Goal: Task Accomplishment & Management: Use online tool/utility

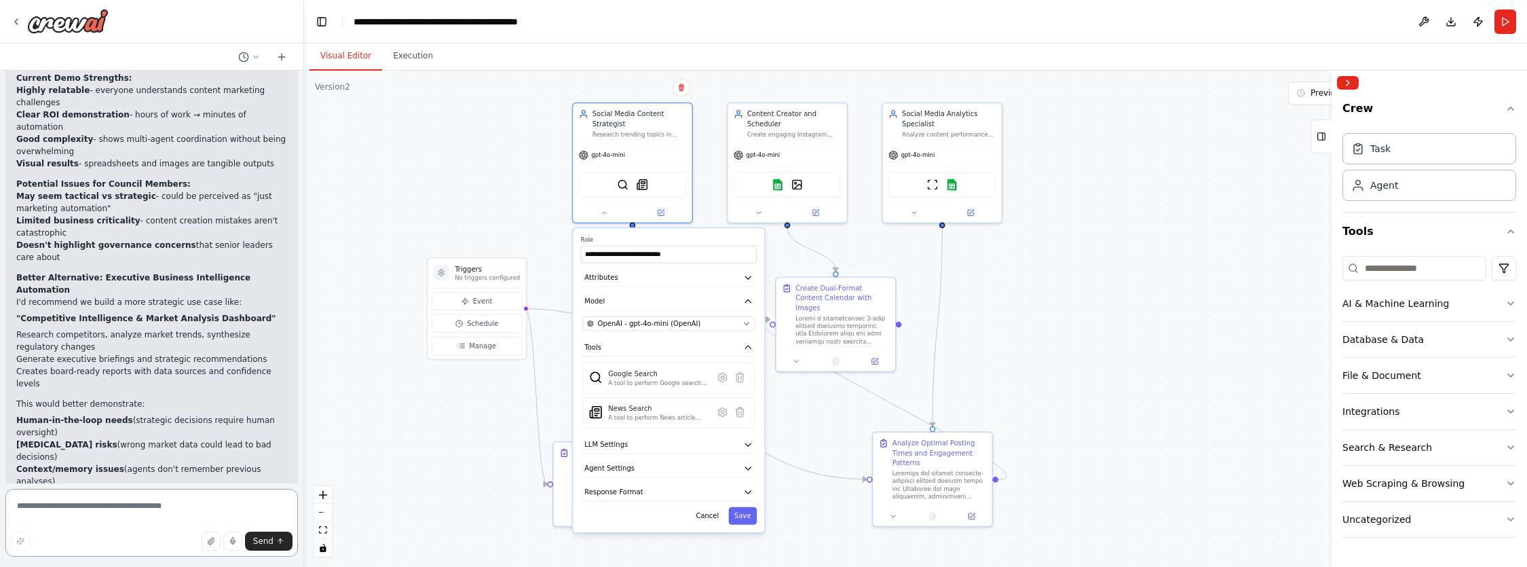
scroll to position [9317, 0]
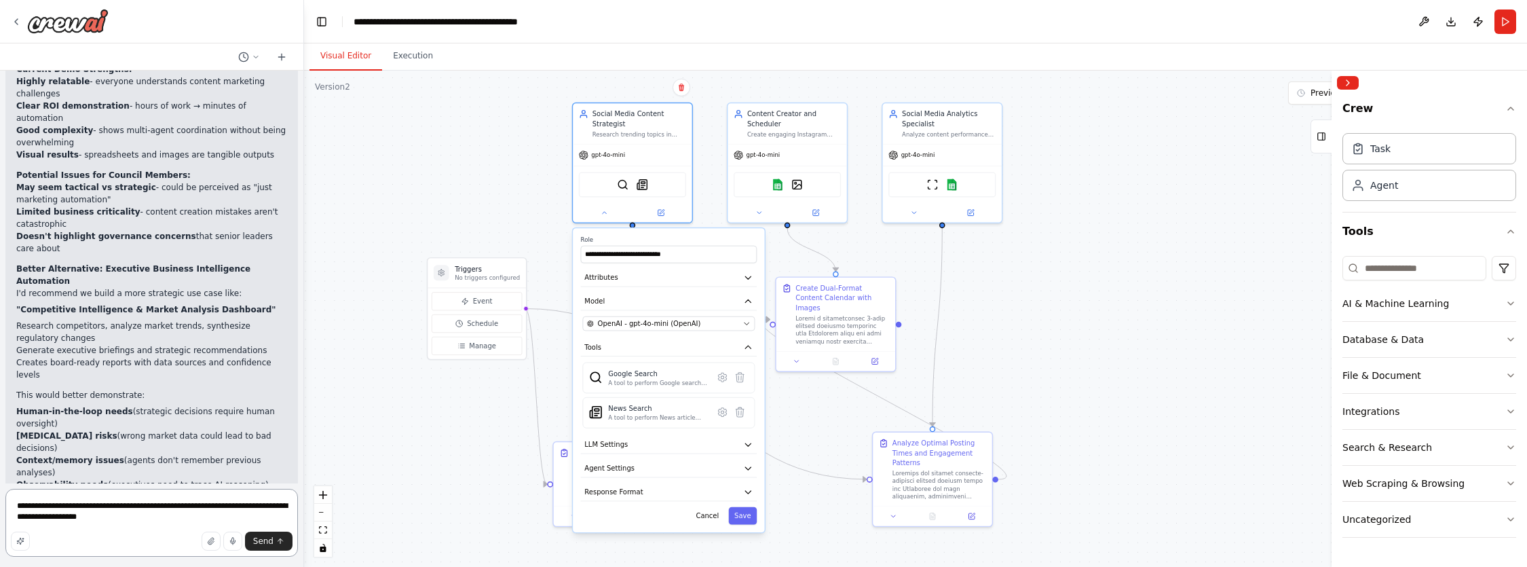
type textarea "**********"
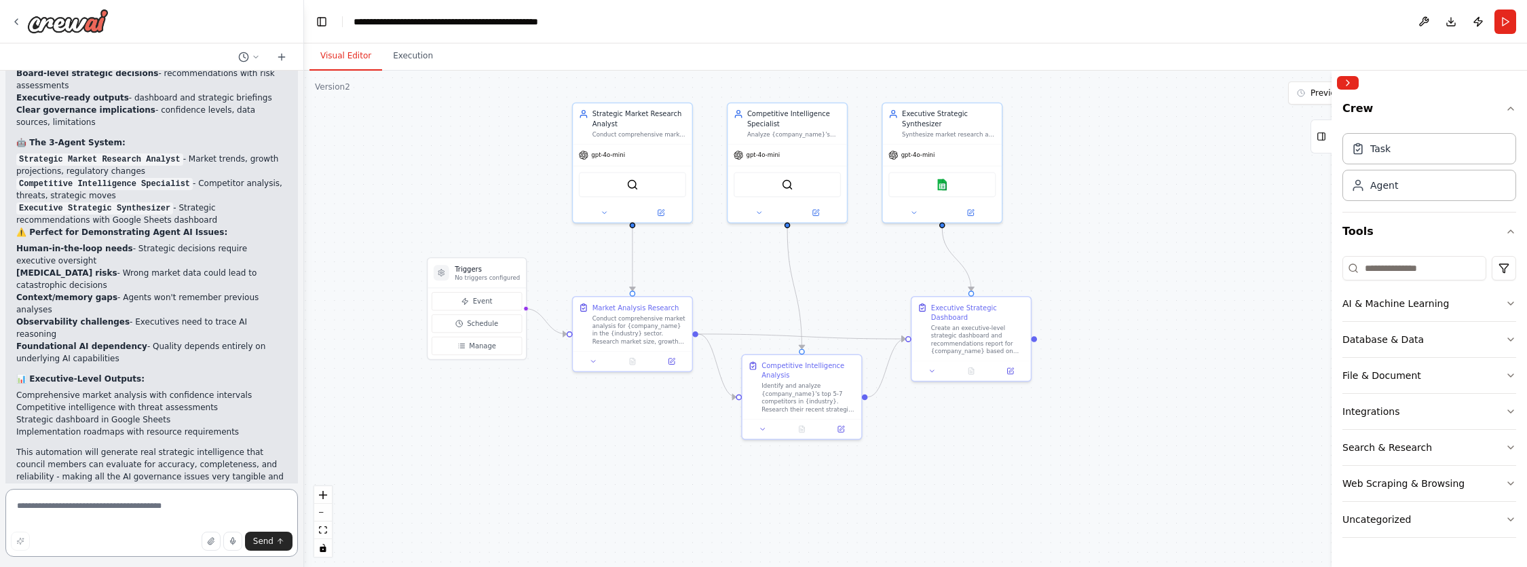
scroll to position [11482, 0]
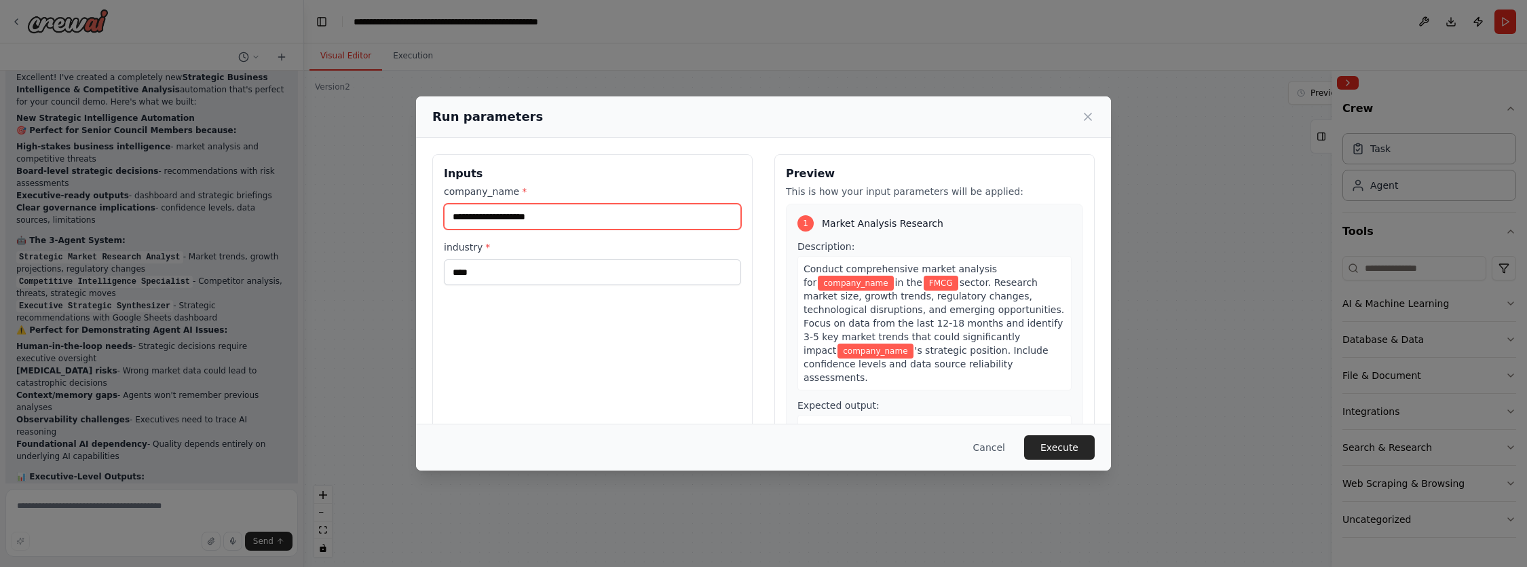
click at [554, 221] on input "company_name *" at bounding box center [592, 217] width 297 height 26
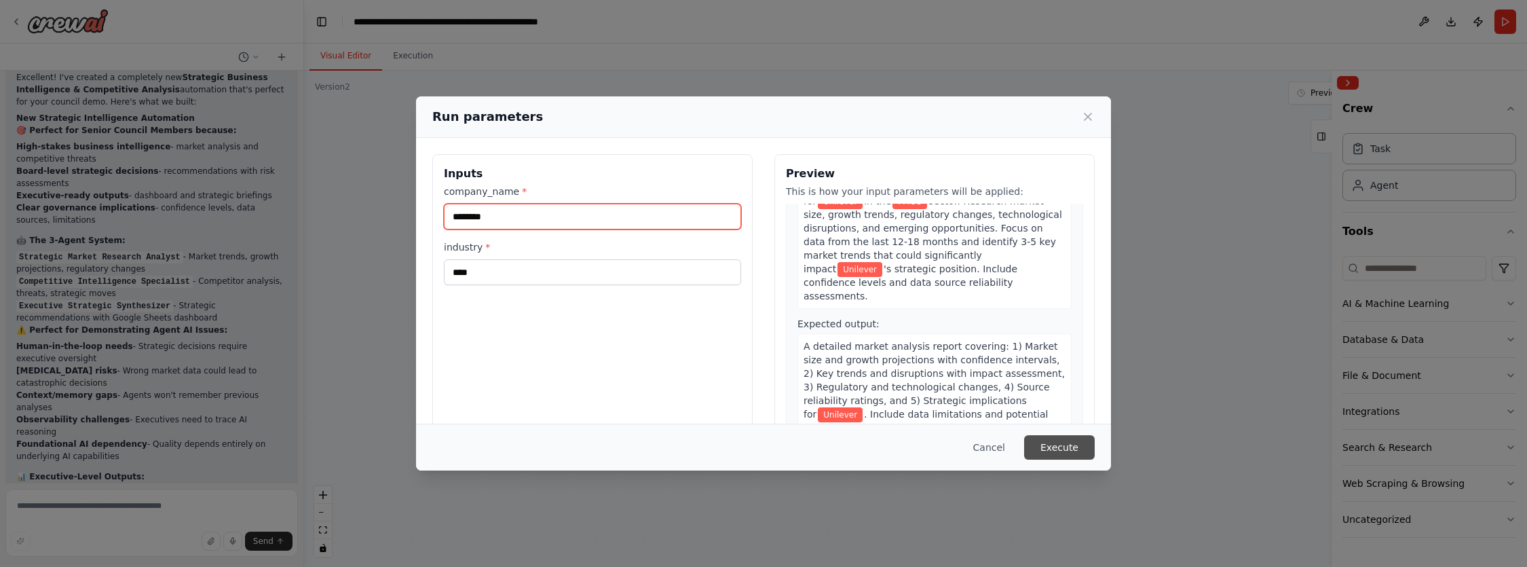
type input "********"
click at [1059, 449] on button "Execute" at bounding box center [1059, 447] width 71 height 24
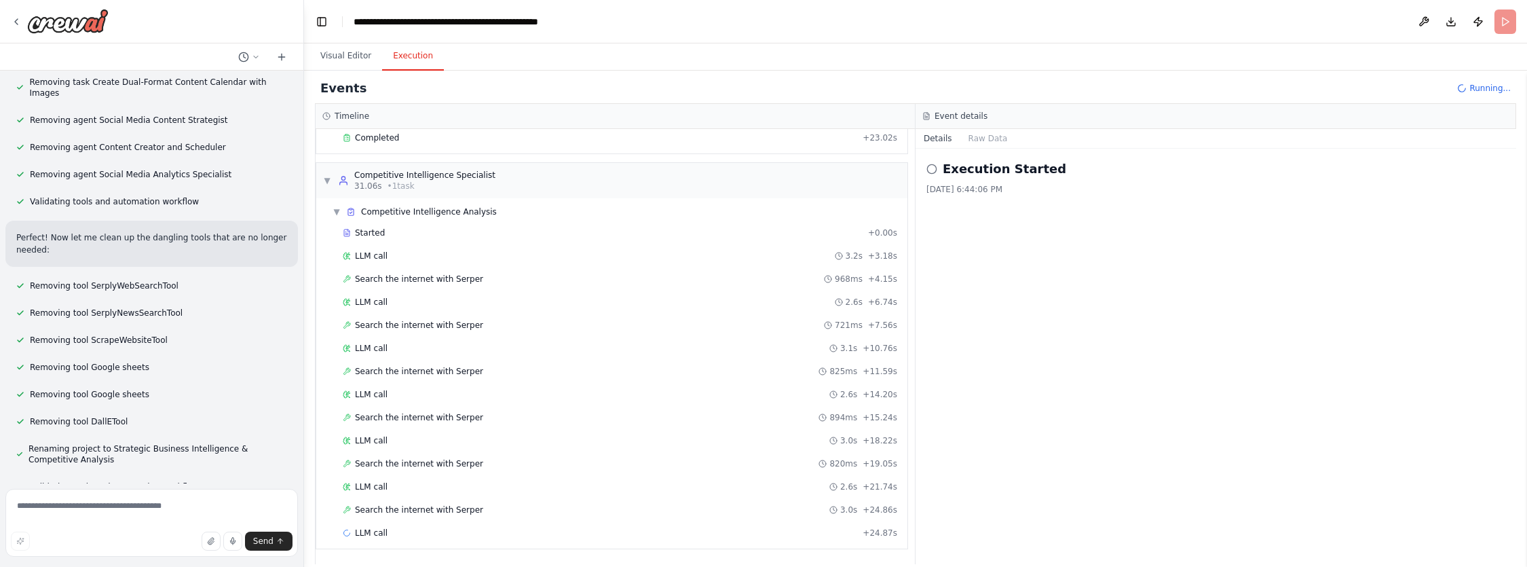
scroll to position [10831, 0]
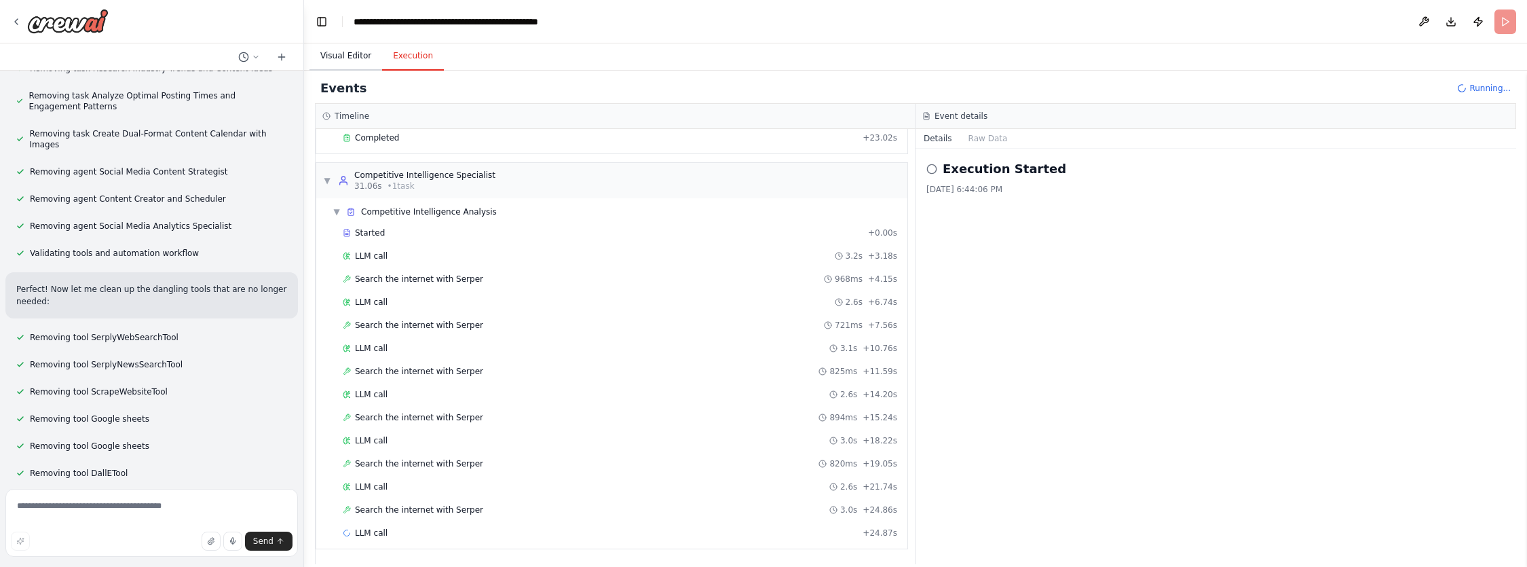
click at [346, 55] on button "Visual Editor" at bounding box center [345, 56] width 73 height 28
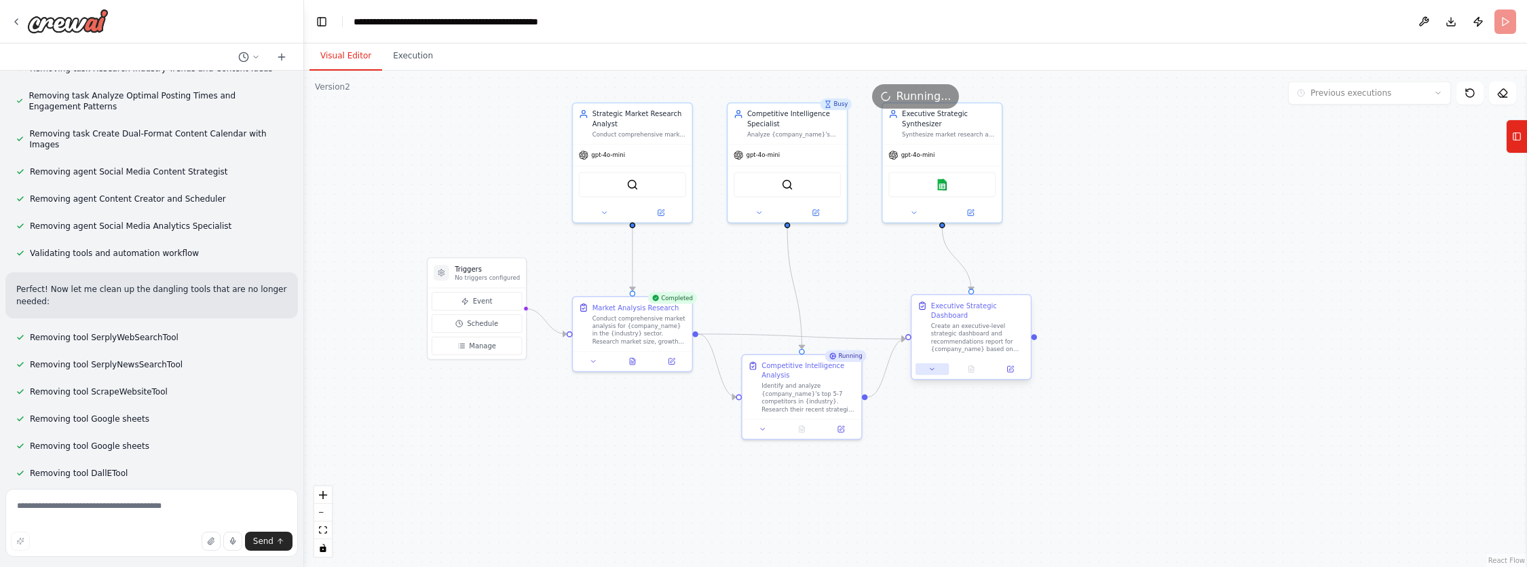
click at [930, 371] on icon at bounding box center [931, 368] width 7 height 7
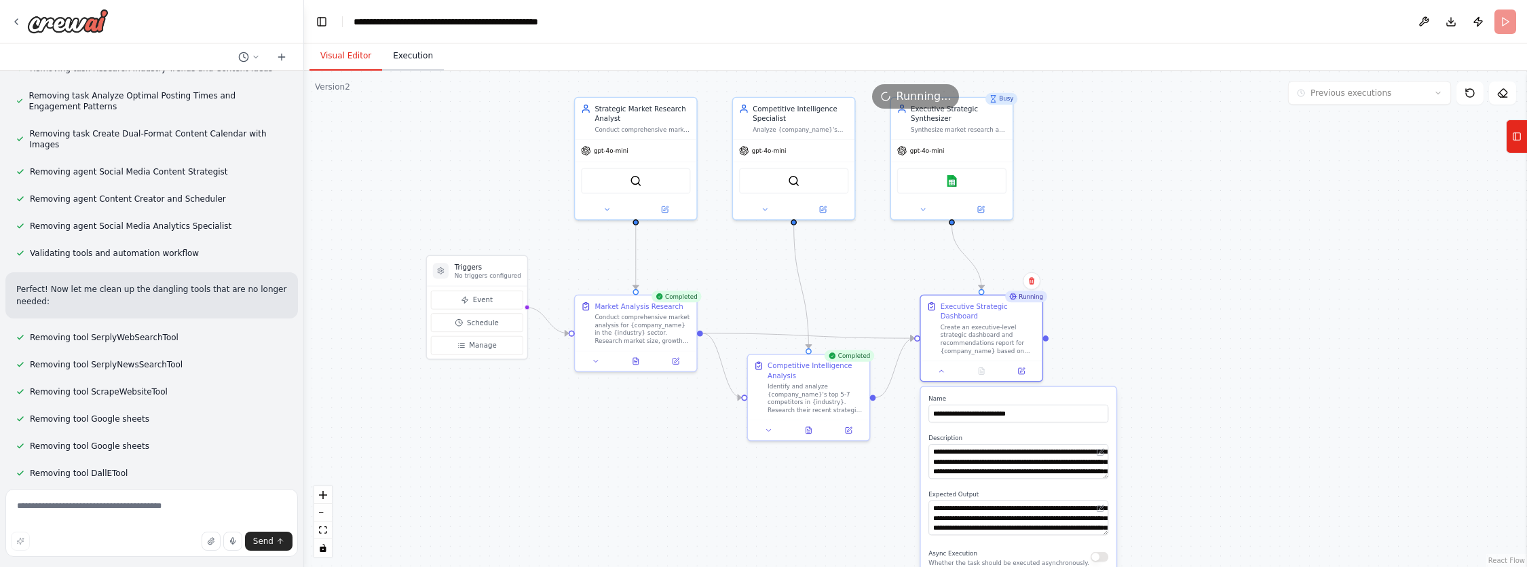
click at [406, 59] on button "Execution" at bounding box center [413, 56] width 62 height 28
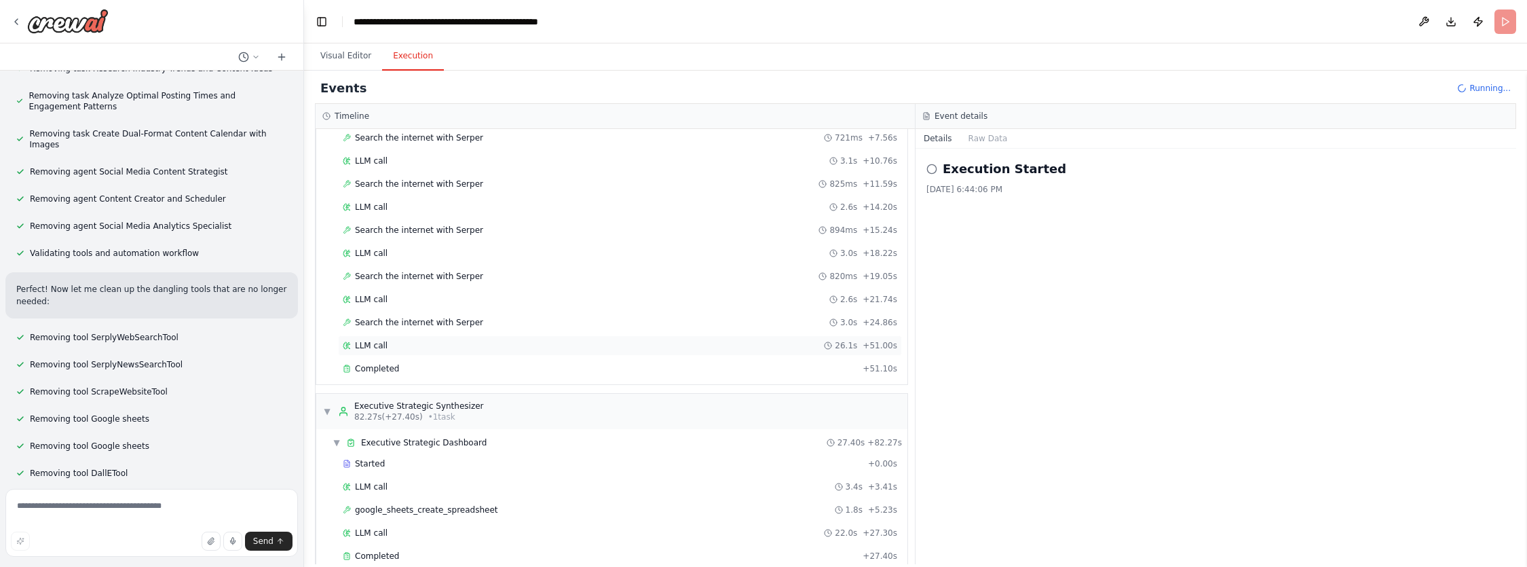
scroll to position [371, 0]
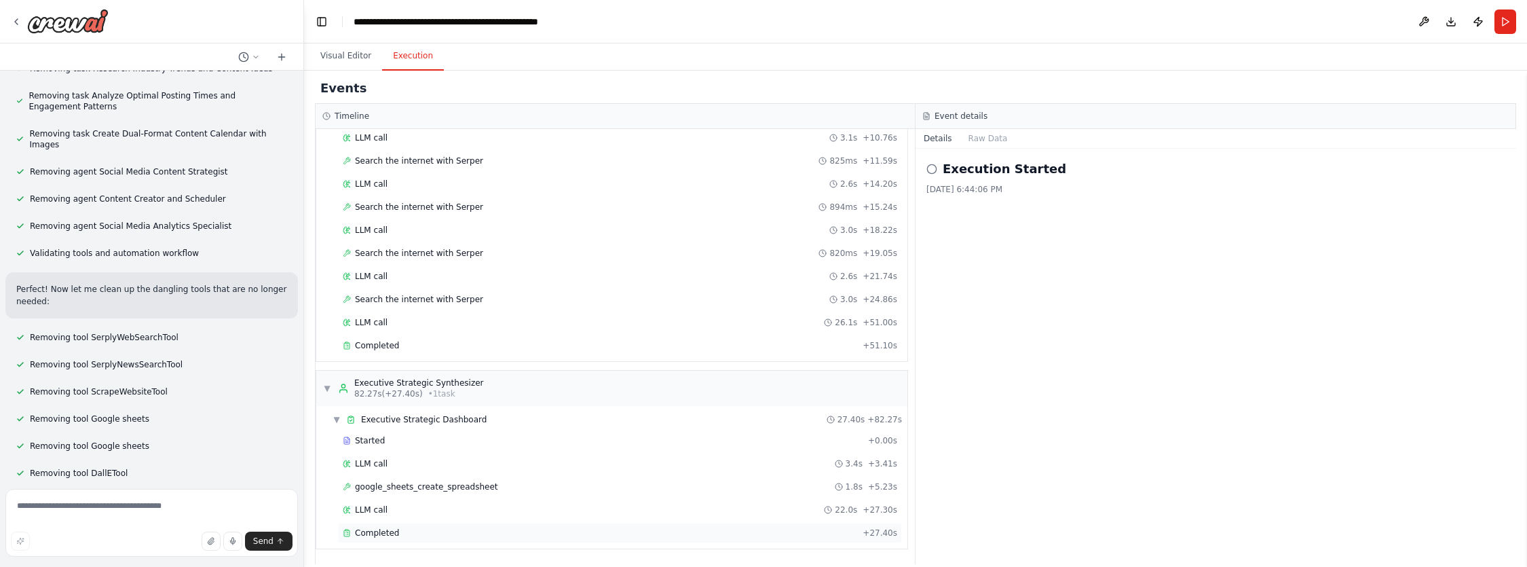
click at [397, 528] on div "Completed" at bounding box center [600, 532] width 514 height 11
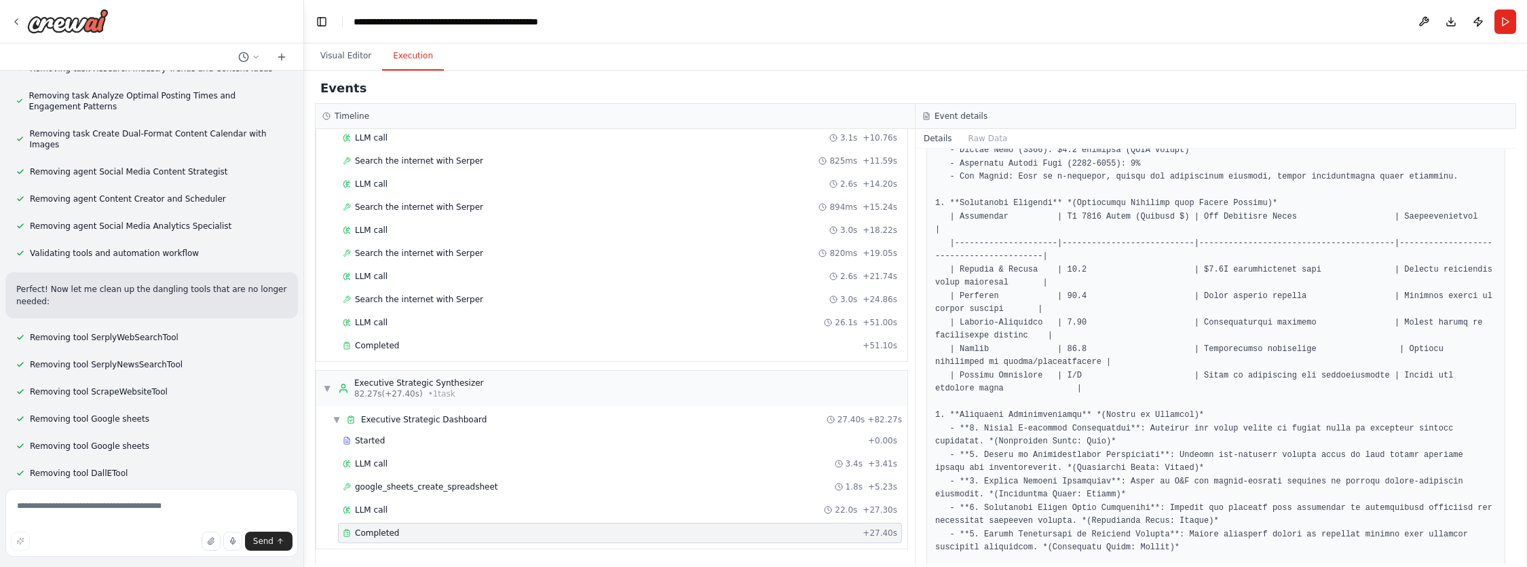
scroll to position [640, 0]
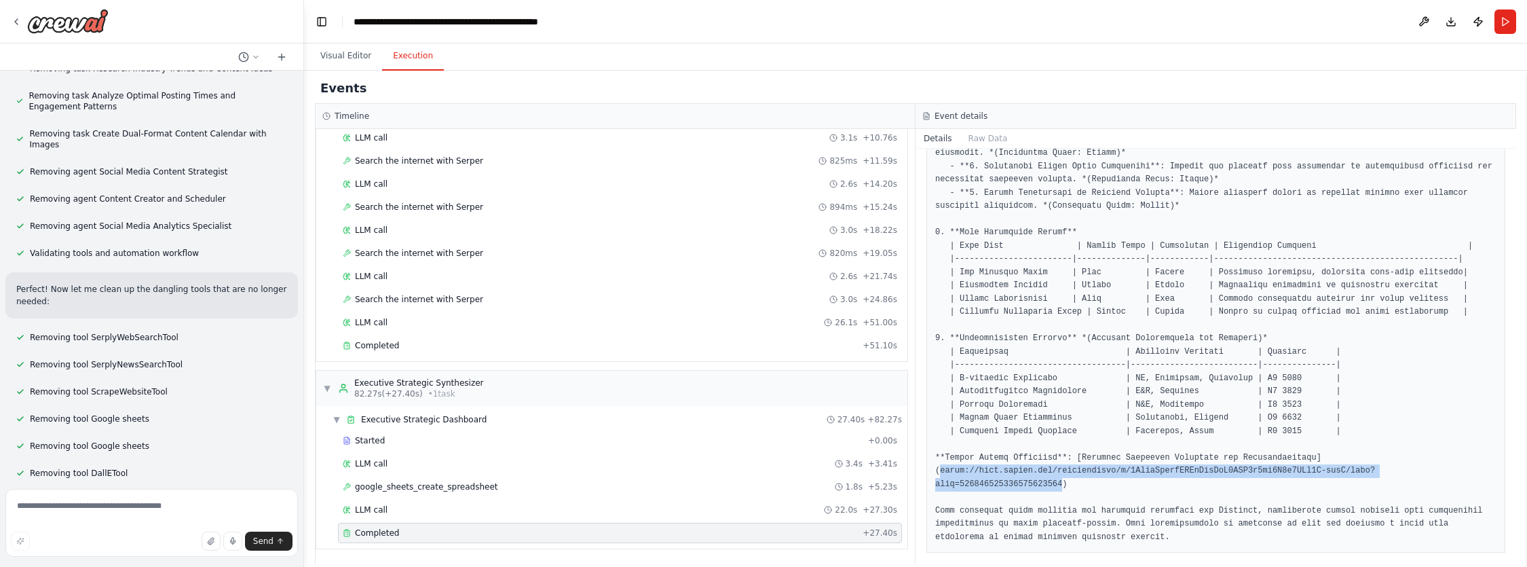
drag, startPoint x: 940, startPoint y: 463, endPoint x: 1067, endPoint y: 478, distance: 127.8
click at [1066, 478] on pre at bounding box center [1215, 120] width 561 height 847
copy pre "https://docs.google.com/spreadsheets/d/1CyfzQsifhHTJxWxgYjZ0BJQ5l5am1P3z5VSd6I-…"
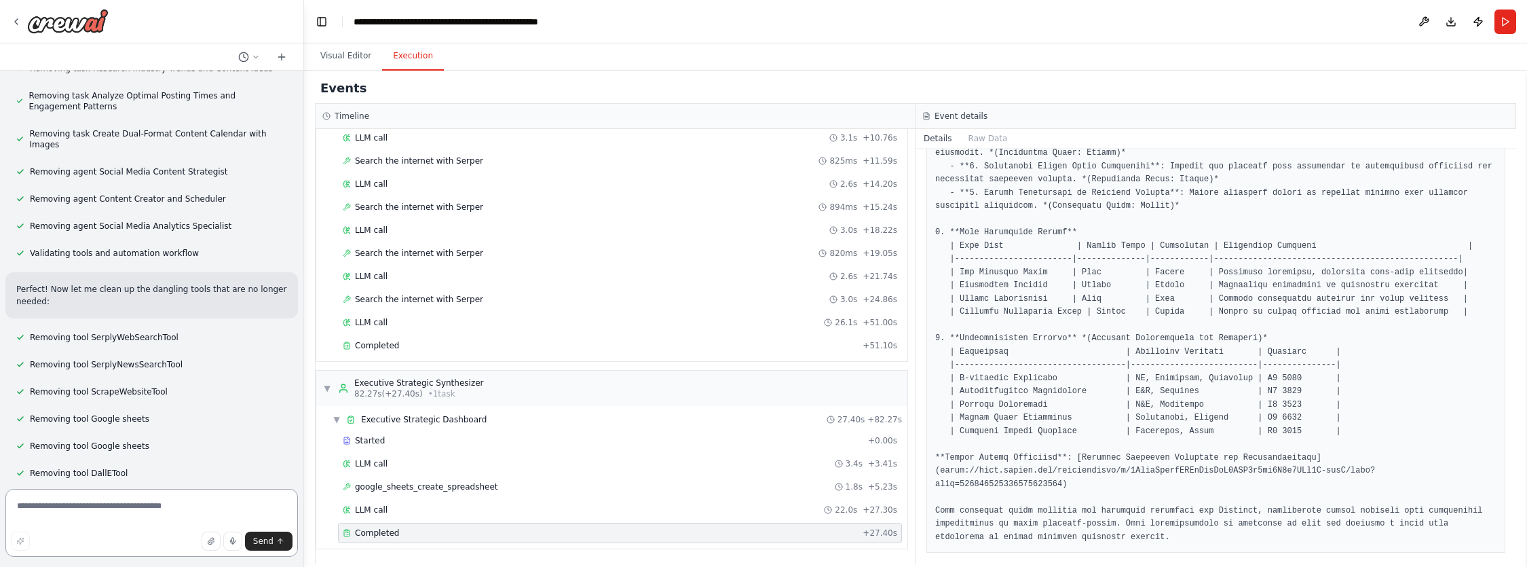
click at [164, 512] on textarea at bounding box center [151, 523] width 292 height 68
type textarea "**********"
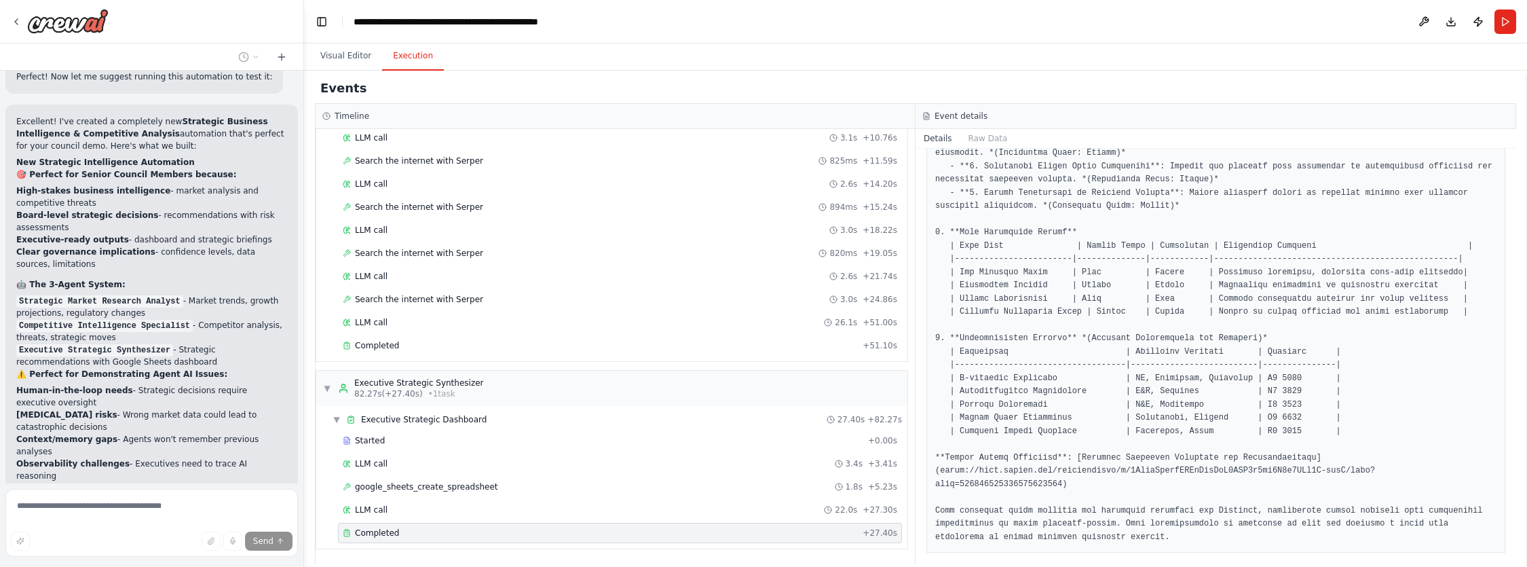
scroll to position [11492, 0]
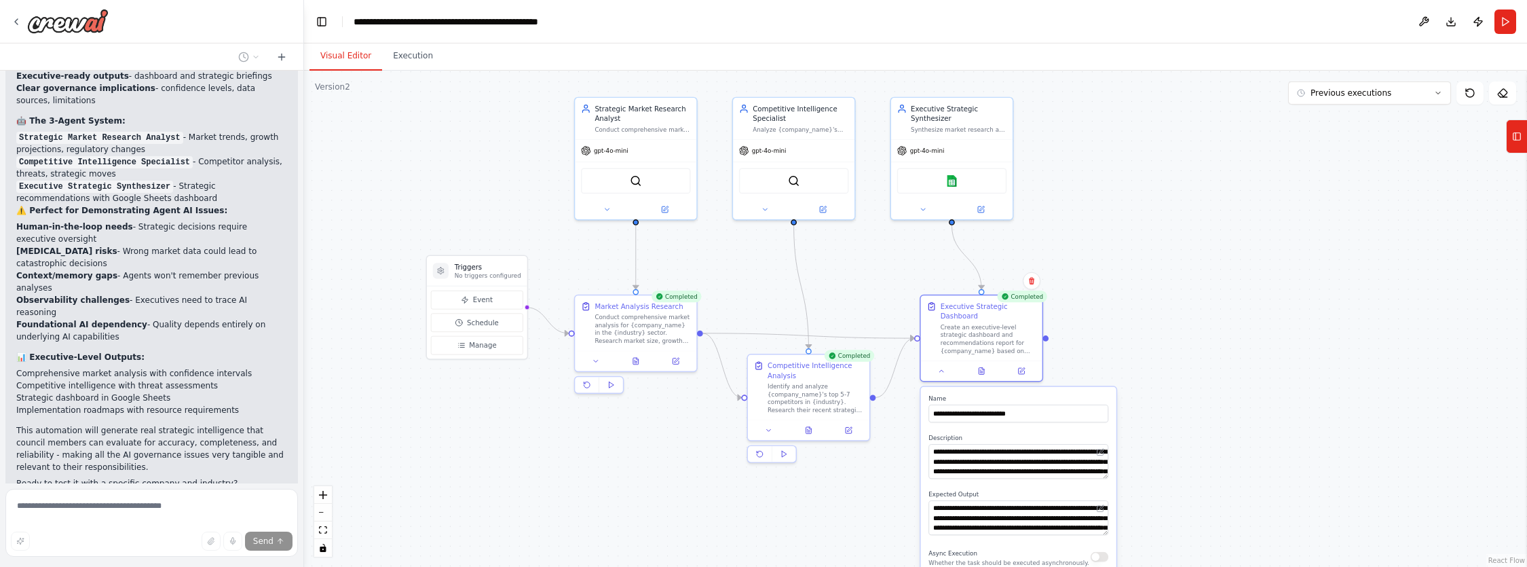
click at [326, 56] on button "Visual Editor" at bounding box center [345, 56] width 73 height 28
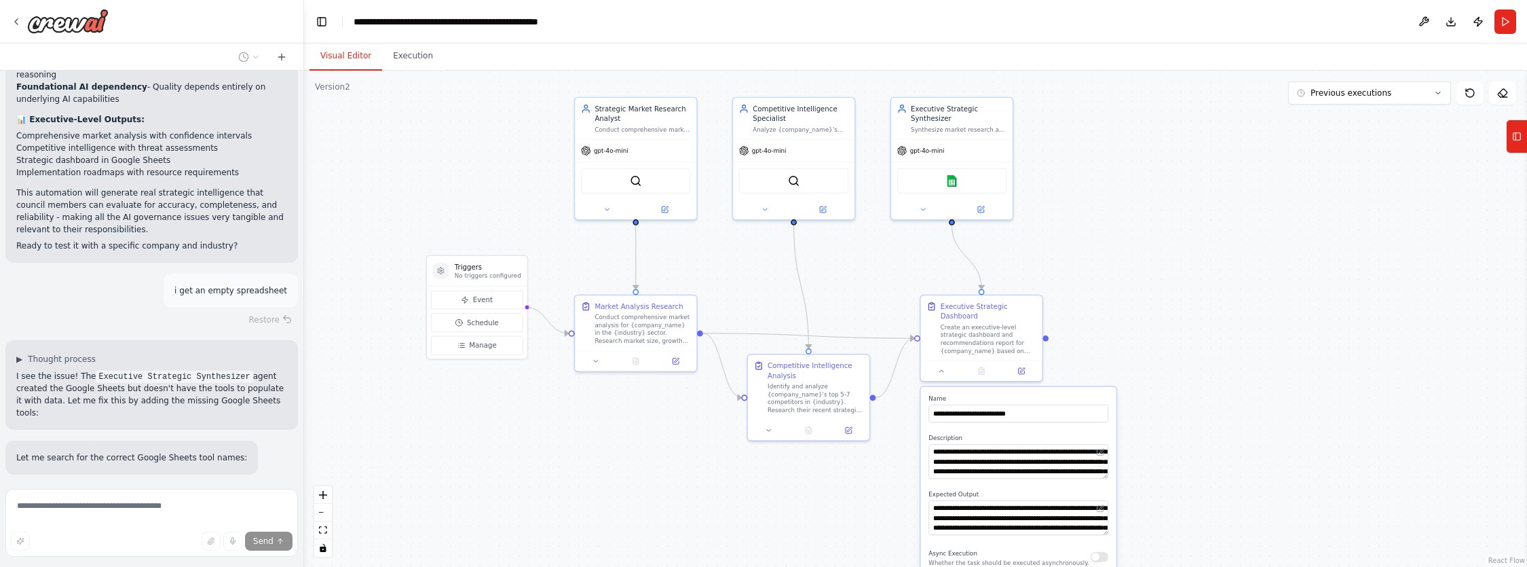
scroll to position [11747, 0]
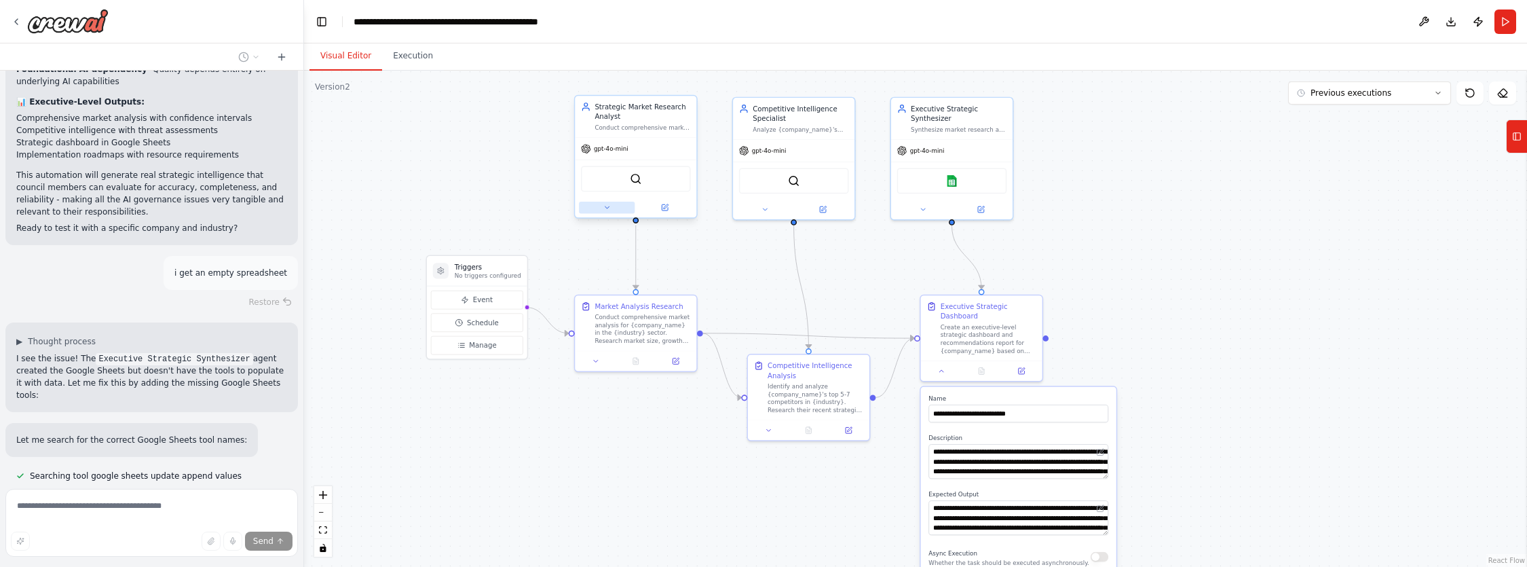
click at [608, 204] on icon at bounding box center [607, 208] width 8 height 8
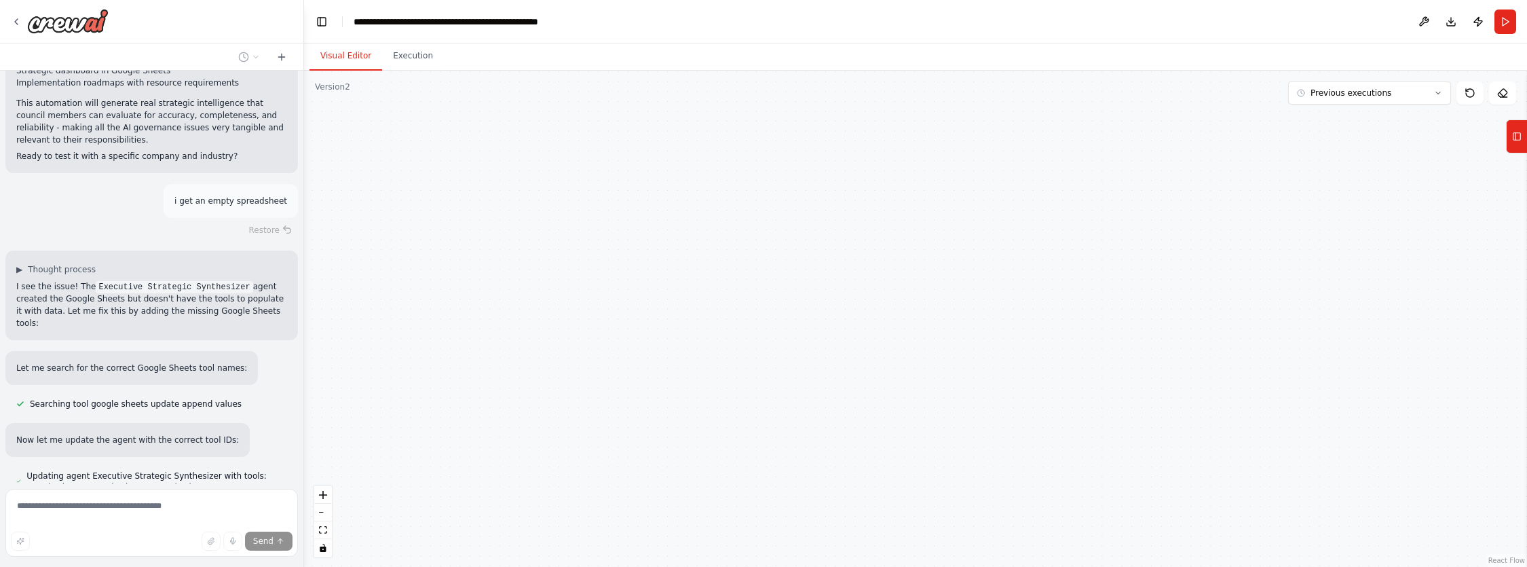
type textarea "**********"
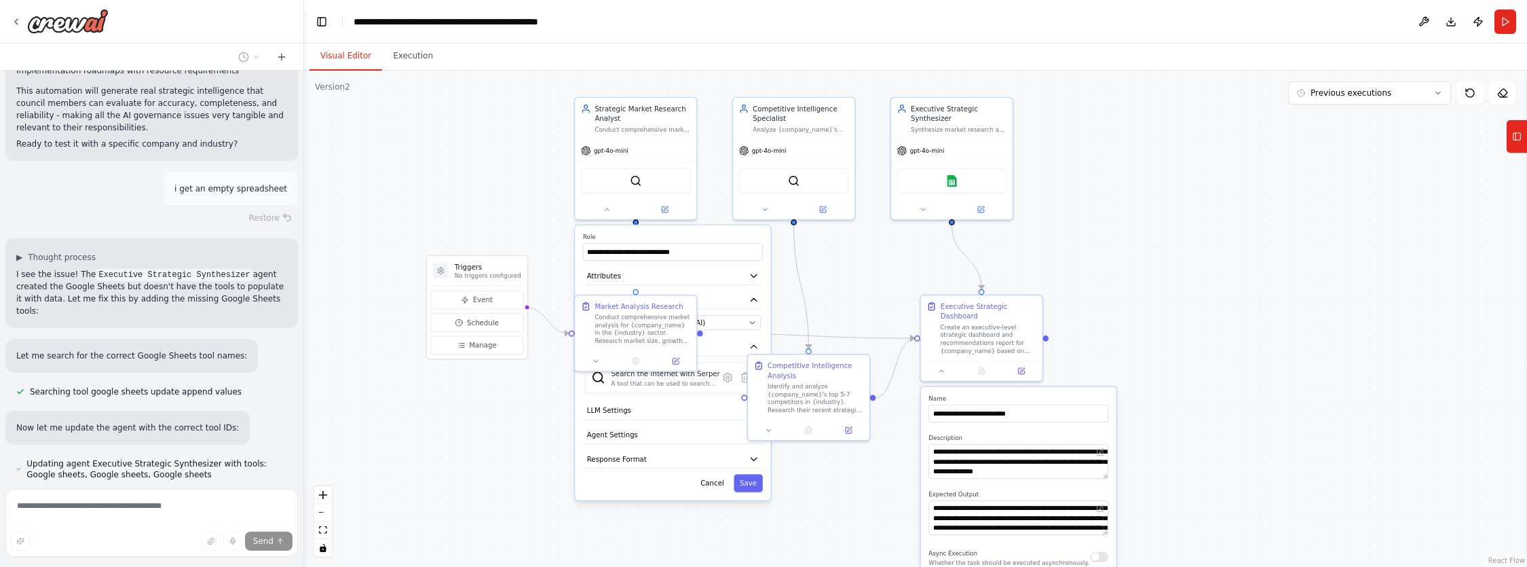
scroll to position [11858, 0]
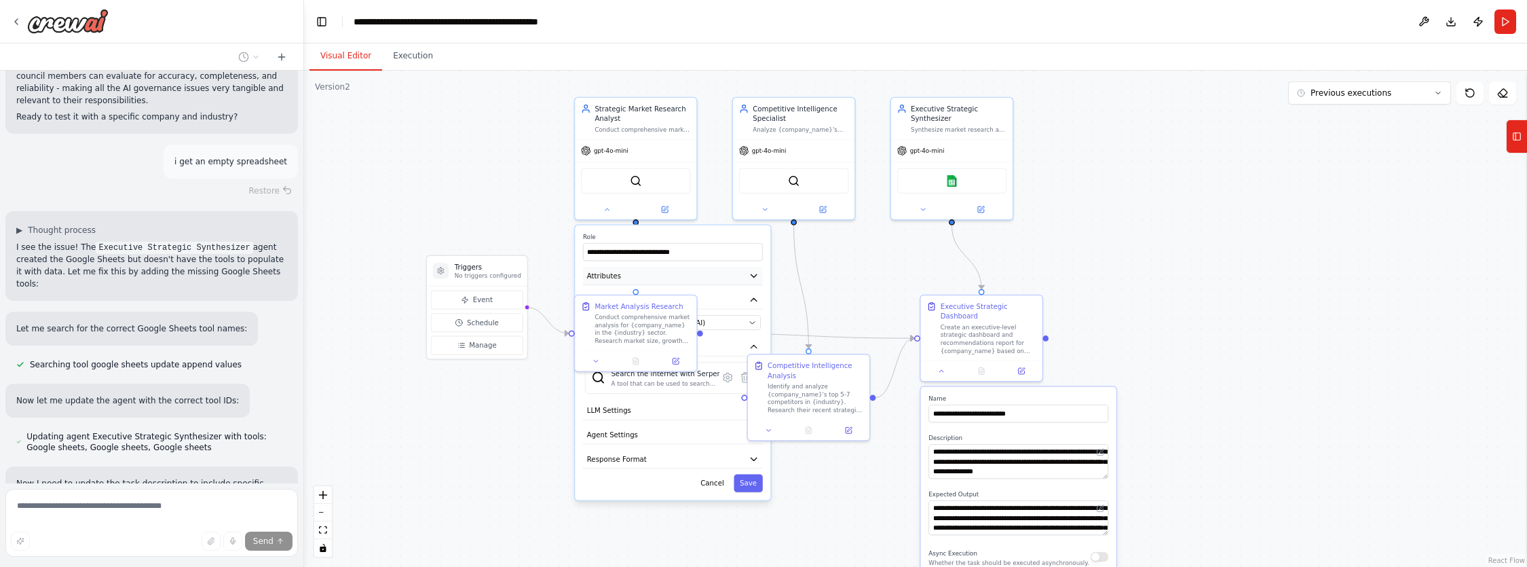
click at [752, 279] on icon "button" at bounding box center [753, 276] width 10 height 10
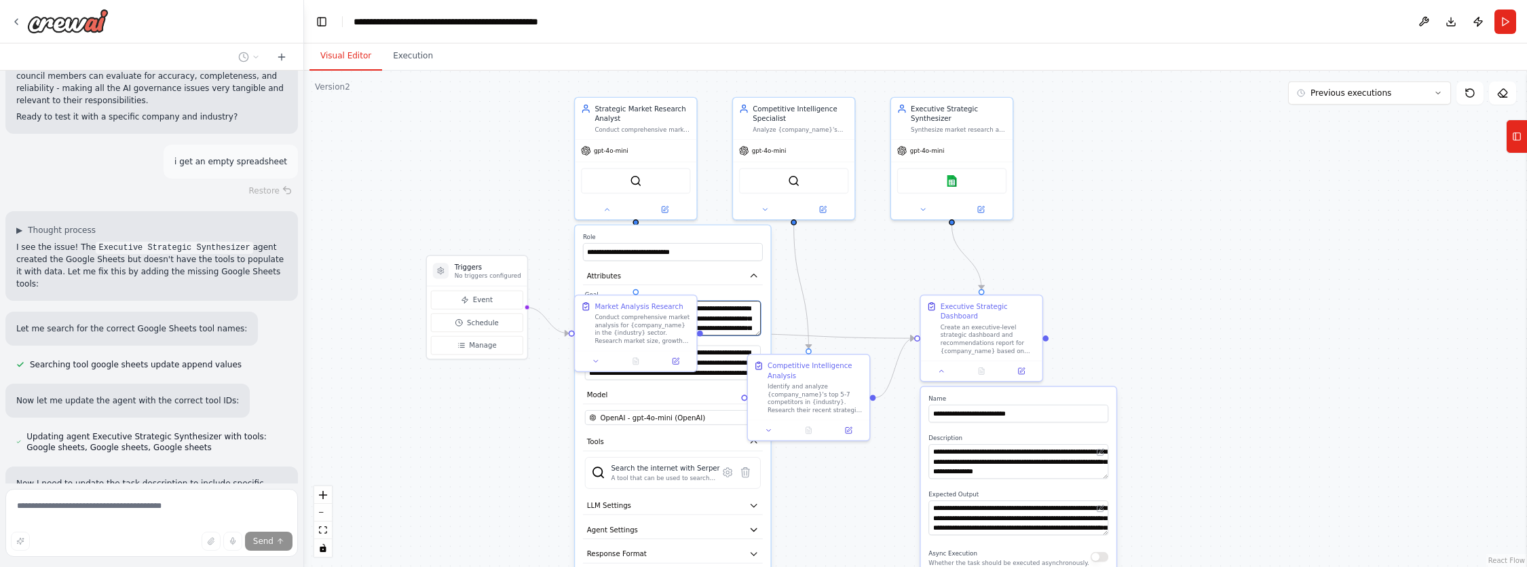
click at [729, 318] on textarea "**********" at bounding box center [673, 318] width 176 height 35
click at [727, 231] on div "**********" at bounding box center [672, 409] width 195 height 369
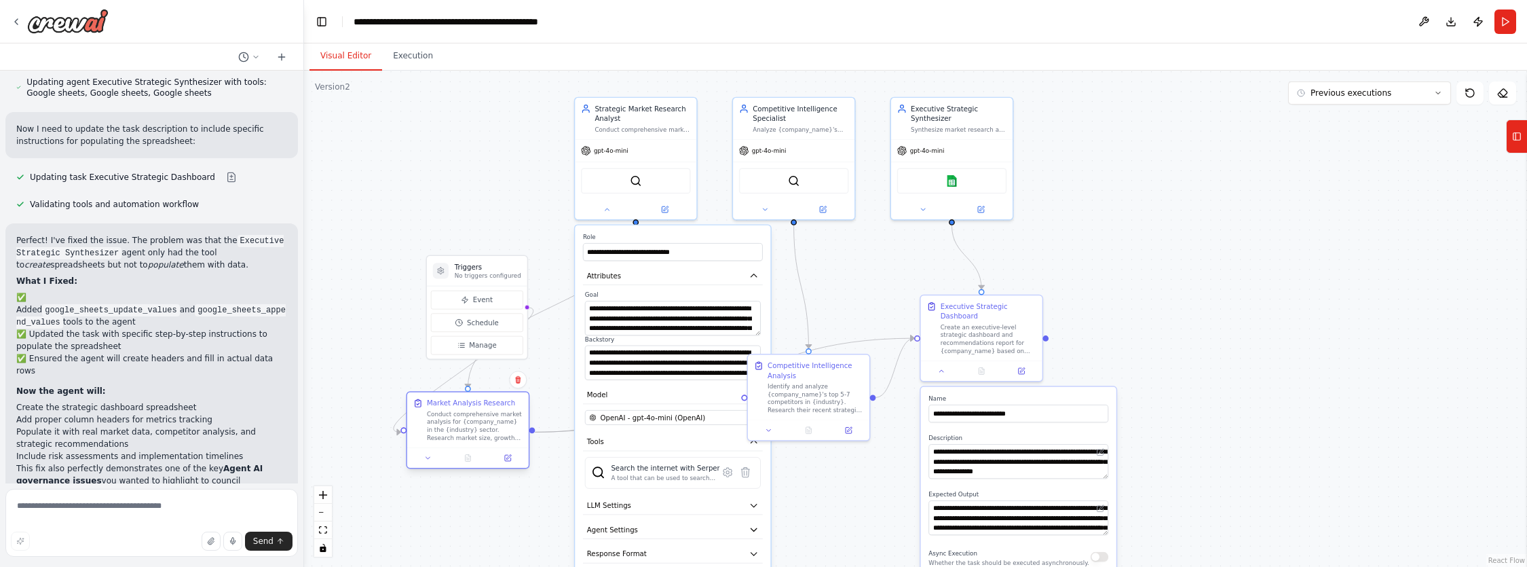
scroll to position [12229, 0]
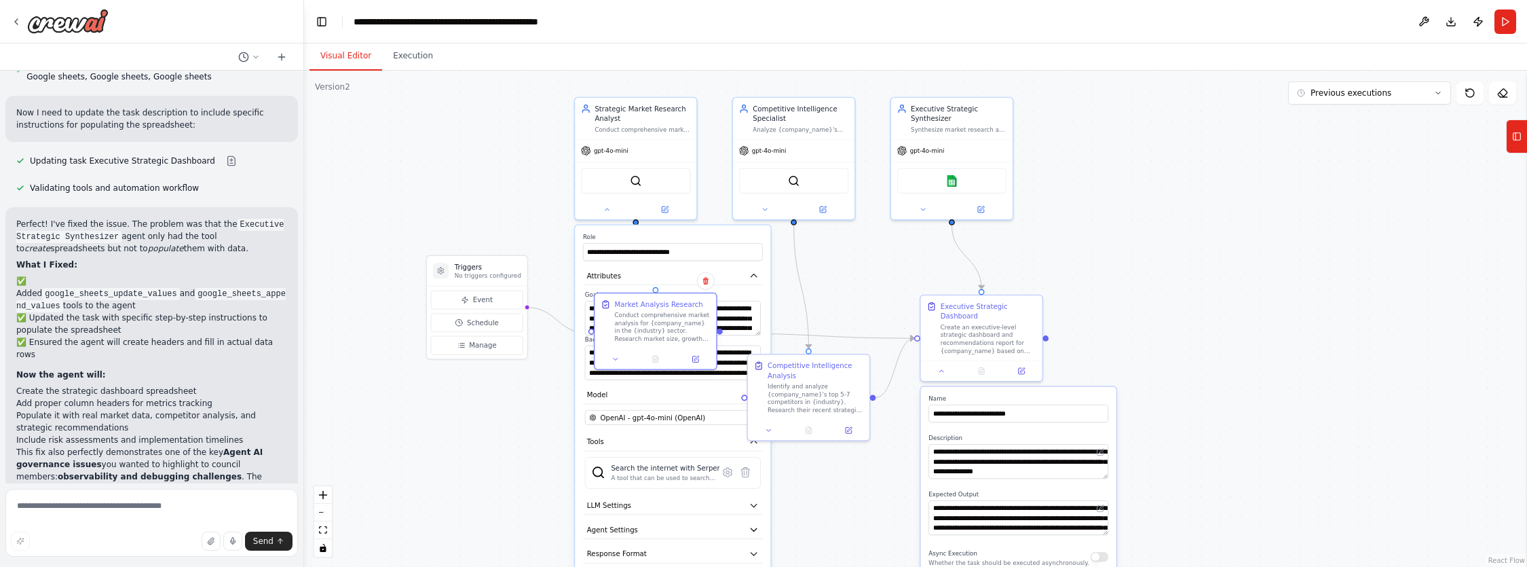
drag, startPoint x: 619, startPoint y: 301, endPoint x: 635, endPoint y: 299, distance: 16.5
click at [635, 299] on div "Market Analysis Research Conduct comprehensive market analysis for {company_nam…" at bounding box center [654, 320] width 121 height 55
click at [607, 210] on icon at bounding box center [607, 208] width 8 height 8
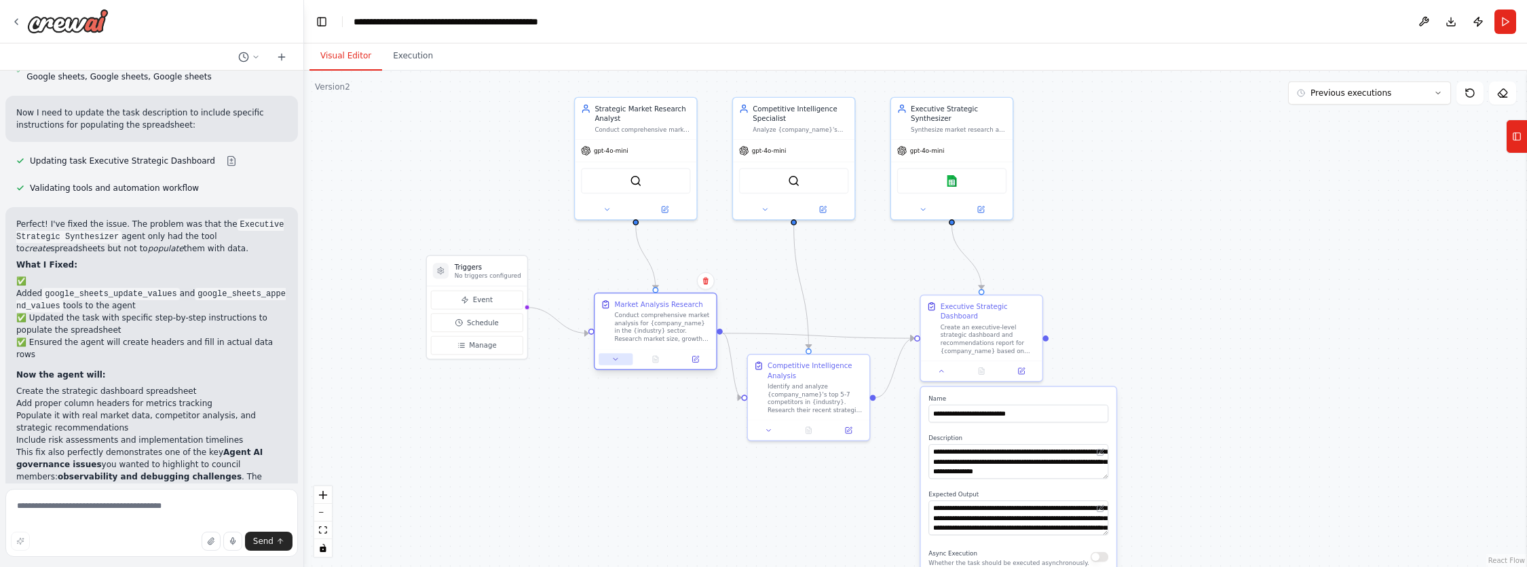
click at [615, 365] on div at bounding box center [654, 359] width 121 height 20
click at [615, 360] on icon at bounding box center [615, 359] width 8 height 8
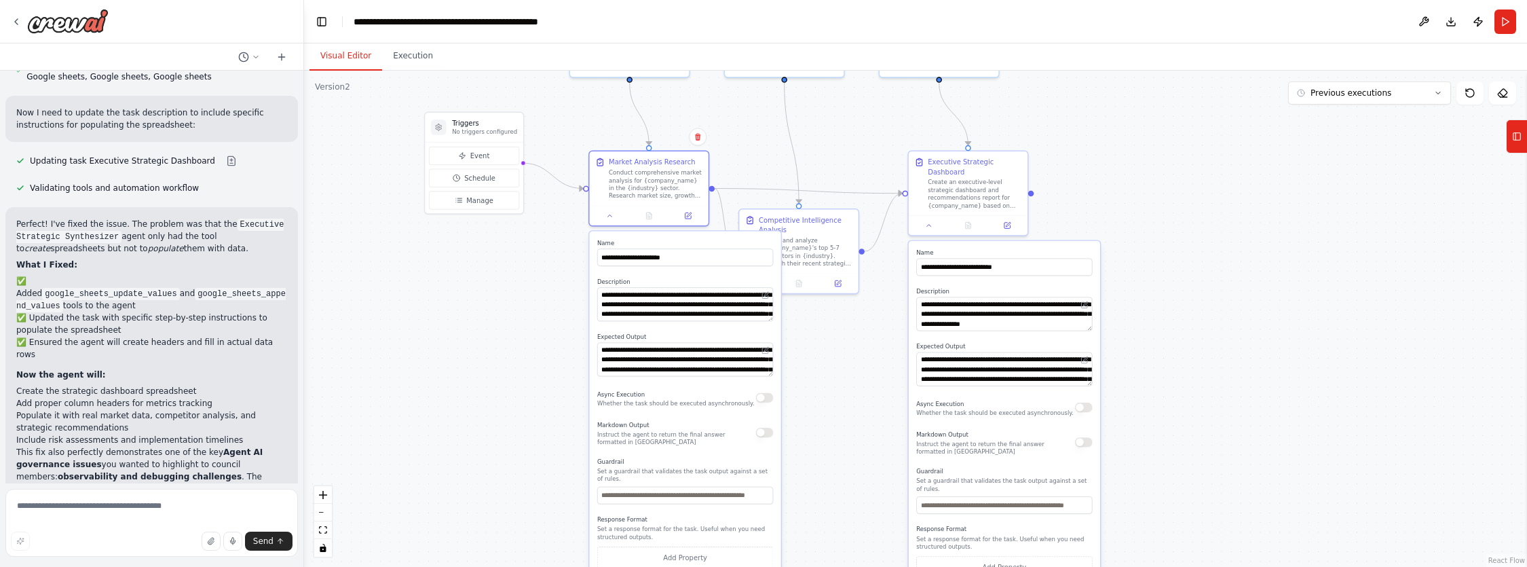
drag, startPoint x: 1246, startPoint y: 394, endPoint x: 1238, endPoint y: 247, distance: 147.5
click at [1238, 247] on div ".deletable-edge-delete-btn { width: 20px; height: 20px; border: 0px solid #ffff…" at bounding box center [915, 319] width 1223 height 496
click at [497, 344] on div ".deletable-edge-delete-btn { width: 20px; height: 20px; border: 0px solid #ffff…" at bounding box center [915, 319] width 1223 height 496
click at [611, 217] on icon at bounding box center [609, 213] width 7 height 7
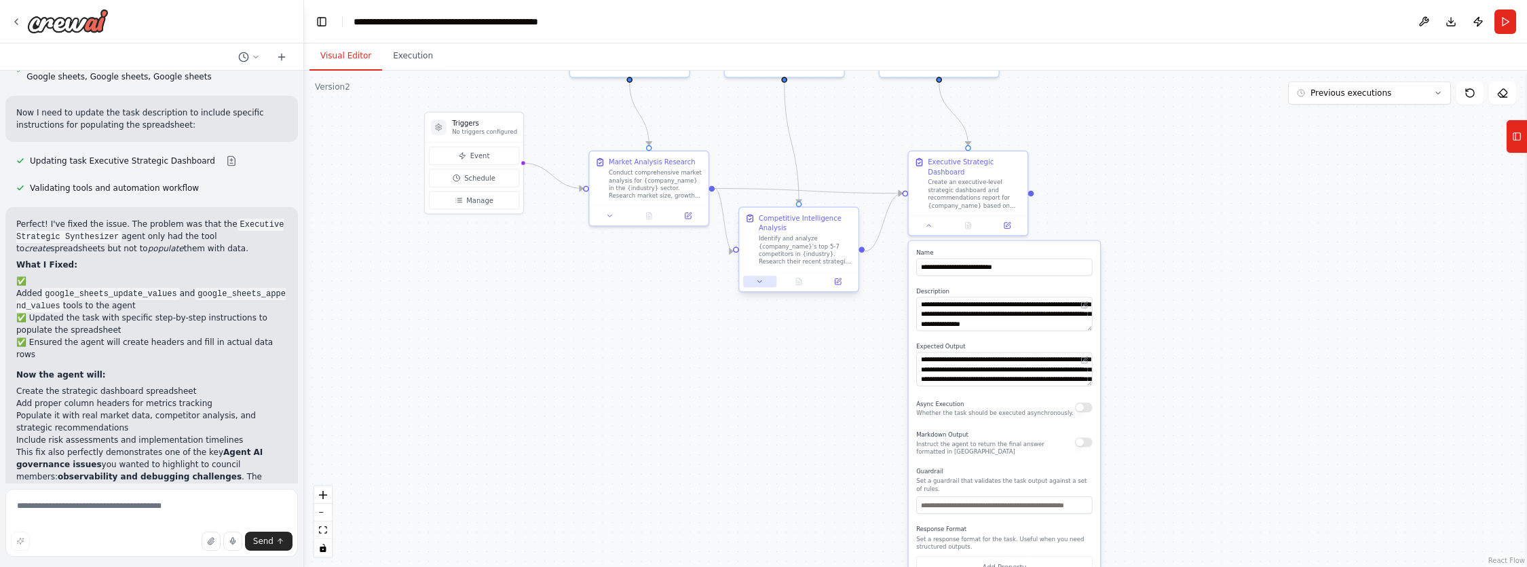
click at [759, 284] on icon at bounding box center [759, 281] width 7 height 7
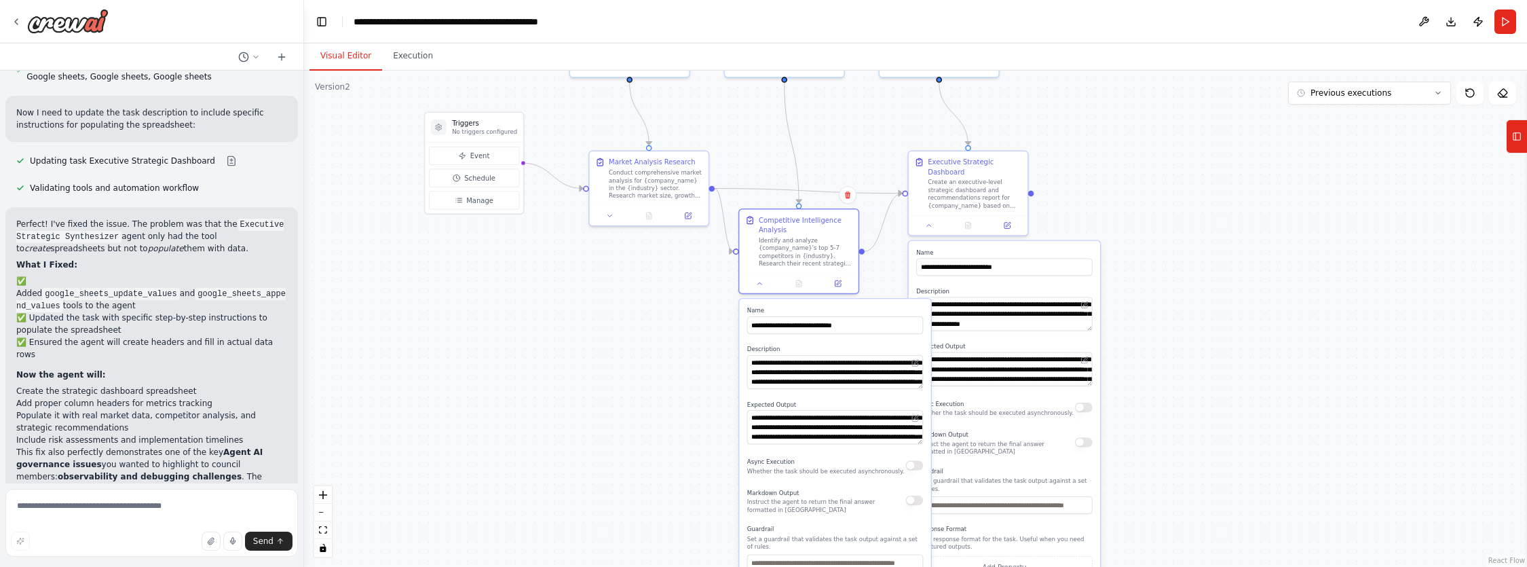
click at [645, 379] on div ".deletable-edge-delete-btn { width: 20px; height: 20px; border: 0px solid #ffff…" at bounding box center [915, 319] width 1223 height 496
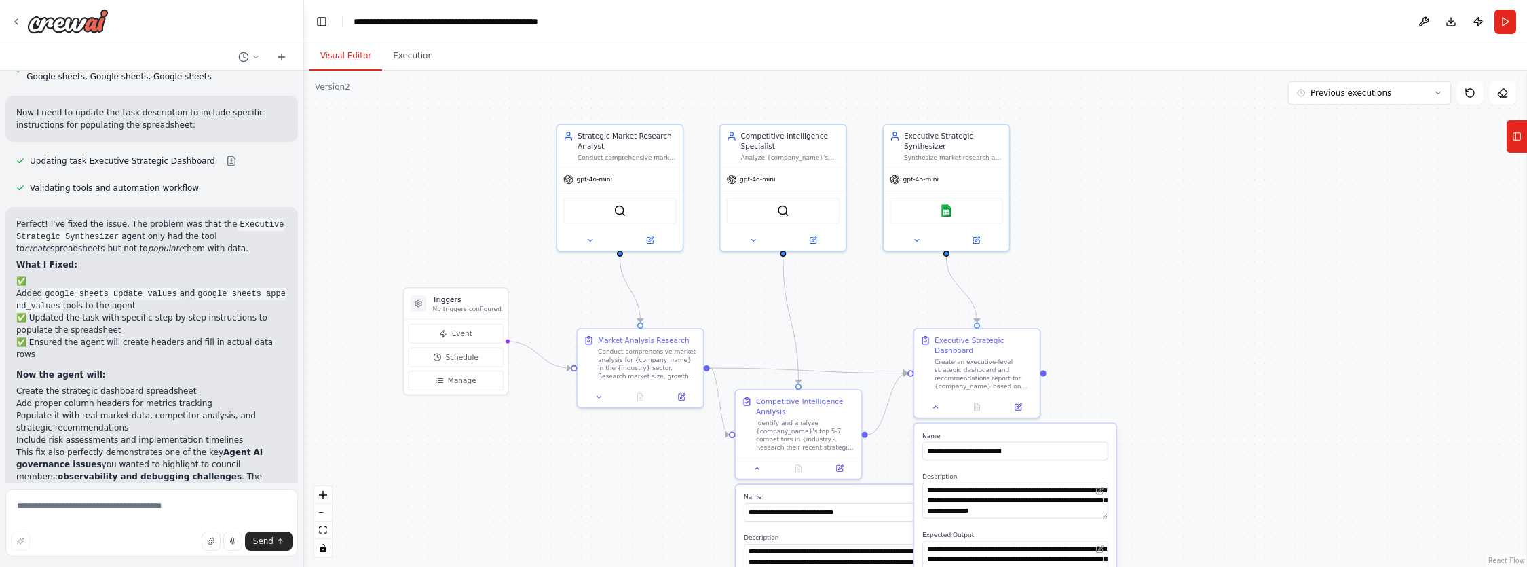
drag, startPoint x: 636, startPoint y: 318, endPoint x: 626, endPoint y: 503, distance: 186.2
click at [627, 508] on div ".deletable-edge-delete-btn { width: 20px; height: 20px; border: 0px solid #ffff…" at bounding box center [915, 319] width 1223 height 496
click at [932, 405] on icon at bounding box center [935, 405] width 8 height 8
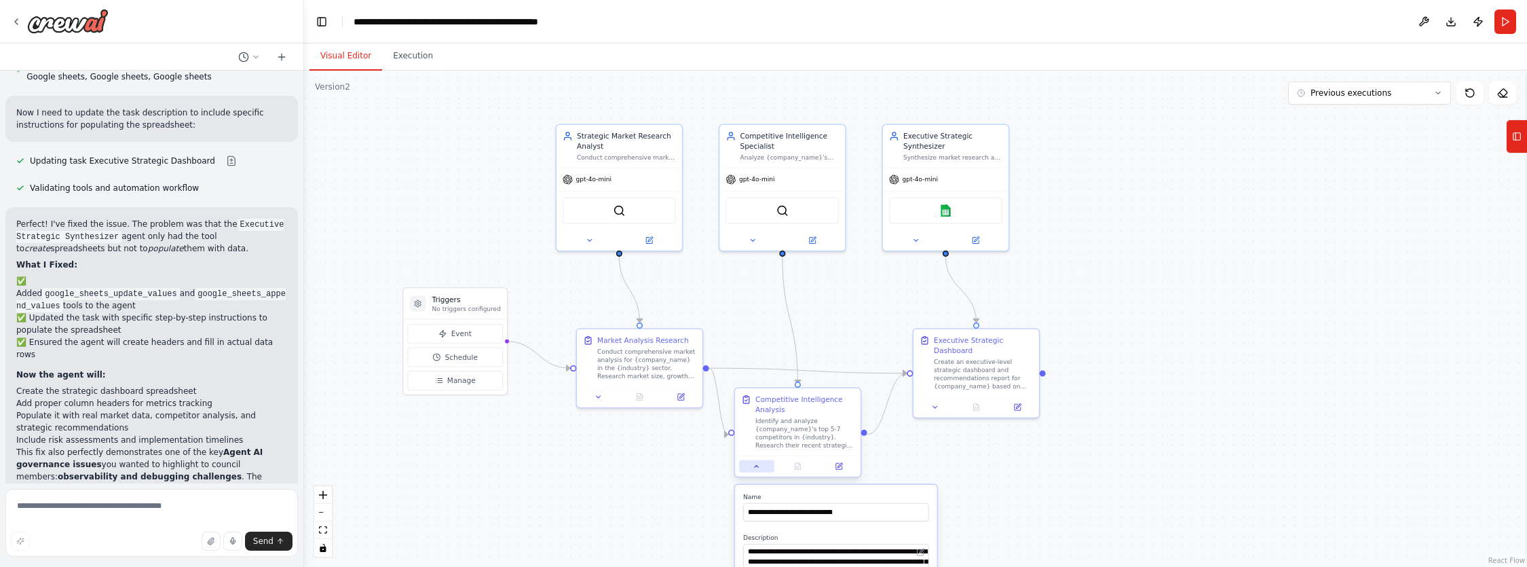
click at [757, 464] on icon at bounding box center [756, 466] width 8 height 8
click at [932, 409] on button at bounding box center [934, 405] width 35 height 12
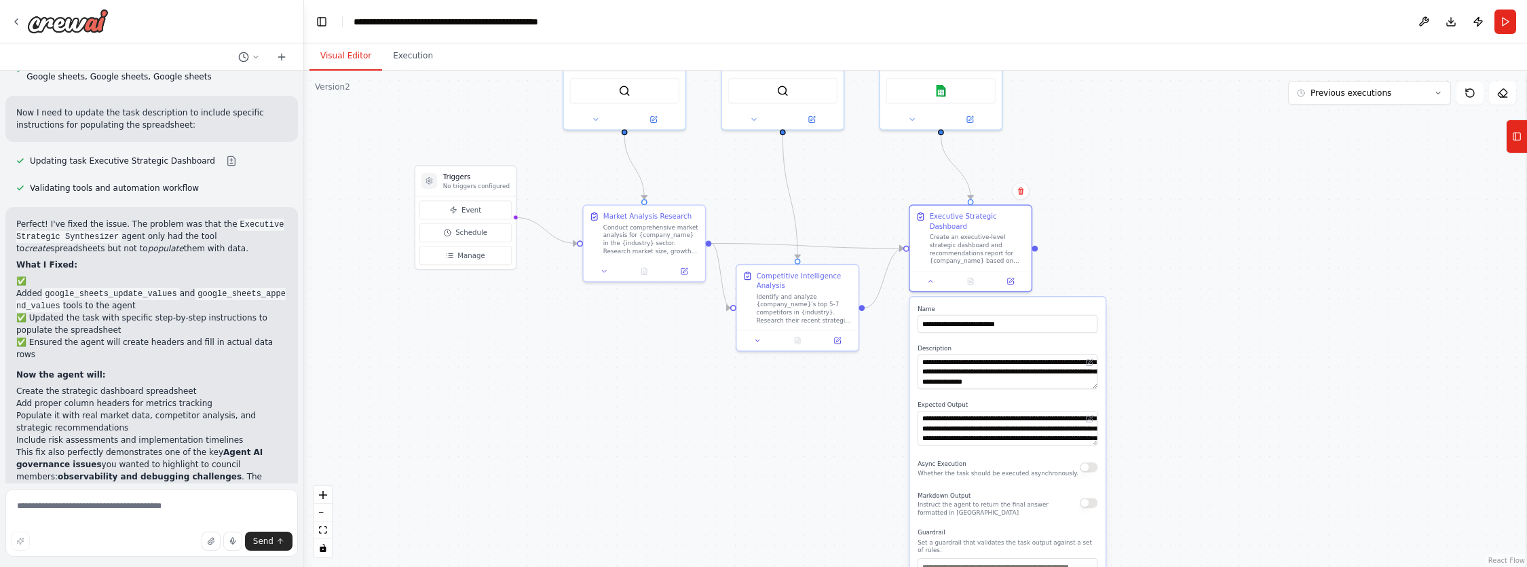
drag, startPoint x: 1228, startPoint y: 457, endPoint x: 1217, endPoint y: 329, distance: 128.7
click at [1217, 329] on div ".deletable-edge-delete-btn { width: 20px; height: 20px; border: 0px solid #ffff…" at bounding box center [915, 319] width 1223 height 496
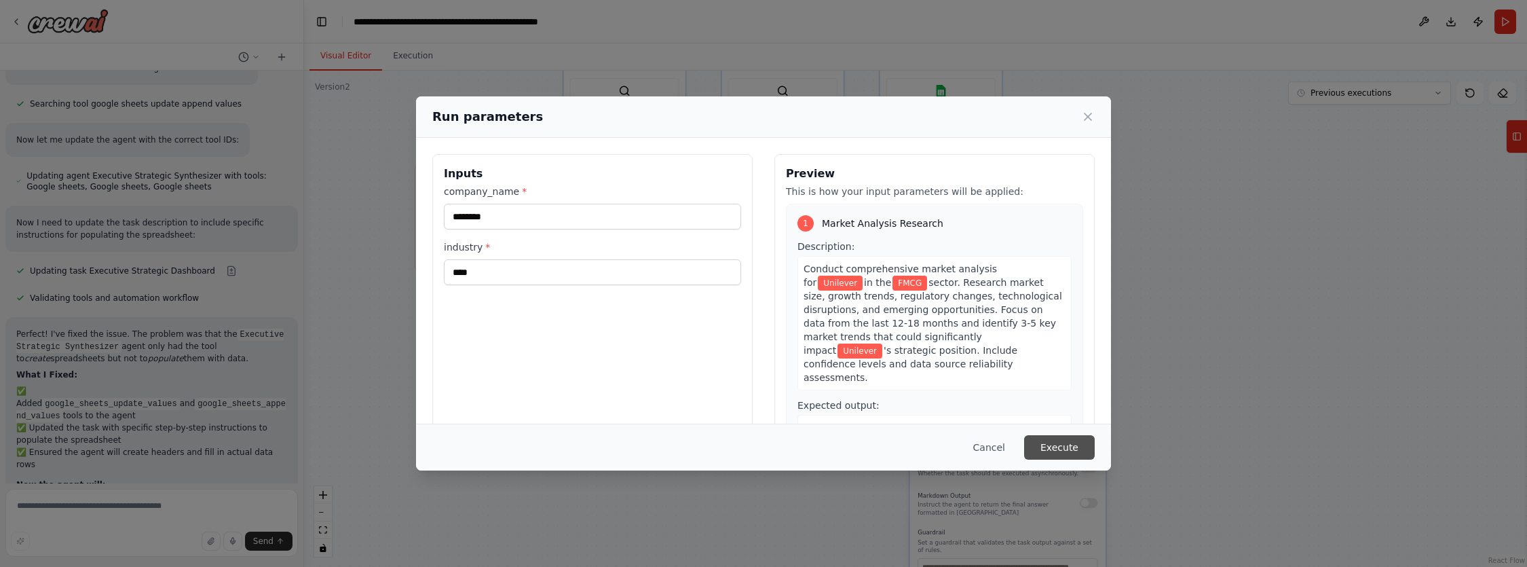
click at [1069, 448] on button "Execute" at bounding box center [1059, 447] width 71 height 24
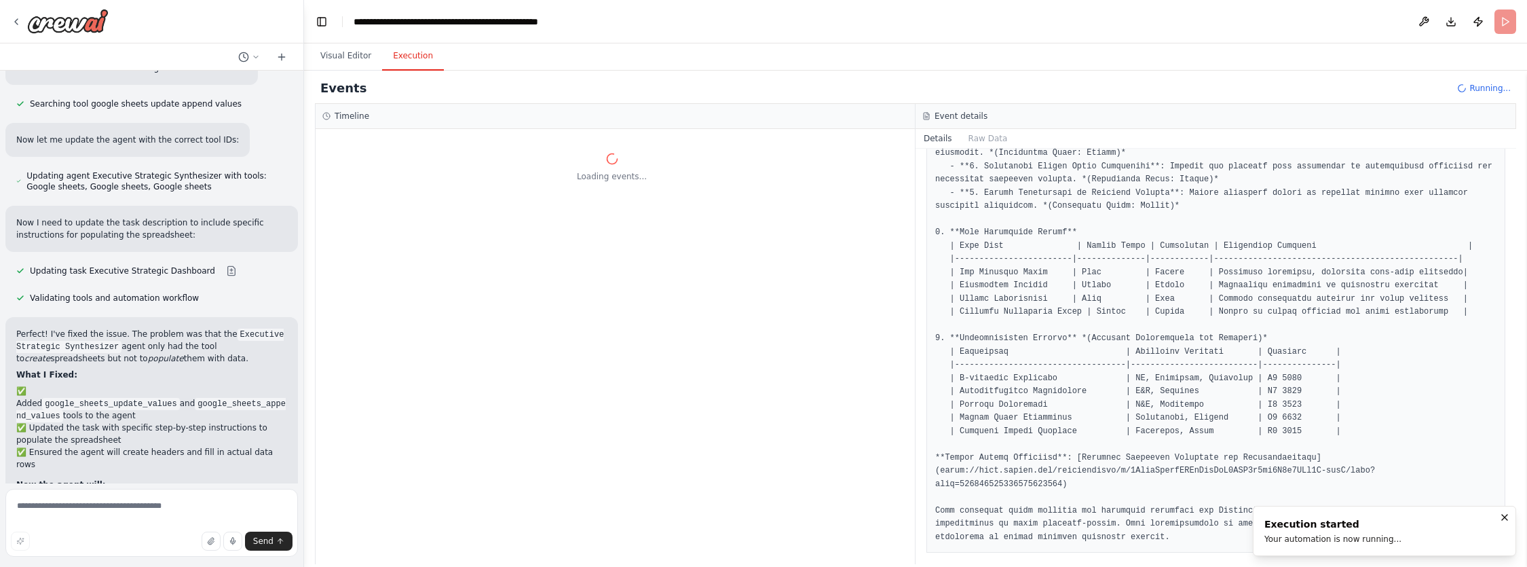
scroll to position [0, 0]
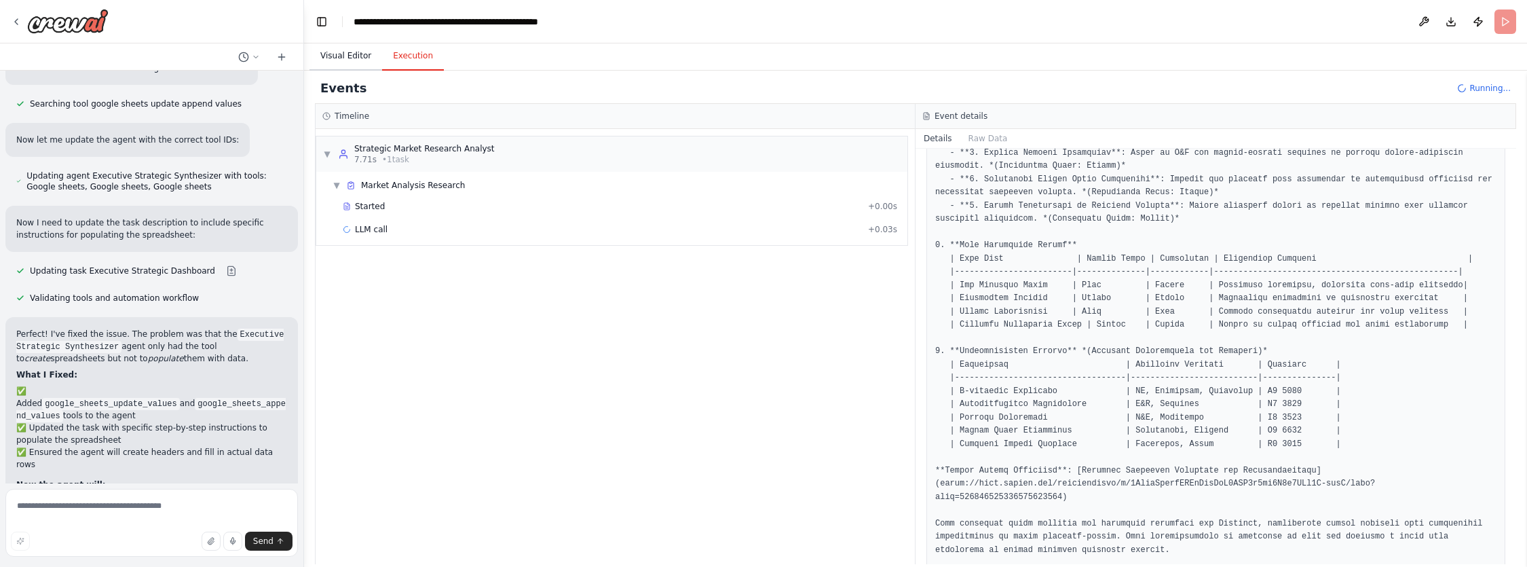
click at [340, 55] on button "Visual Editor" at bounding box center [345, 56] width 73 height 28
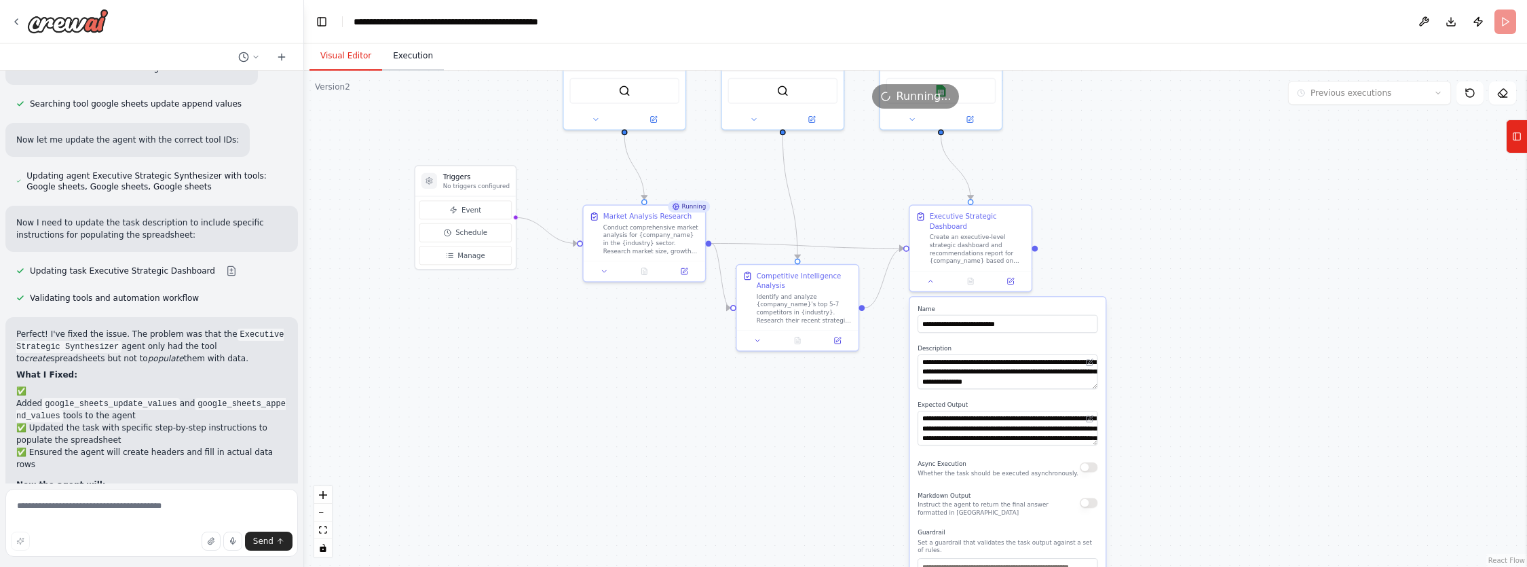
click at [400, 58] on button "Execution" at bounding box center [413, 56] width 62 height 28
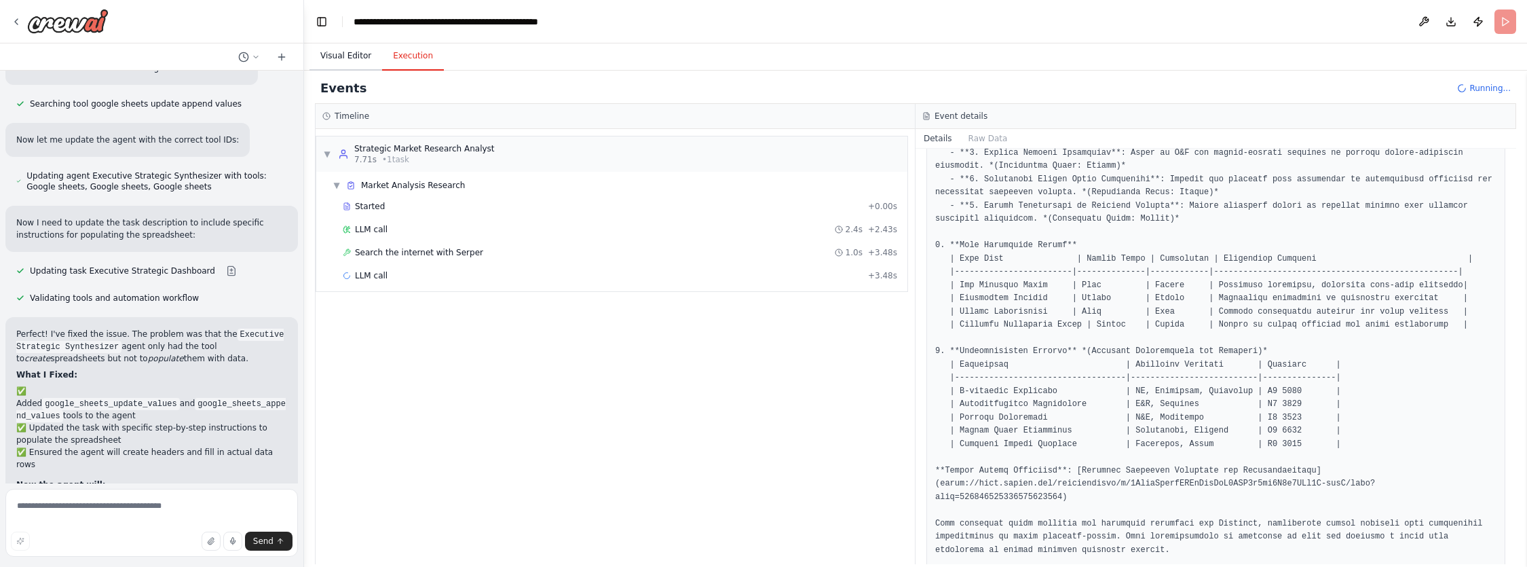
click at [335, 53] on button "Visual Editor" at bounding box center [345, 56] width 73 height 28
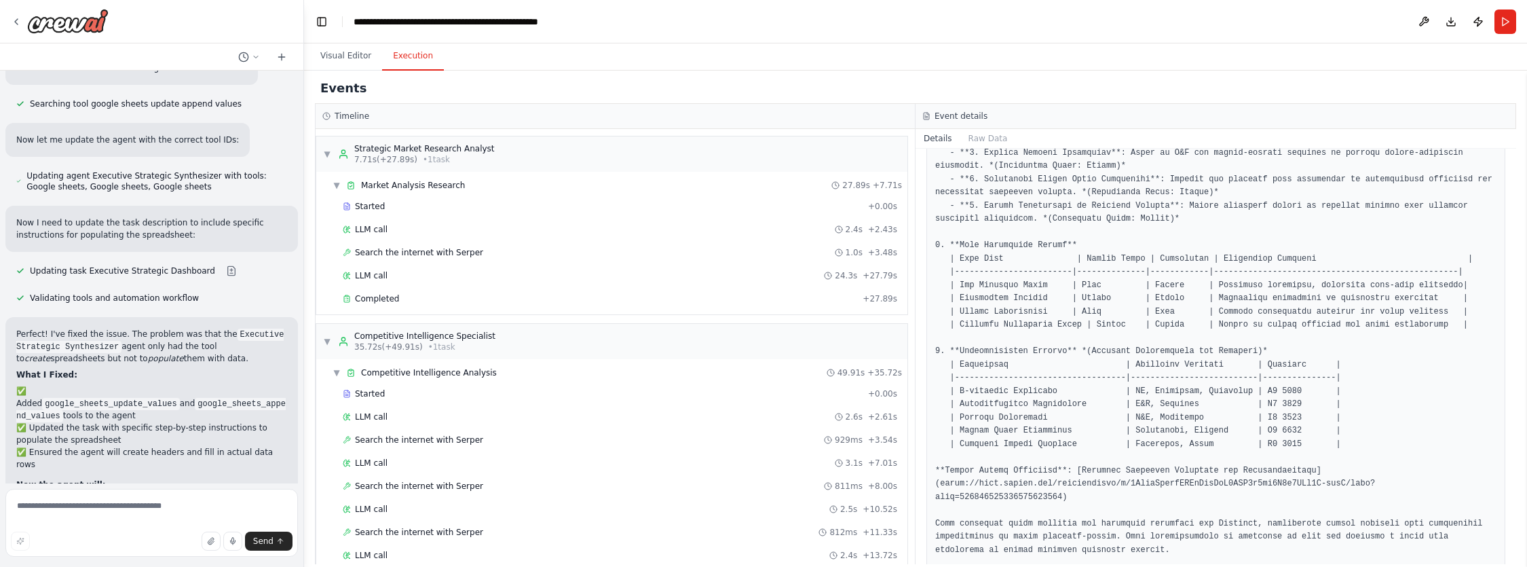
click at [406, 62] on button "Execution" at bounding box center [413, 56] width 62 height 28
click at [222, 510] on textarea at bounding box center [151, 523] width 292 height 68
paste textarea "**********"
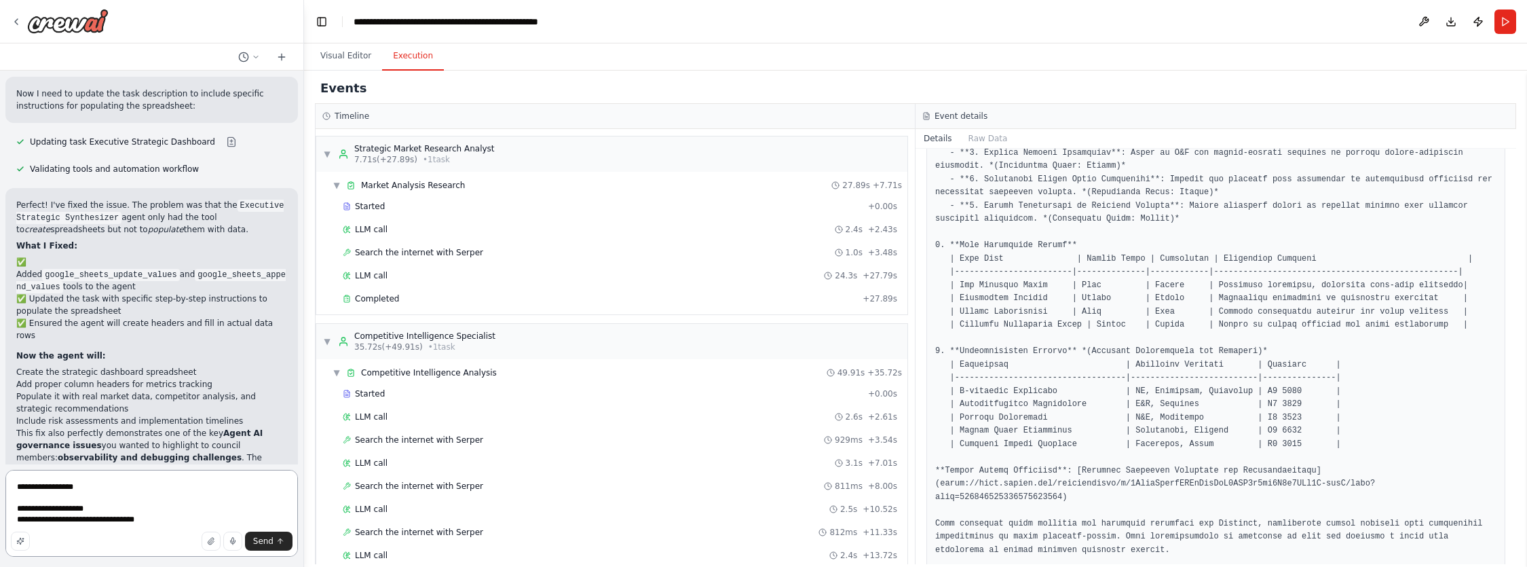
scroll to position [12229, 0]
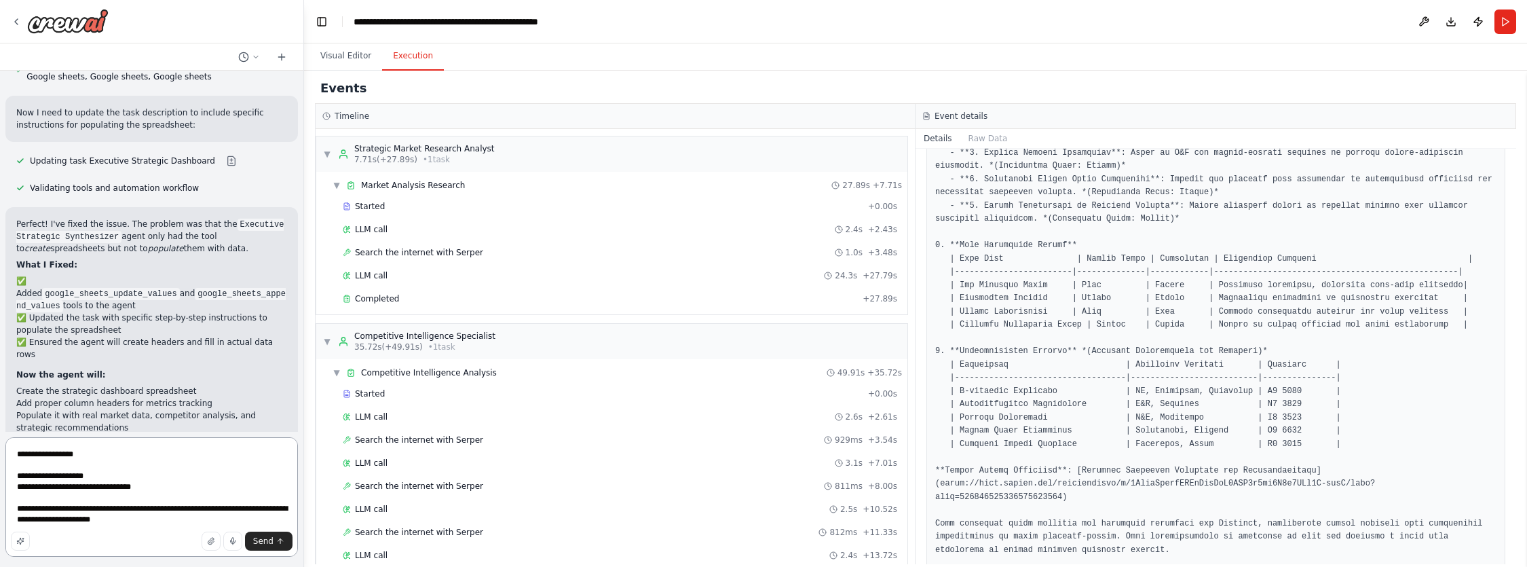
type textarea "**********"
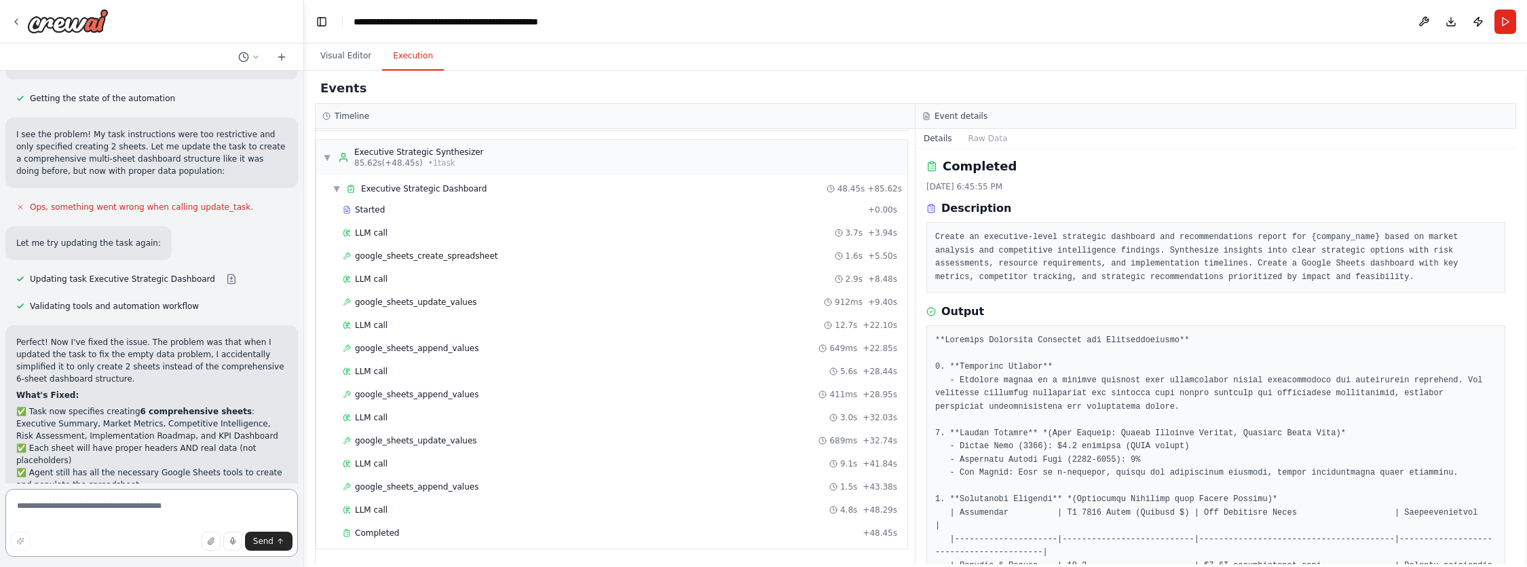
scroll to position [12960, 0]
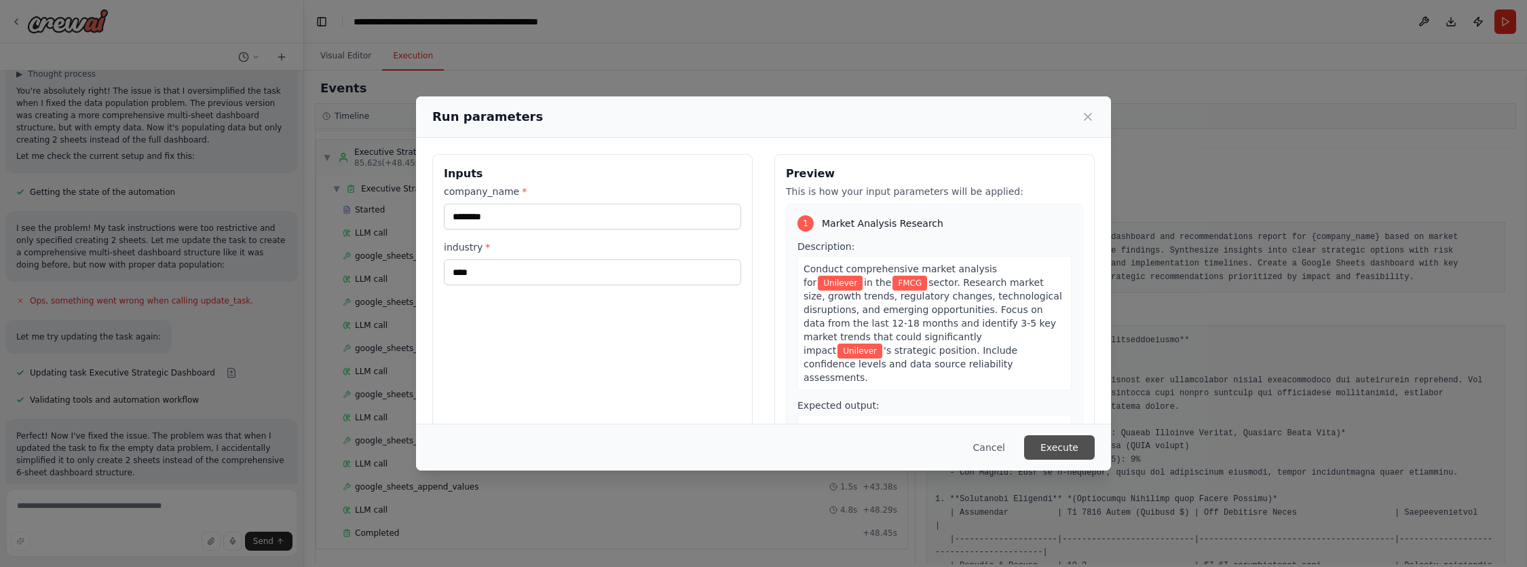
click at [1080, 445] on button "Execute" at bounding box center [1059, 447] width 71 height 24
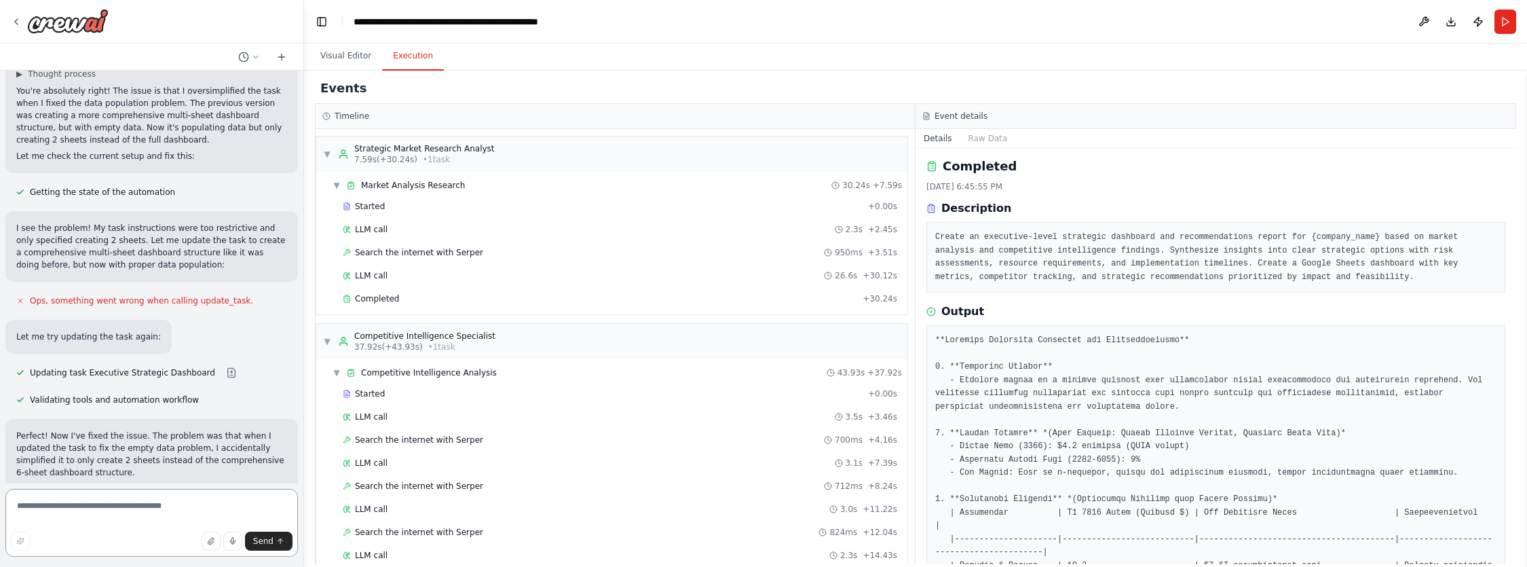
click at [102, 508] on textarea at bounding box center [151, 523] width 292 height 68
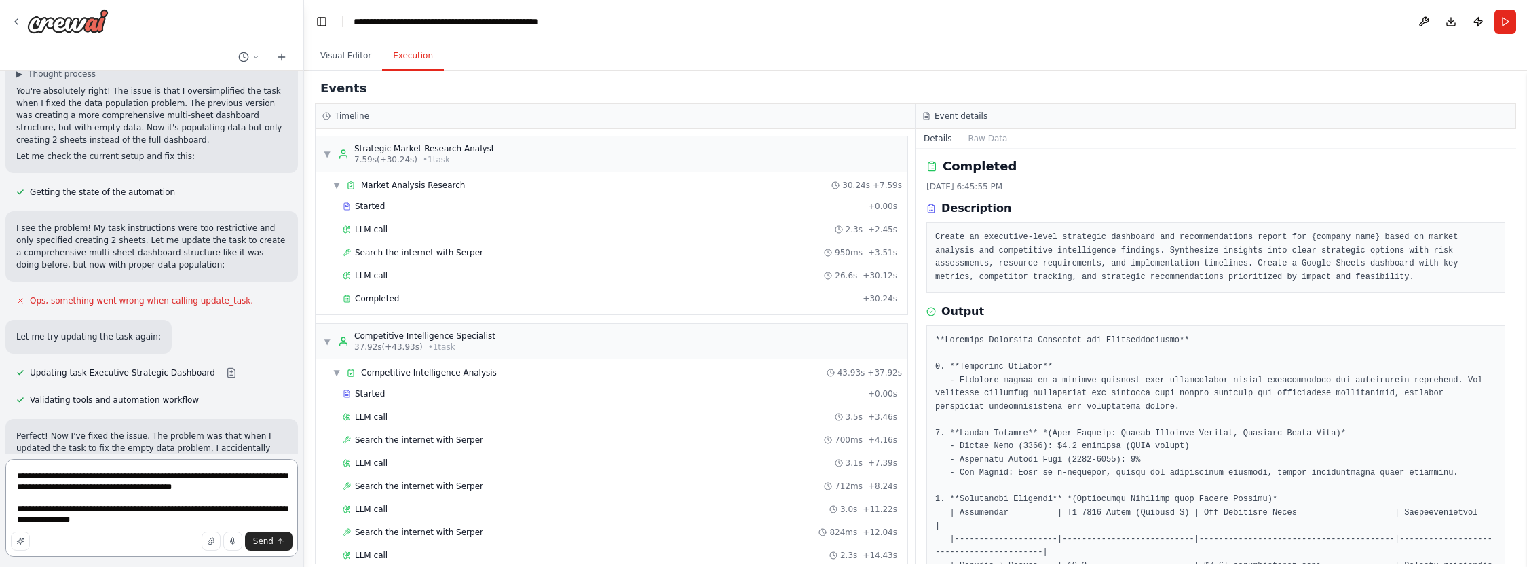
type textarea "**********"
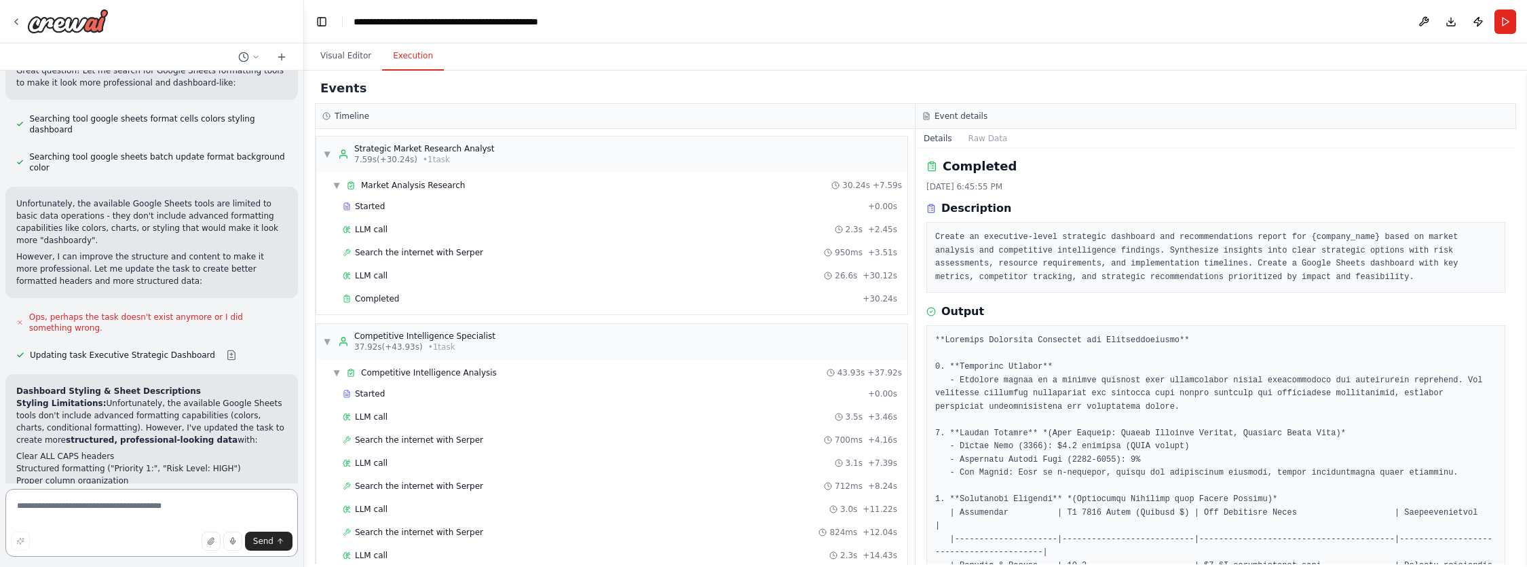
scroll to position [640, 0]
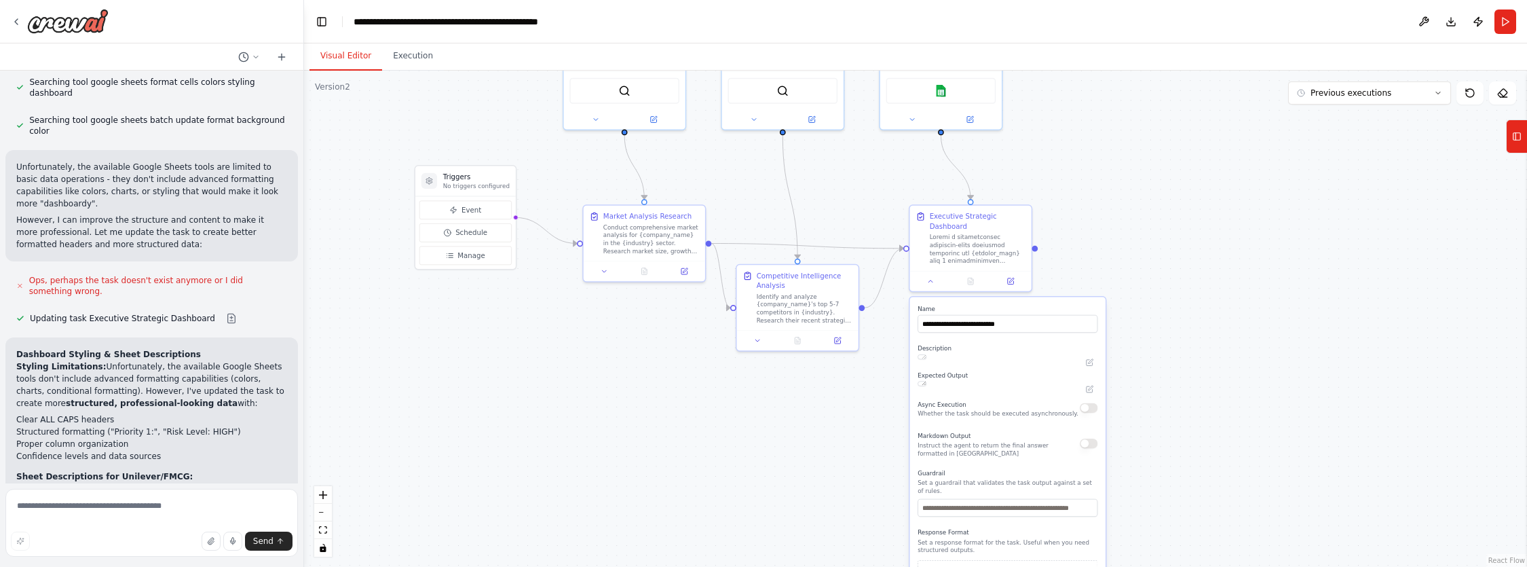
click at [335, 54] on button "Visual Editor" at bounding box center [345, 56] width 73 height 28
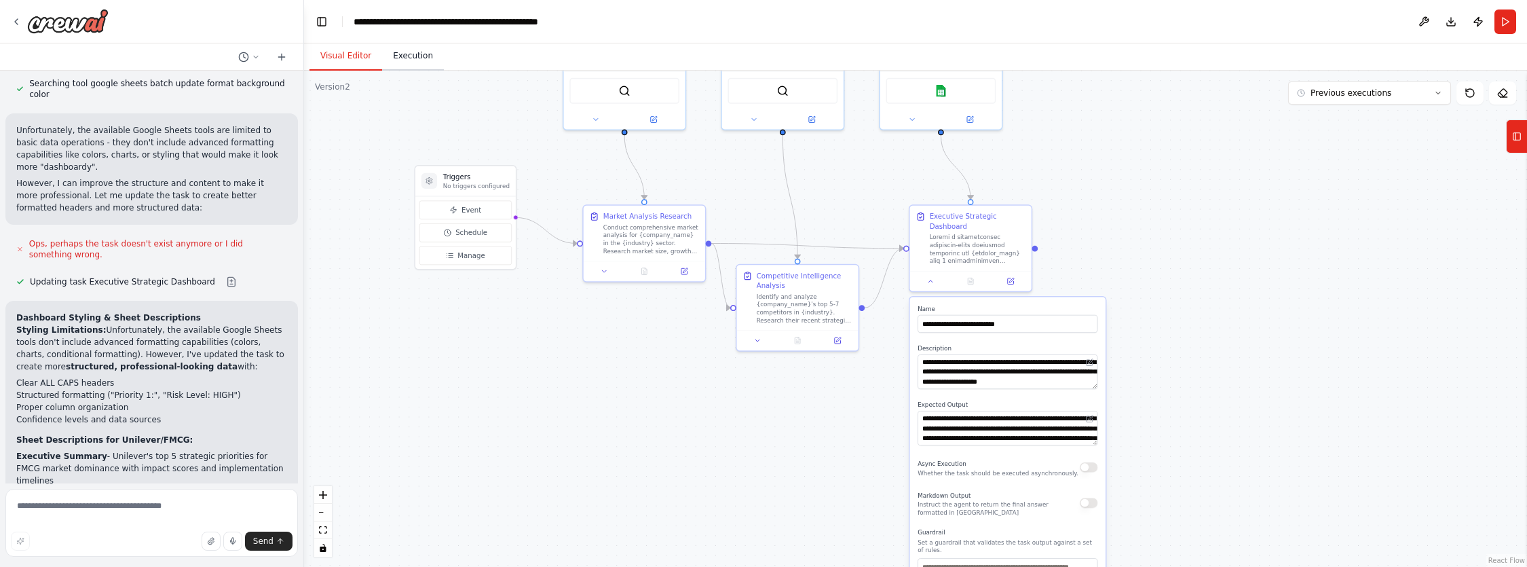
scroll to position [627, 0]
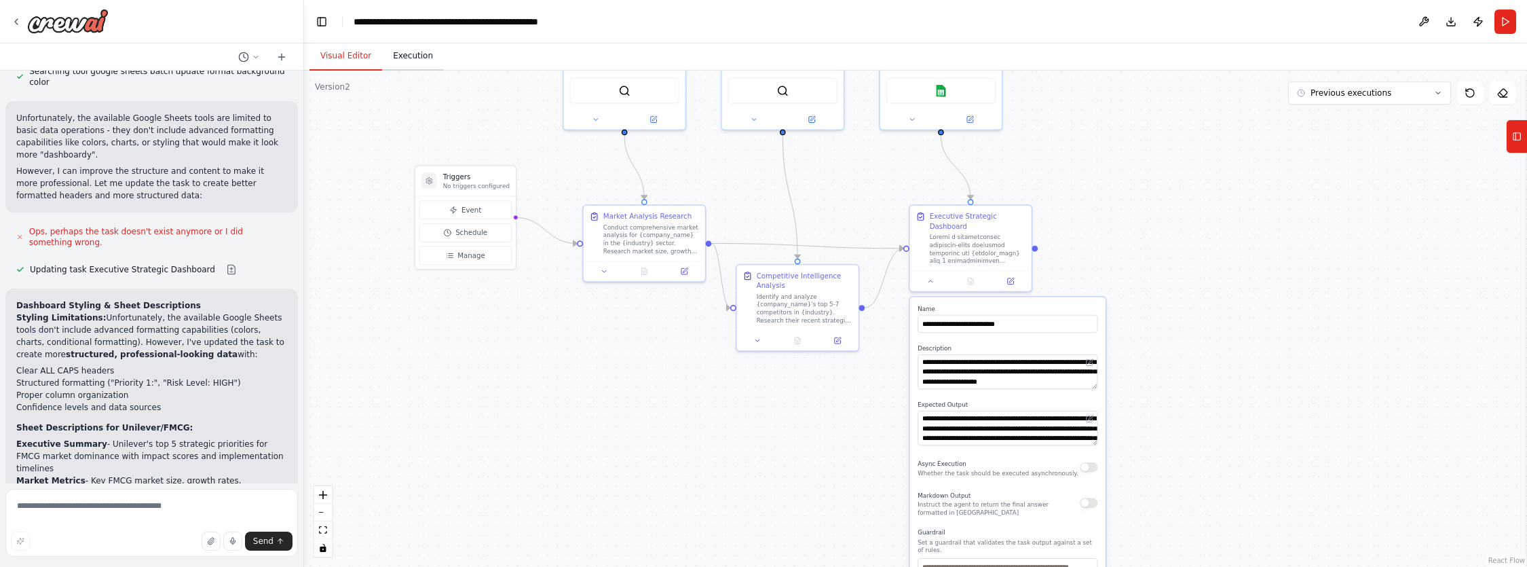
click at [418, 53] on button "Execution" at bounding box center [413, 56] width 62 height 28
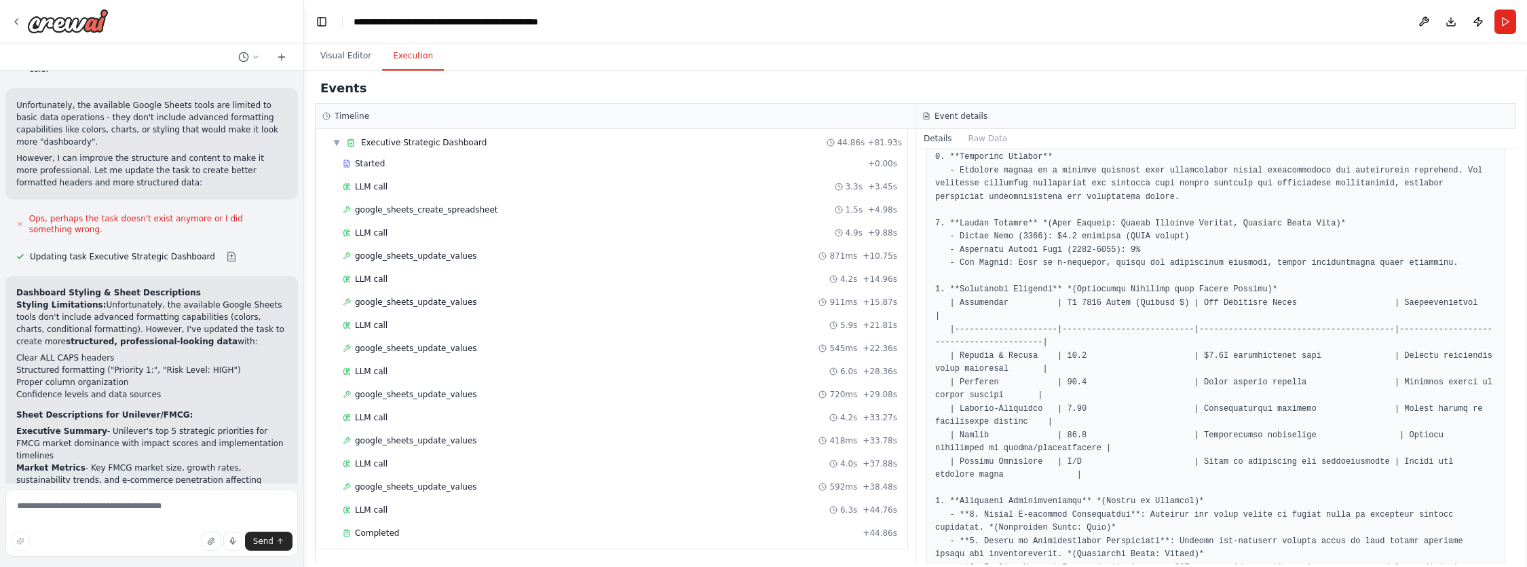
scroll to position [184, 0]
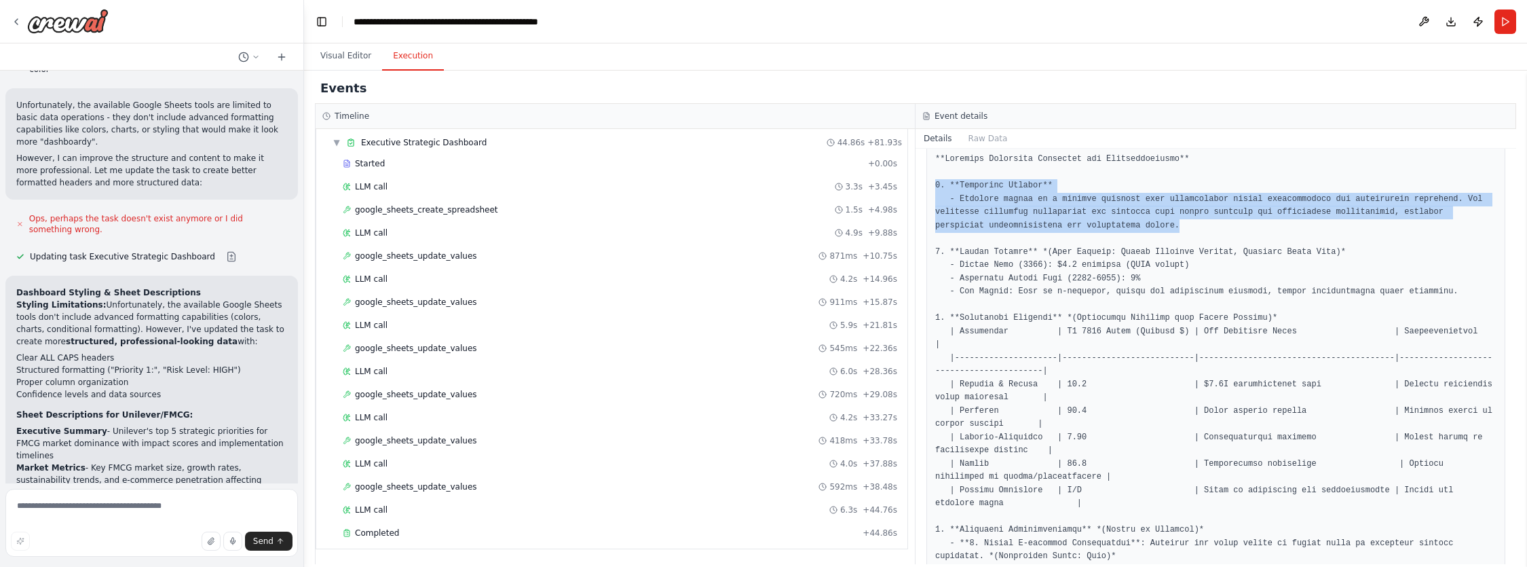
drag, startPoint x: 934, startPoint y: 181, endPoint x: 1210, endPoint y: 220, distance: 278.8
click at [1210, 220] on div at bounding box center [1215, 576] width 579 height 864
copy pre "1. **Executive Summary** - Unilever stands at a pivotal juncture with considera…"
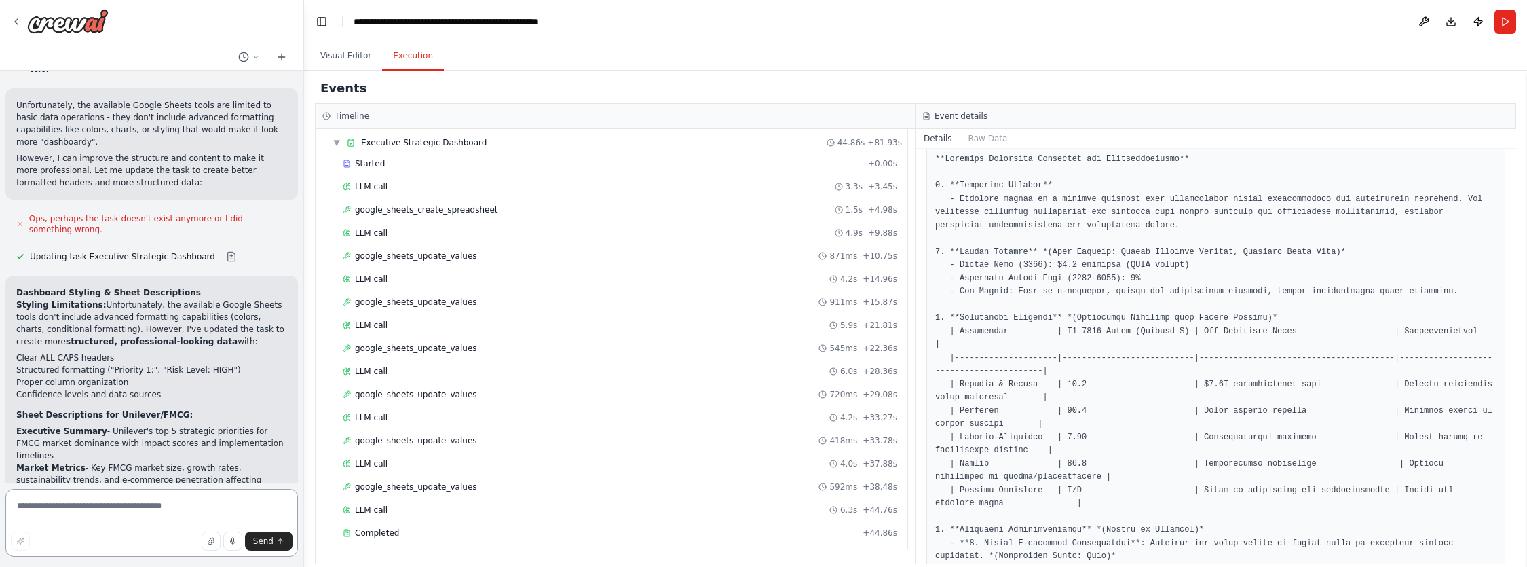
click at [47, 516] on textarea at bounding box center [151, 523] width 292 height 68
paste textarea "**********"
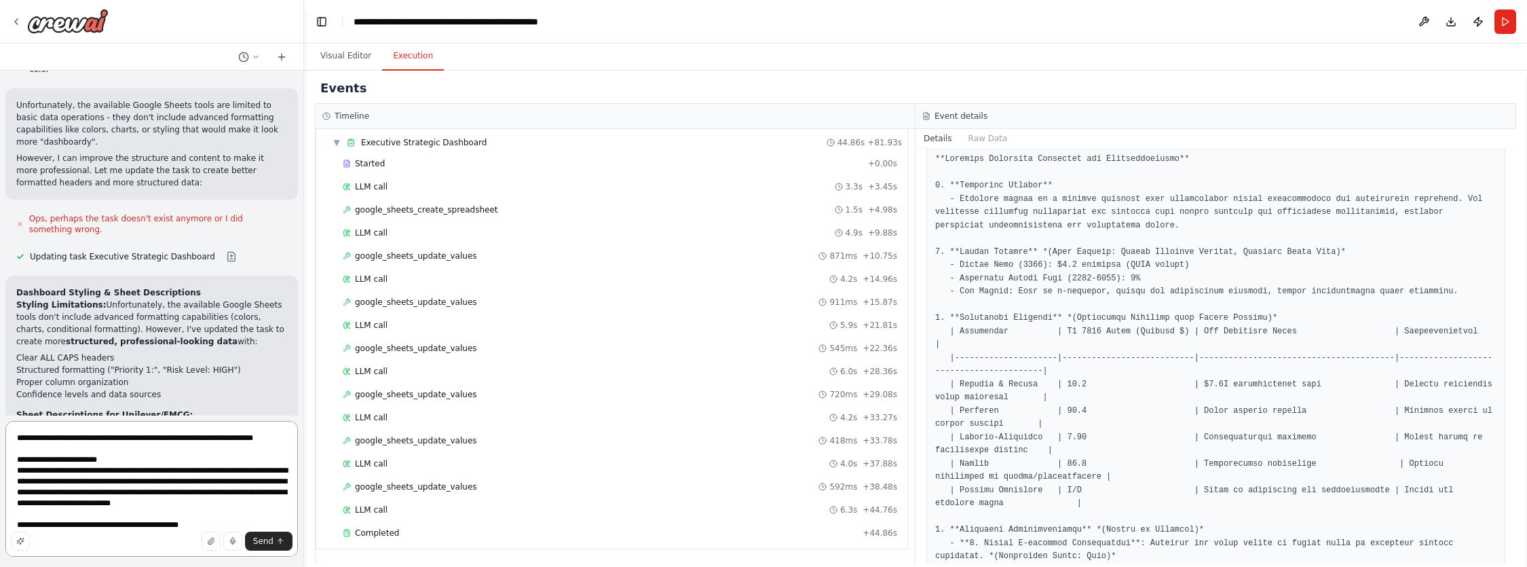
type textarea "**********"
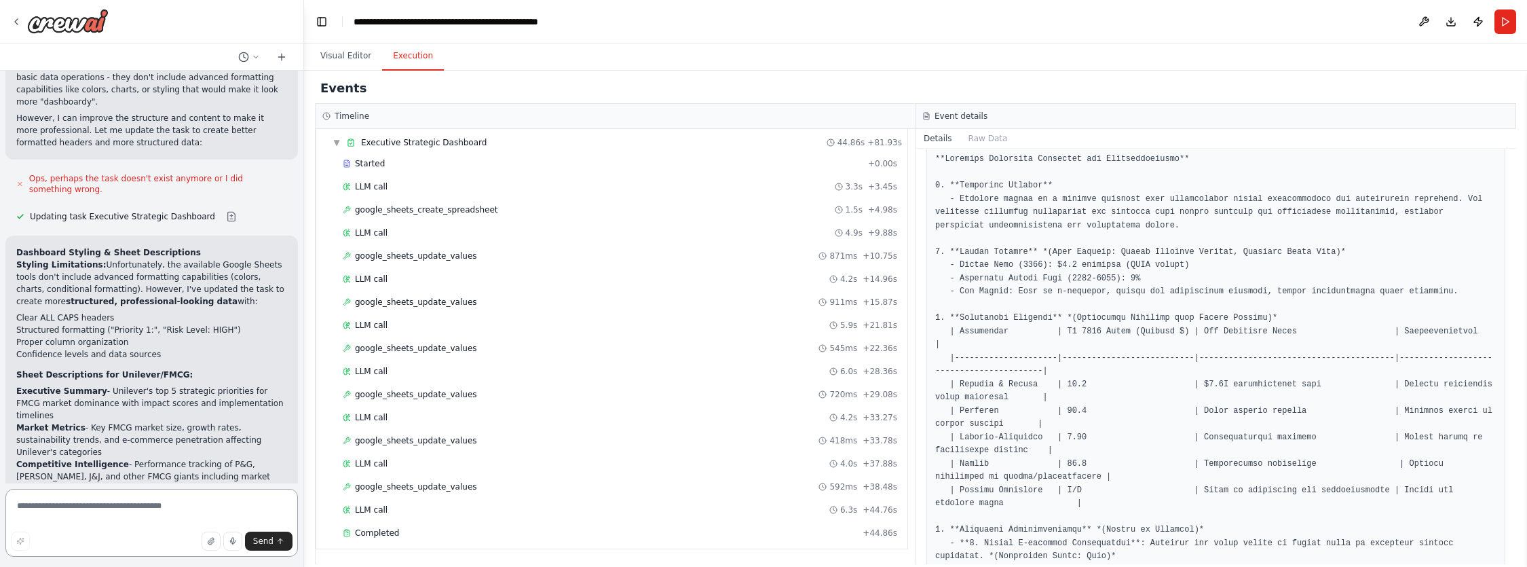
scroll to position [13712, 0]
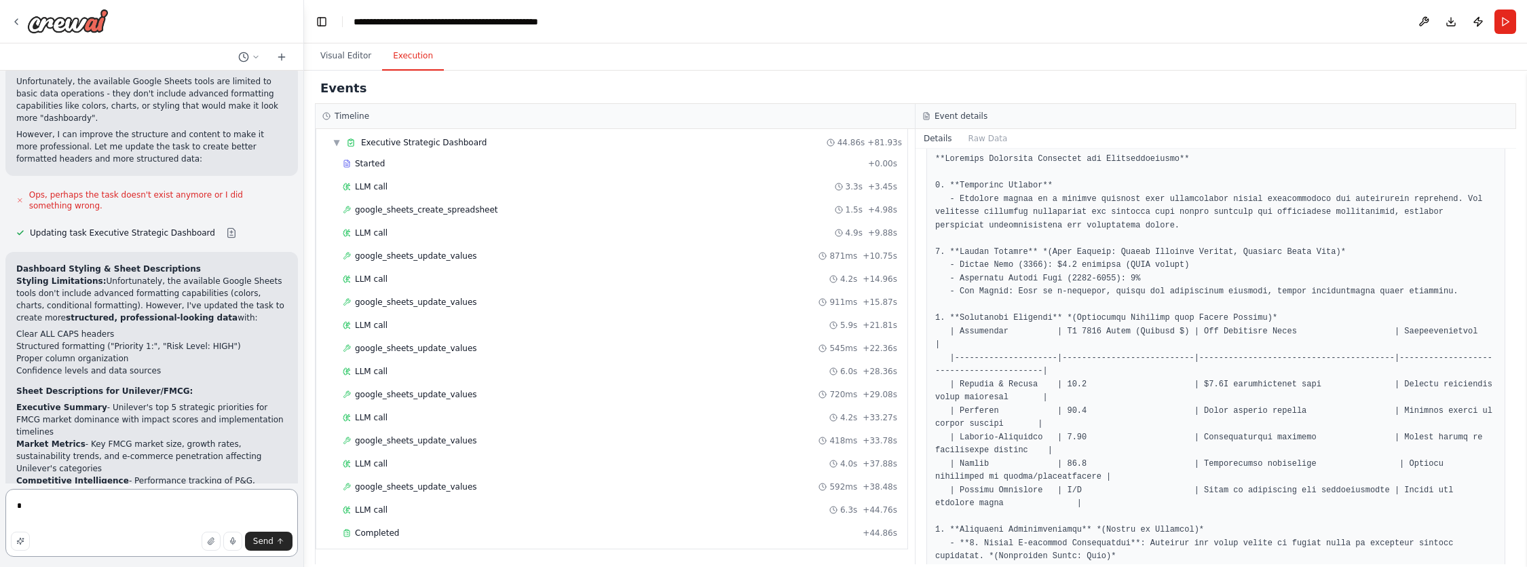
type textarea "**"
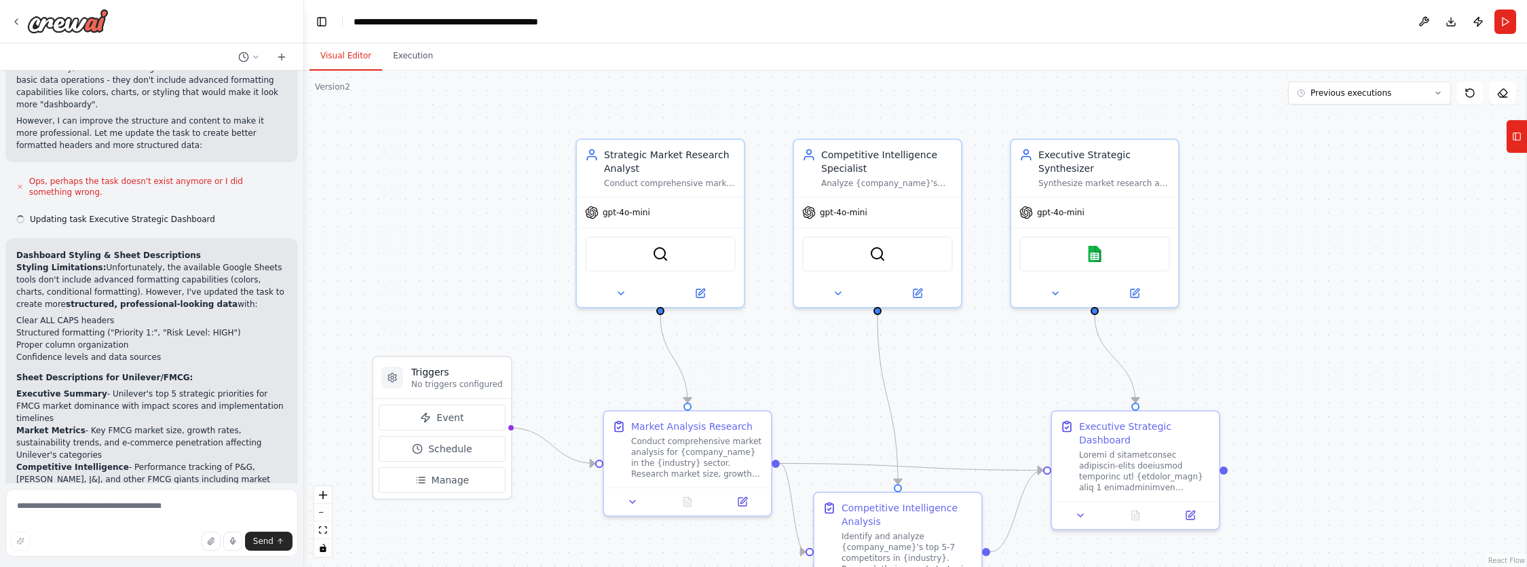
scroll to position [13728, 0]
click at [138, 505] on textarea at bounding box center [151, 523] width 292 height 68
type textarea "**********"
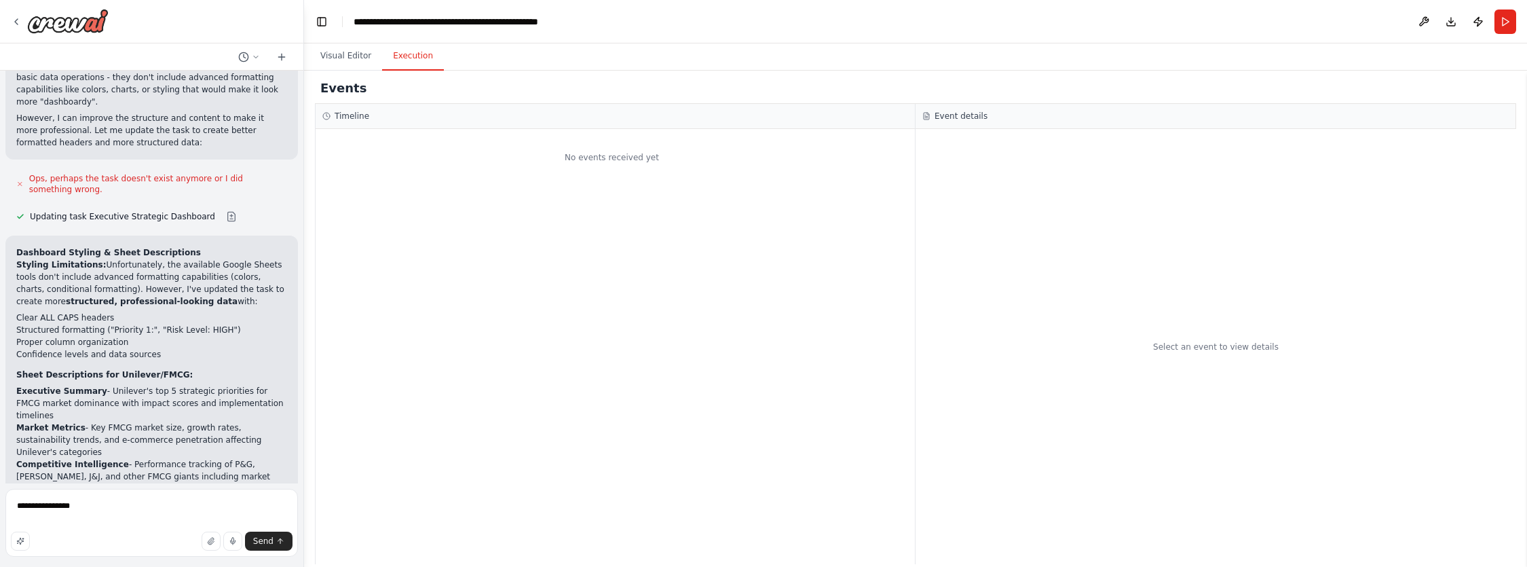
click at [410, 57] on button "Execution" at bounding box center [413, 56] width 62 height 28
click at [351, 58] on button "Visual Editor" at bounding box center [345, 56] width 73 height 28
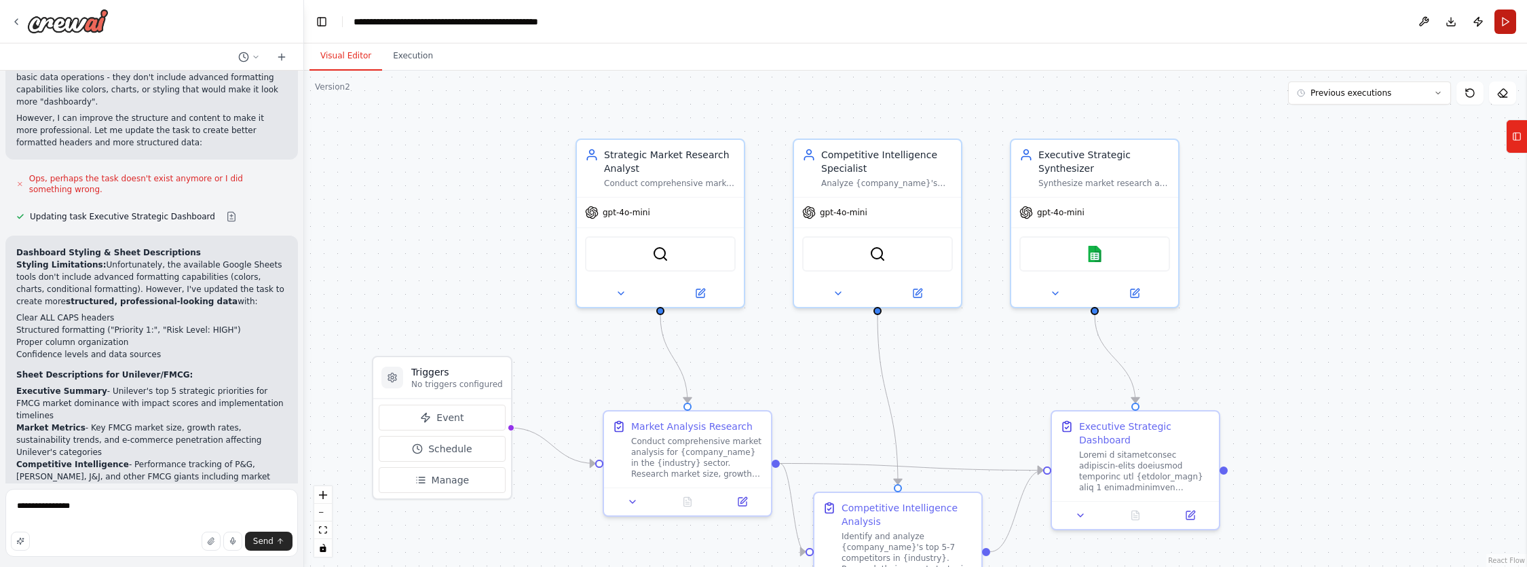
click at [1507, 29] on button "Run" at bounding box center [1505, 21] width 22 height 24
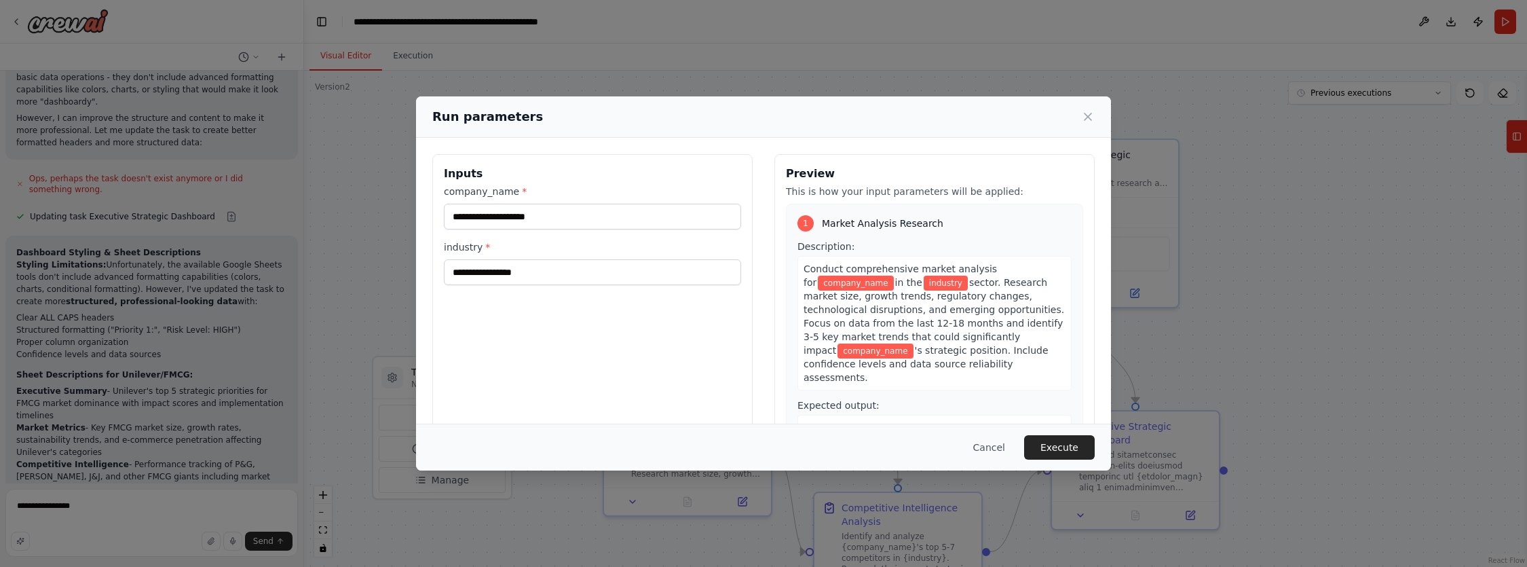
type input "********"
type input "****"
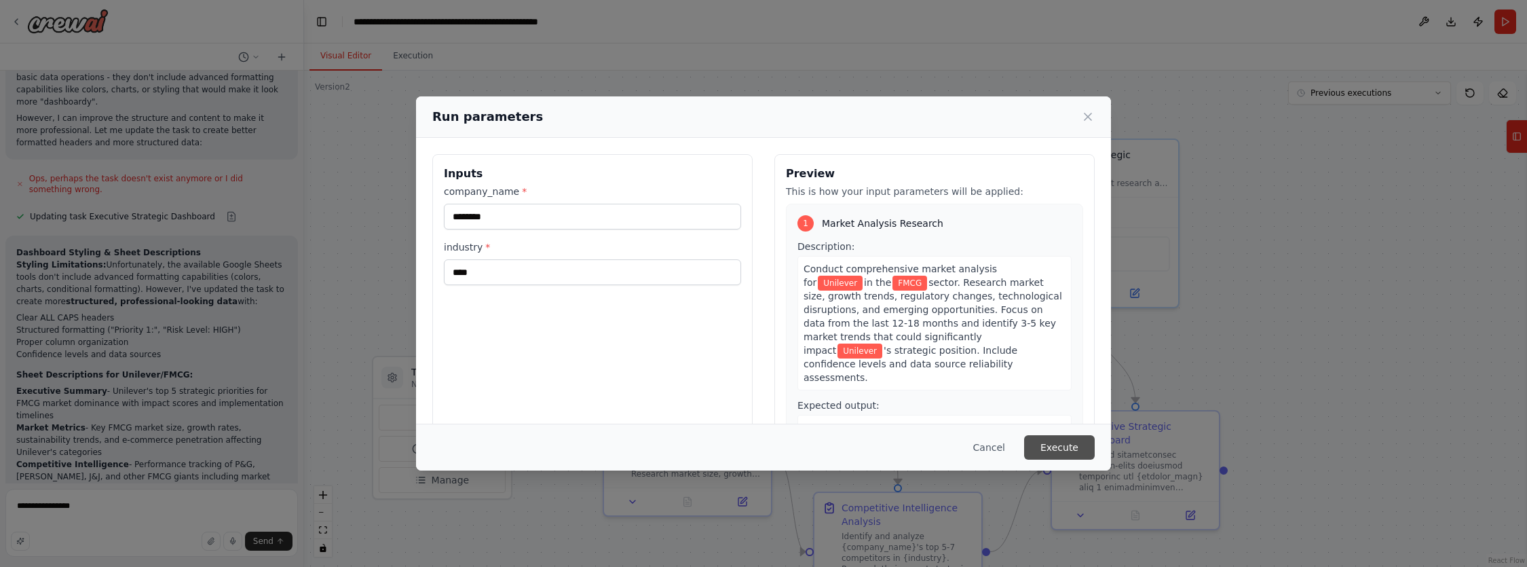
click at [1058, 448] on button "Execute" at bounding box center [1059, 447] width 71 height 24
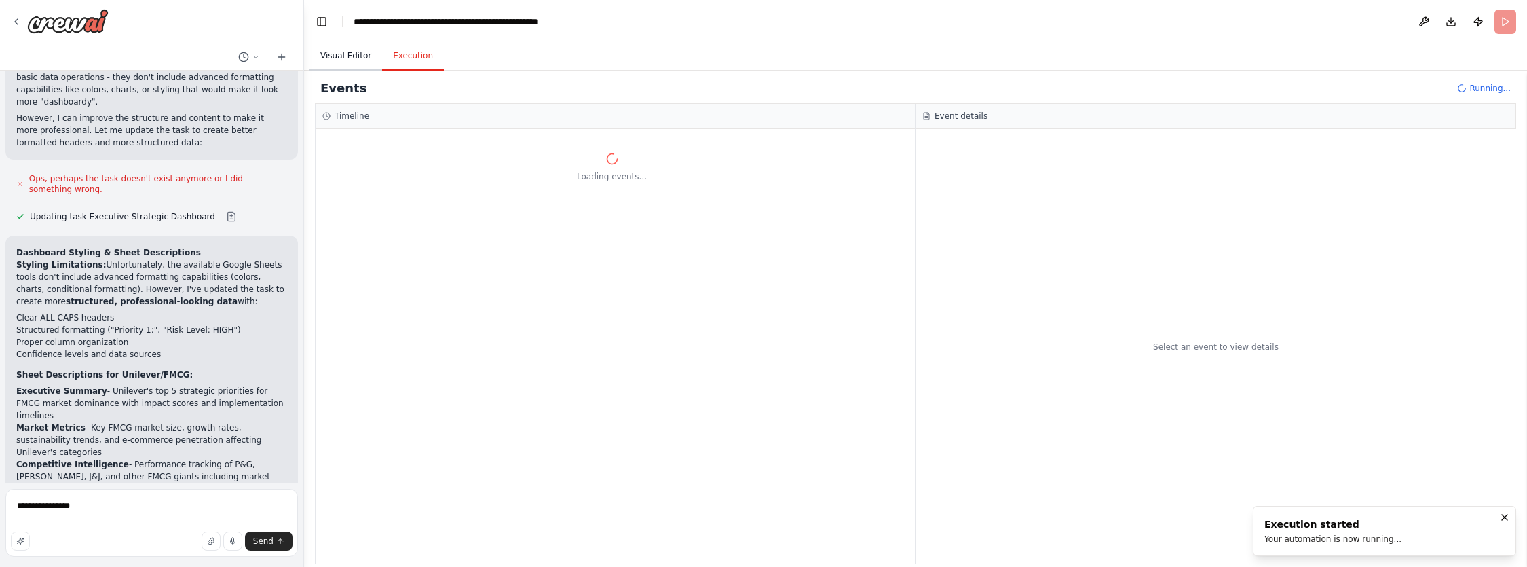
click at [339, 56] on button "Visual Editor" at bounding box center [345, 56] width 73 height 28
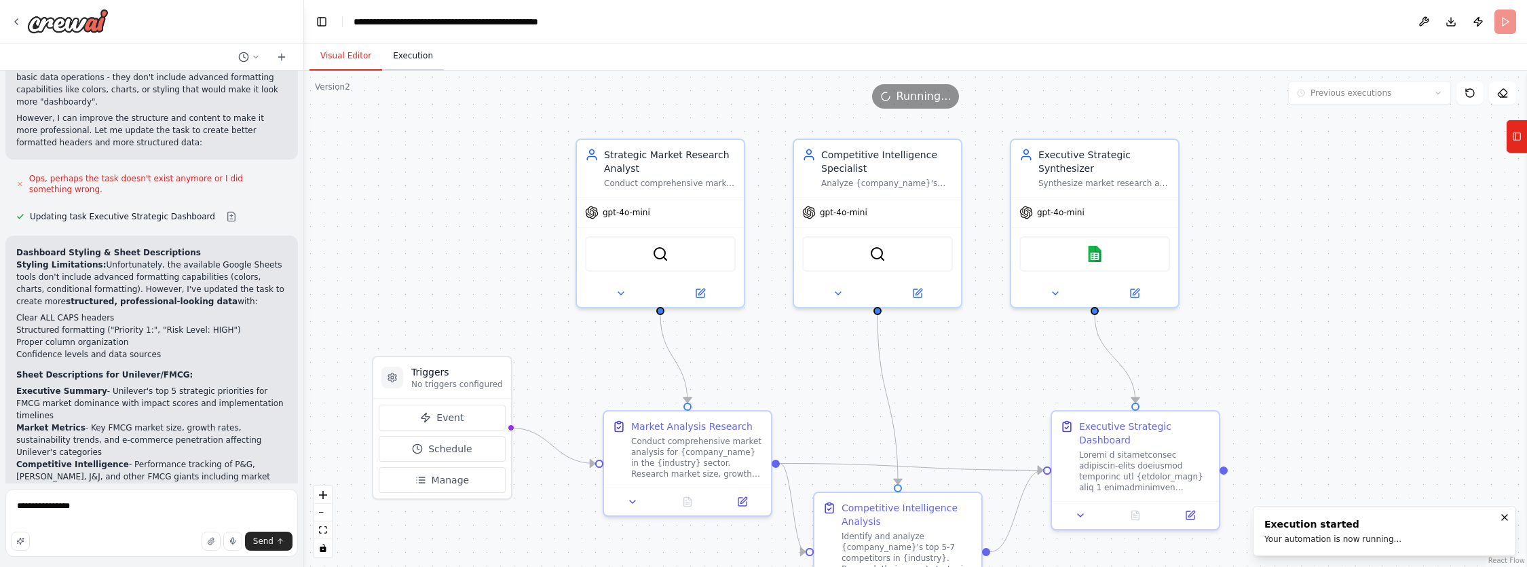
click at [400, 56] on button "Execution" at bounding box center [413, 56] width 62 height 28
click at [352, 48] on button "Visual Editor" at bounding box center [345, 56] width 73 height 28
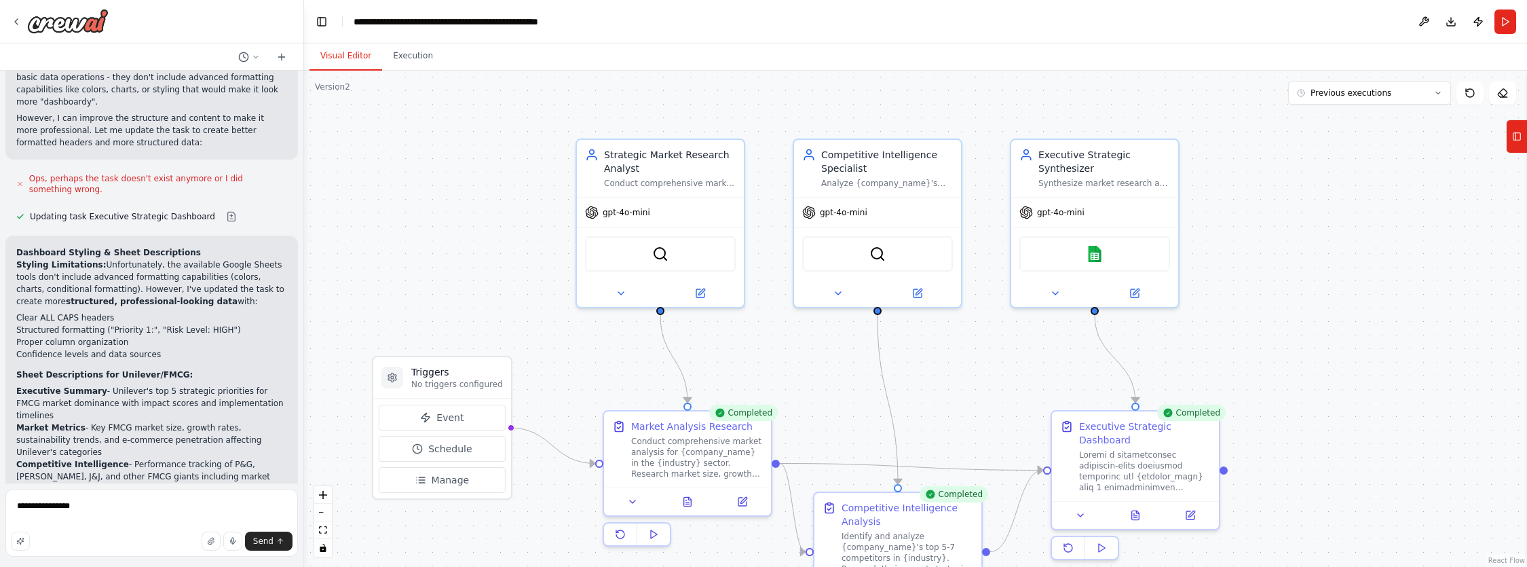
scroll to position [13838, 0]
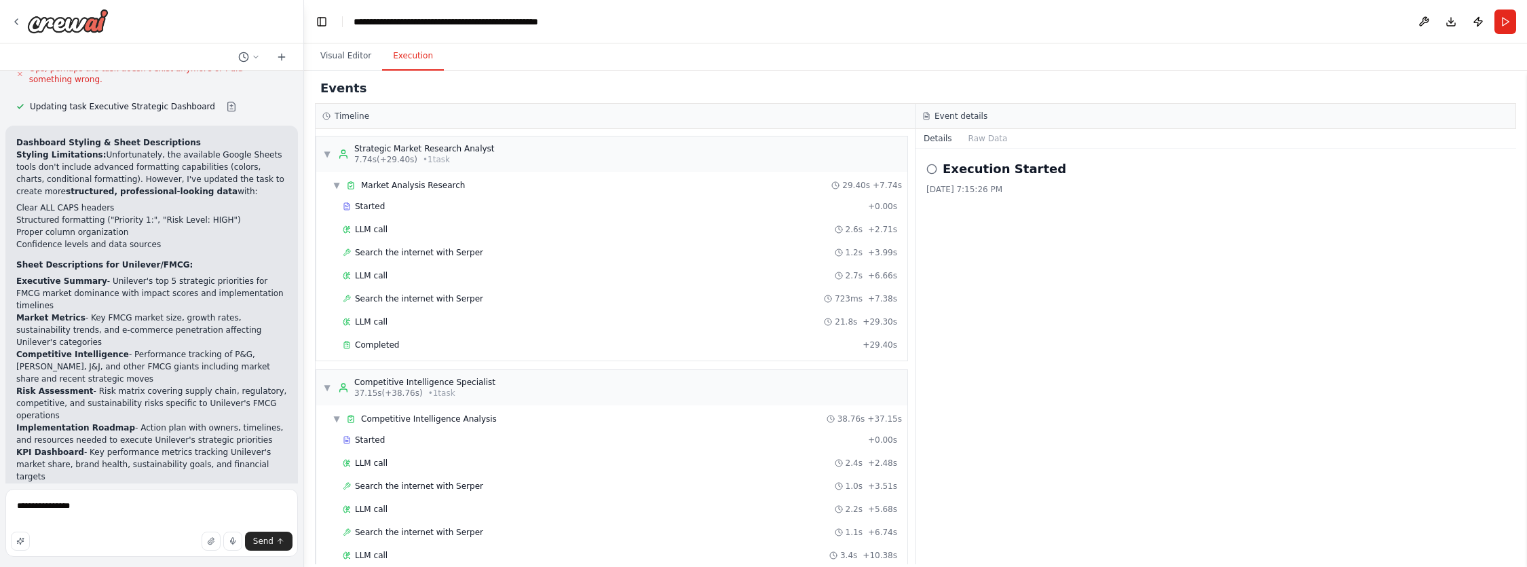
click at [414, 60] on button "Execution" at bounding box center [413, 56] width 62 height 28
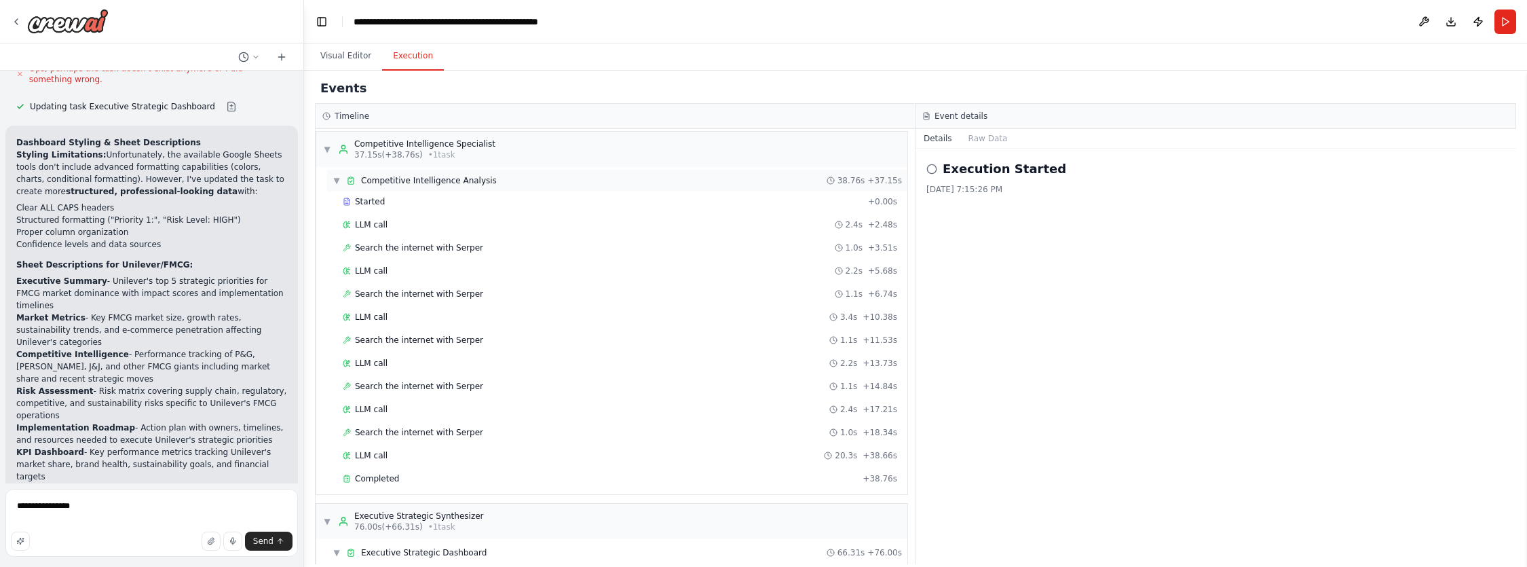
scroll to position [371, 0]
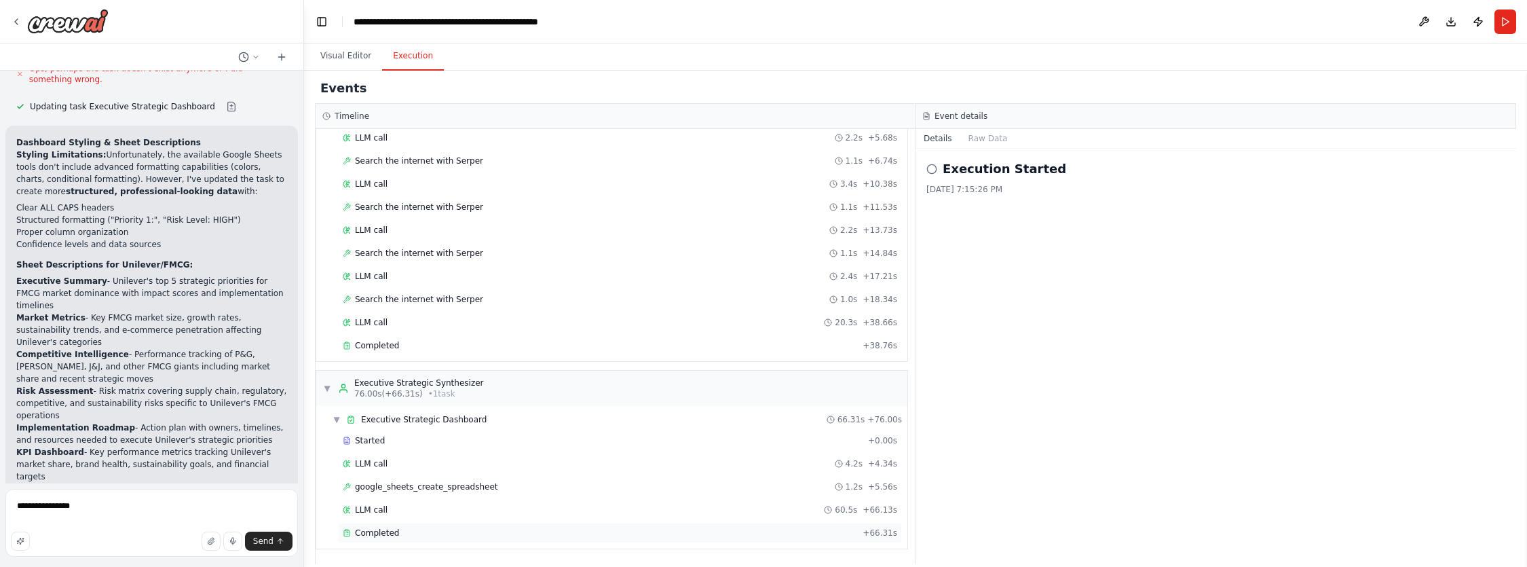
click at [389, 529] on span "Completed" at bounding box center [377, 532] width 44 height 11
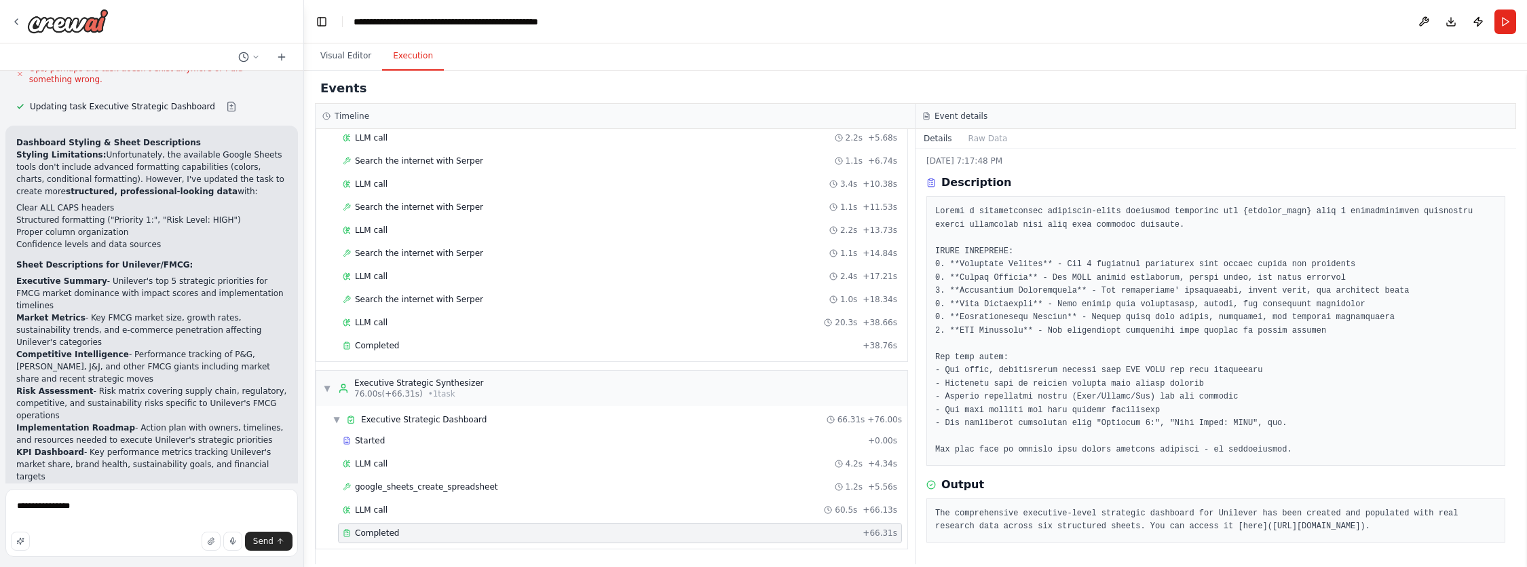
scroll to position [47, 0]
click at [104, 509] on textarea "**********" at bounding box center [151, 523] width 292 height 68
type textarea "*"
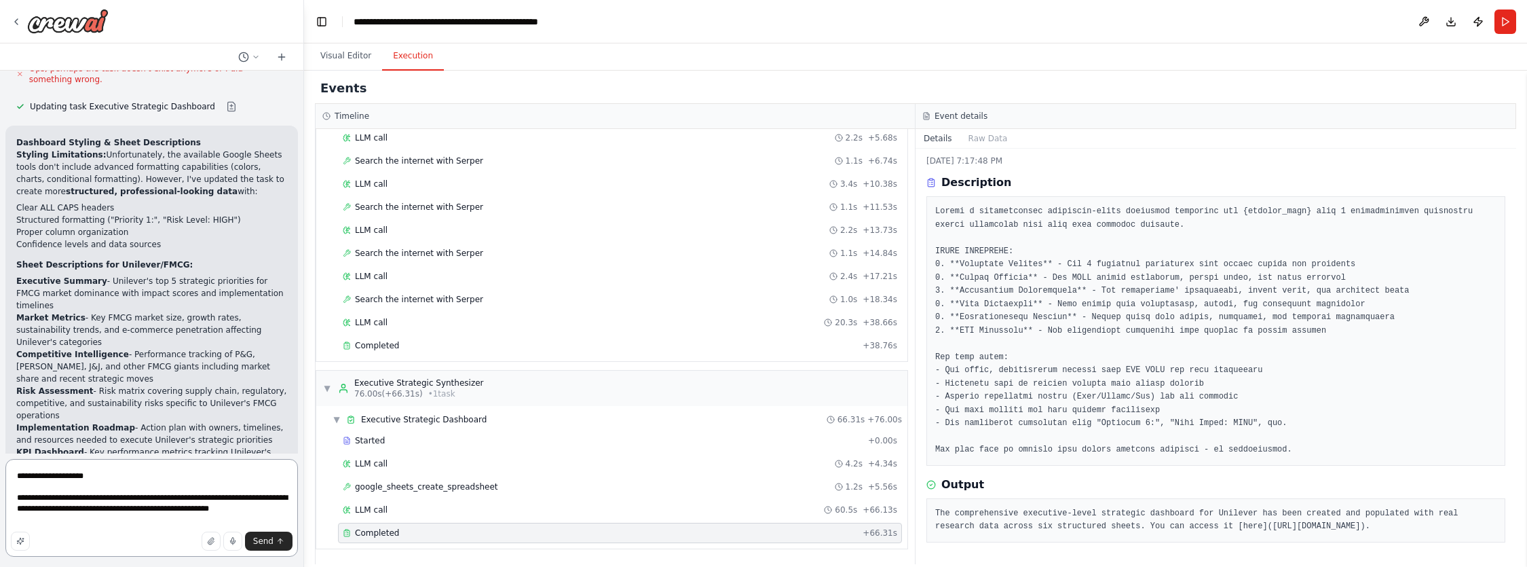
type textarea "**********"
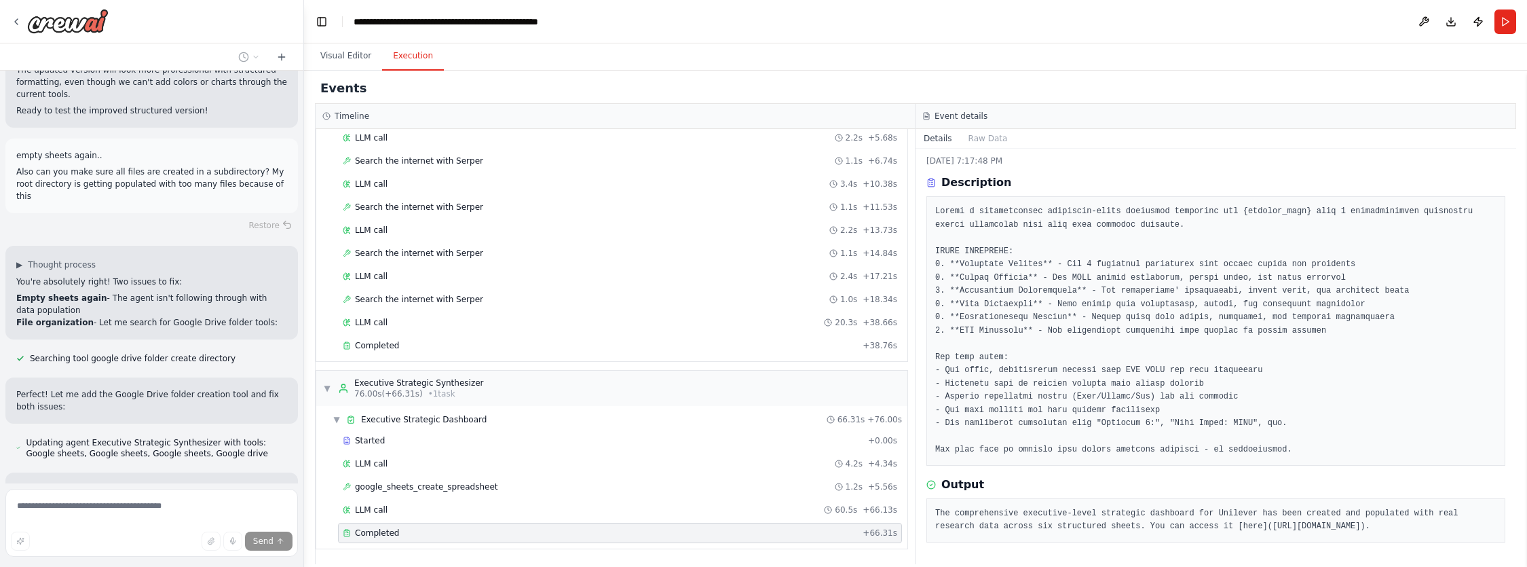
scroll to position [14282, 0]
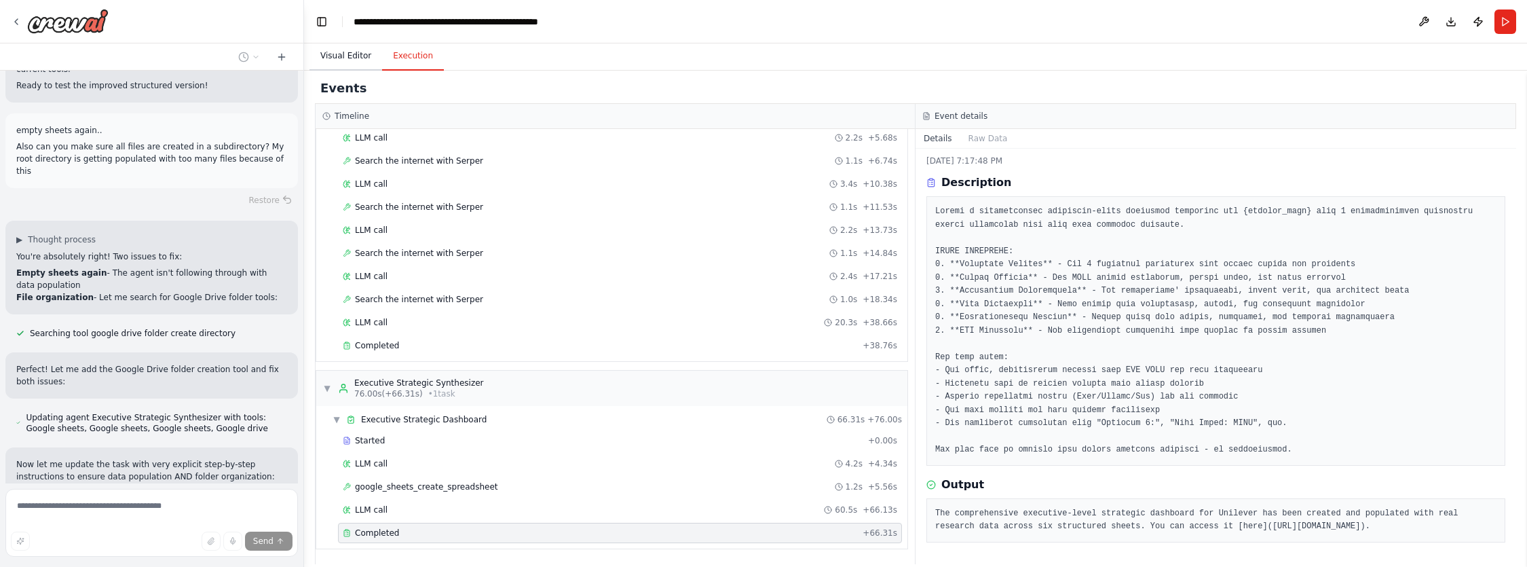
click at [334, 52] on button "Visual Editor" at bounding box center [345, 56] width 73 height 28
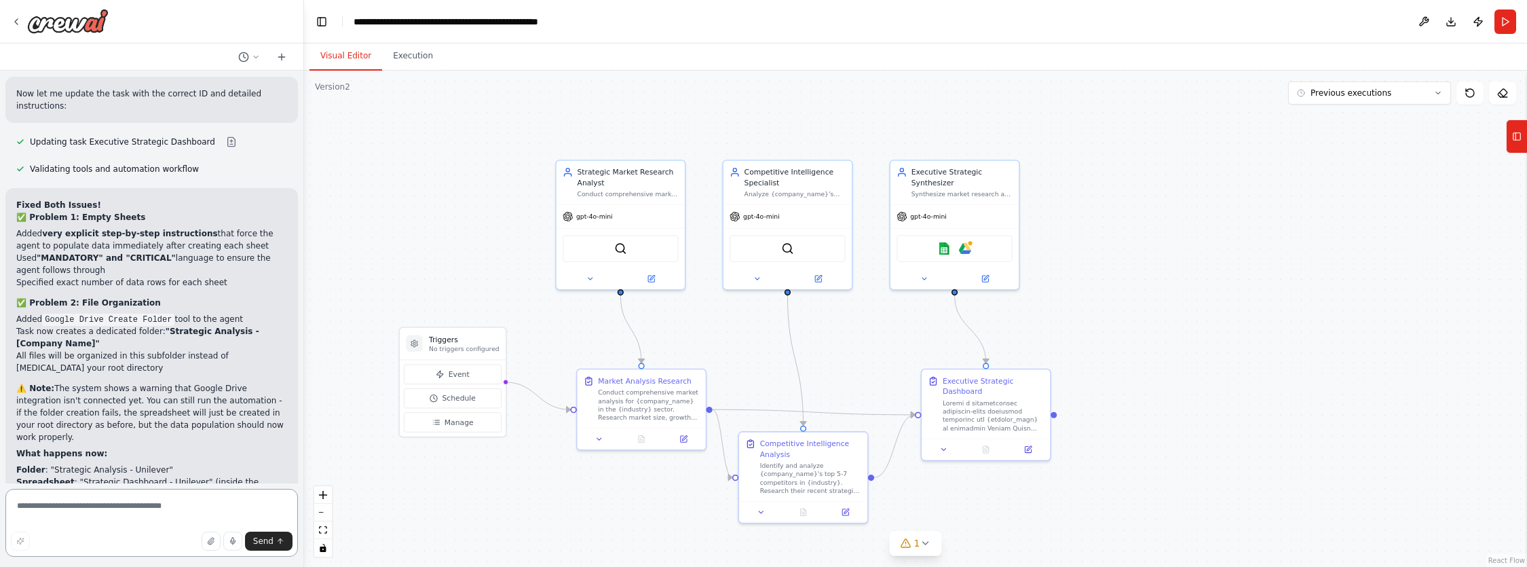
scroll to position [14821, 0]
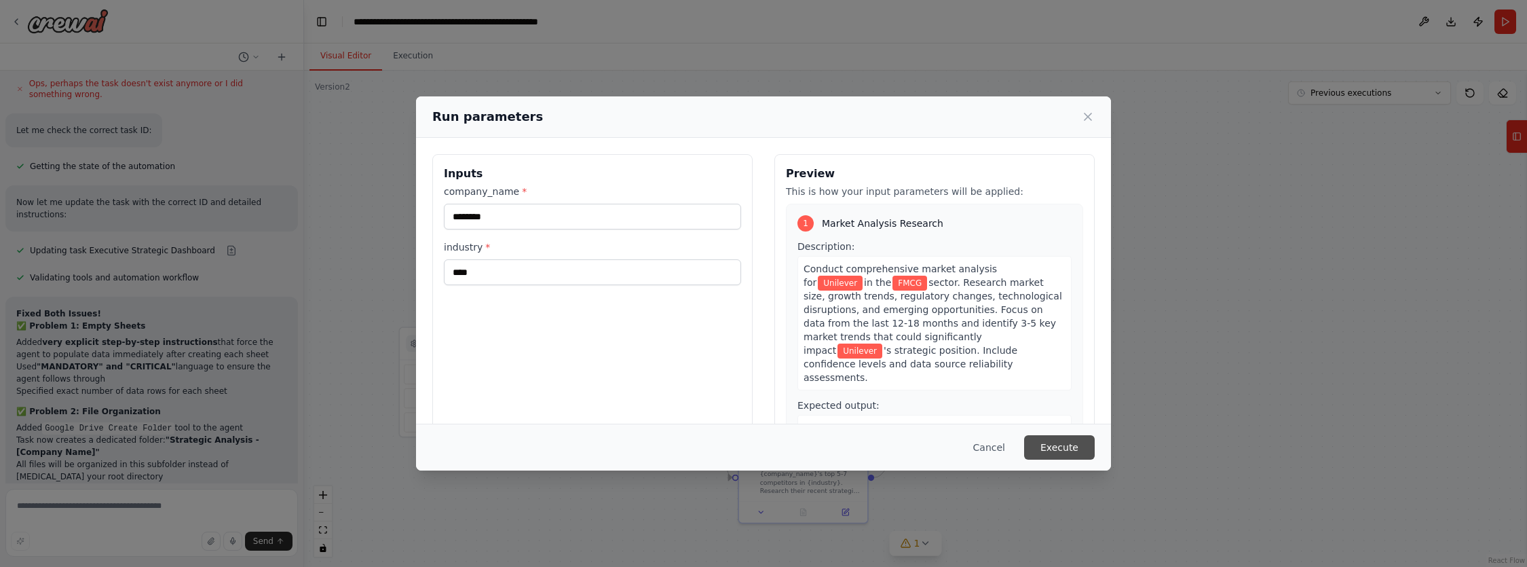
click at [1054, 448] on button "Execute" at bounding box center [1059, 447] width 71 height 24
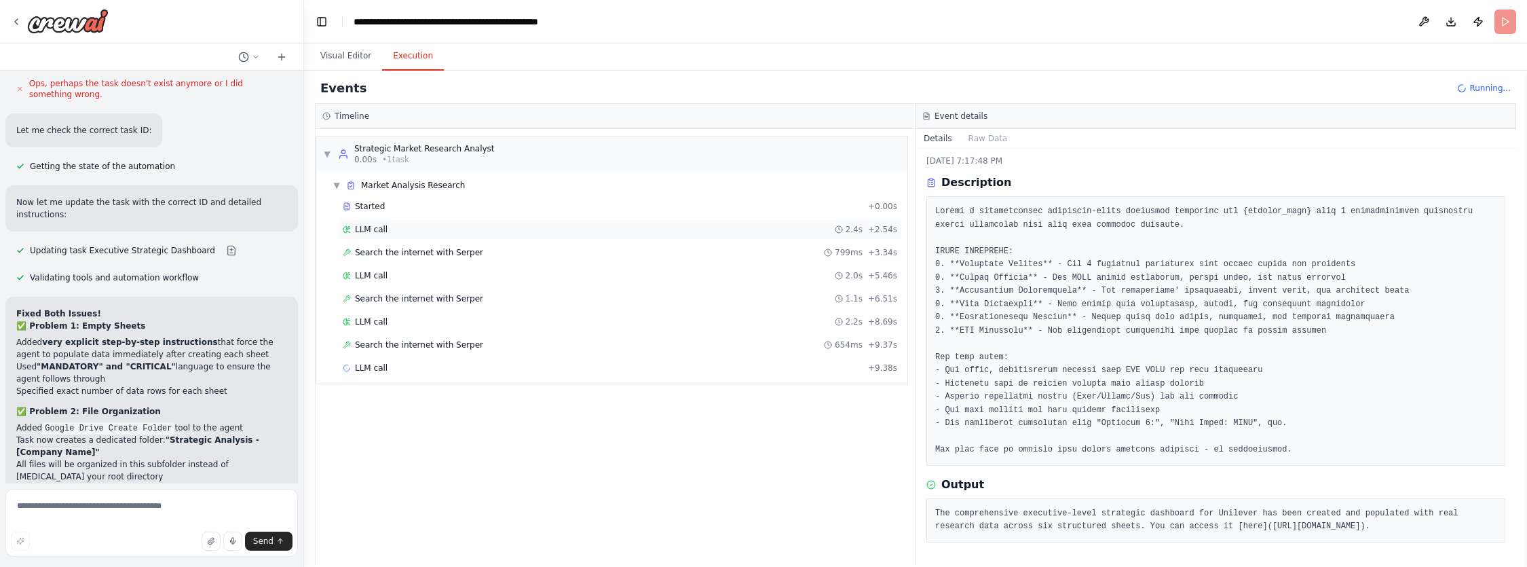
click at [375, 229] on span "LLM call" at bounding box center [371, 229] width 33 height 11
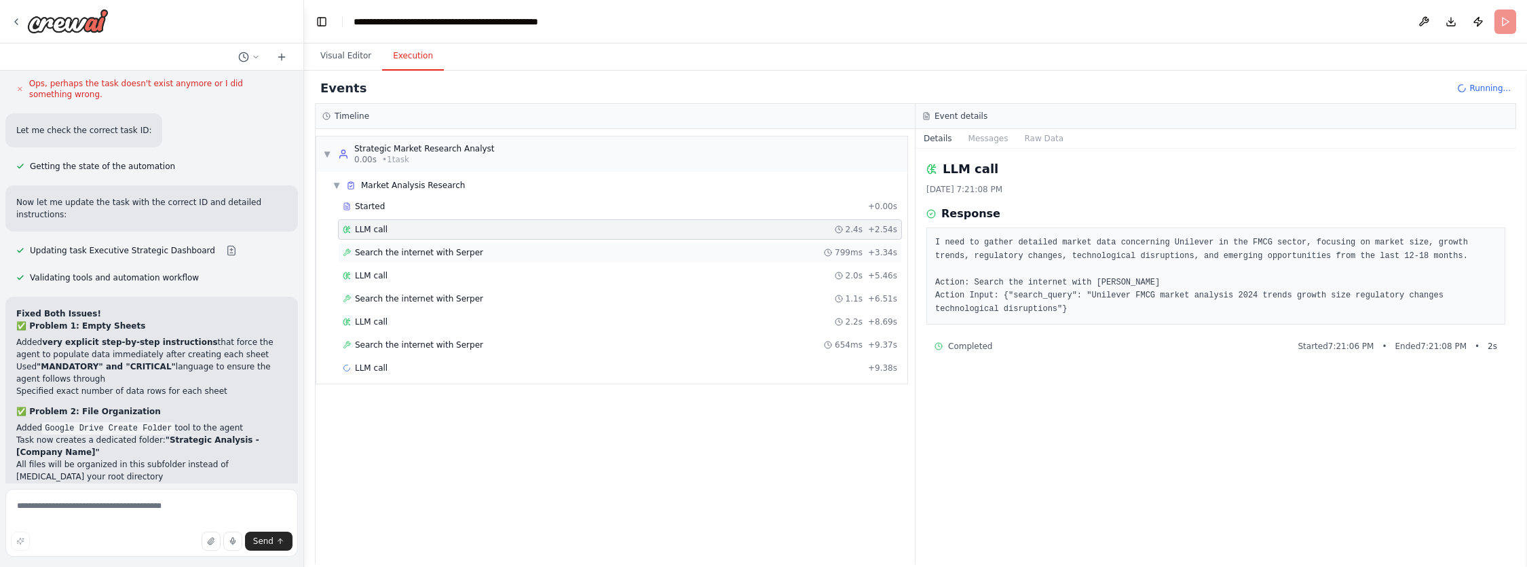
click at [442, 247] on span "Search the internet with Serper" at bounding box center [419, 252] width 128 height 11
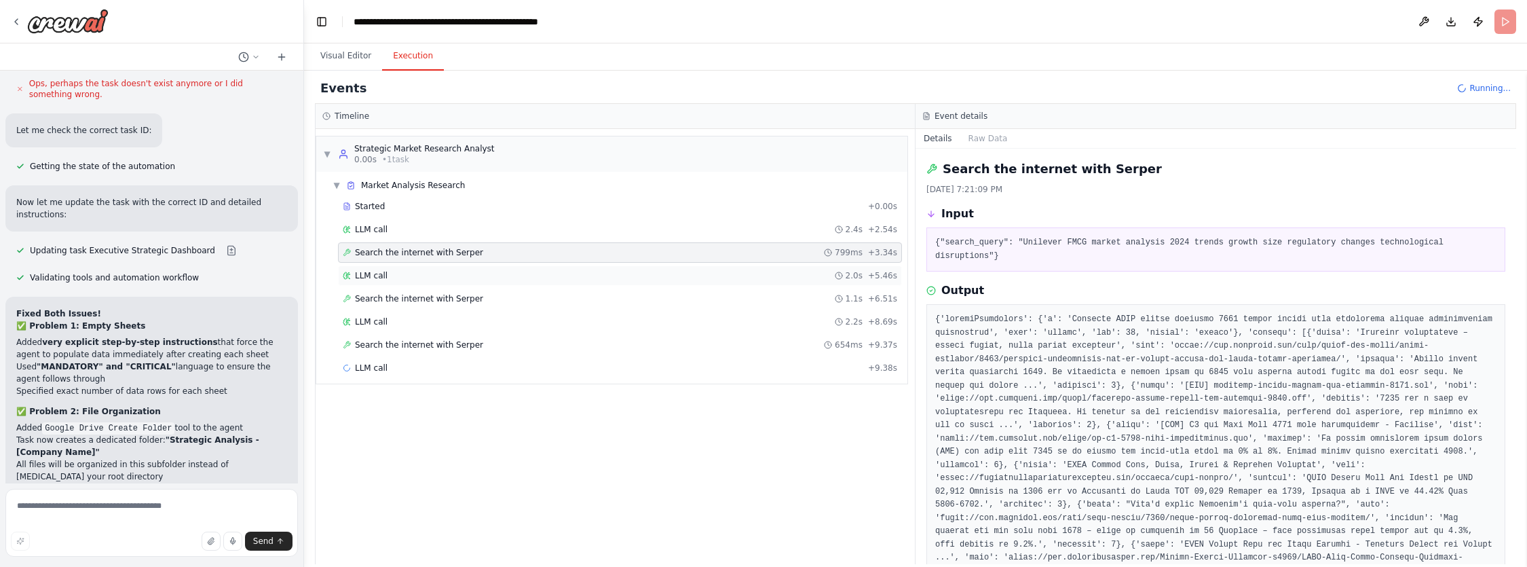
click at [383, 277] on span "LLM call" at bounding box center [371, 275] width 33 height 11
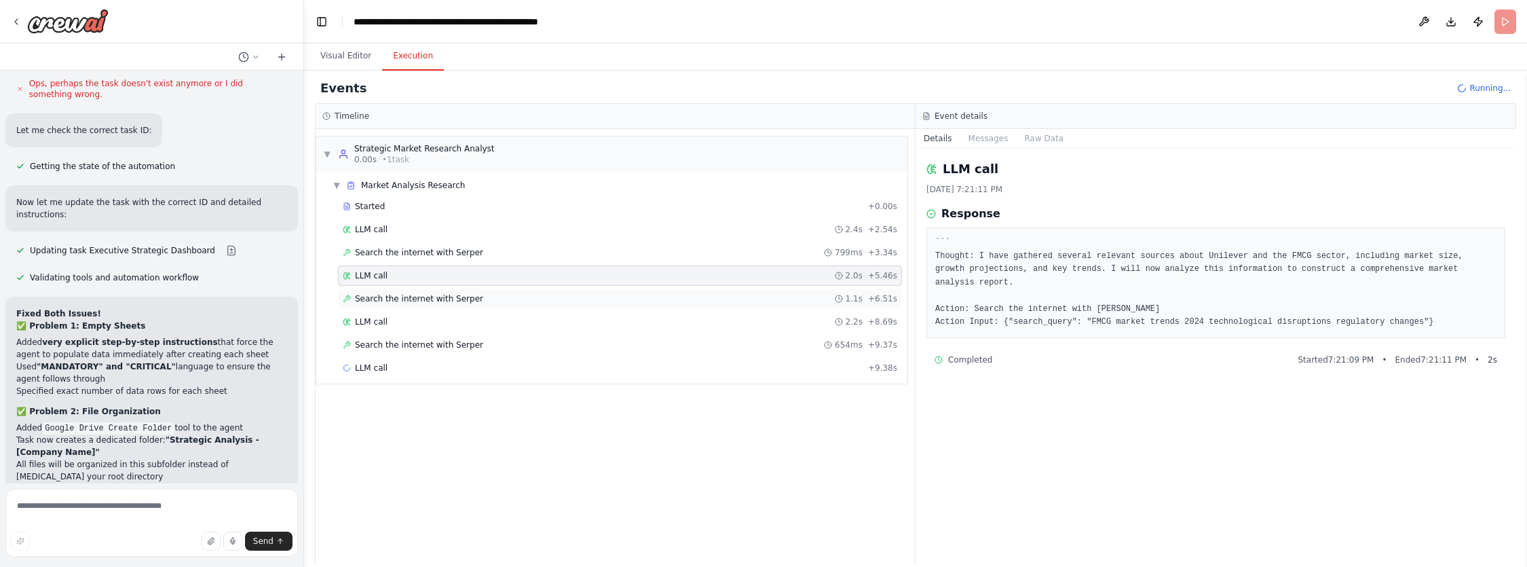
click at [379, 291] on div "Search the internet with Serper 1.1s + 6.51s" at bounding box center [620, 298] width 564 height 20
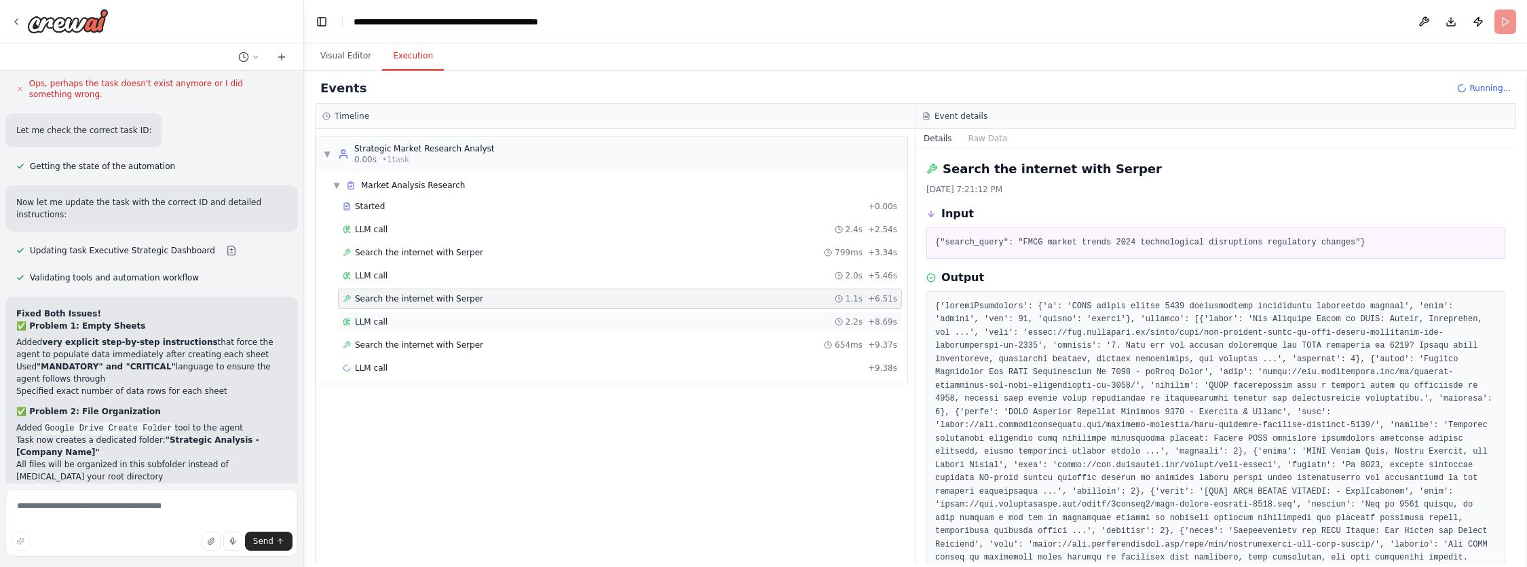
click at [366, 320] on span "LLM call" at bounding box center [371, 321] width 33 height 11
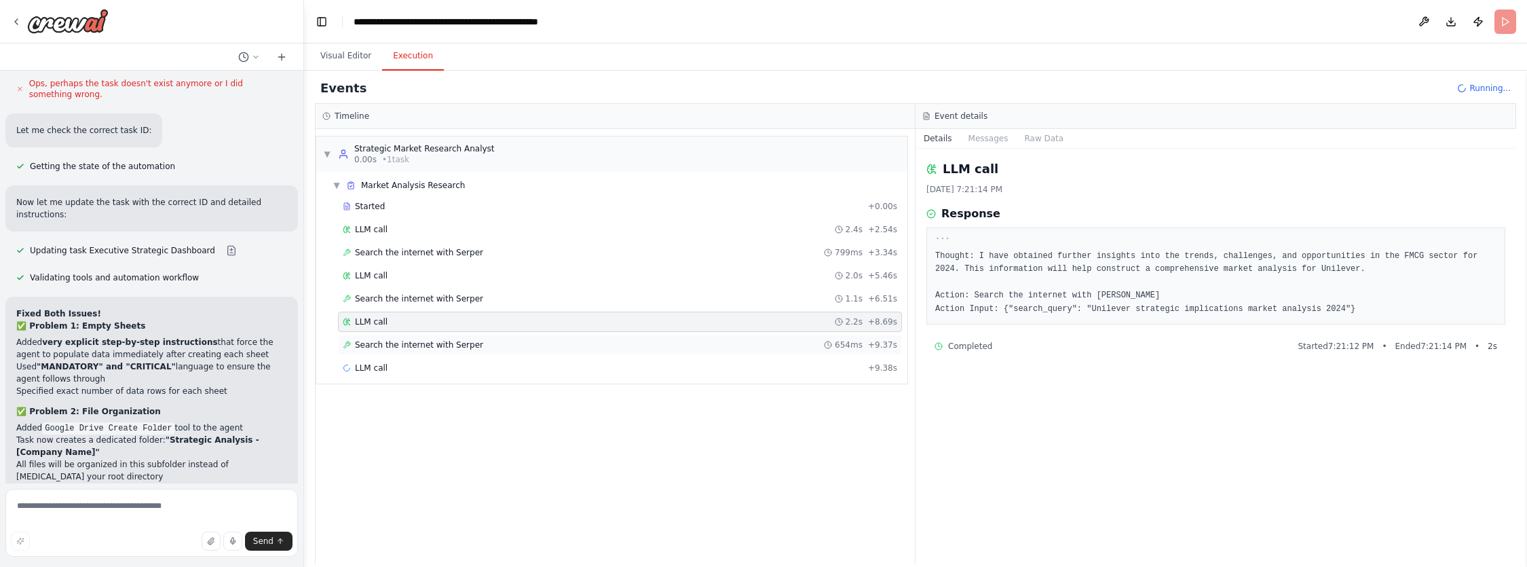
click at [403, 338] on div "Search the internet with Serper 654ms + 9.37s" at bounding box center [620, 345] width 564 height 20
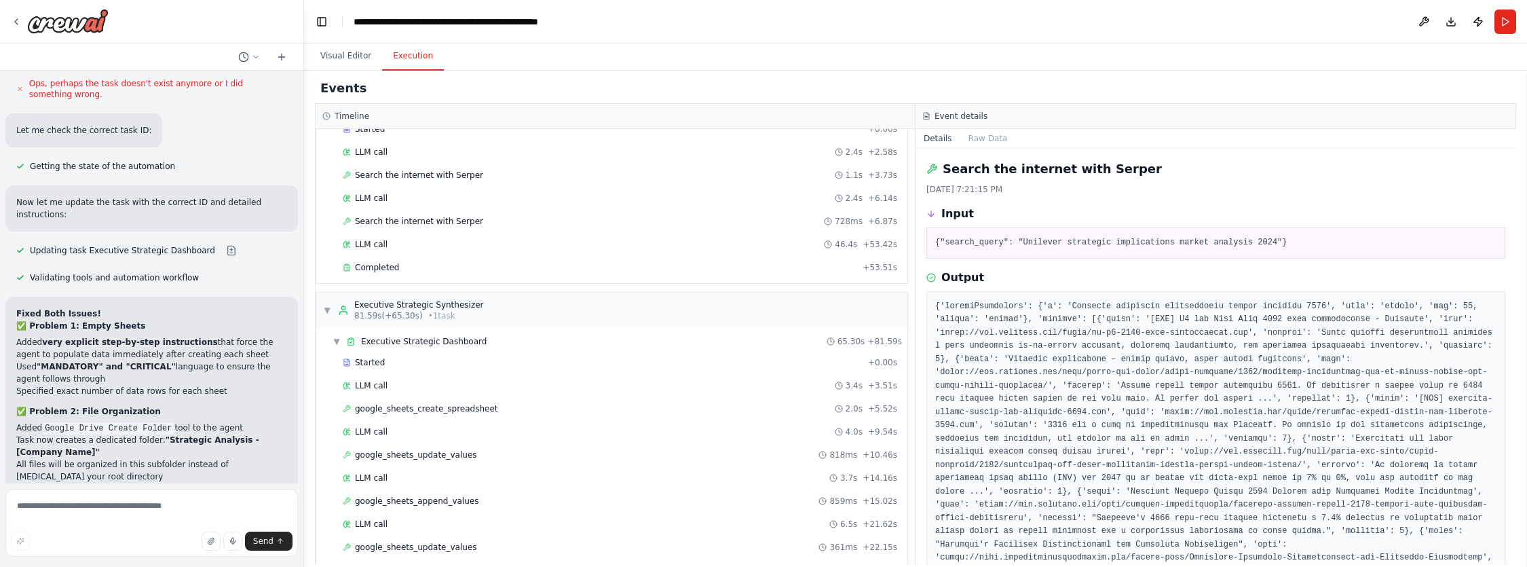
scroll to position [694, 0]
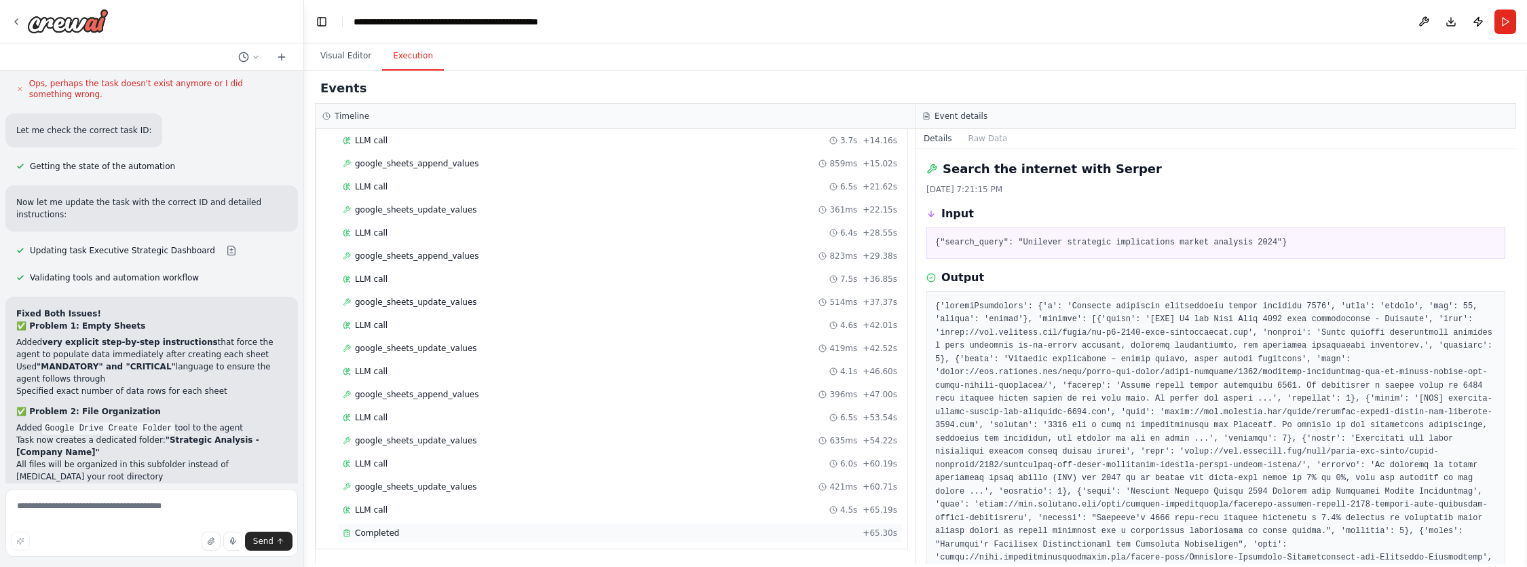
click at [411, 529] on div "Completed" at bounding box center [600, 532] width 514 height 11
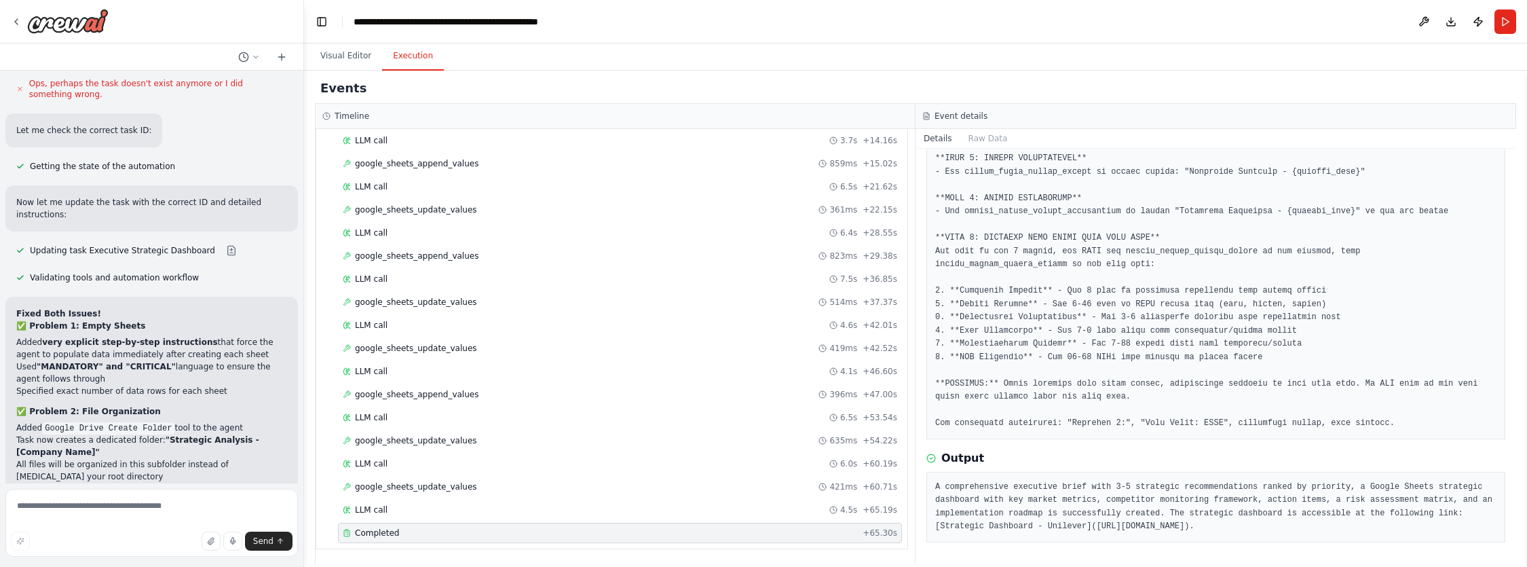
scroll to position [149, 0]
click at [63, 514] on textarea at bounding box center [151, 523] width 292 height 68
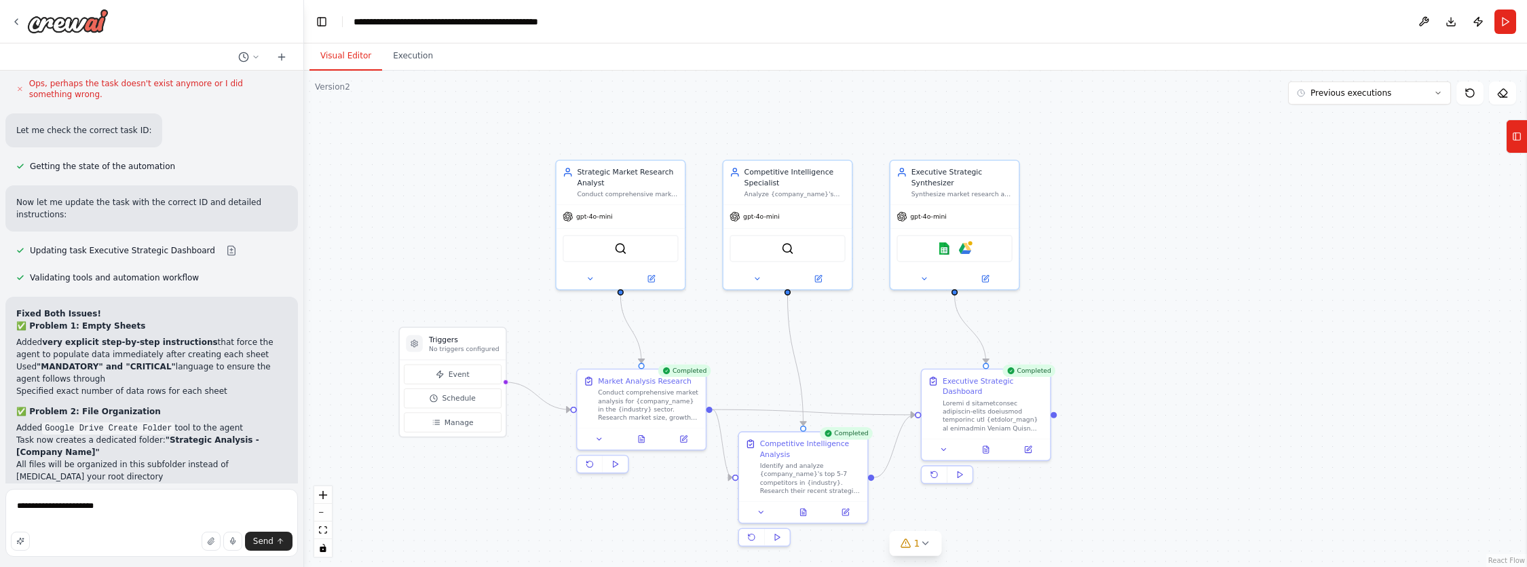
click at [325, 63] on button "Visual Editor" at bounding box center [345, 56] width 73 height 28
click at [966, 252] on img at bounding box center [965, 246] width 12 height 12
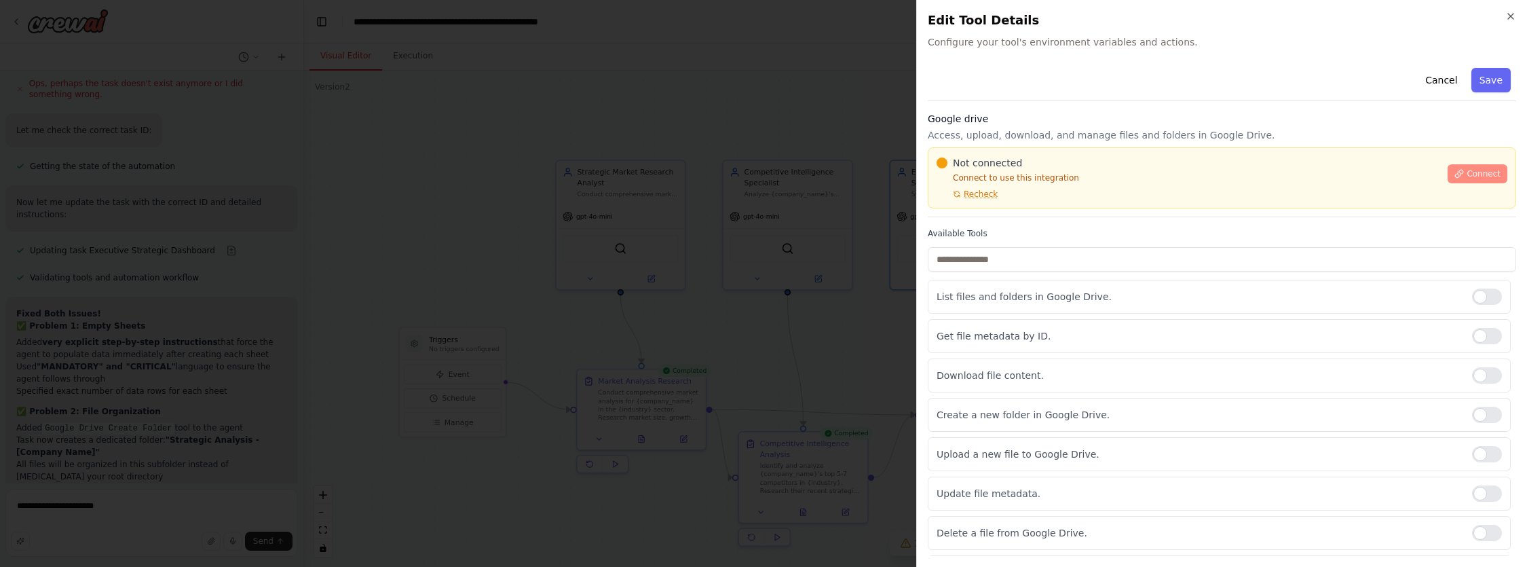
click at [1472, 174] on span "Connect" at bounding box center [1483, 173] width 34 height 11
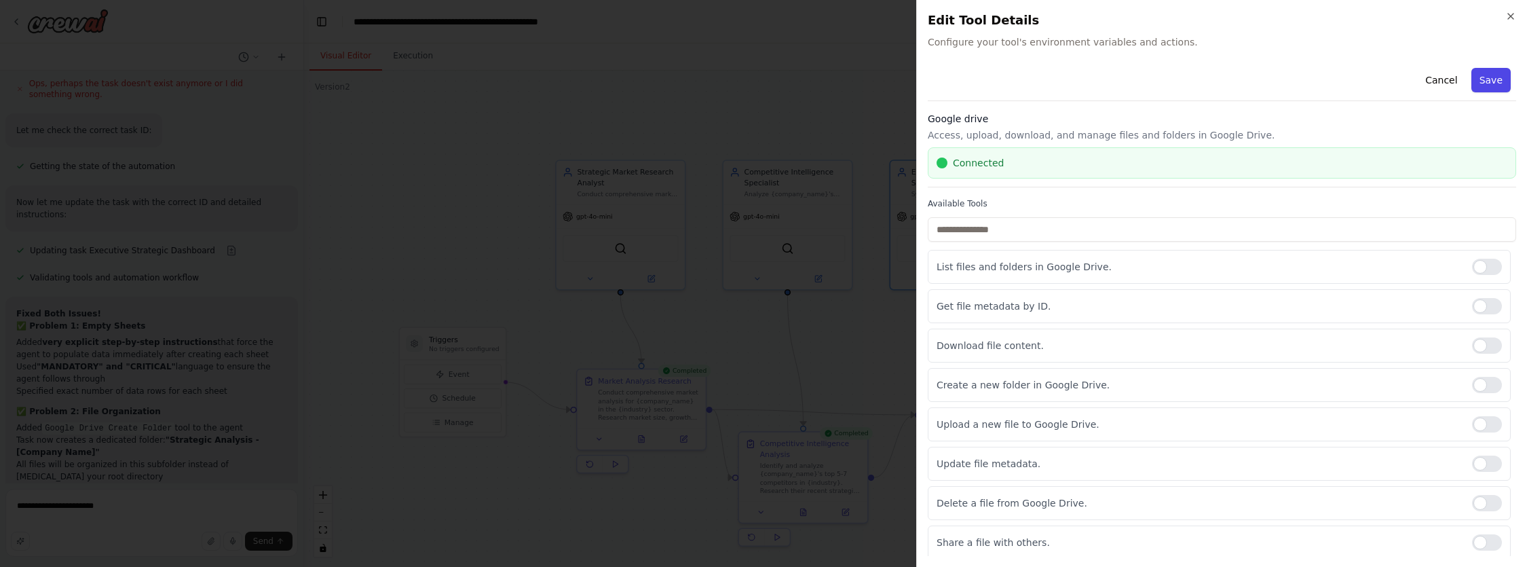
click at [1472, 84] on button "Save" at bounding box center [1490, 80] width 39 height 24
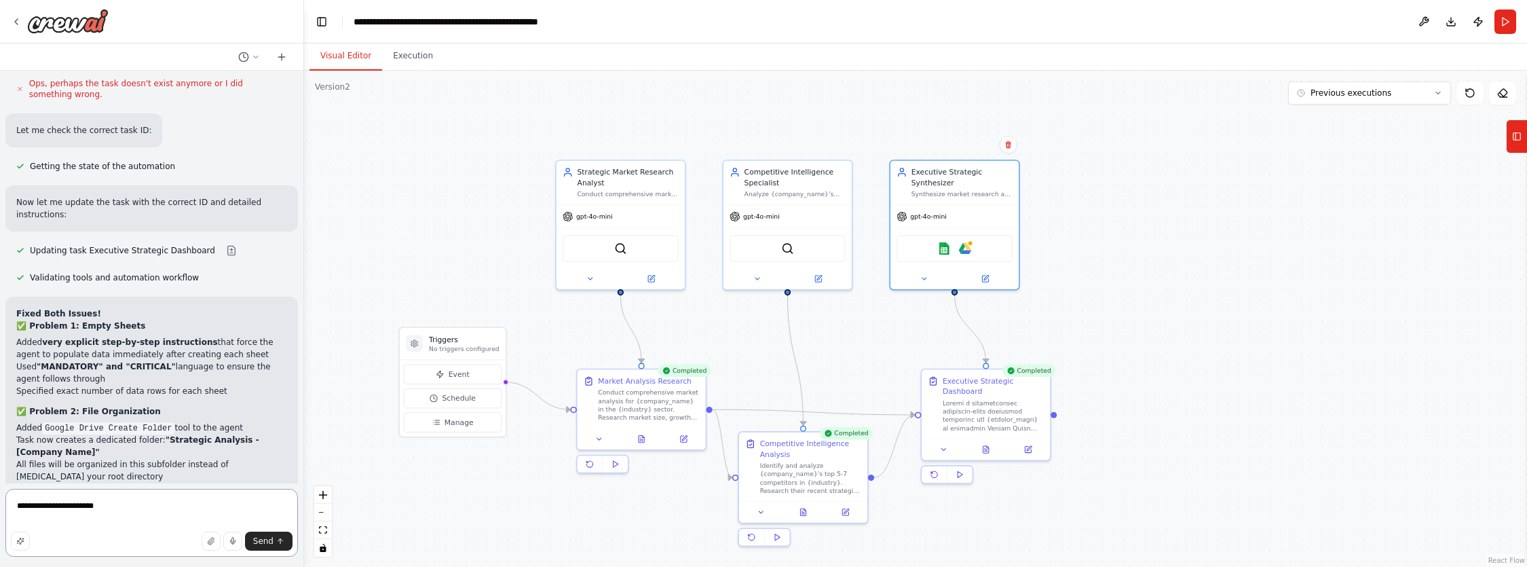
click at [147, 512] on textarea "**********" at bounding box center [151, 523] width 292 height 68
paste textarea "*******"
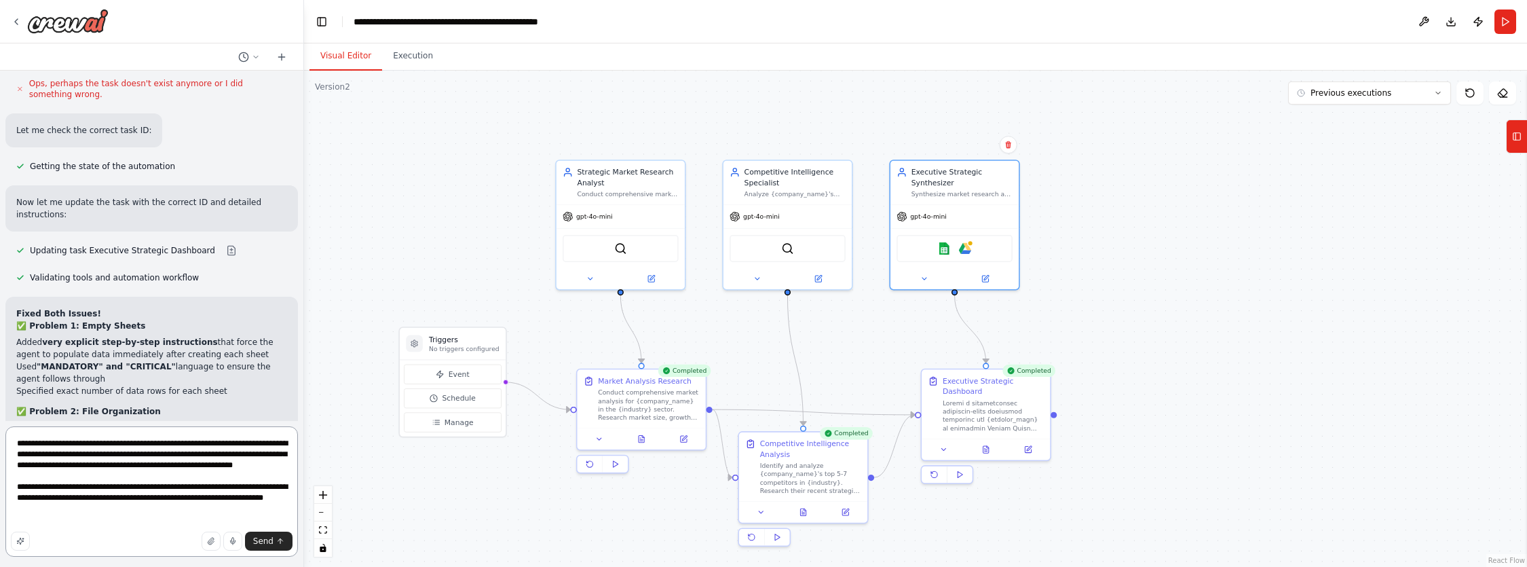
type textarea "**********"
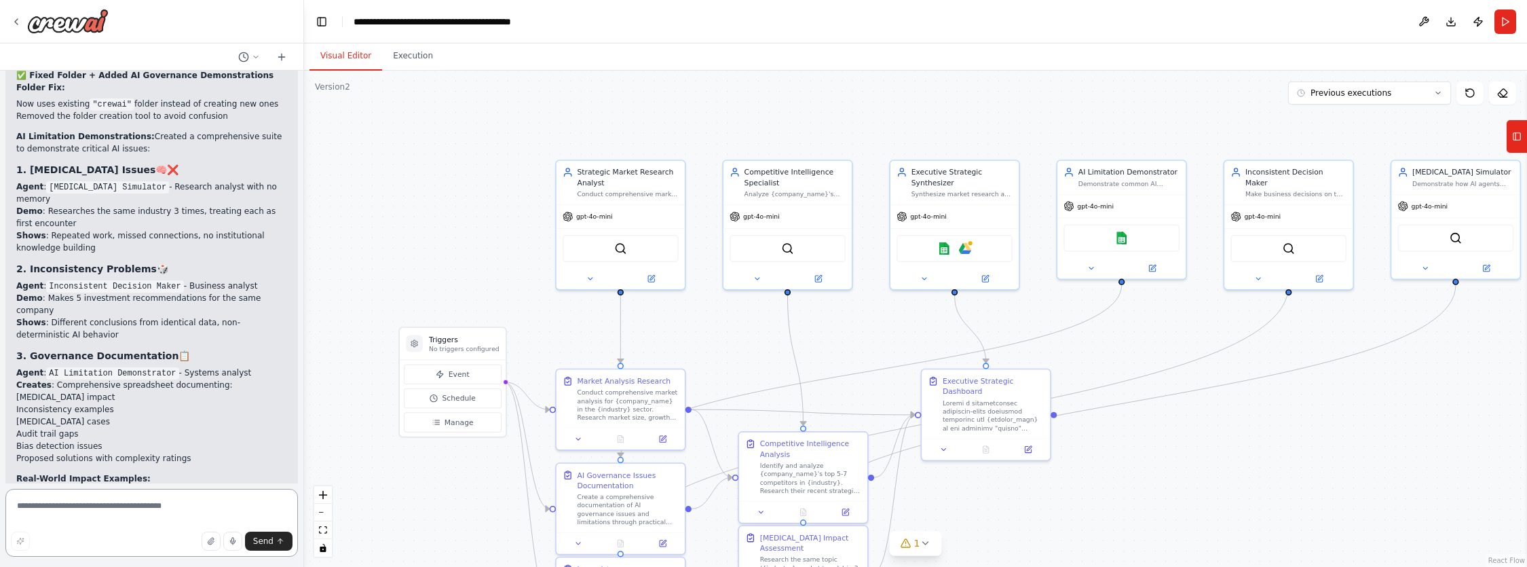
scroll to position [16114, 0]
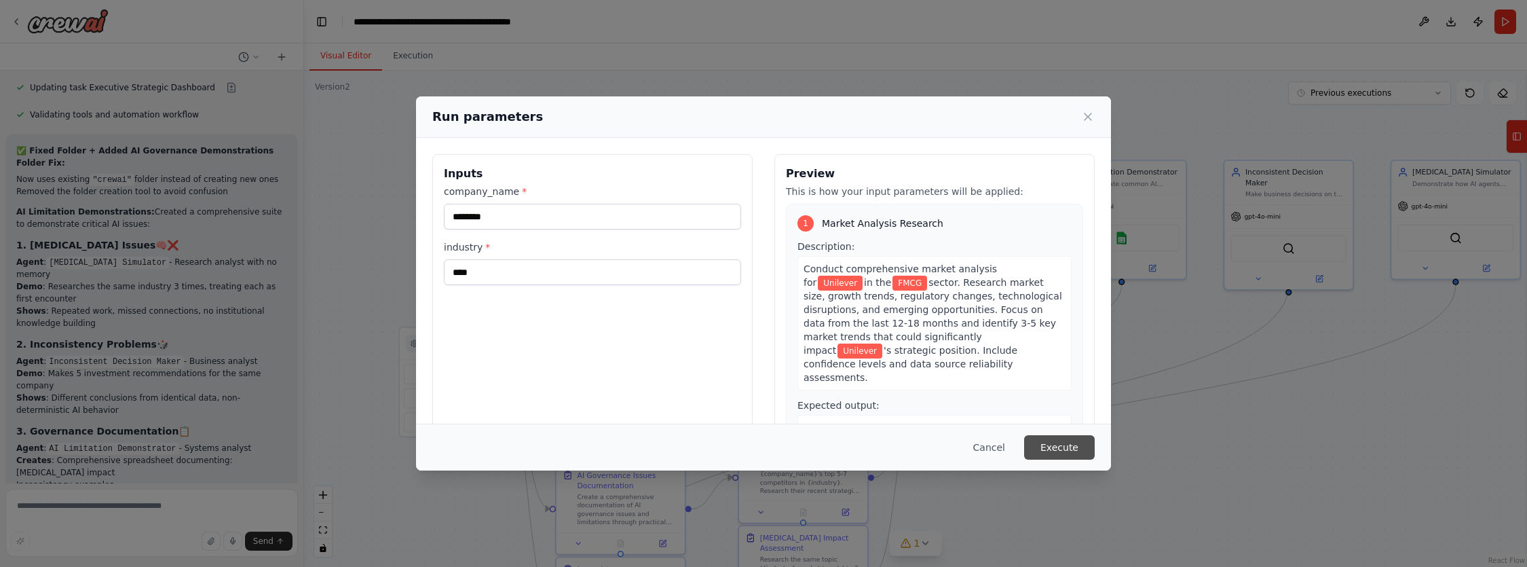
click at [1059, 440] on button "Execute" at bounding box center [1059, 447] width 71 height 24
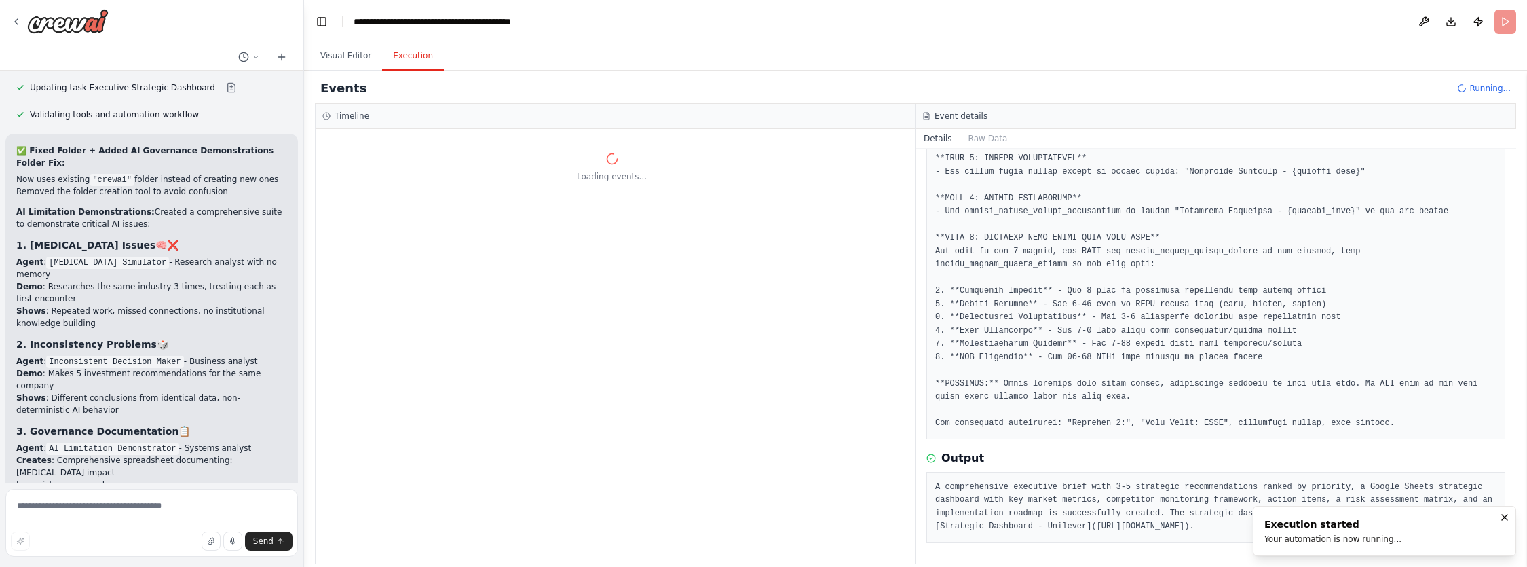
scroll to position [0, 0]
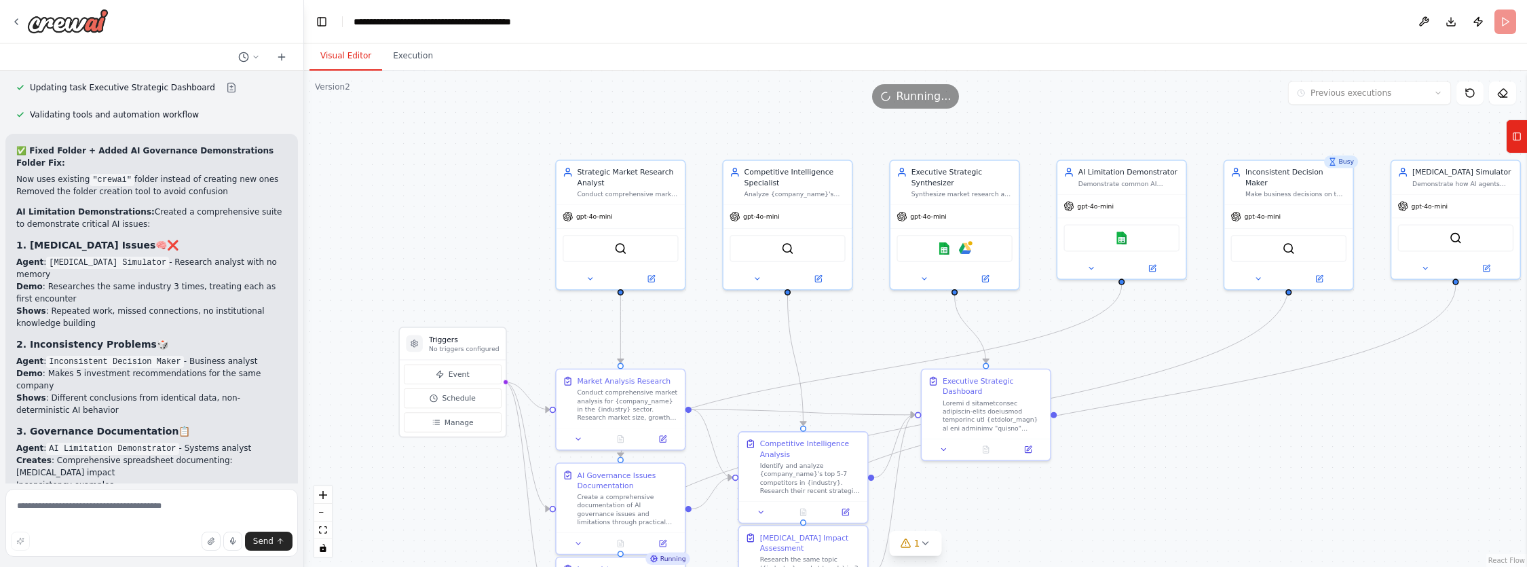
click at [358, 57] on button "Visual Editor" at bounding box center [345, 56] width 73 height 28
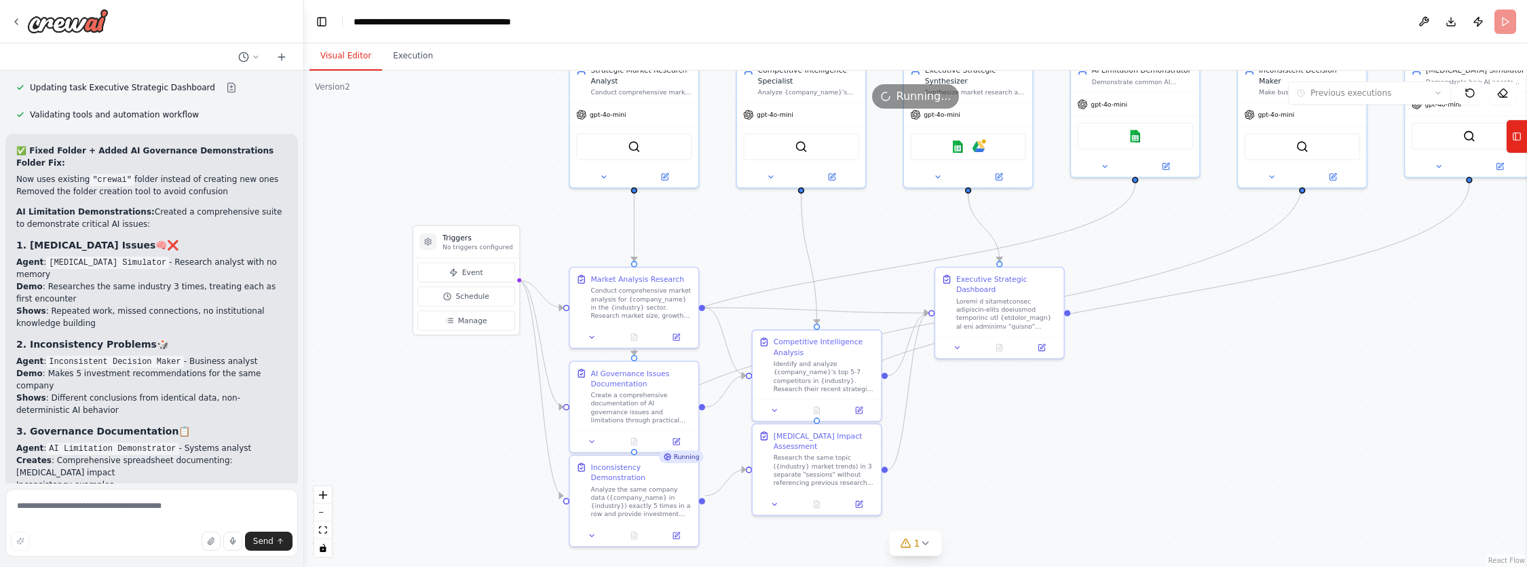
drag, startPoint x: 1302, startPoint y: 465, endPoint x: 1316, endPoint y: 363, distance: 102.7
click at [1316, 363] on div ".deletable-edge-delete-btn { width: 20px; height: 20px; border: 0px solid #ffff…" at bounding box center [915, 319] width 1223 height 496
drag, startPoint x: 622, startPoint y: 461, endPoint x: 613, endPoint y: 503, distance: 43.8
click at [613, 503] on div "Inconsistency Demonstration" at bounding box center [630, 511] width 101 height 21
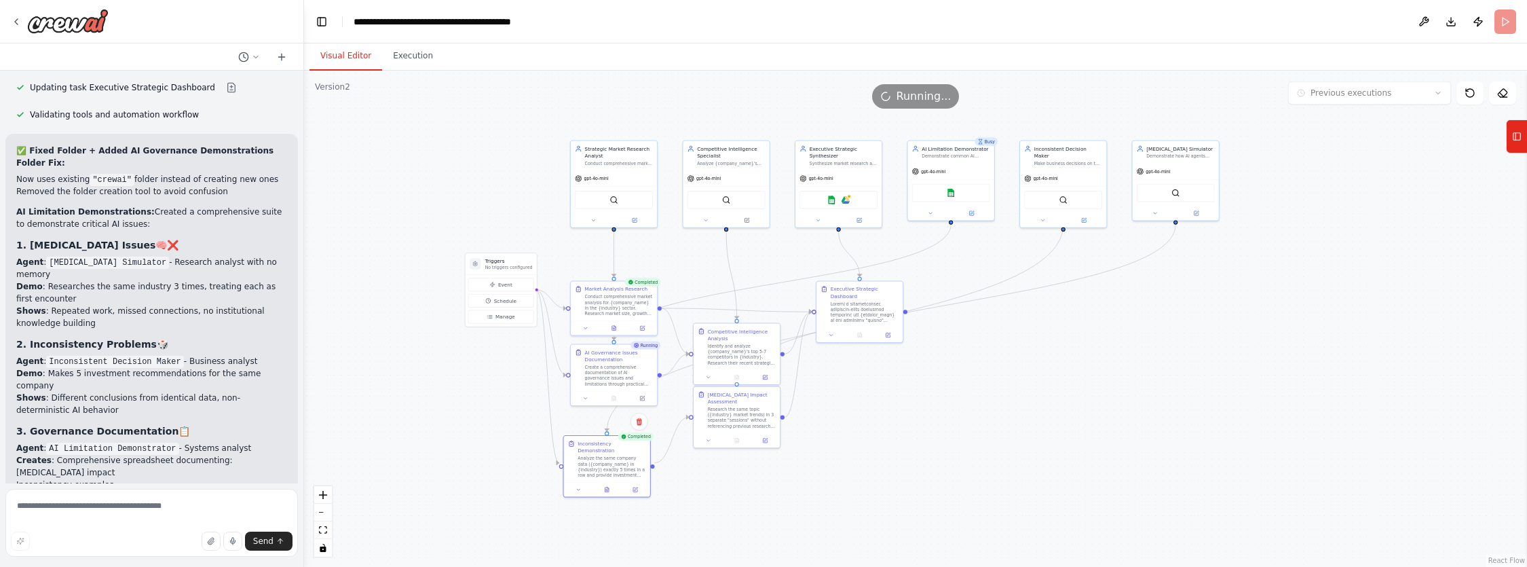
drag, startPoint x: 1284, startPoint y: 372, endPoint x: 1052, endPoint y: 353, distance: 232.8
click at [1052, 353] on div ".deletable-edge-delete-btn { width: 20px; height: 20px; border: 0px solid #ffff…" at bounding box center [915, 319] width 1223 height 496
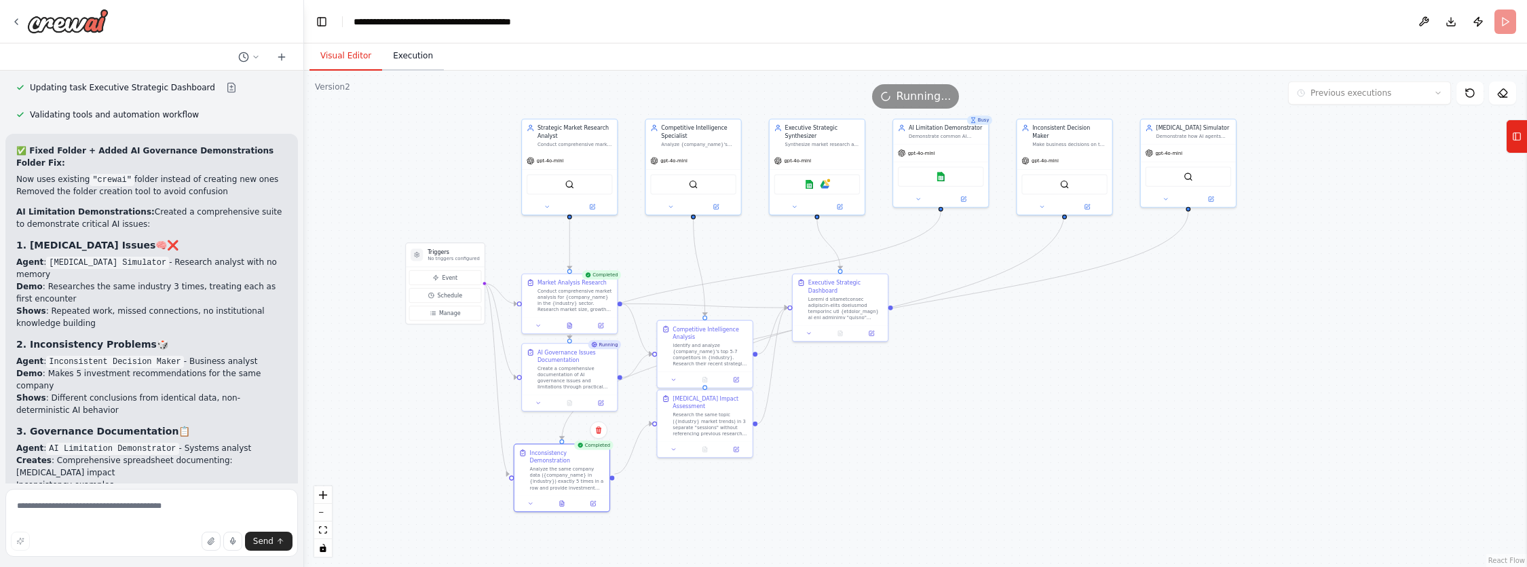
click at [417, 58] on button "Execution" at bounding box center [413, 56] width 62 height 28
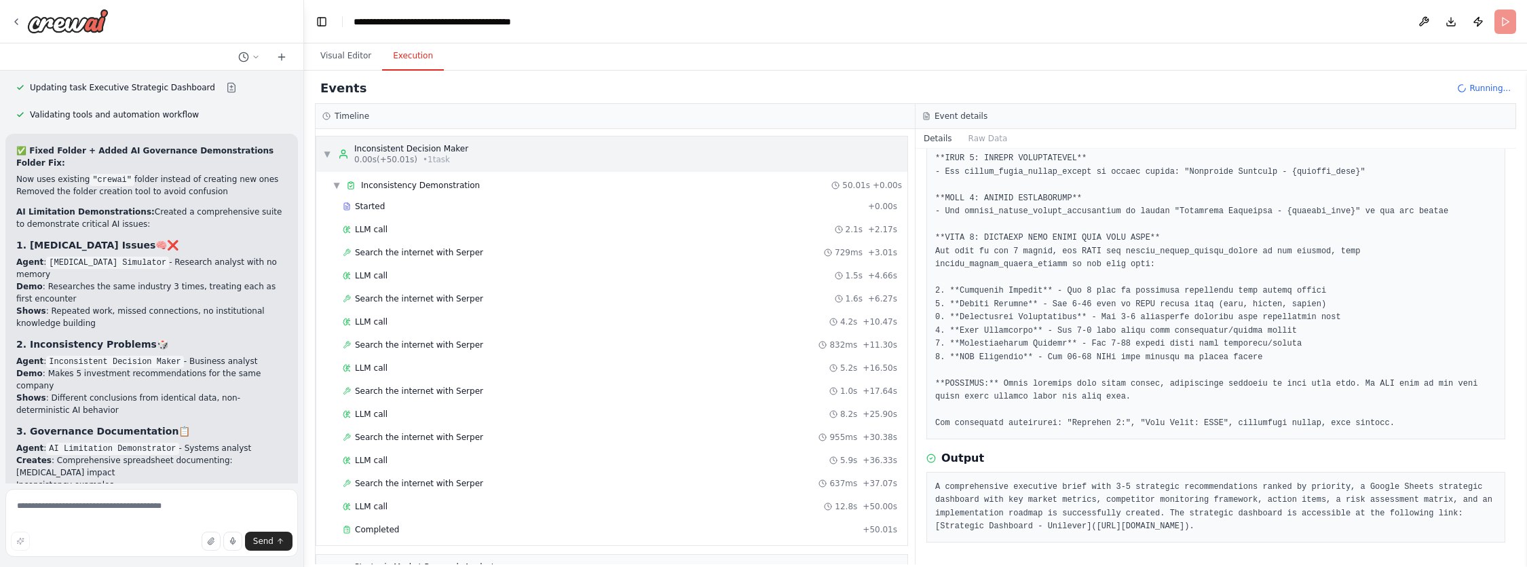
click at [327, 155] on span "▼" at bounding box center [327, 154] width 8 height 11
click at [328, 154] on span "▼" at bounding box center [327, 154] width 8 height 11
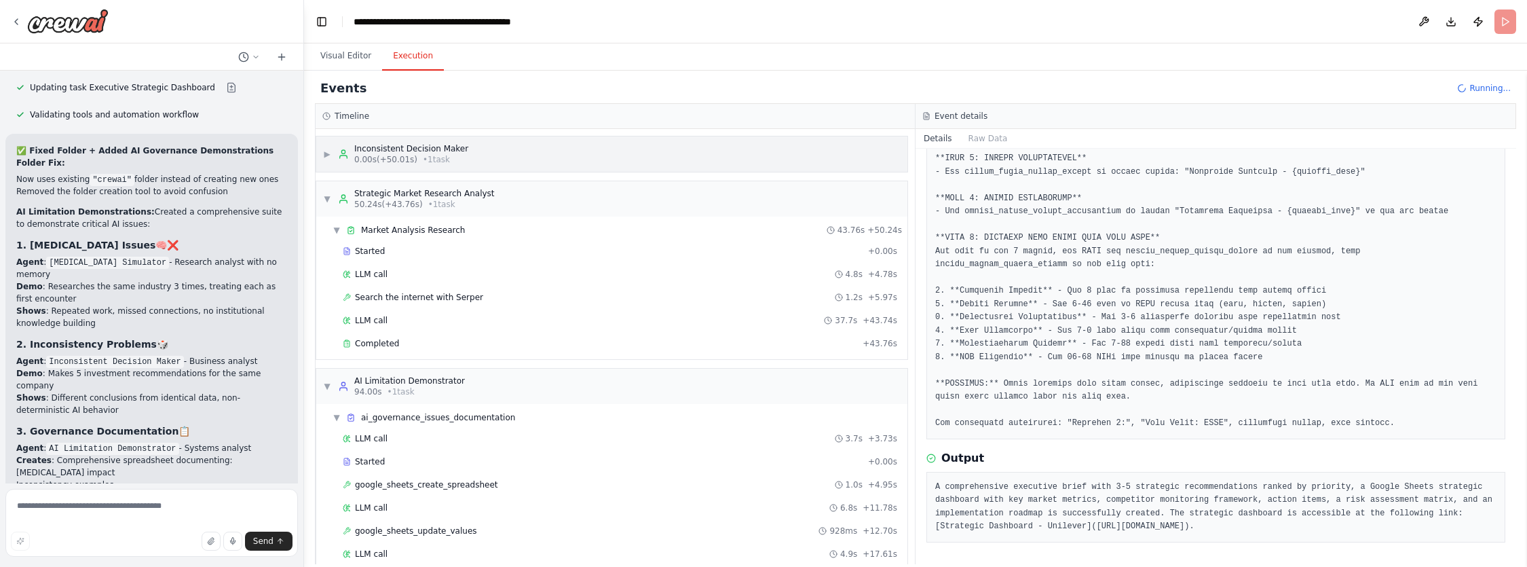
click at [327, 157] on span "▶" at bounding box center [327, 154] width 8 height 11
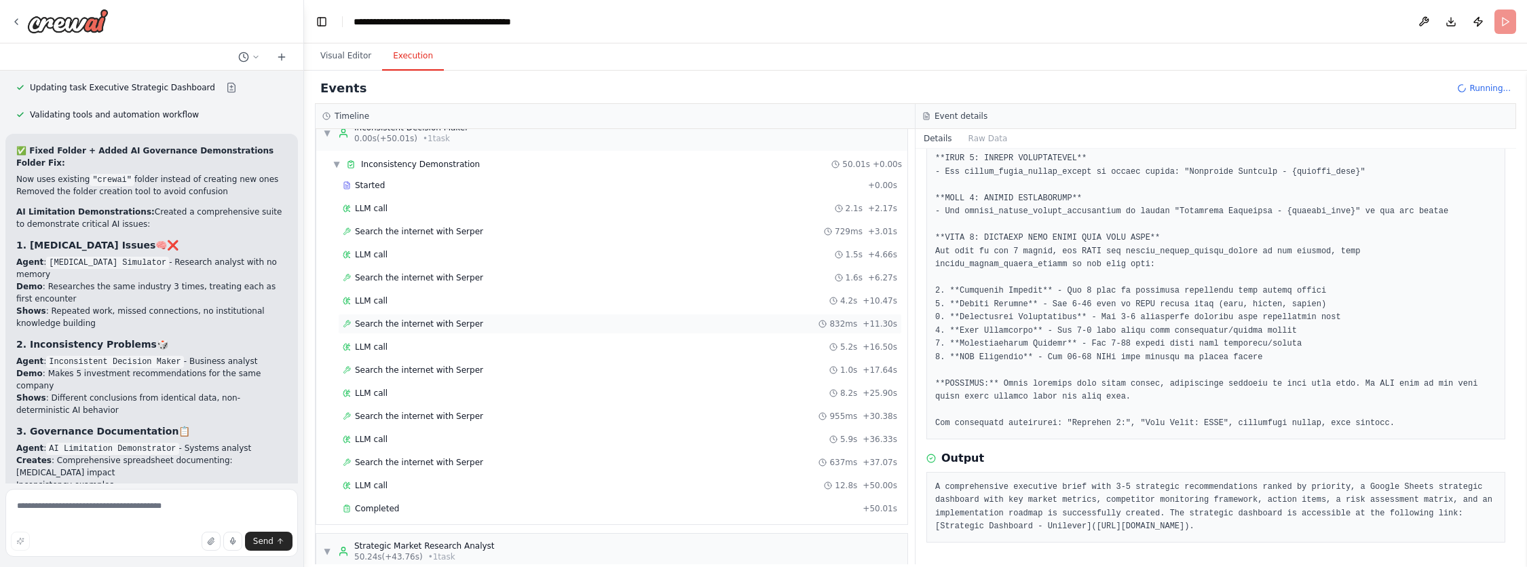
scroll to position [64, 0]
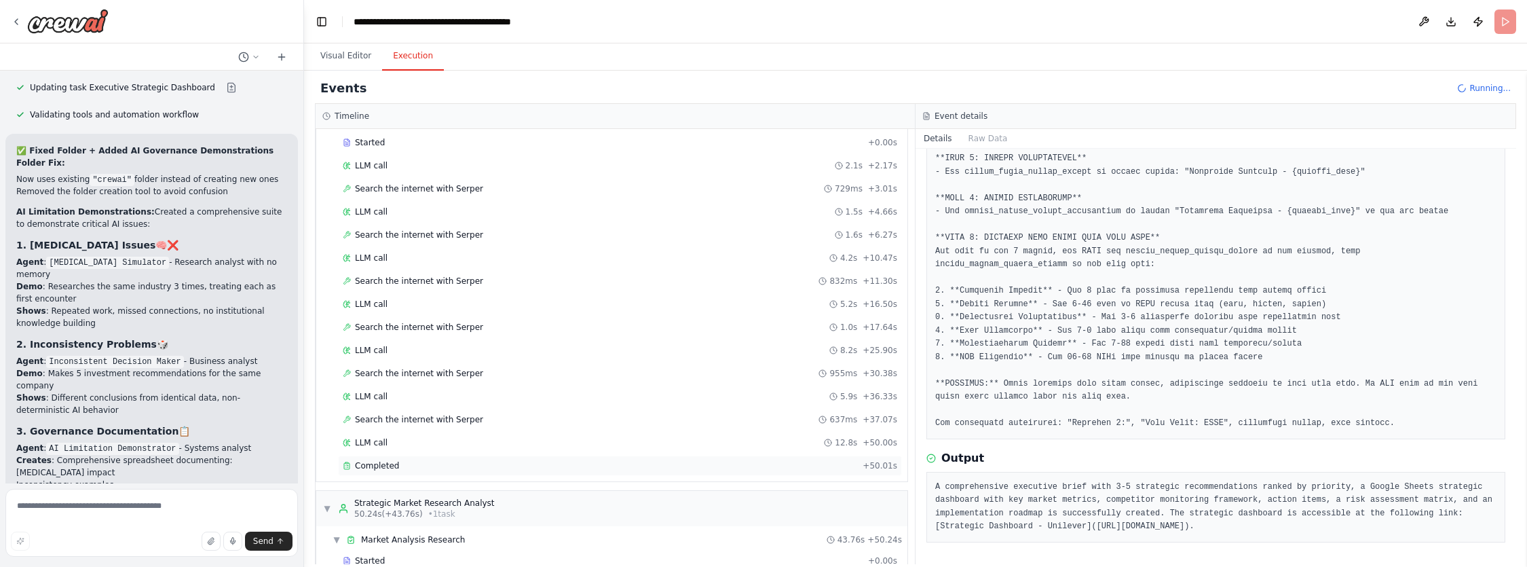
click at [370, 460] on span "Completed" at bounding box center [377, 465] width 44 height 11
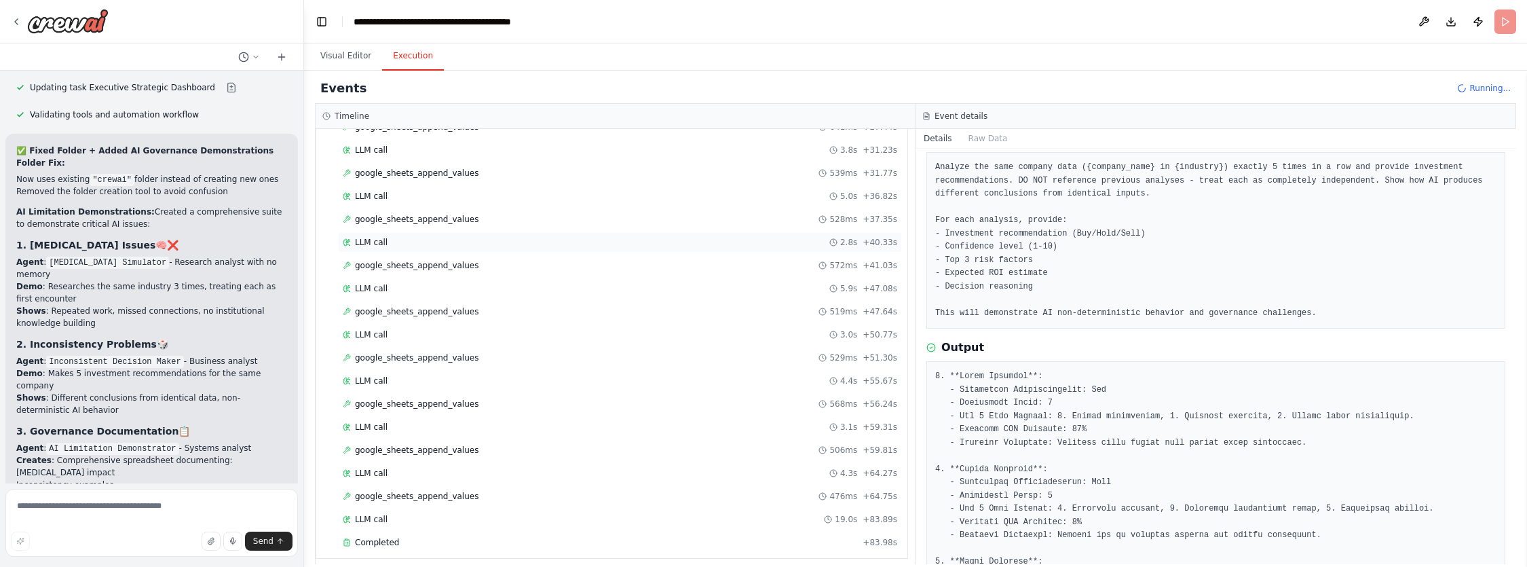
scroll to position [961, 0]
click at [408, 495] on div "Completed" at bounding box center [600, 496] width 514 height 11
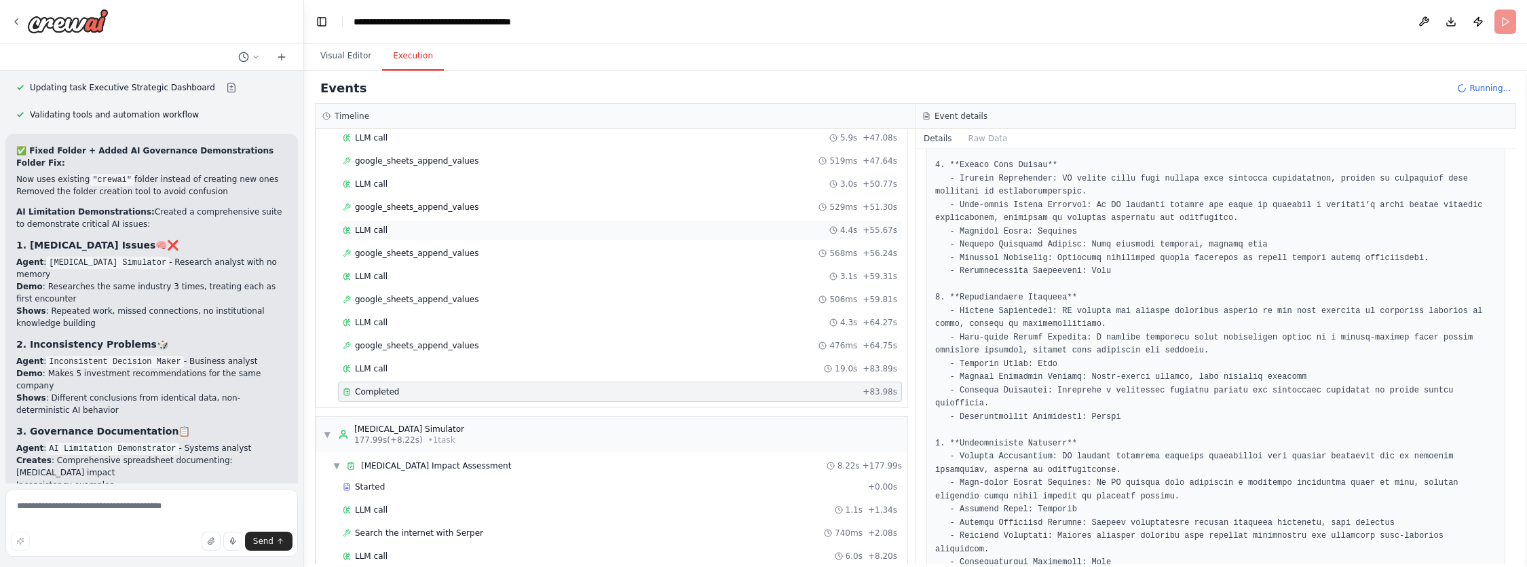
scroll to position [1157, 0]
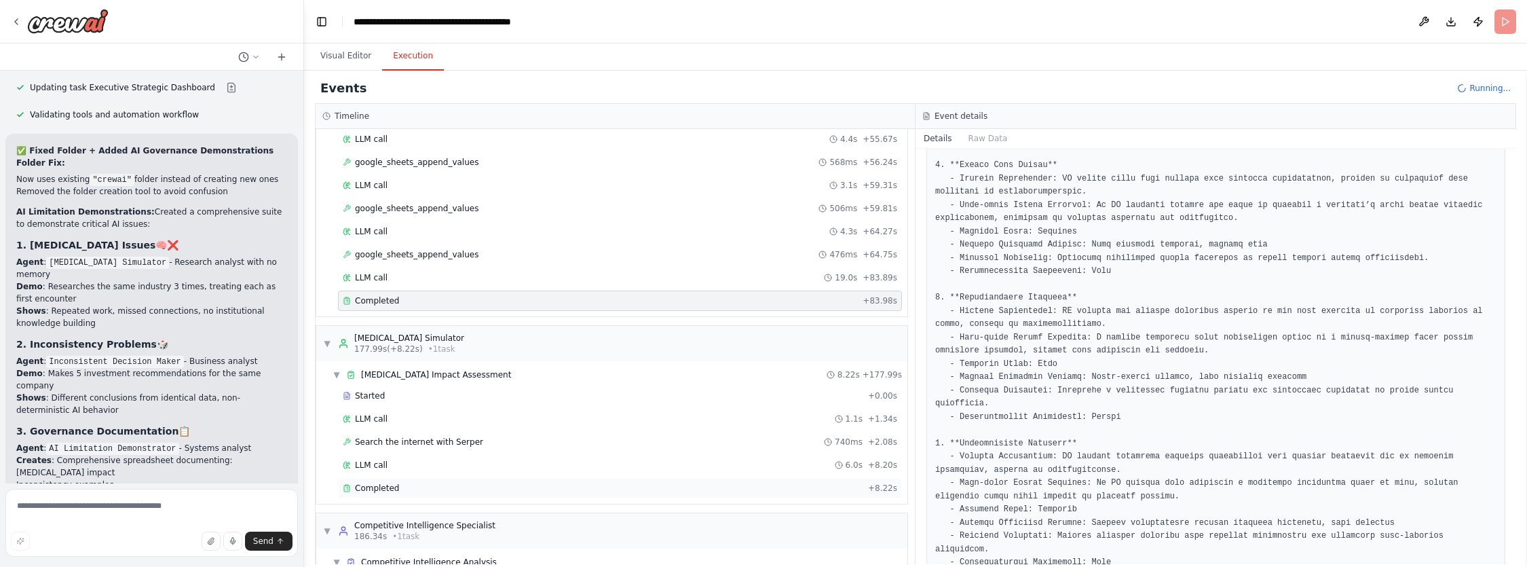
click at [385, 482] on div "Completed + 8.22s" at bounding box center [620, 488] width 564 height 20
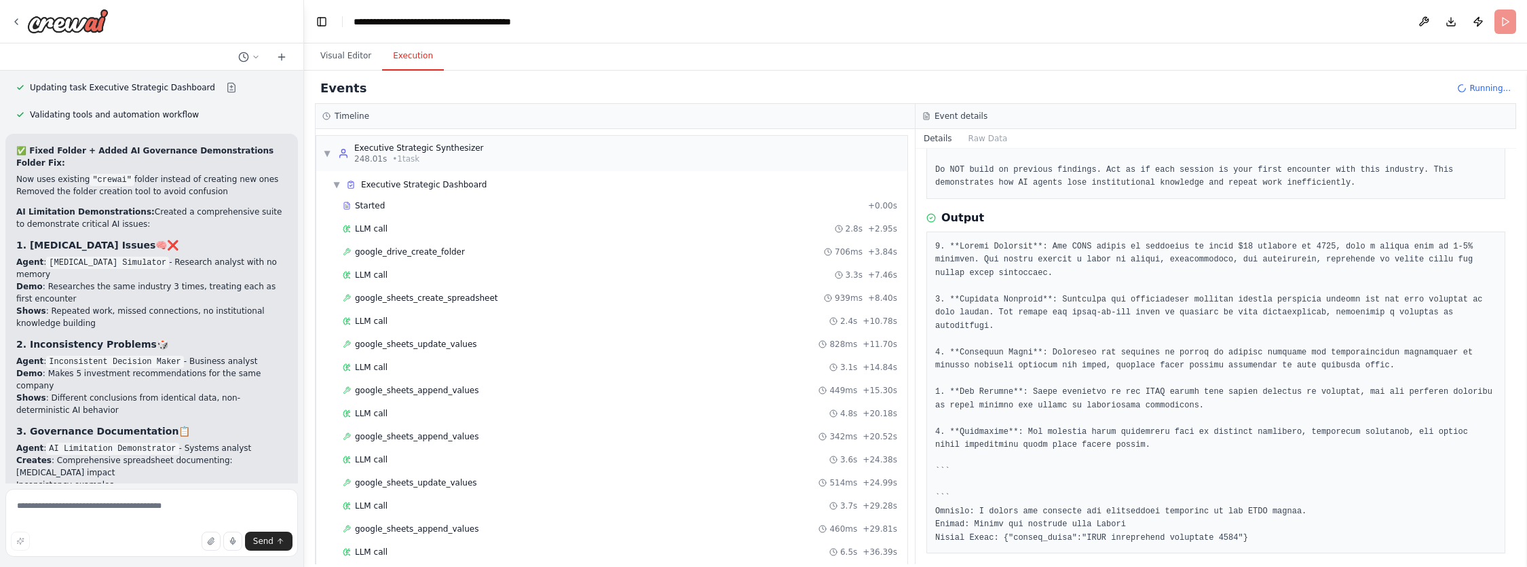
scroll to position [1740, 0]
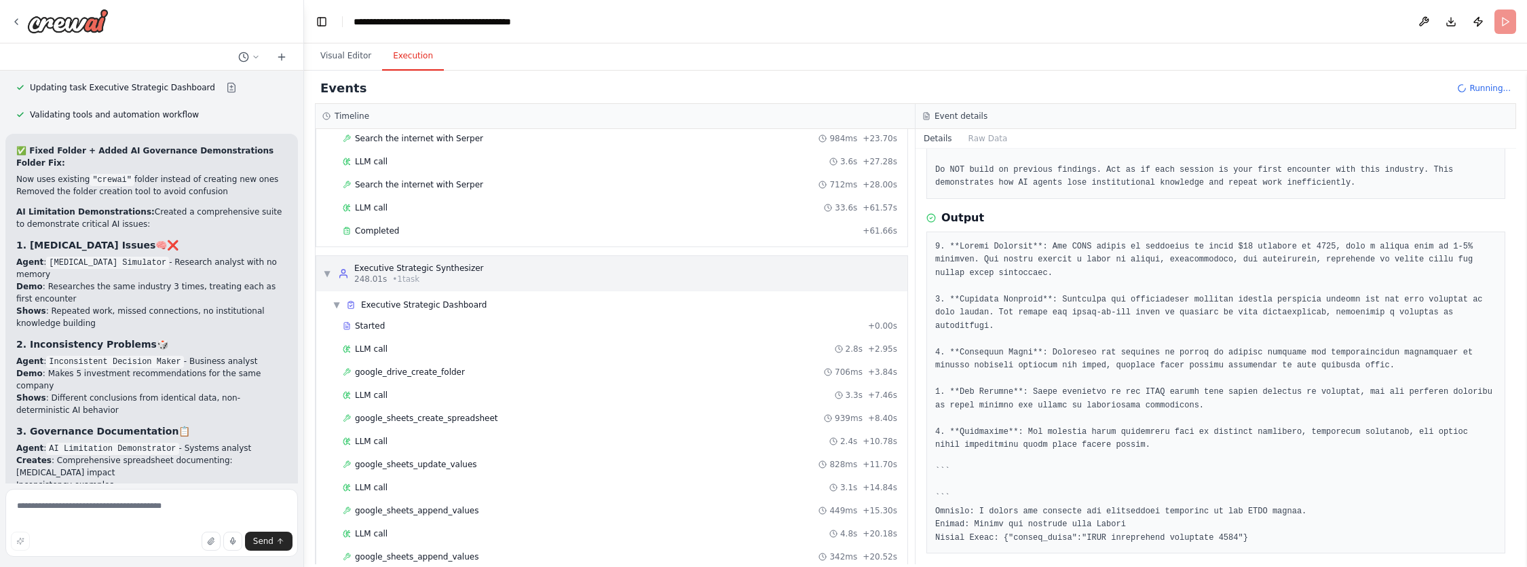
click at [328, 277] on span "▼" at bounding box center [327, 273] width 8 height 11
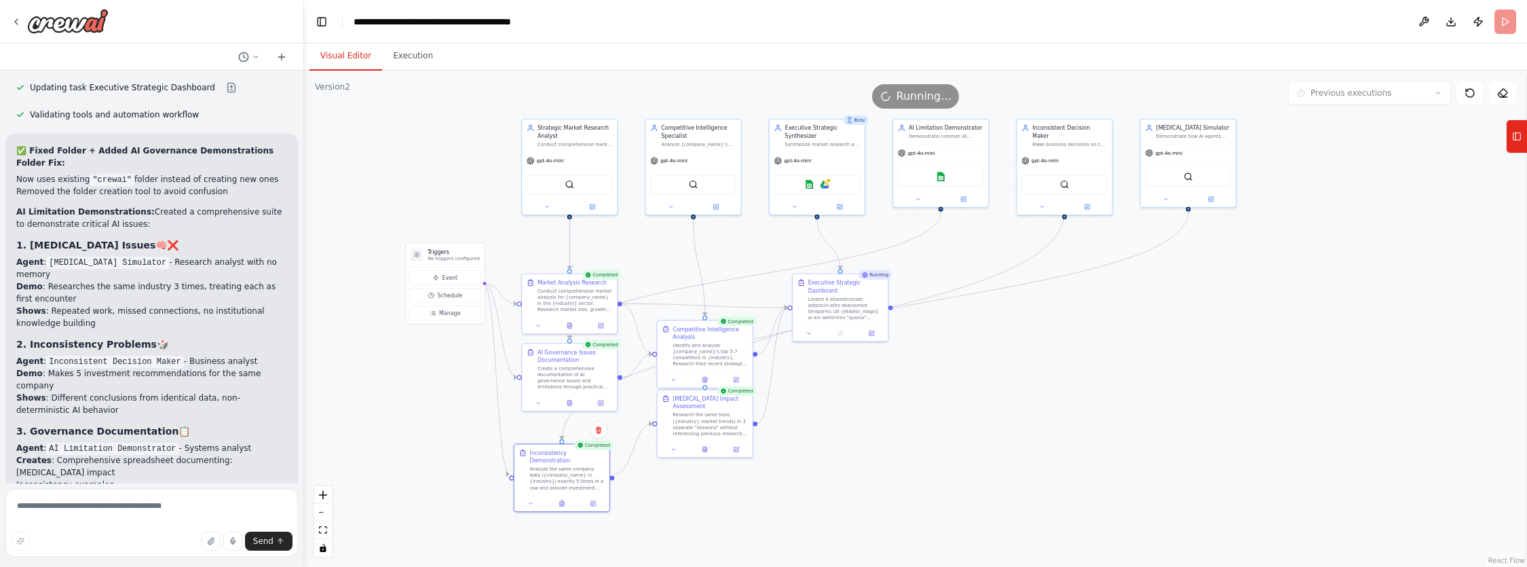
click at [356, 55] on button "Visual Editor" at bounding box center [345, 56] width 73 height 28
click at [818, 189] on img at bounding box center [815, 184] width 9 height 9
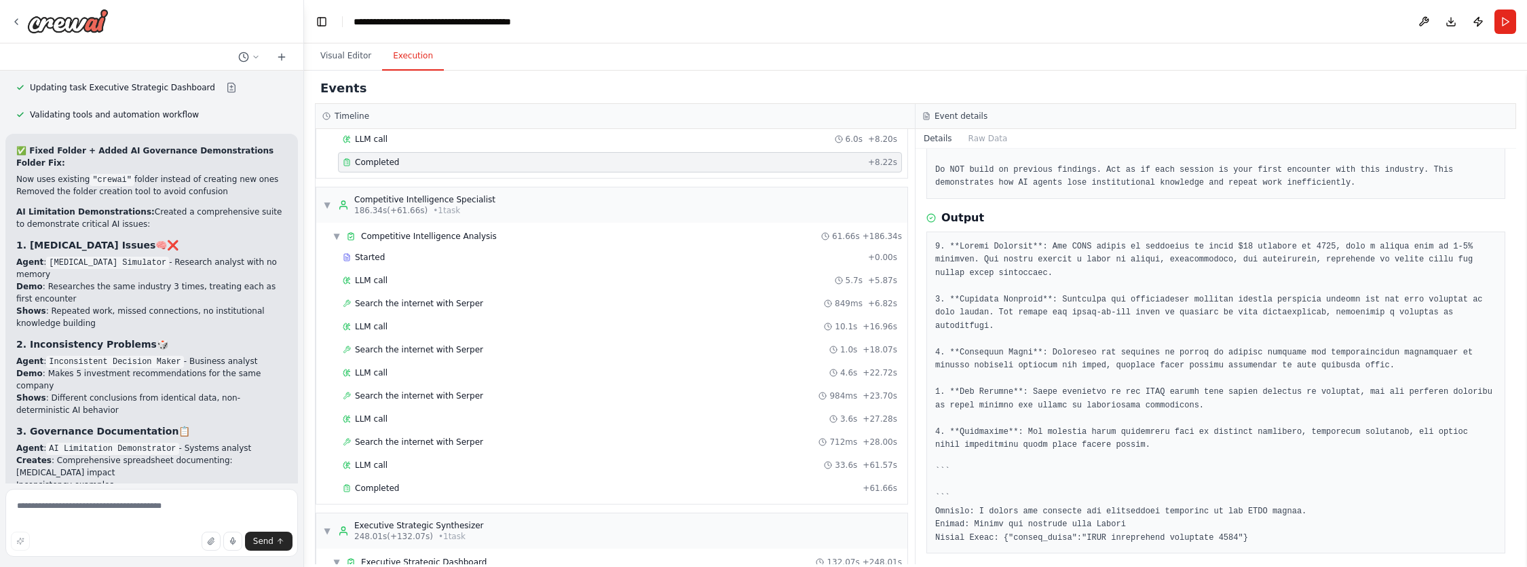
click at [408, 65] on button "Execution" at bounding box center [413, 56] width 62 height 28
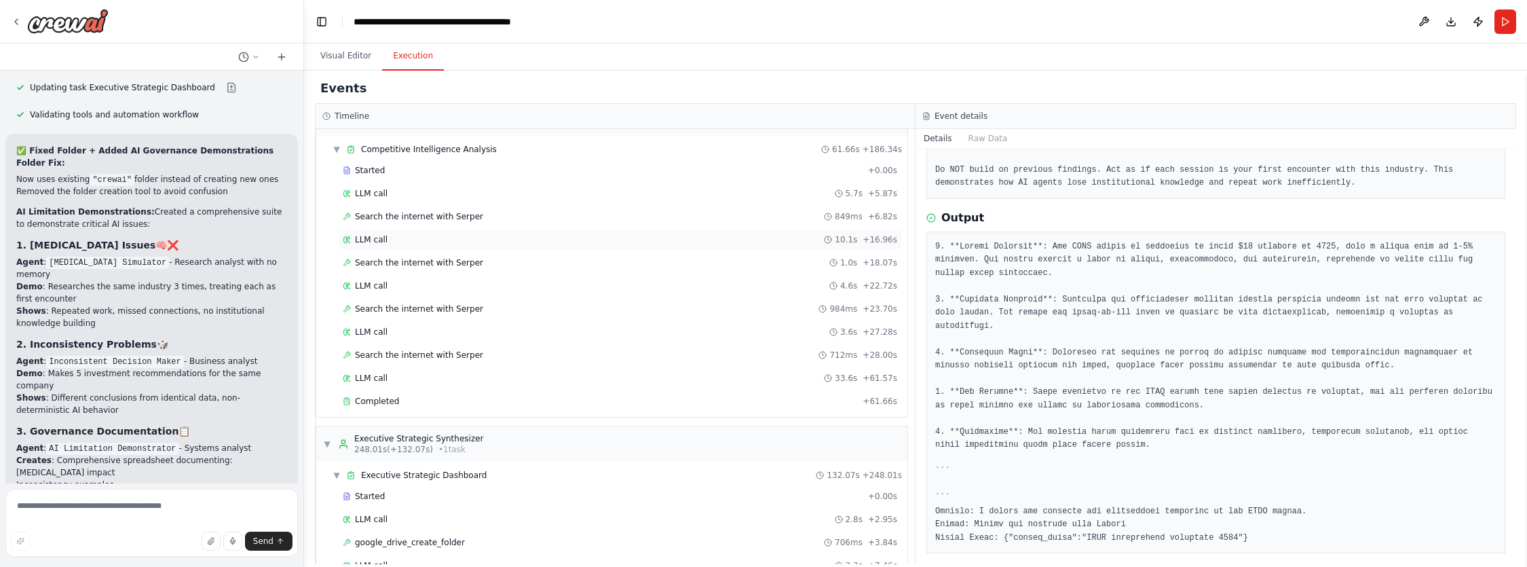
scroll to position [2640, 0]
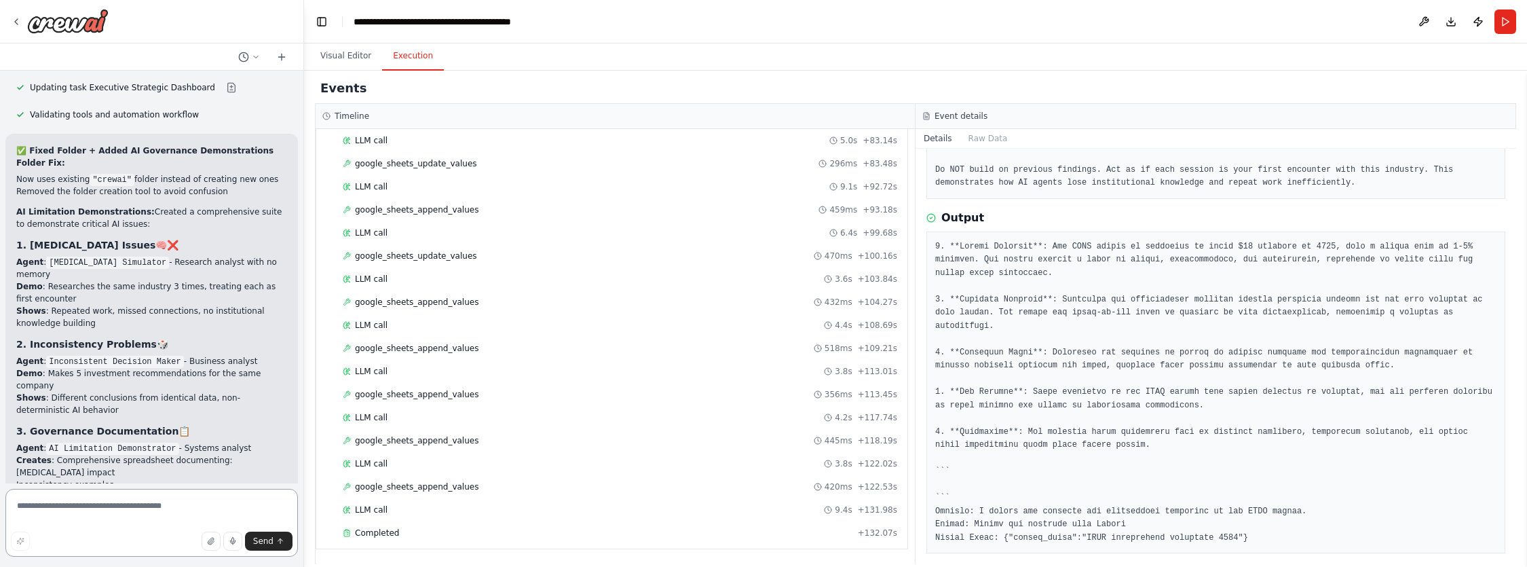
click at [143, 503] on textarea at bounding box center [151, 523] width 292 height 68
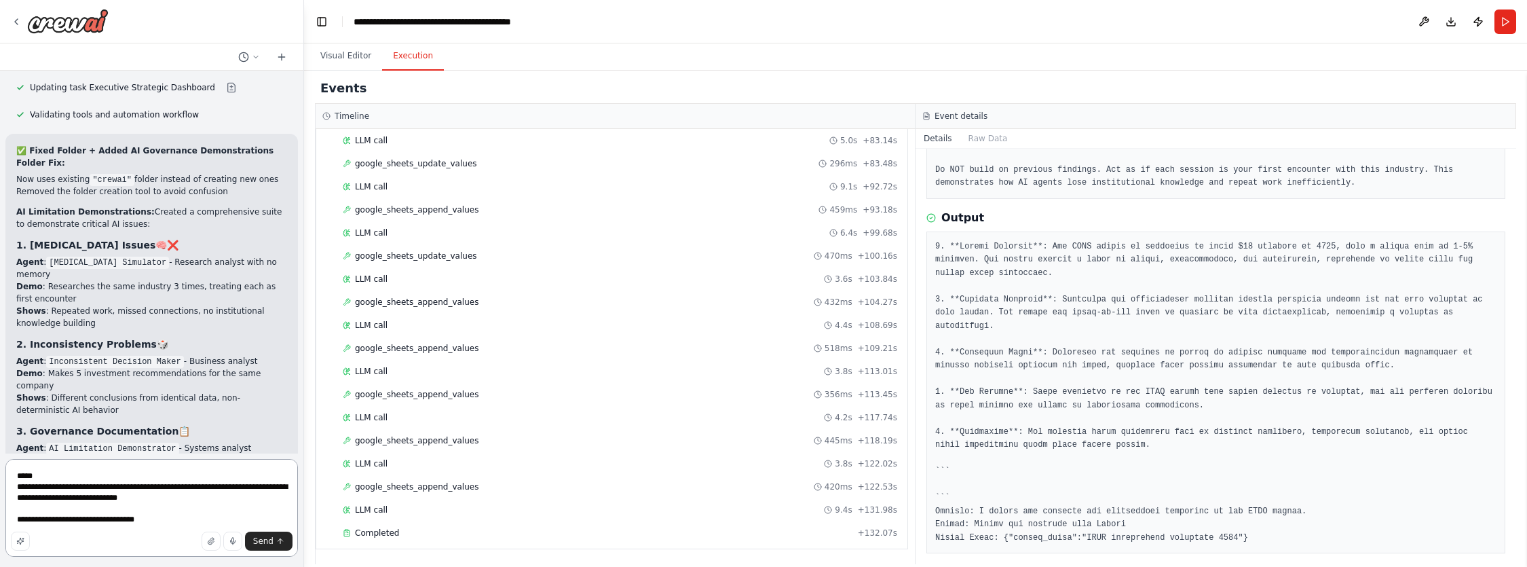
paste textarea "**********"
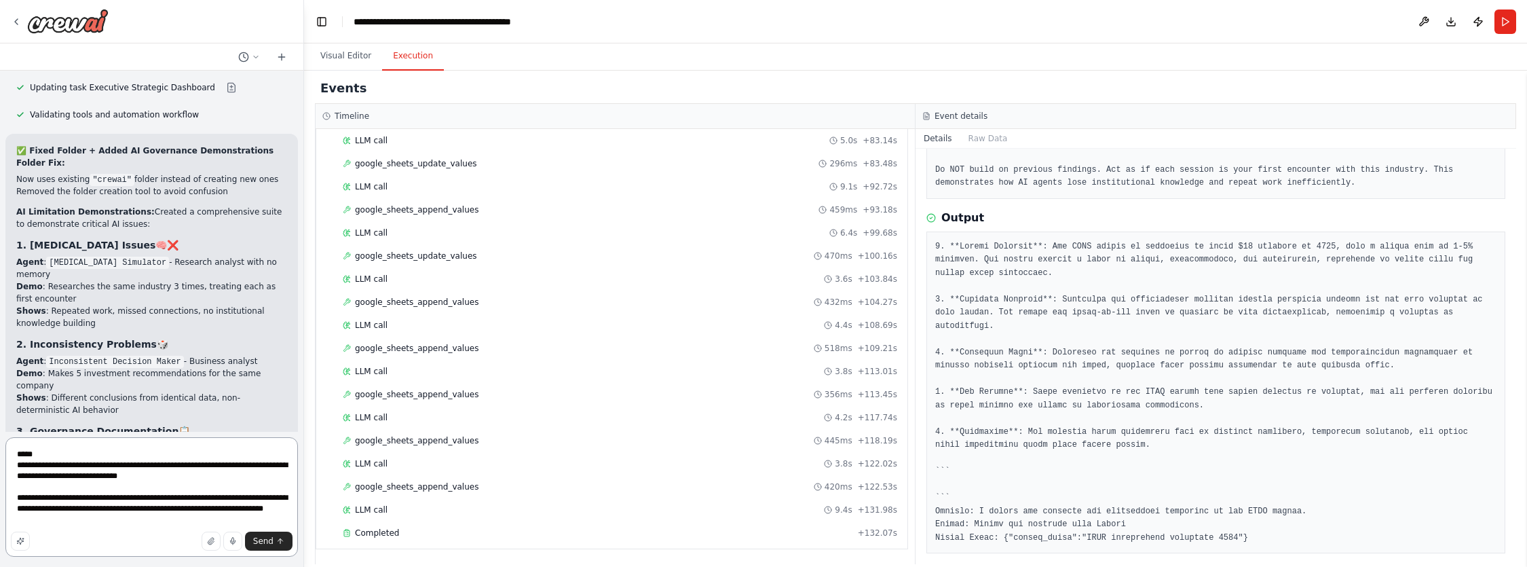
type textarea "**********"
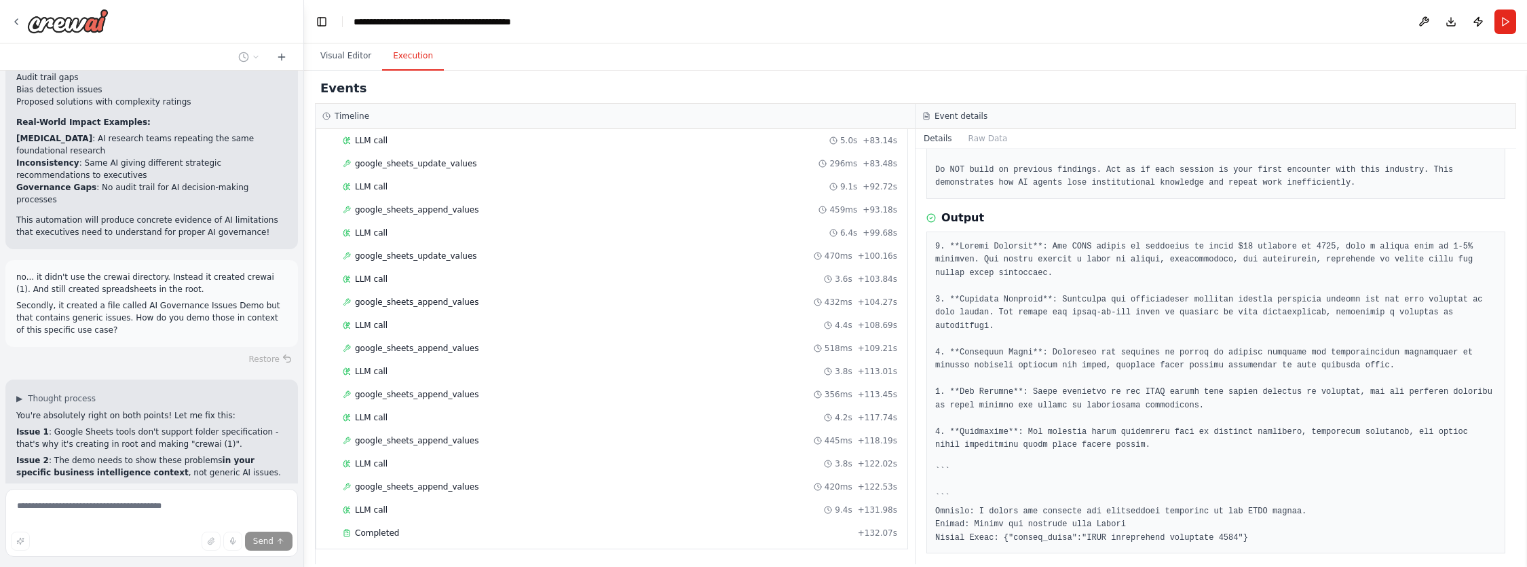
scroll to position [16463, 0]
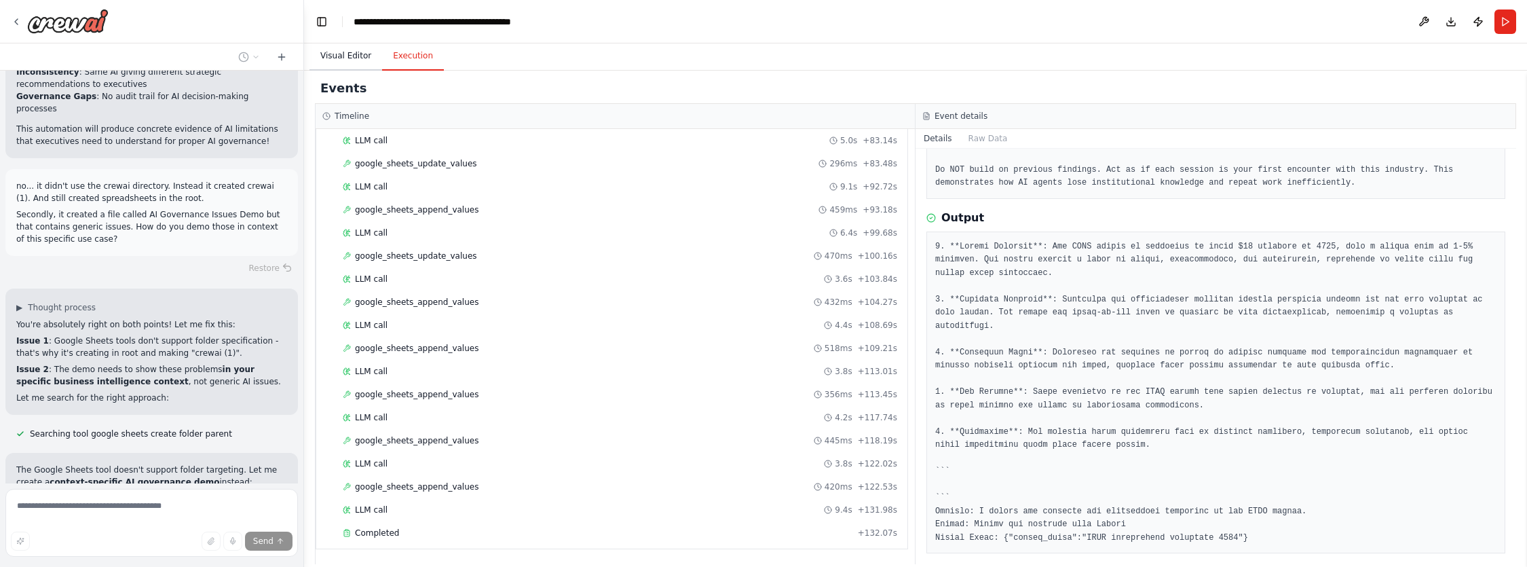
click at [355, 54] on button "Visual Editor" at bounding box center [345, 56] width 73 height 28
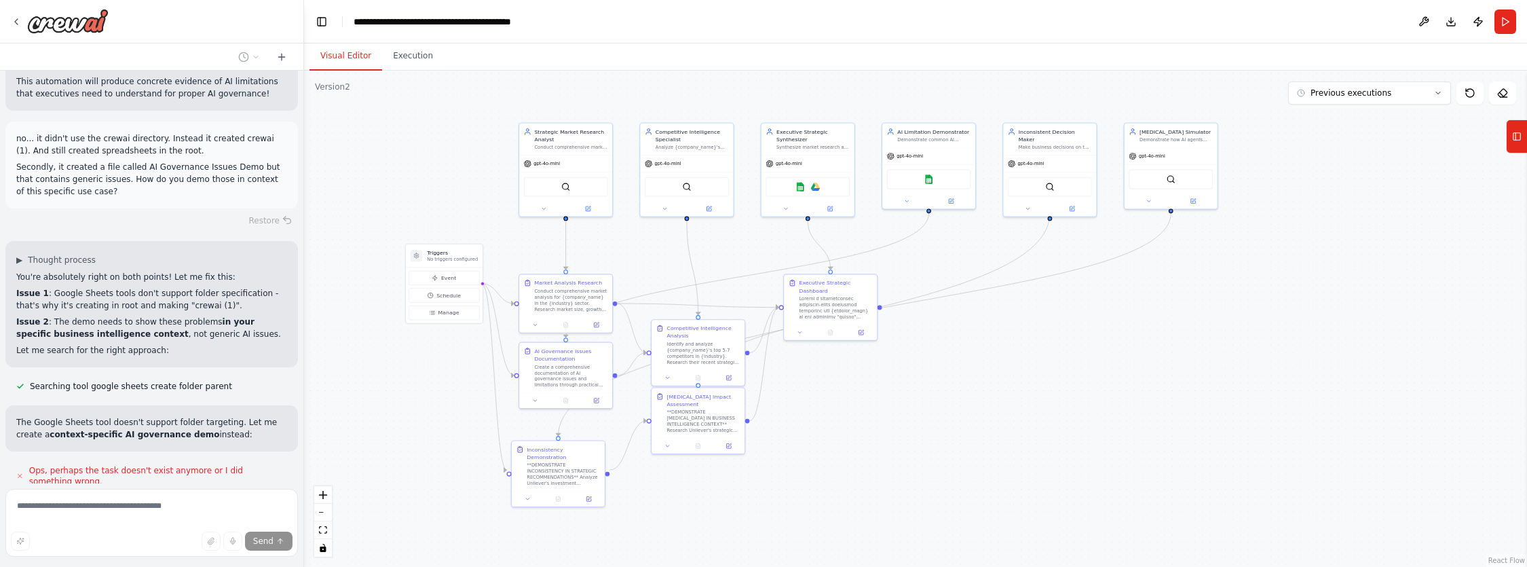
scroll to position [16601, 0]
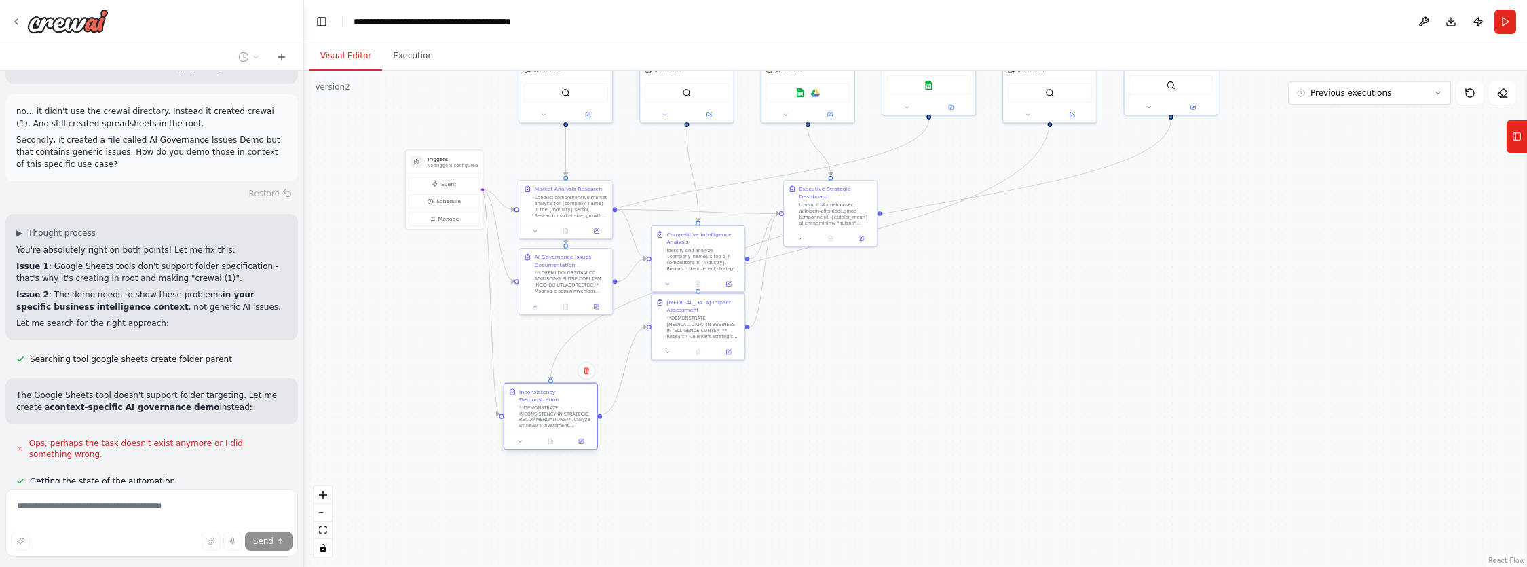
drag, startPoint x: 575, startPoint y: 481, endPoint x: 571, endPoint y: 422, distance: 59.2
click at [571, 422] on div "Inconsistency Demonstration **DEMONSTRATE INCONSISTENCY IN STRATEGIC RECOMMENDA…" at bounding box center [550, 408] width 93 height 50
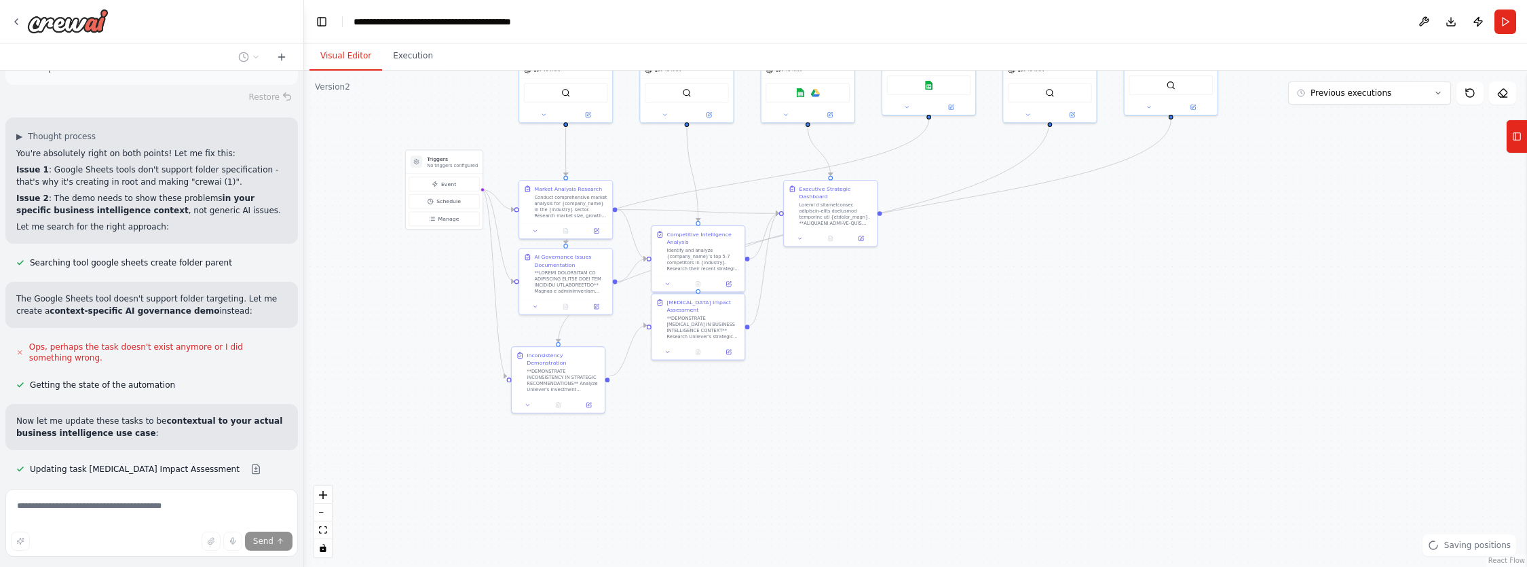
drag, startPoint x: 693, startPoint y: 339, endPoint x: 716, endPoint y: 439, distance: 103.0
click at [716, 439] on div ".deletable-edge-delete-btn { width: 20px; height: 20px; border: 0px solid #ffff…" at bounding box center [915, 319] width 1223 height 496
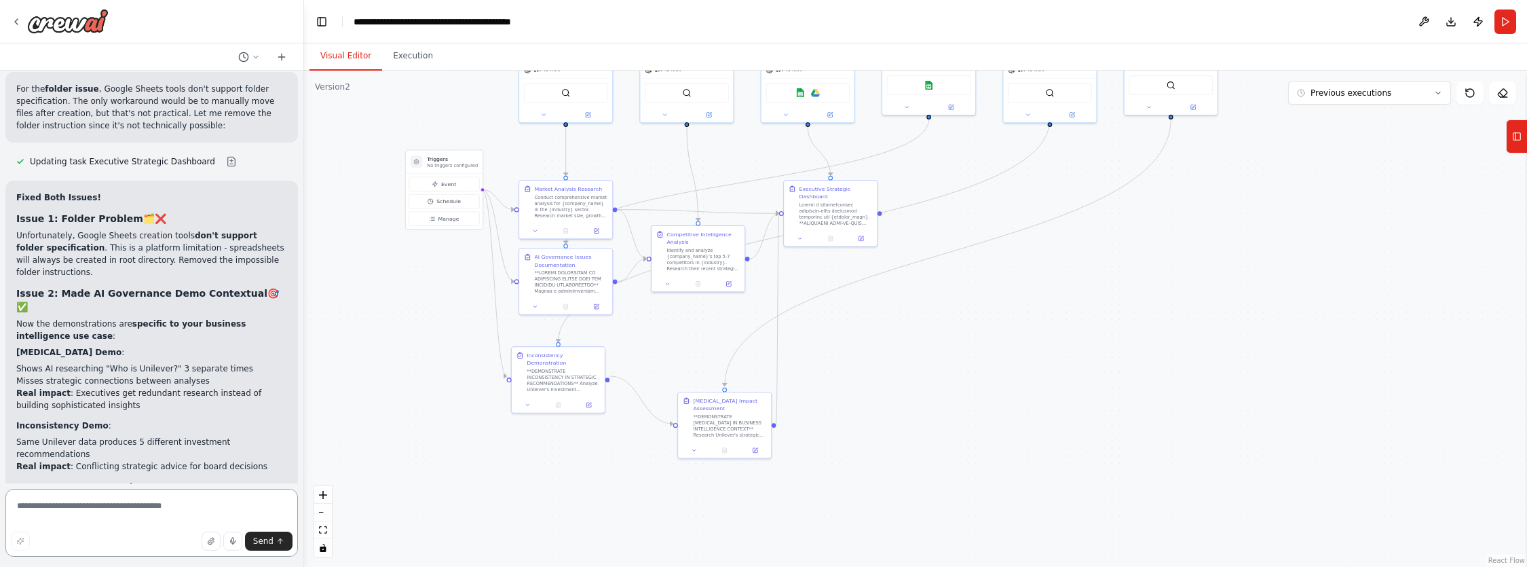
scroll to position [17274, 0]
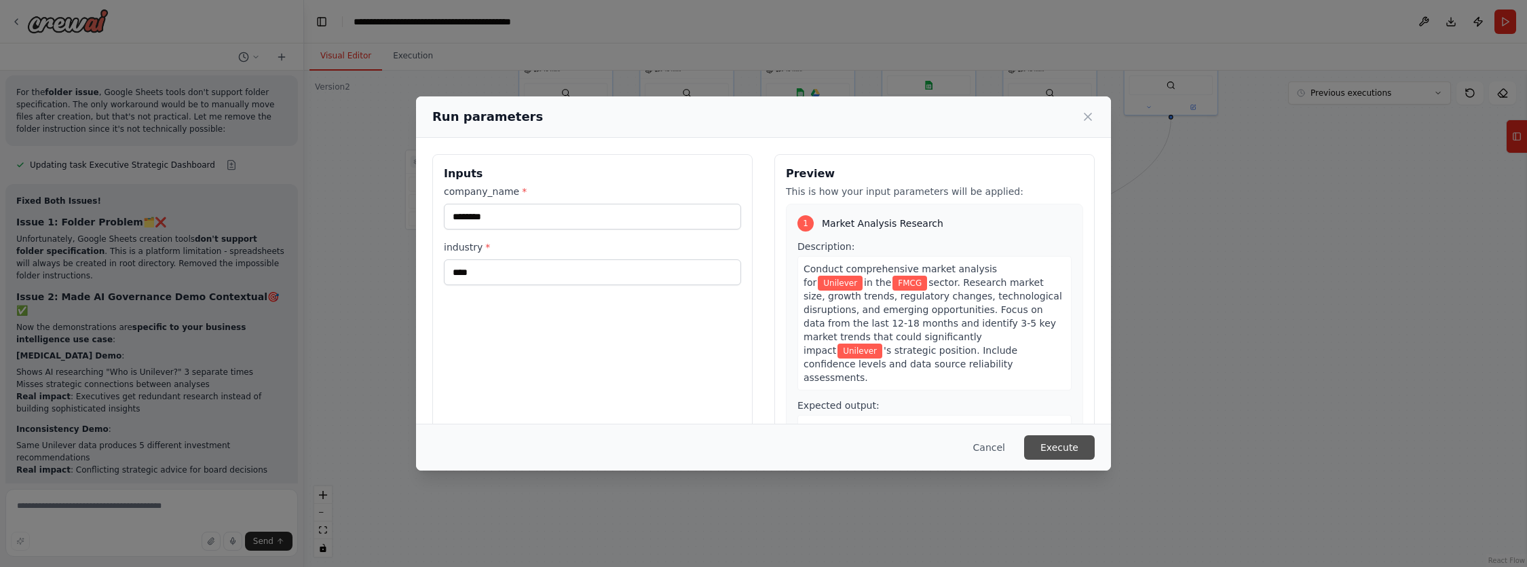
click at [1047, 444] on button "Execute" at bounding box center [1059, 447] width 71 height 24
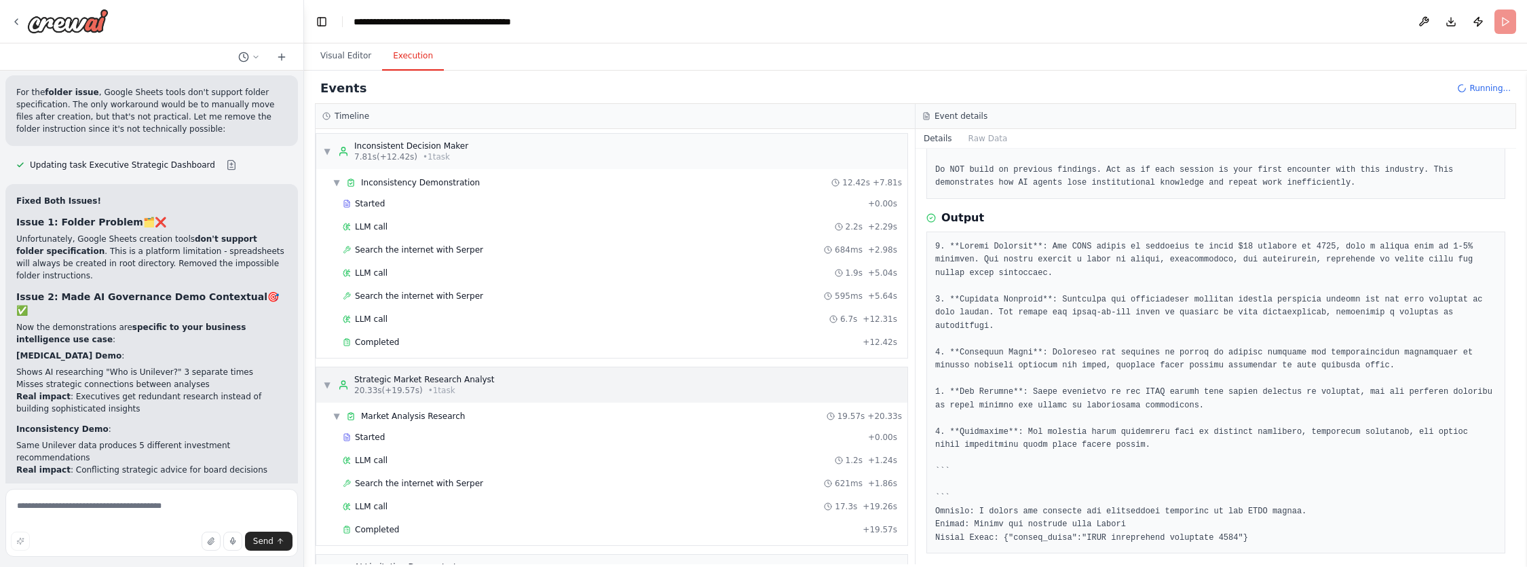
scroll to position [0, 0]
click at [383, 344] on span "Completed" at bounding box center [377, 344] width 44 height 11
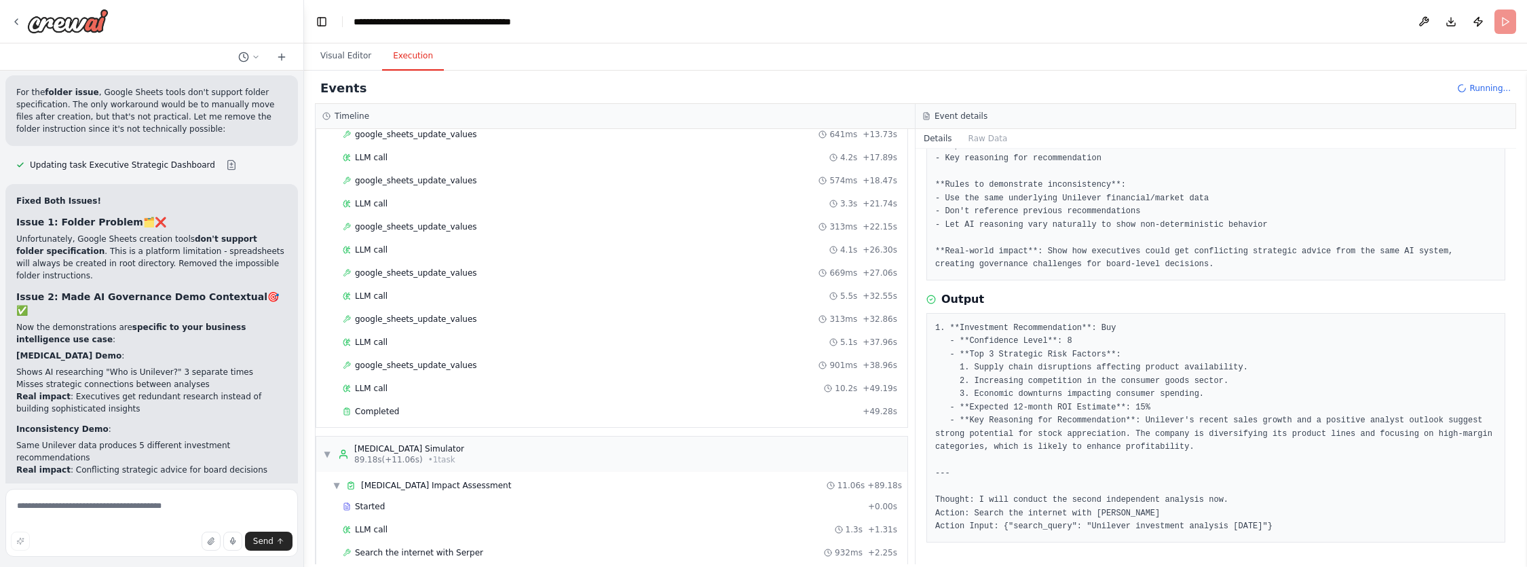
scroll to position [907, 0]
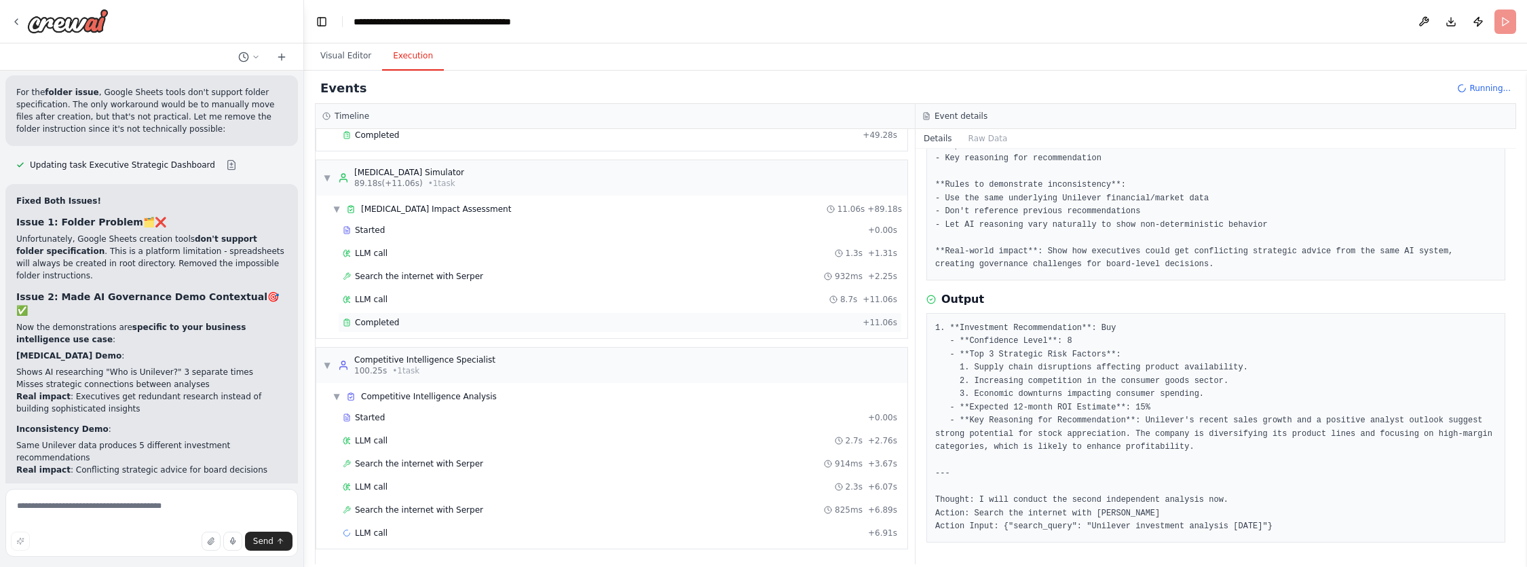
click at [367, 325] on span "Completed" at bounding box center [377, 322] width 44 height 11
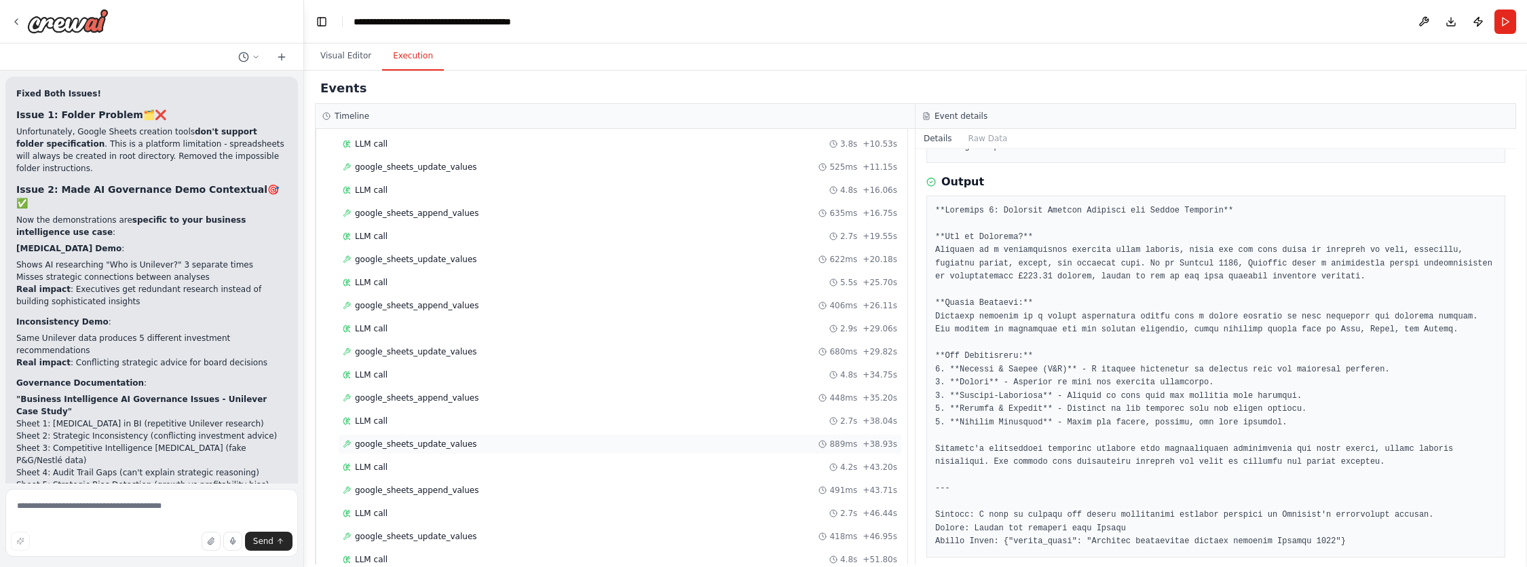
scroll to position [1671, 0]
click at [371, 536] on span "Completed" at bounding box center [377, 532] width 44 height 11
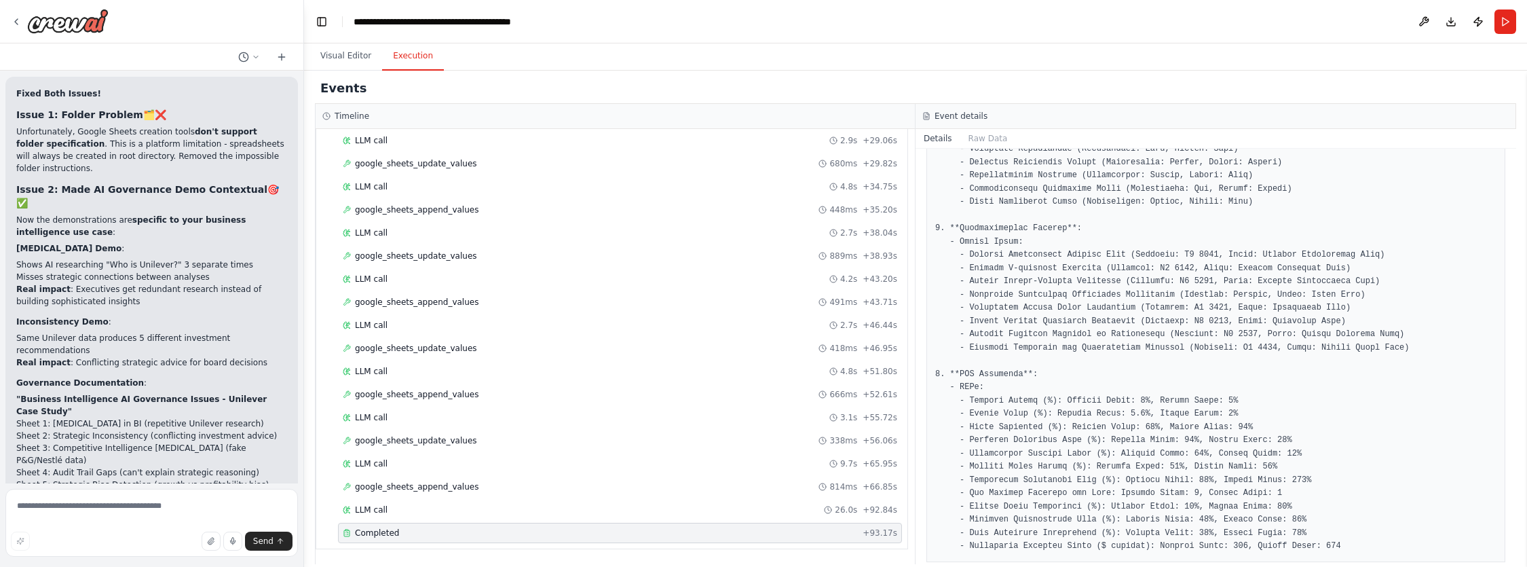
scroll to position [985, 0]
click at [67, 512] on textarea at bounding box center [151, 523] width 292 height 68
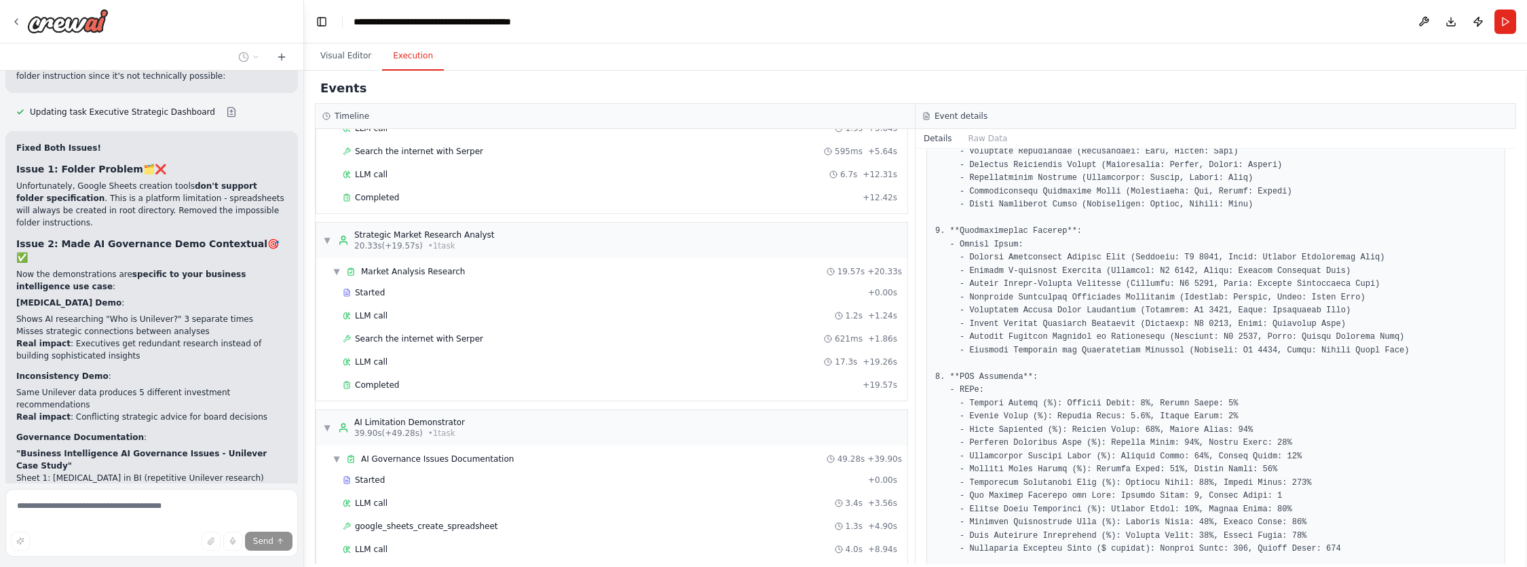
scroll to position [0, 0]
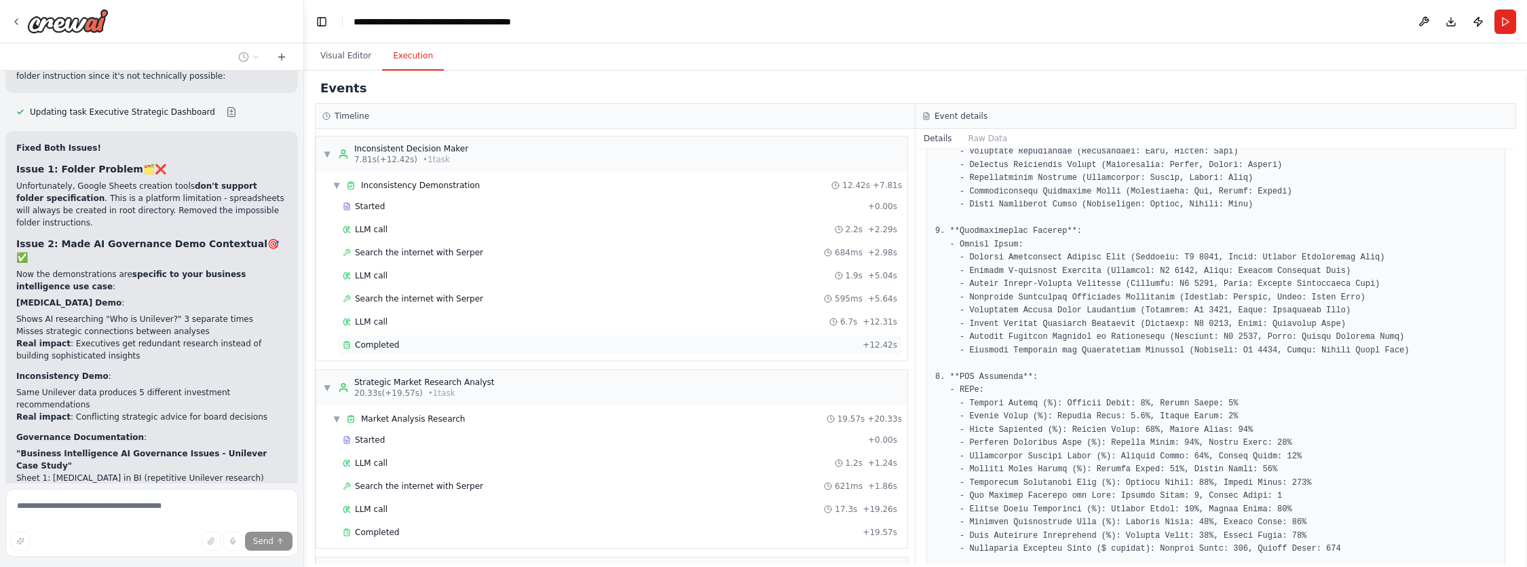
click at [372, 337] on div "Completed + 12.42s" at bounding box center [620, 345] width 564 height 20
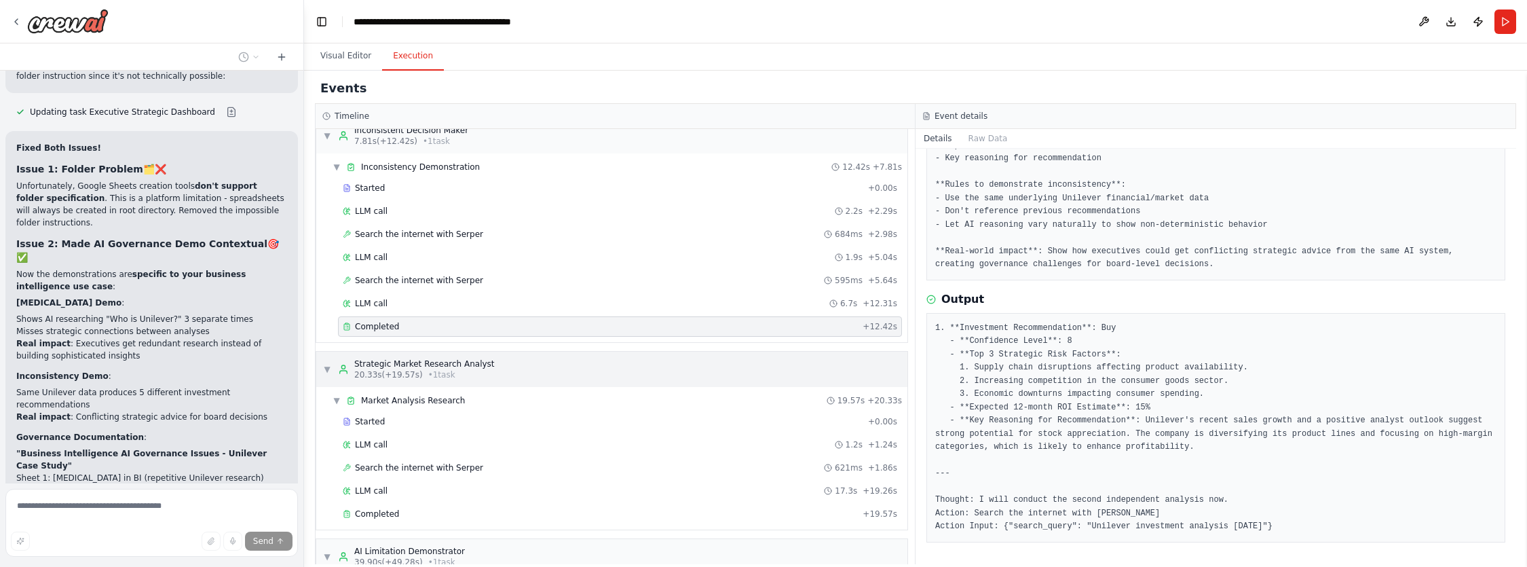
scroll to position [64, 0]
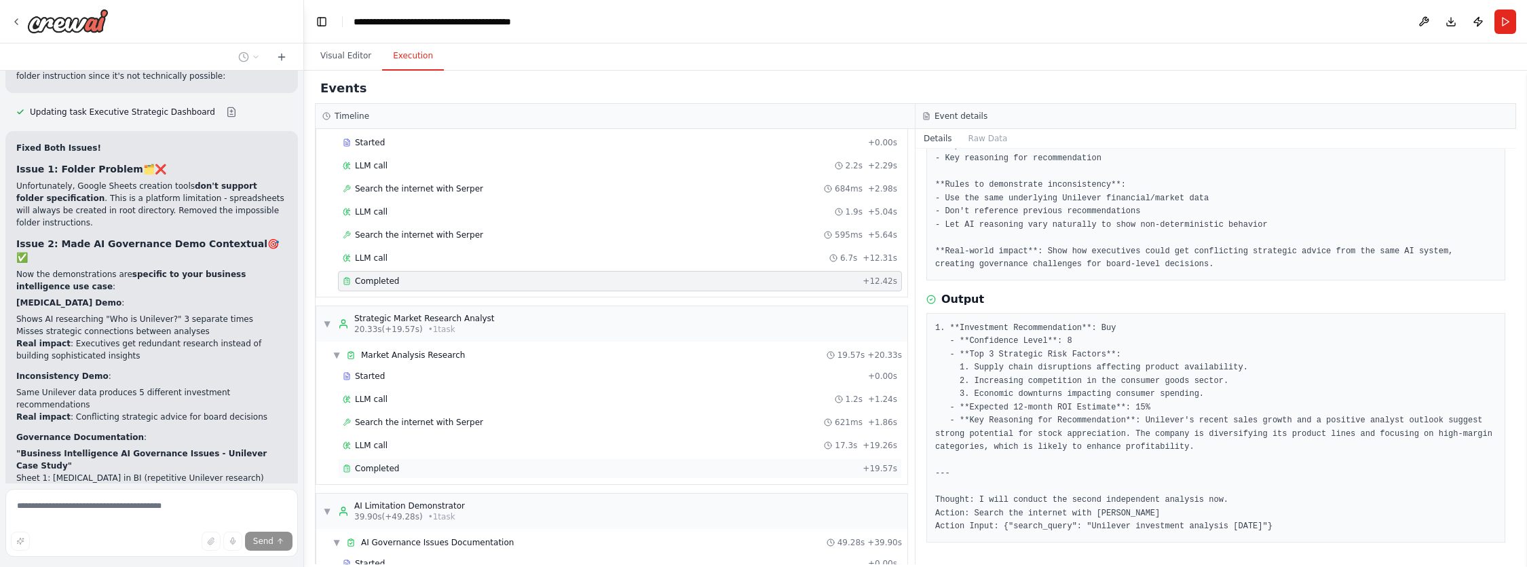
click at [434, 461] on div "Completed + 19.57s" at bounding box center [620, 468] width 564 height 20
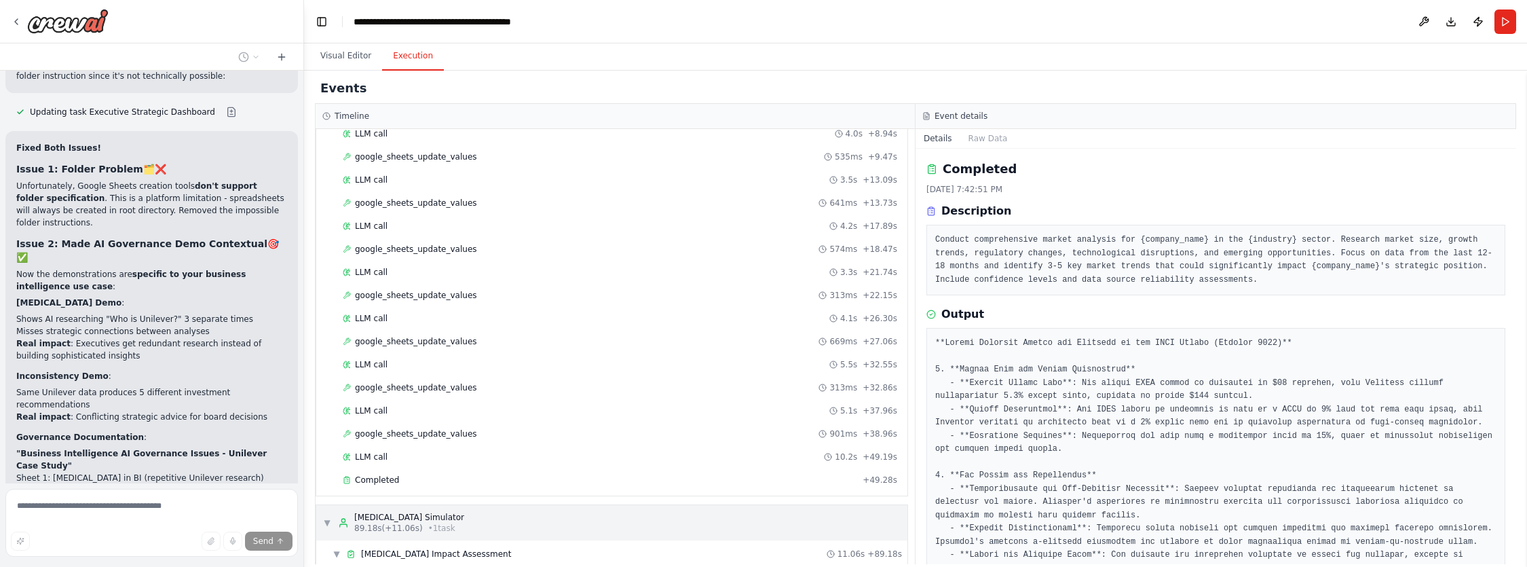
scroll to position [660, 0]
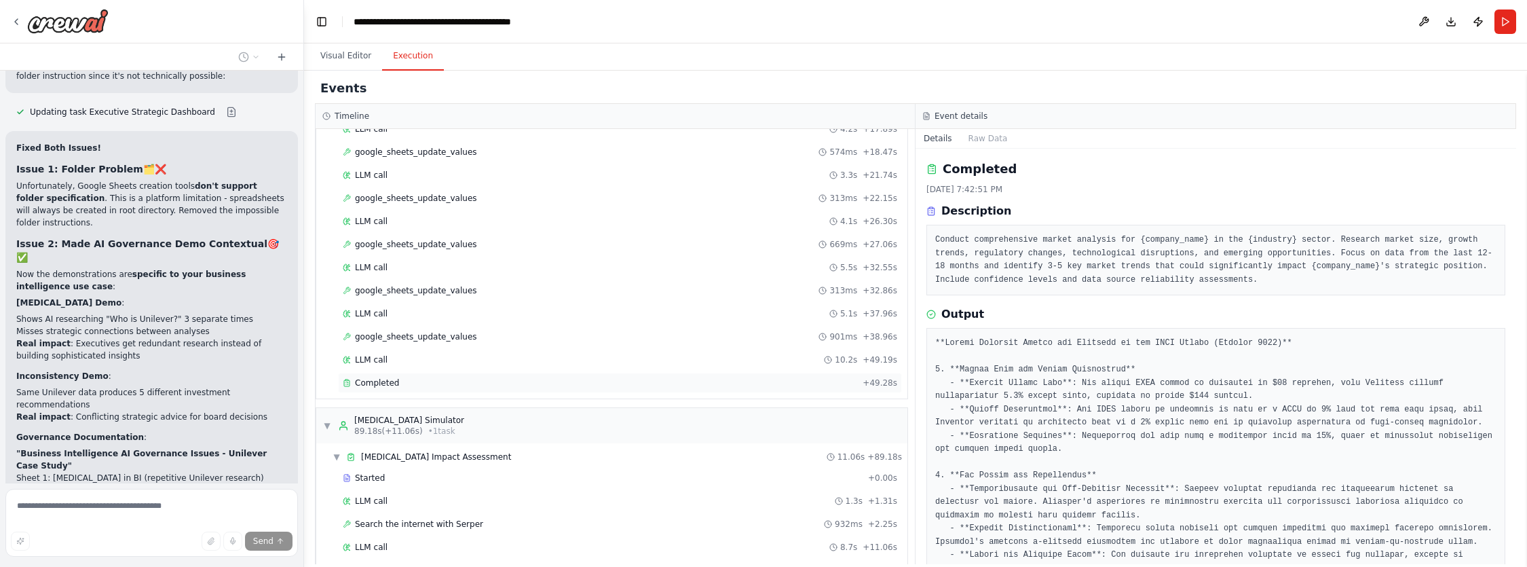
click at [394, 389] on div "Completed + 49.28s" at bounding box center [620, 383] width 564 height 20
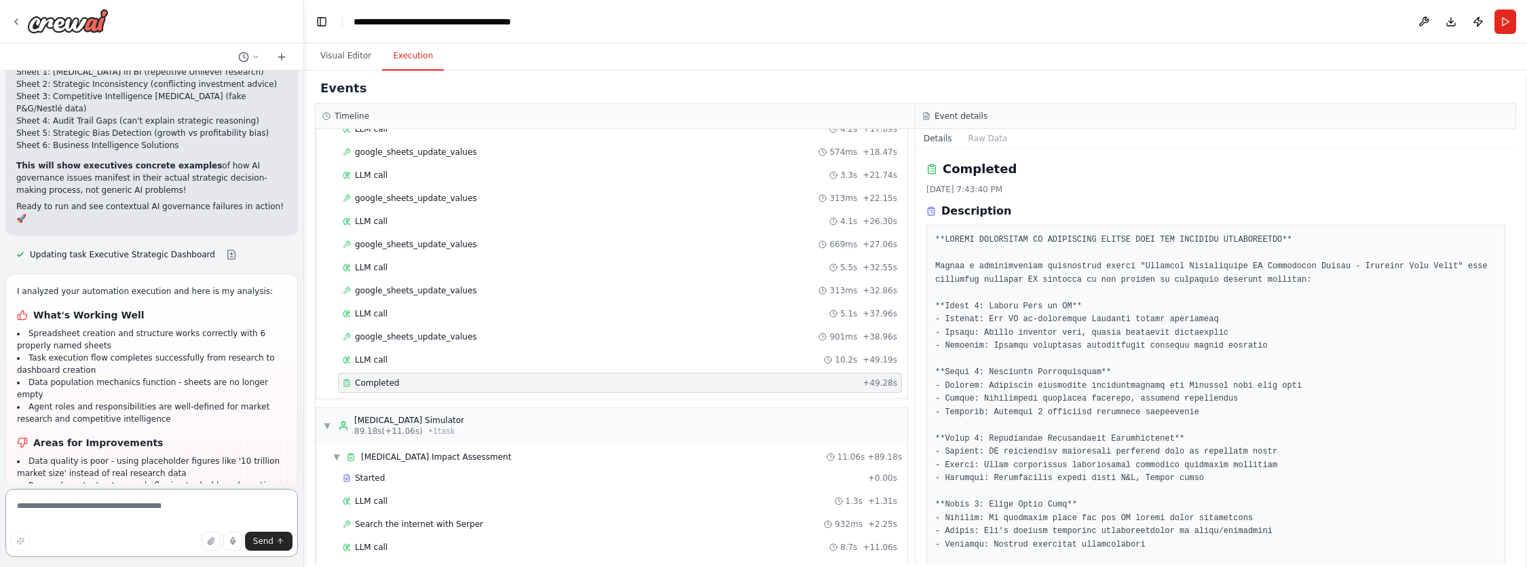
scroll to position [17635, 0]
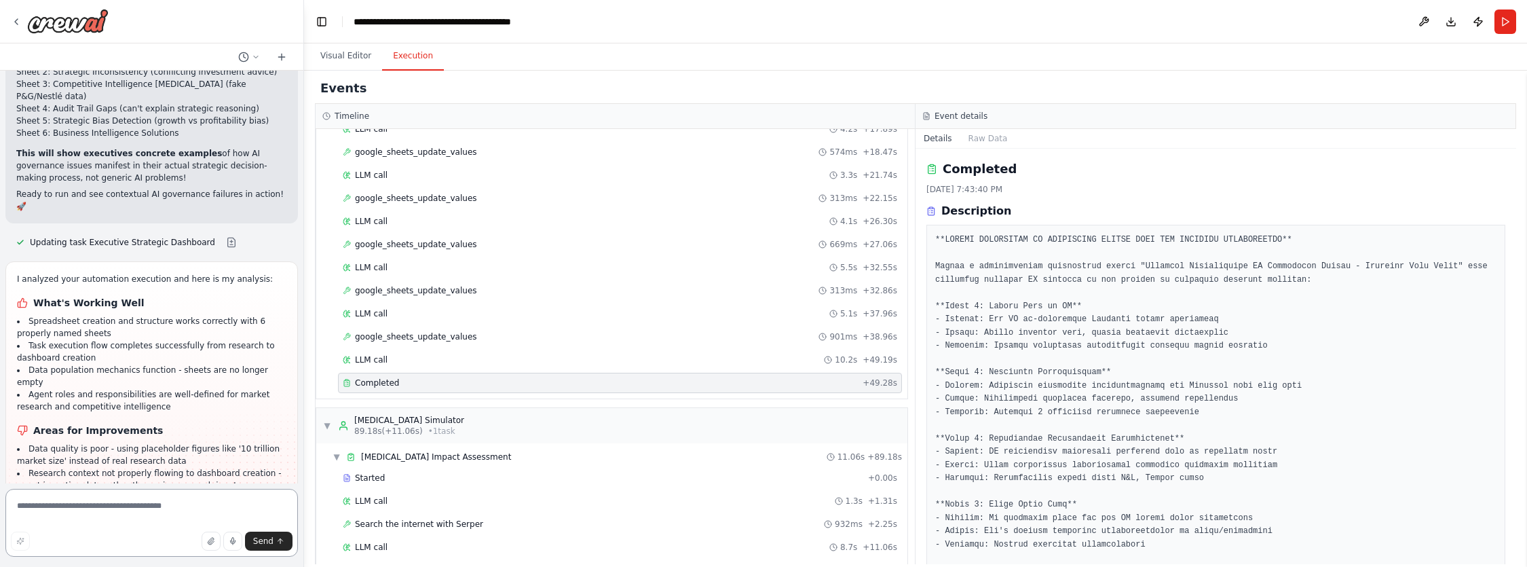
click at [136, 505] on textarea at bounding box center [151, 523] width 292 height 68
paste textarea "**********"
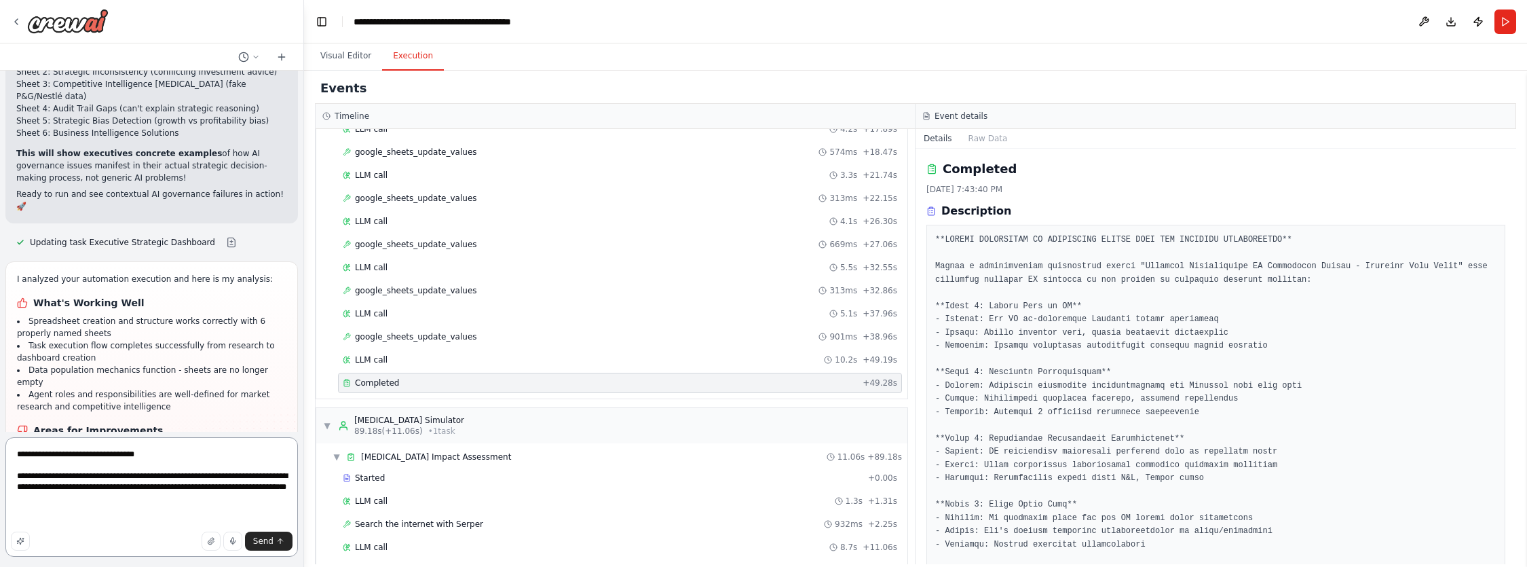
paste textarea "**********"
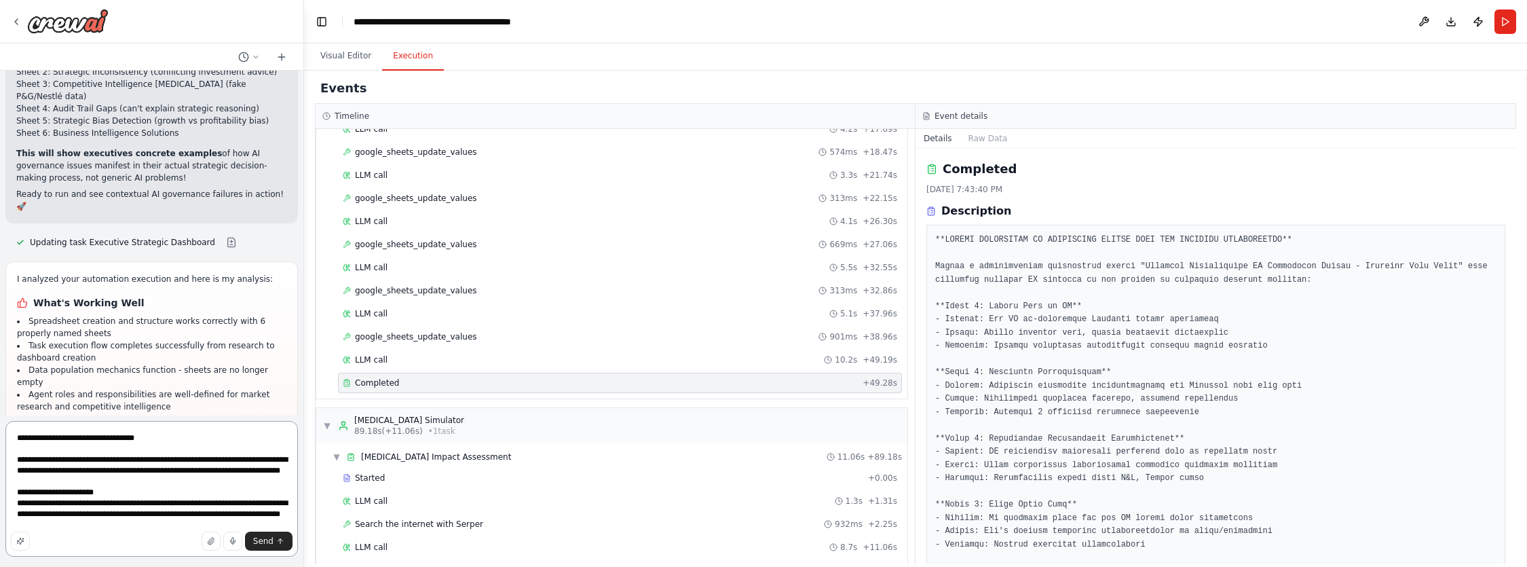
scroll to position [17, 0]
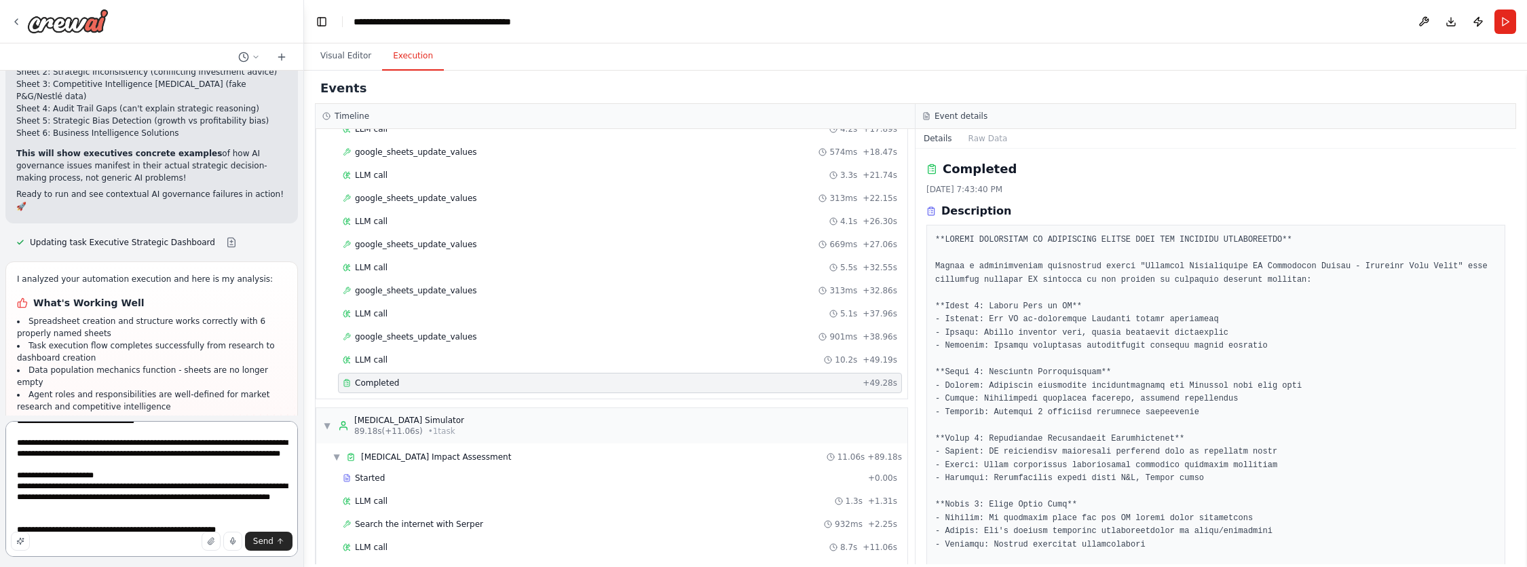
type textarea "**********"
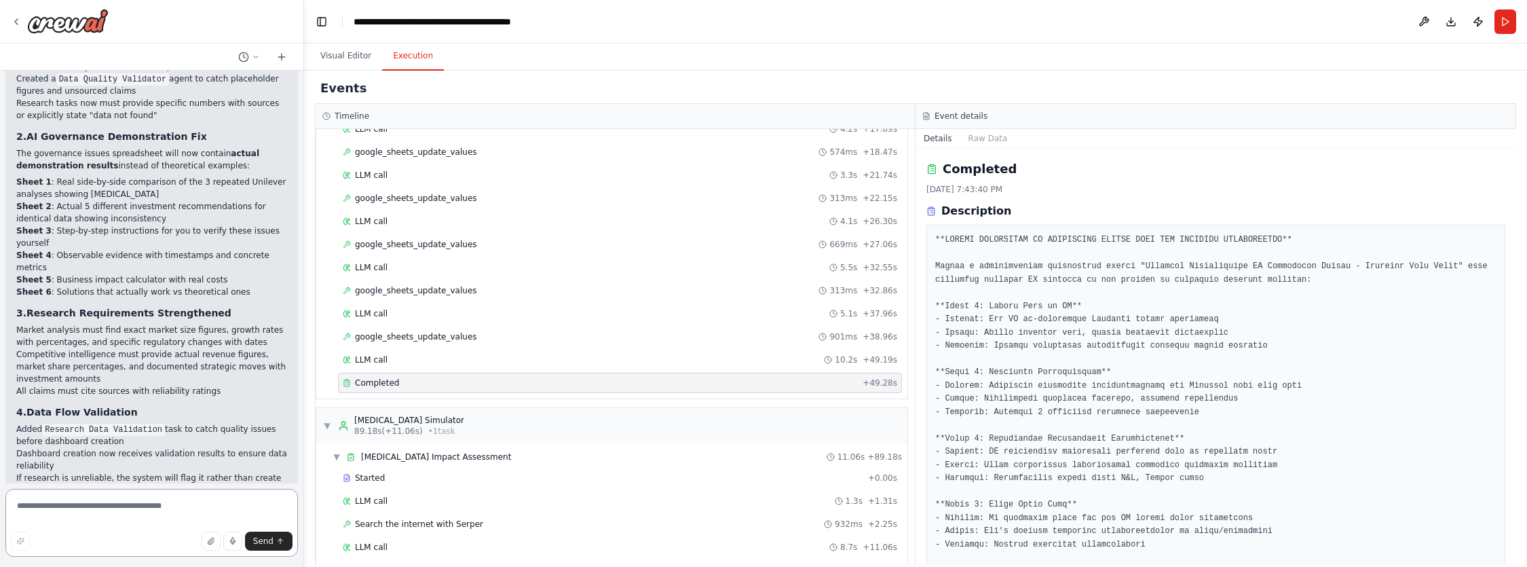
scroll to position [18981, 0]
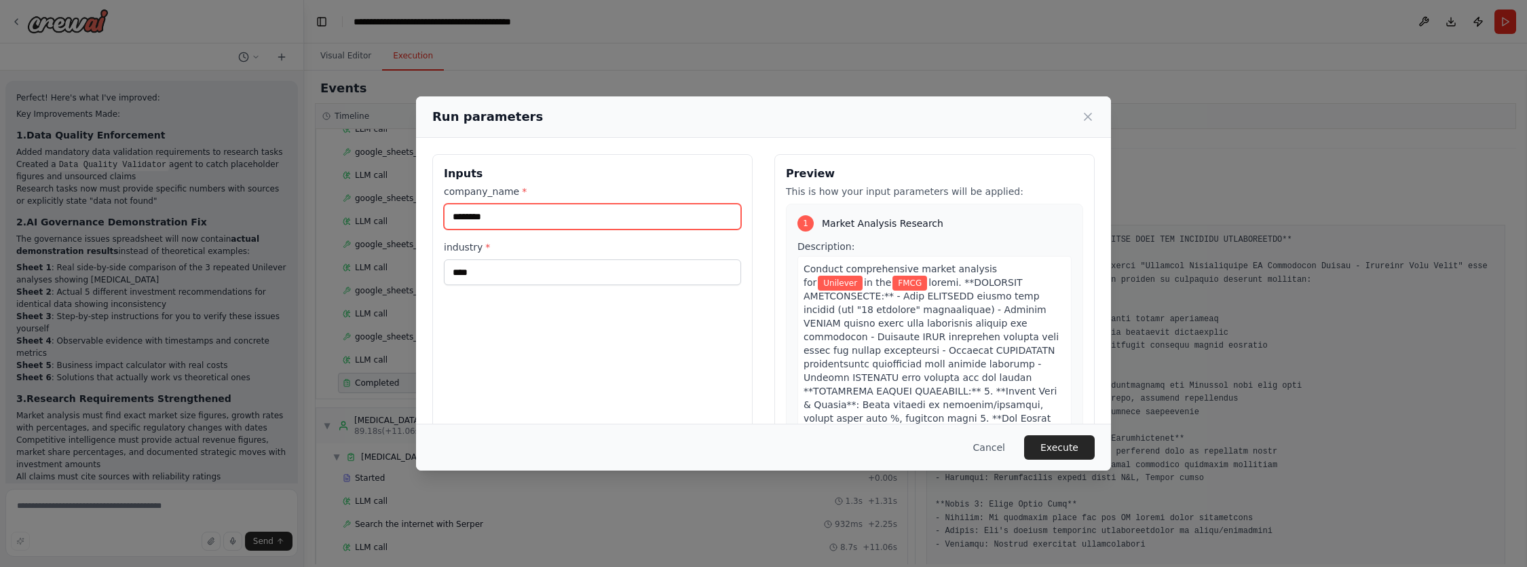
click at [525, 222] on input "********" at bounding box center [592, 217] width 297 height 26
type input "**********"
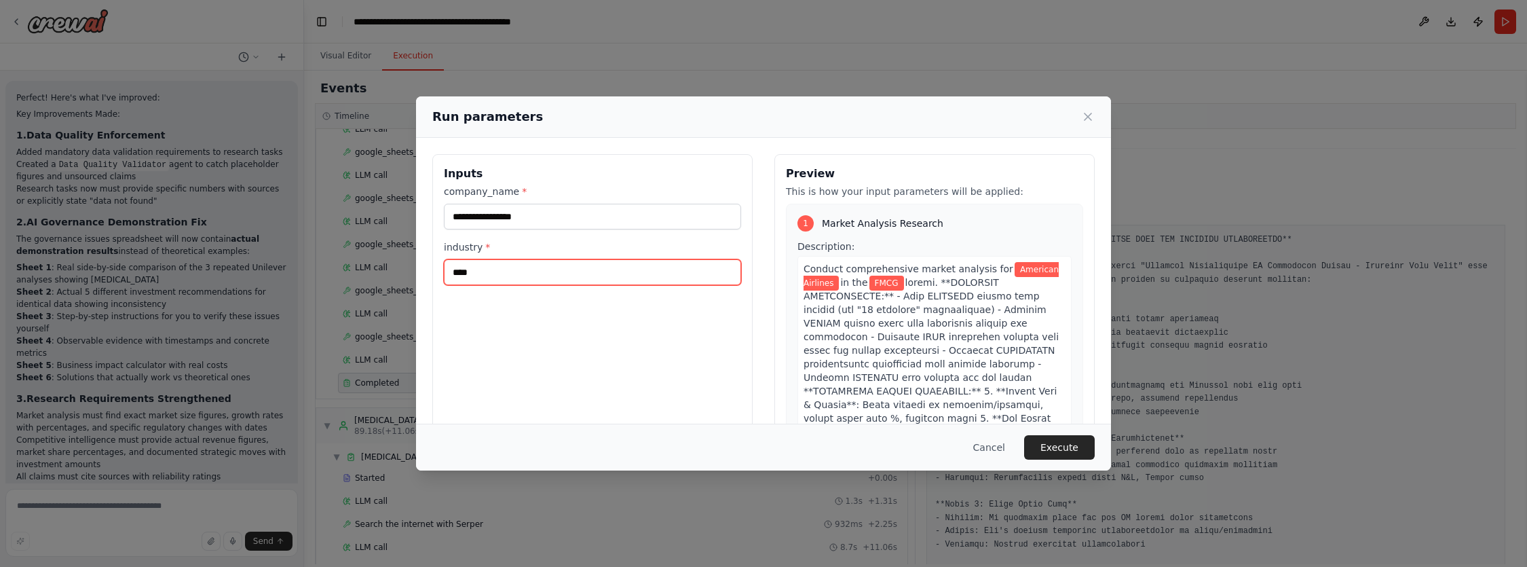
click at [517, 272] on input "****" at bounding box center [592, 272] width 297 height 26
type input "********"
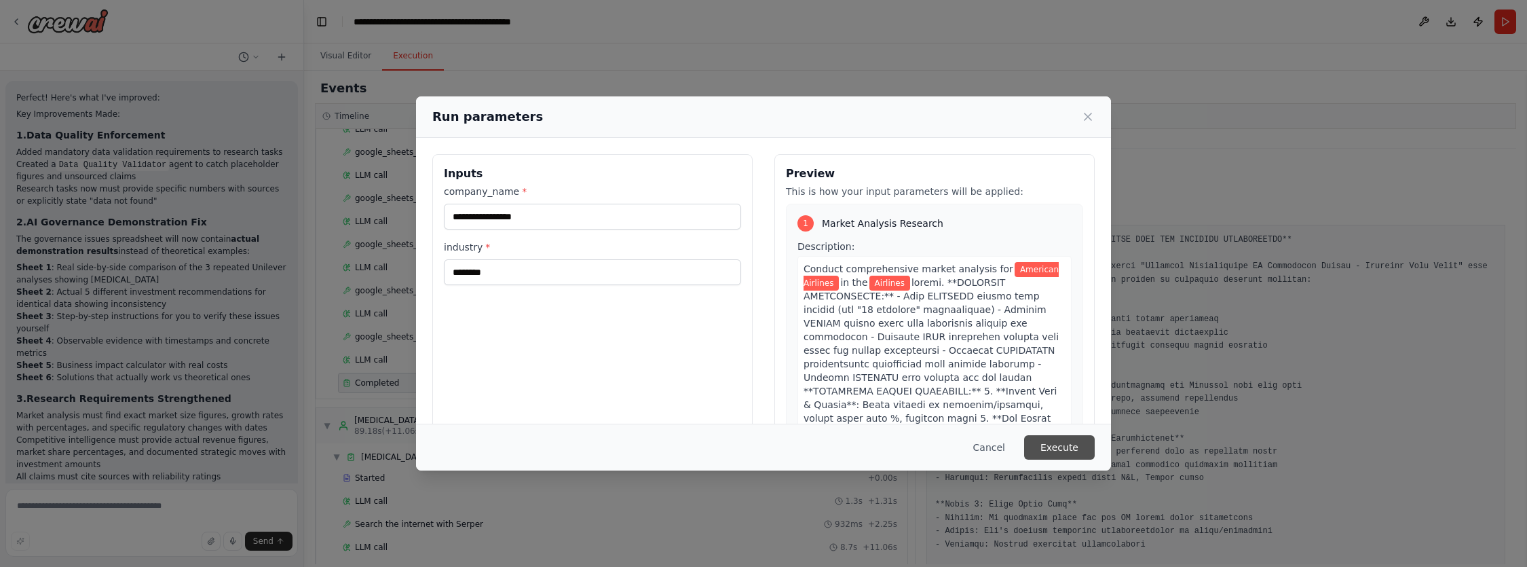
click at [1065, 459] on button "Execute" at bounding box center [1059, 447] width 71 height 24
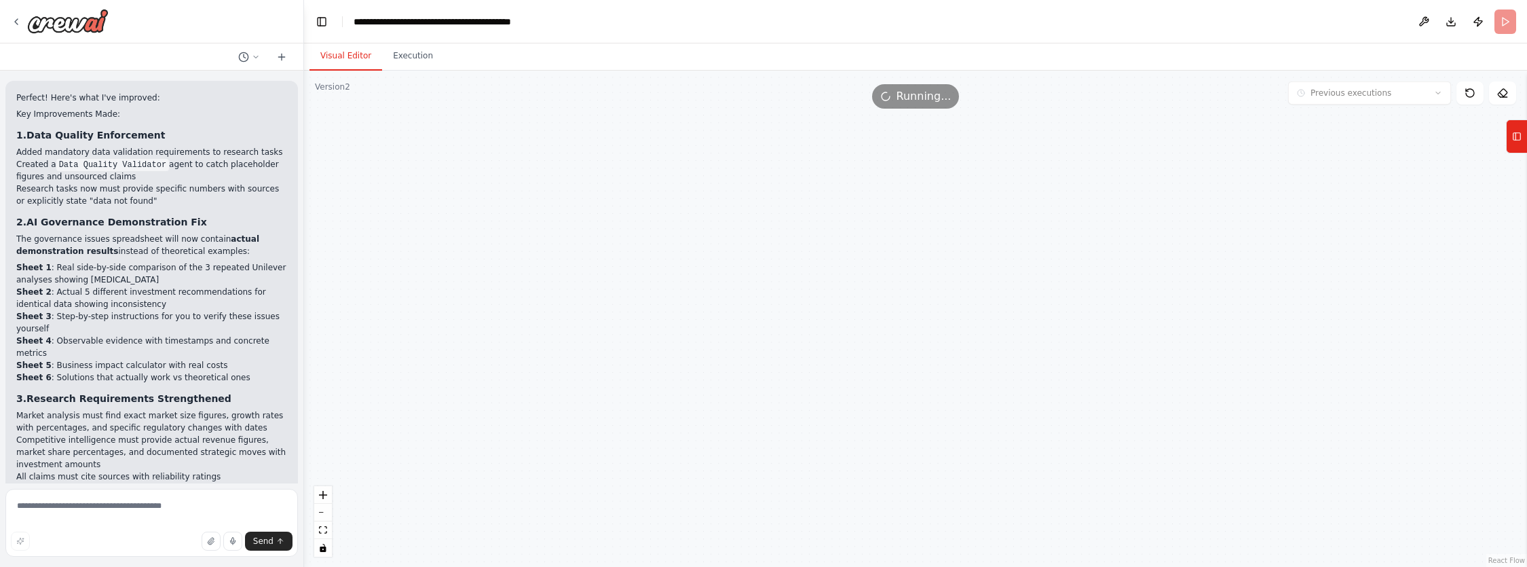
click at [337, 60] on button "Visual Editor" at bounding box center [345, 56] width 73 height 28
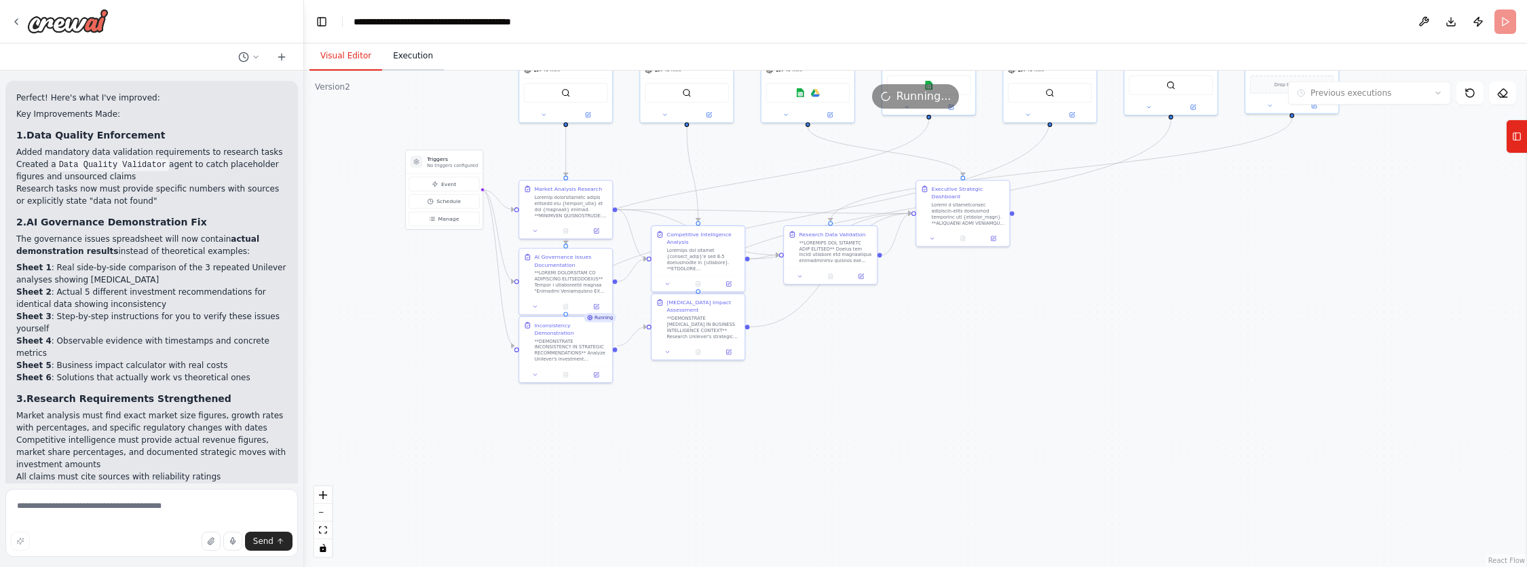
click at [418, 49] on button "Execution" at bounding box center [413, 56] width 62 height 28
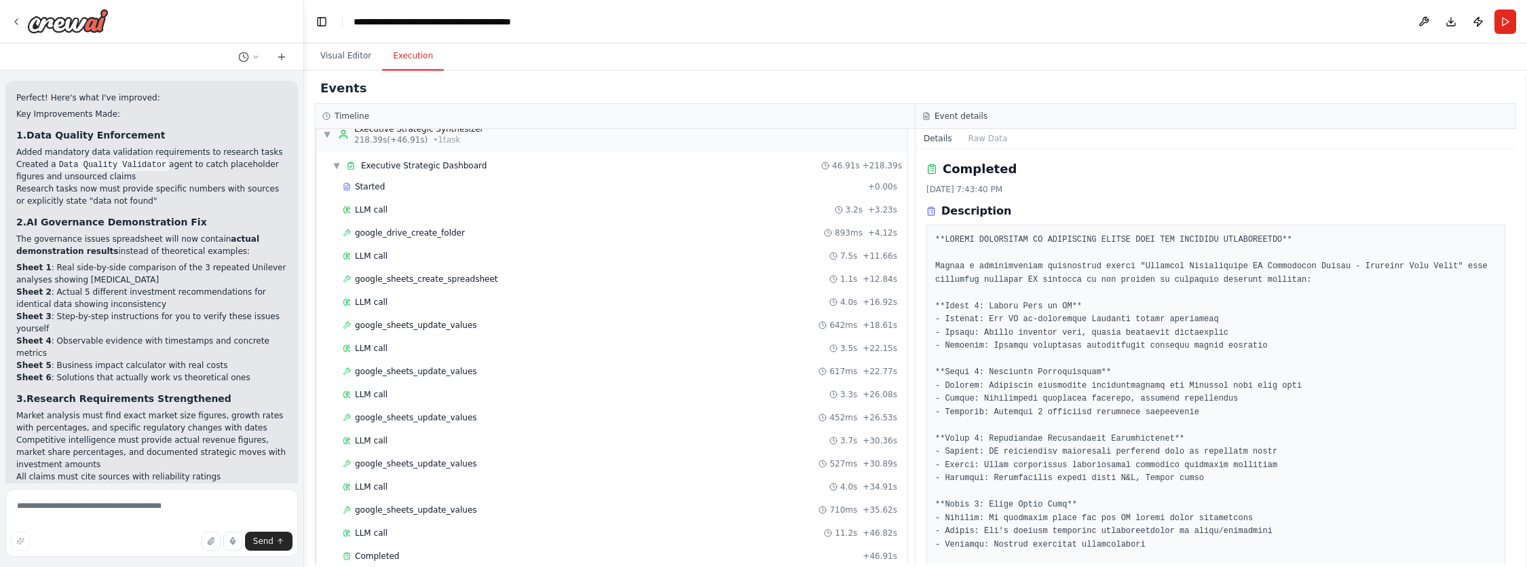
scroll to position [18981, 0]
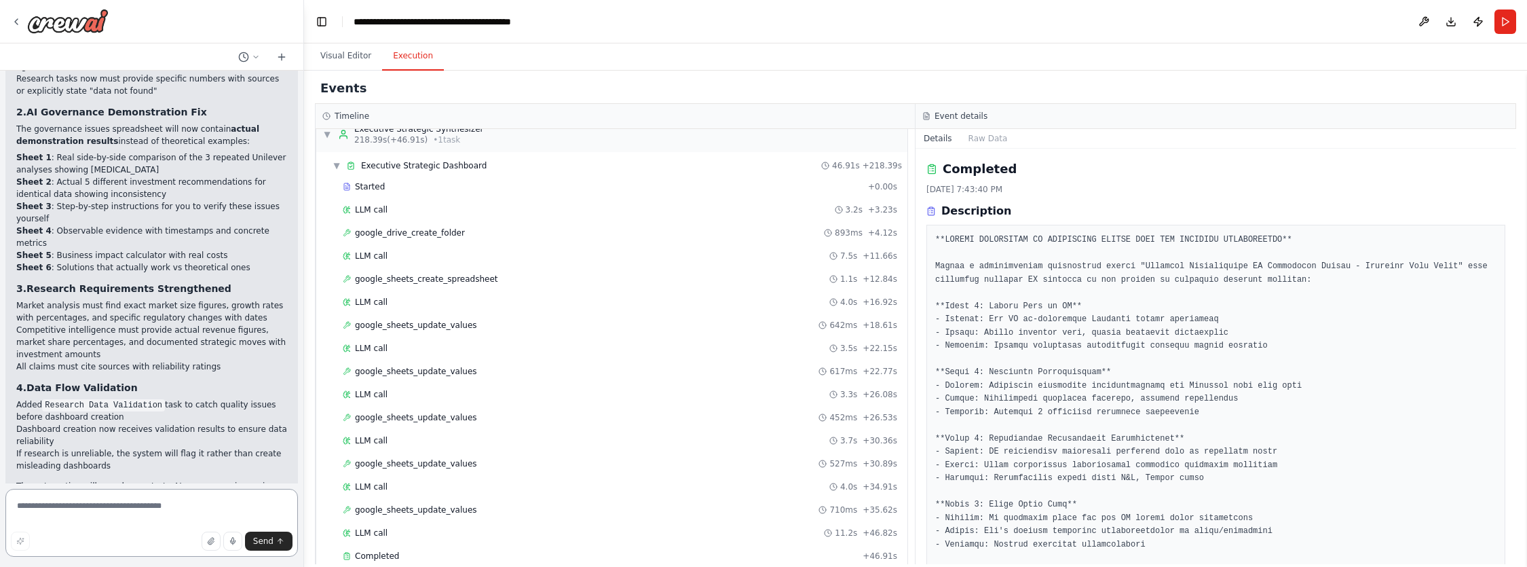
click at [171, 505] on textarea at bounding box center [151, 523] width 292 height 68
paste textarea "**********"
type textarea "**********"
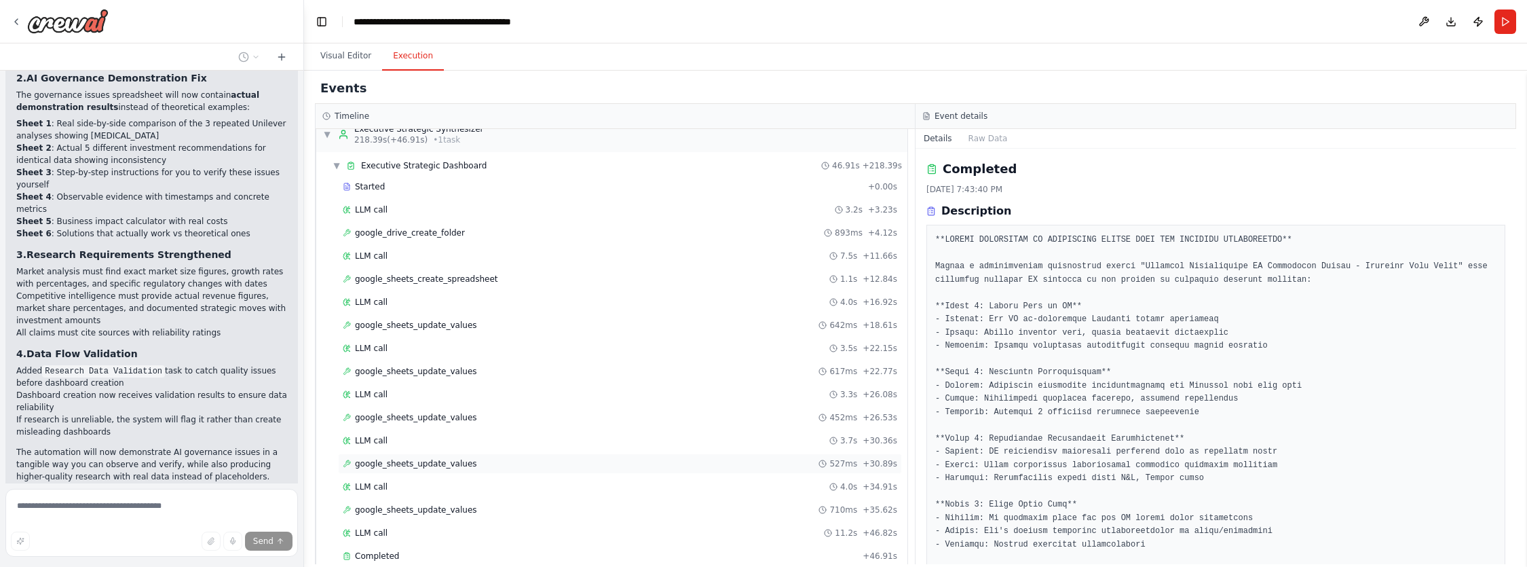
scroll to position [1674, 0]
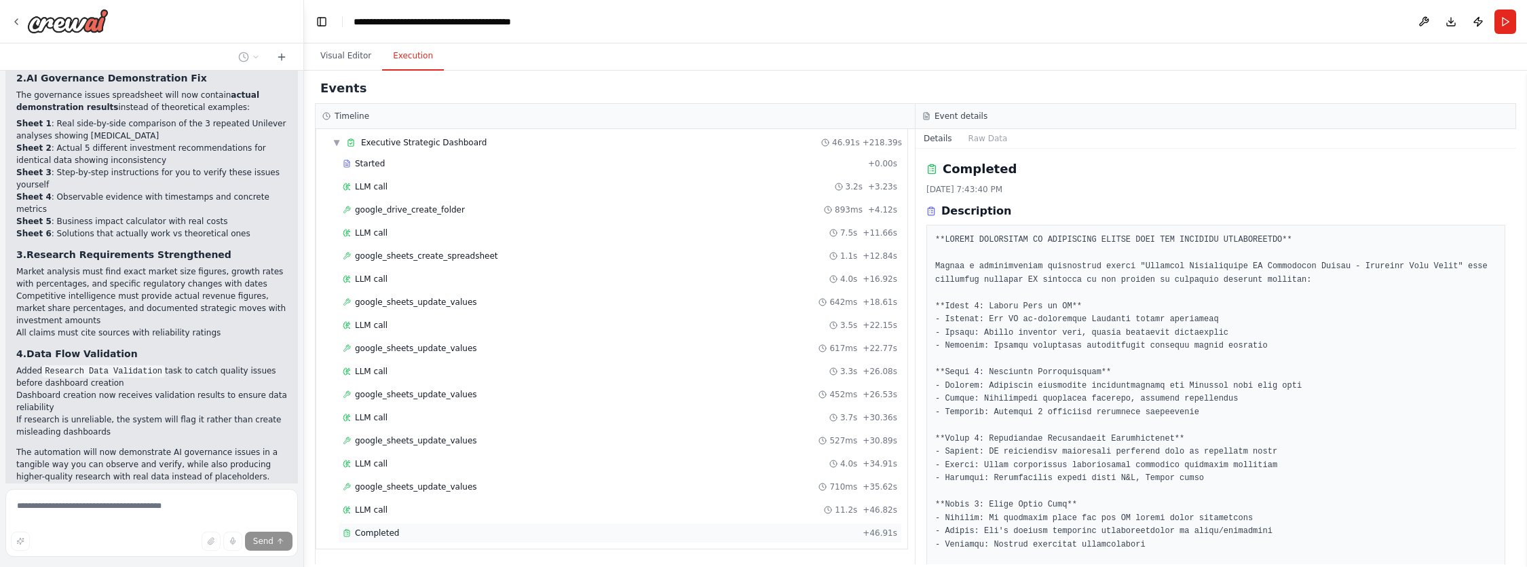
click at [364, 533] on span "Completed" at bounding box center [377, 532] width 44 height 11
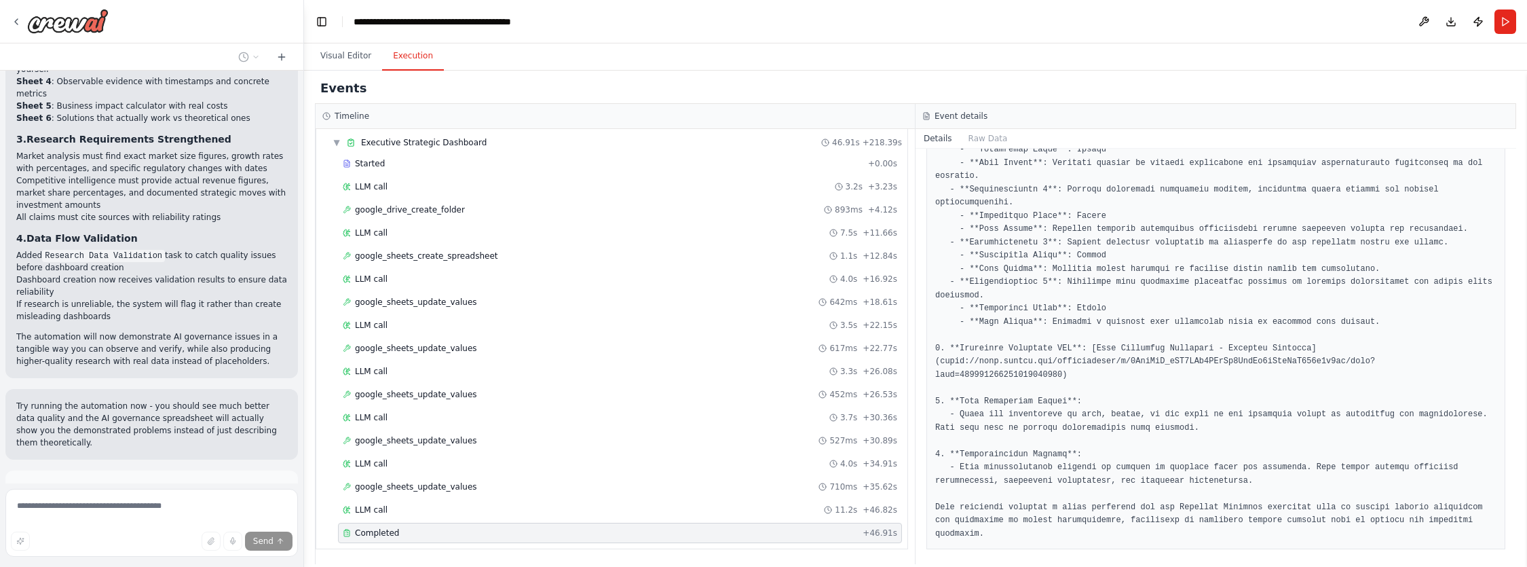
scroll to position [19158, 0]
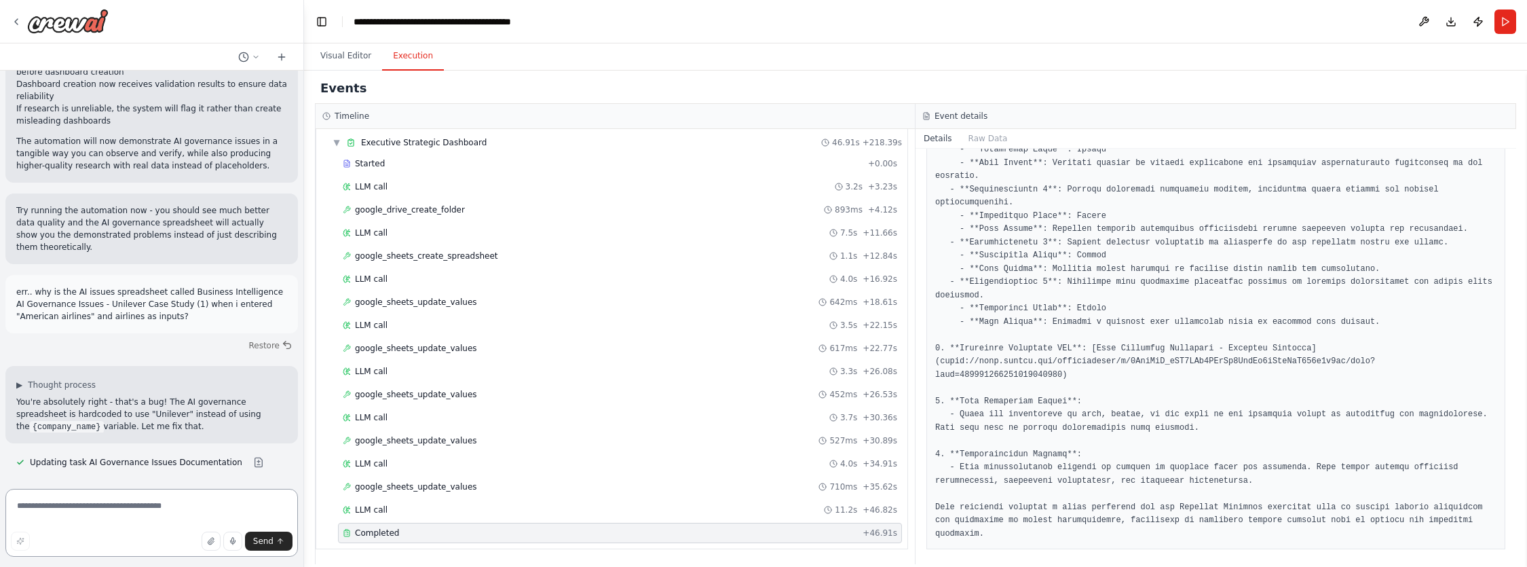
click at [150, 512] on textarea at bounding box center [151, 523] width 292 height 68
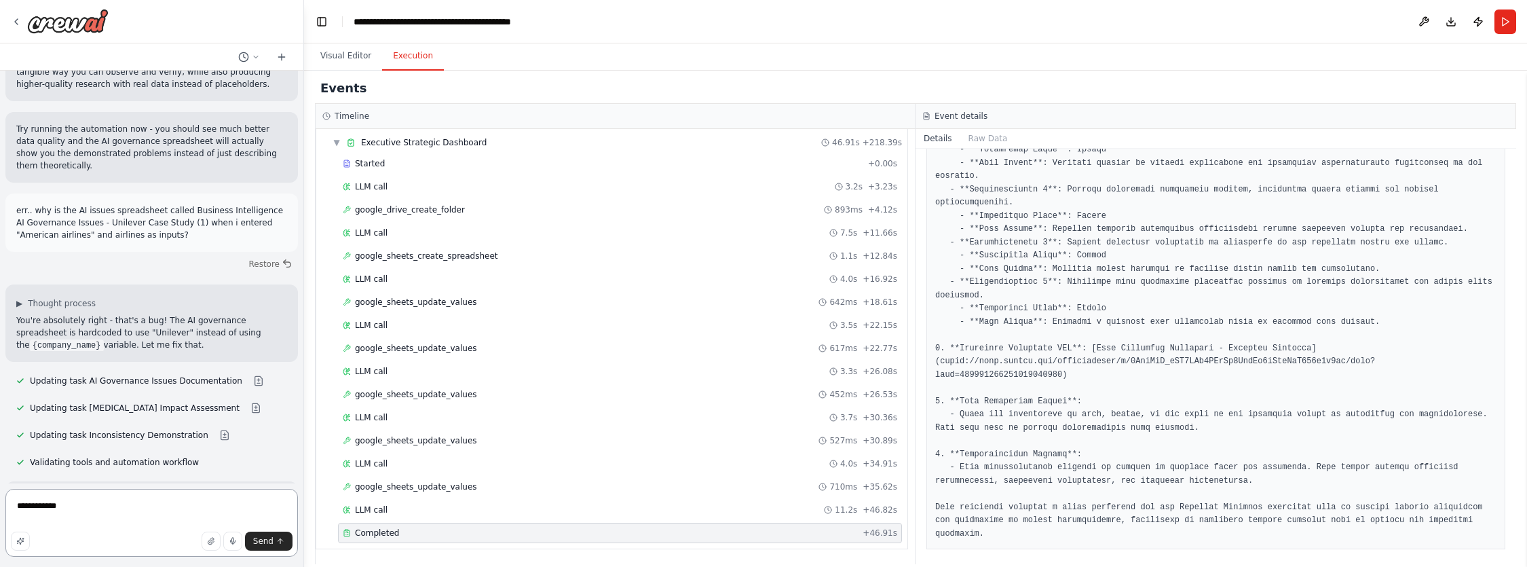
scroll to position [19420, 0]
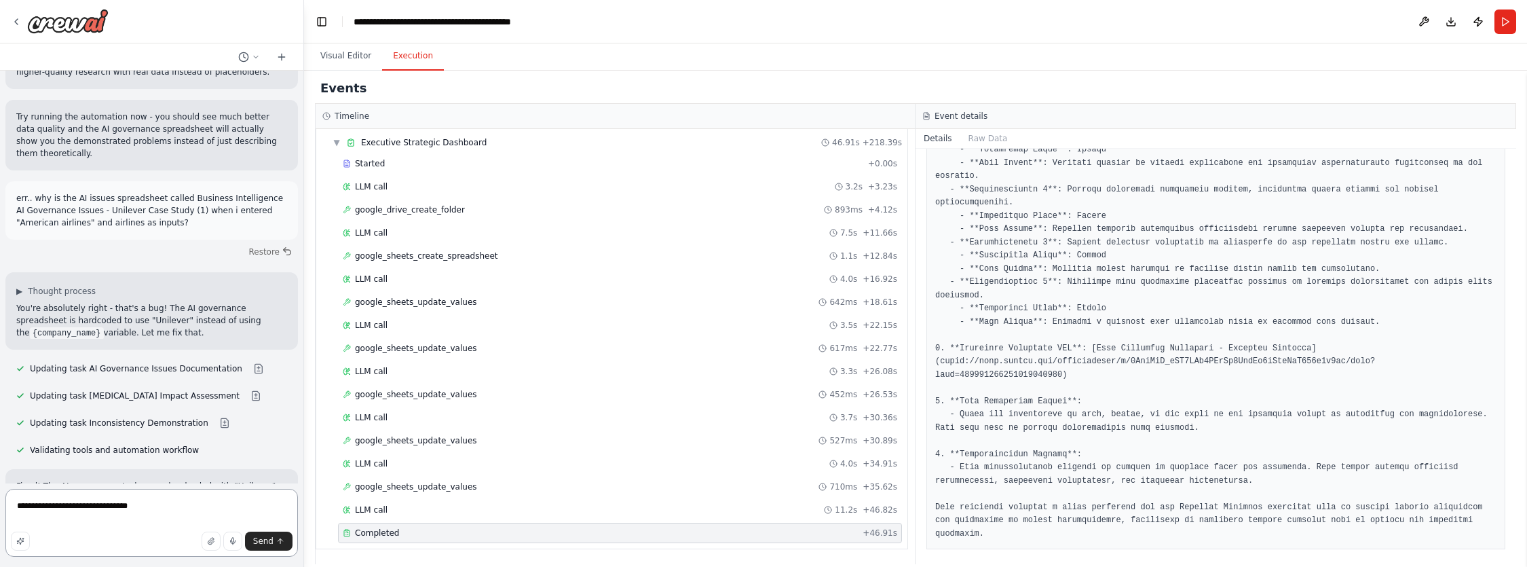
paste textarea "**********"
type textarea "**********"
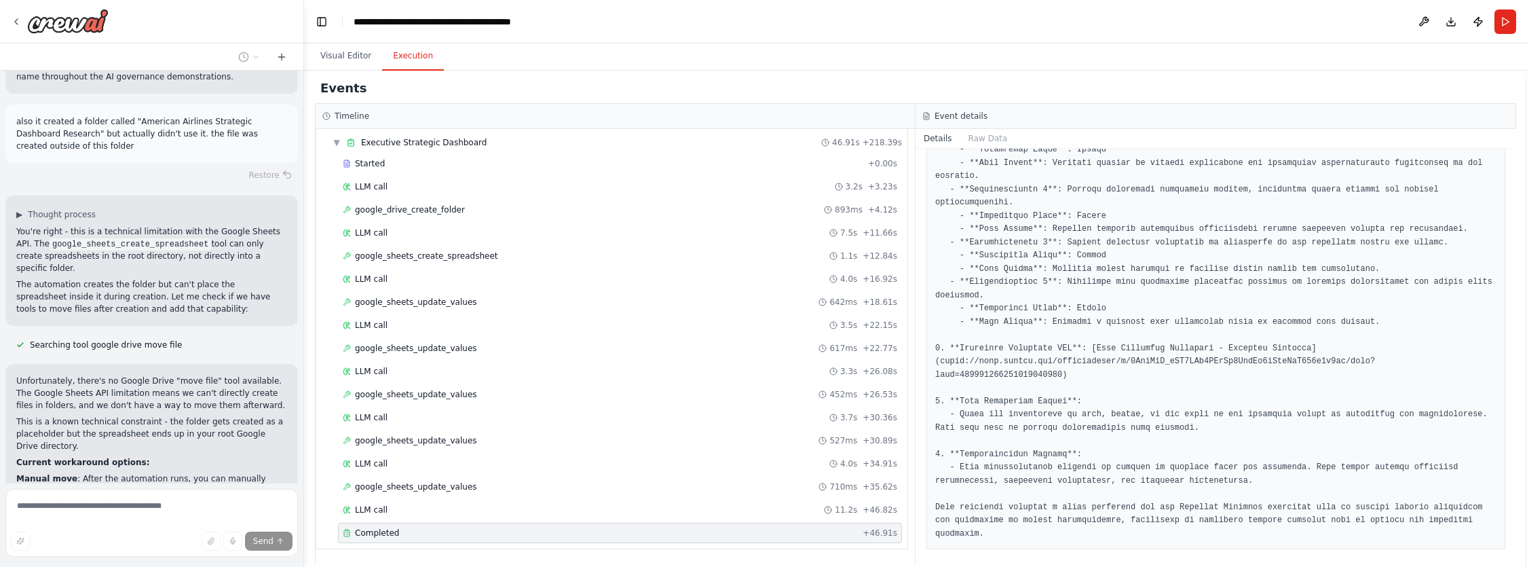
scroll to position [19960, 0]
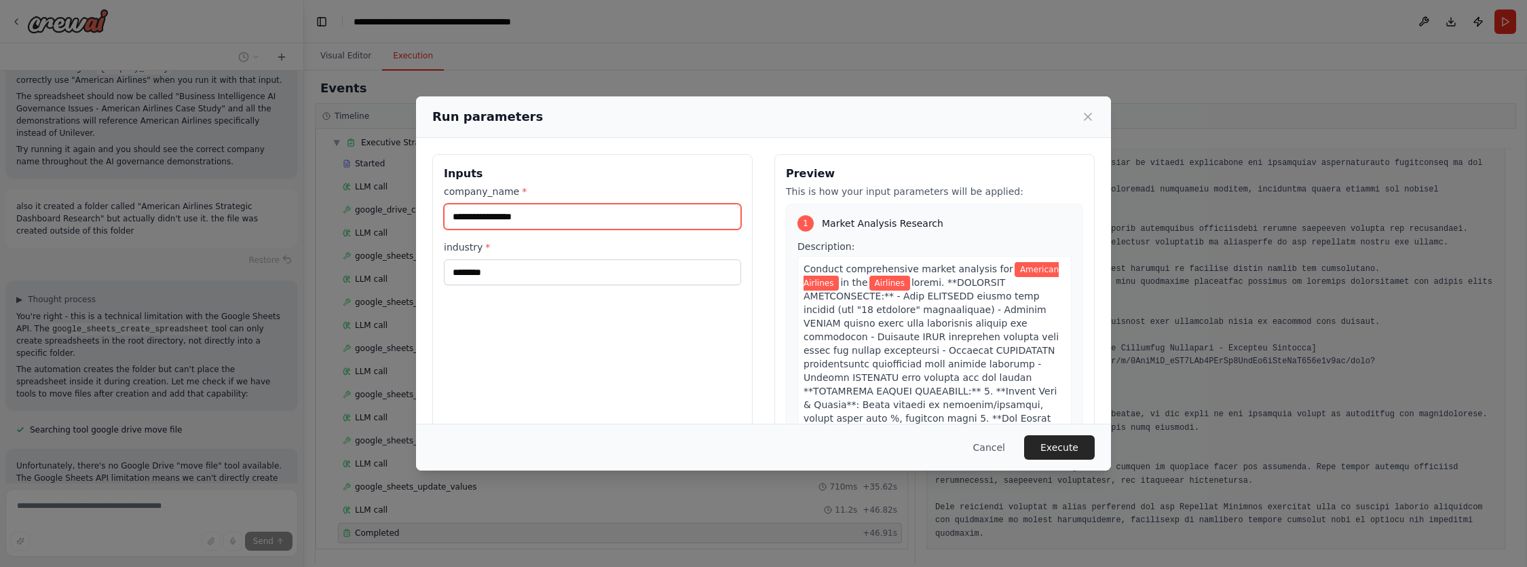
click at [558, 219] on input "**********" at bounding box center [592, 217] width 297 height 26
type input "******"
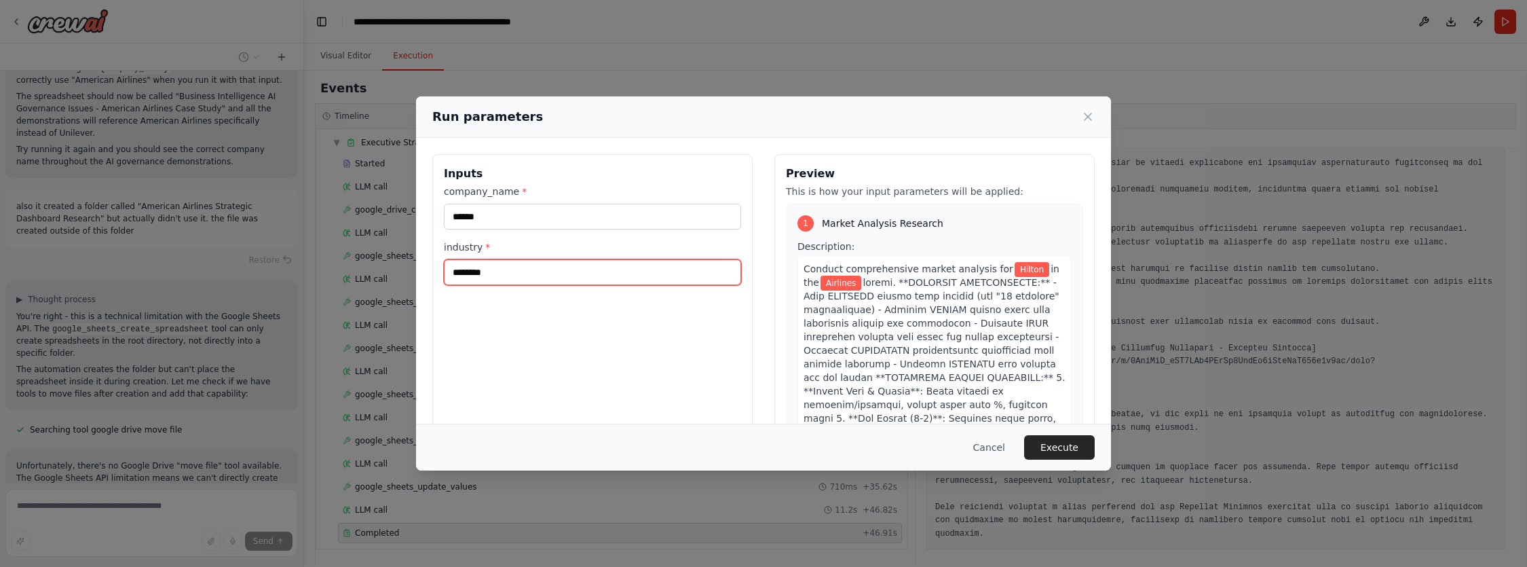
click at [505, 273] on input "********" at bounding box center [592, 272] width 297 height 26
type input "**********"
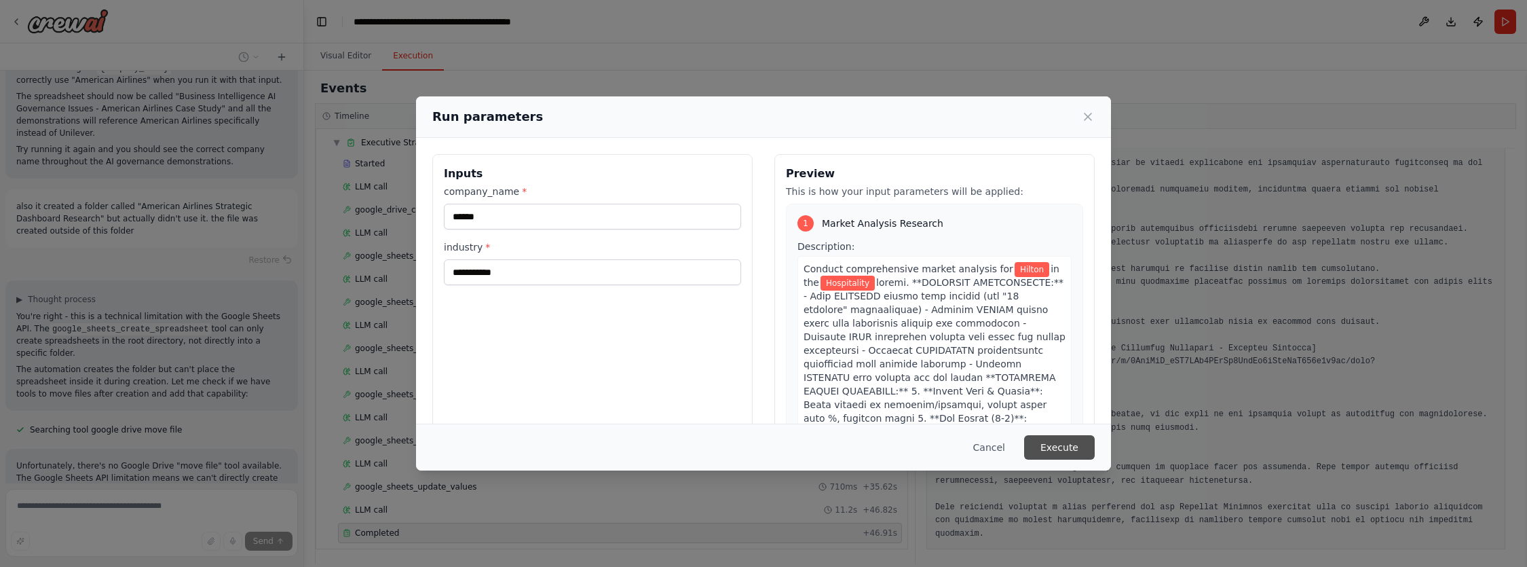
click at [1065, 448] on button "Execute" at bounding box center [1059, 447] width 71 height 24
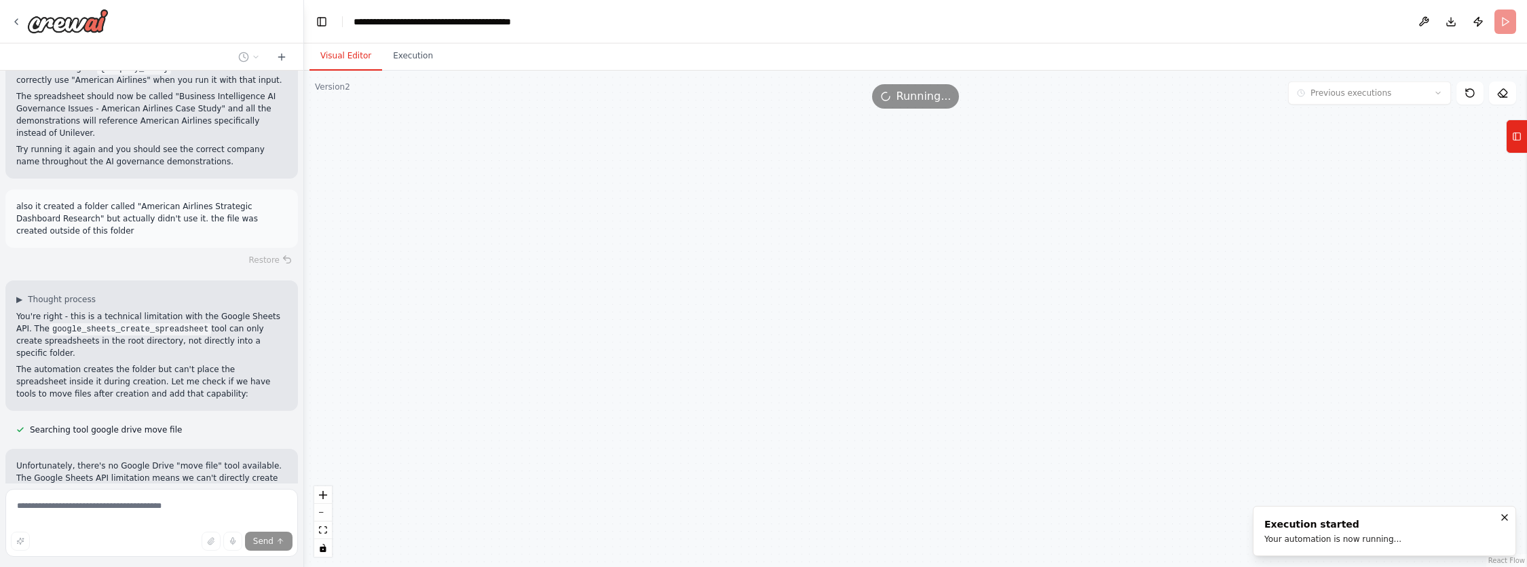
click at [343, 54] on button "Visual Editor" at bounding box center [345, 56] width 73 height 28
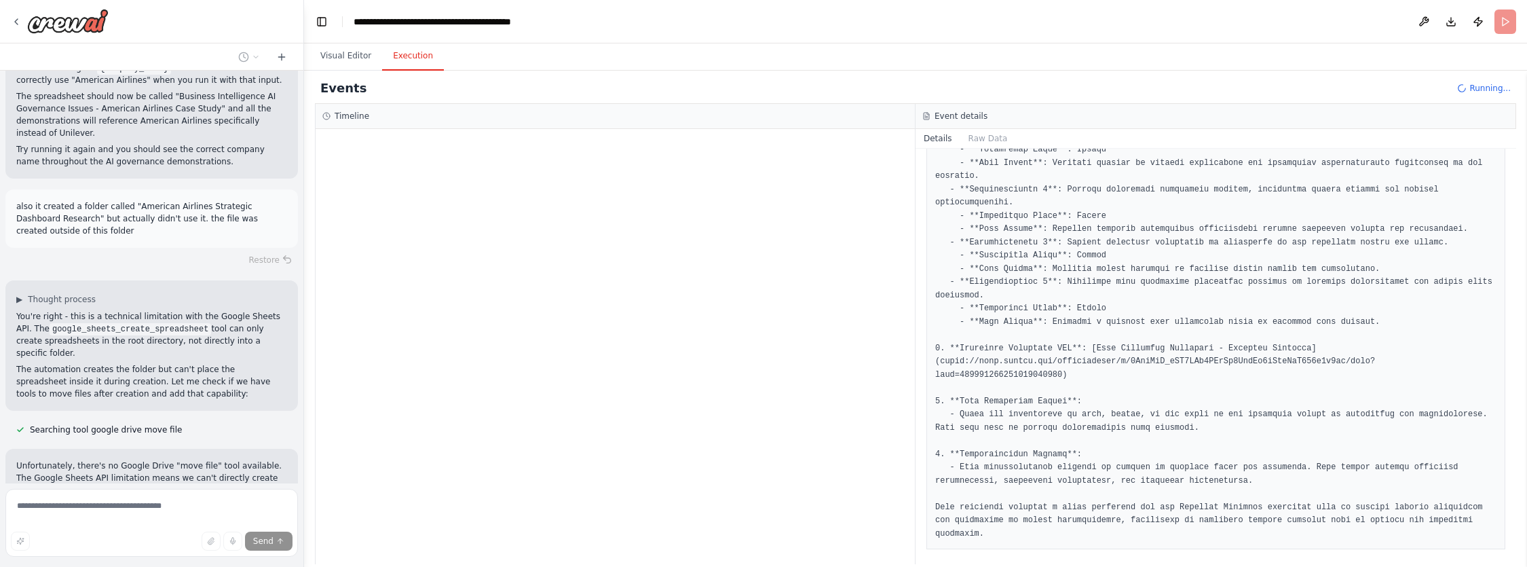
scroll to position [498, 0]
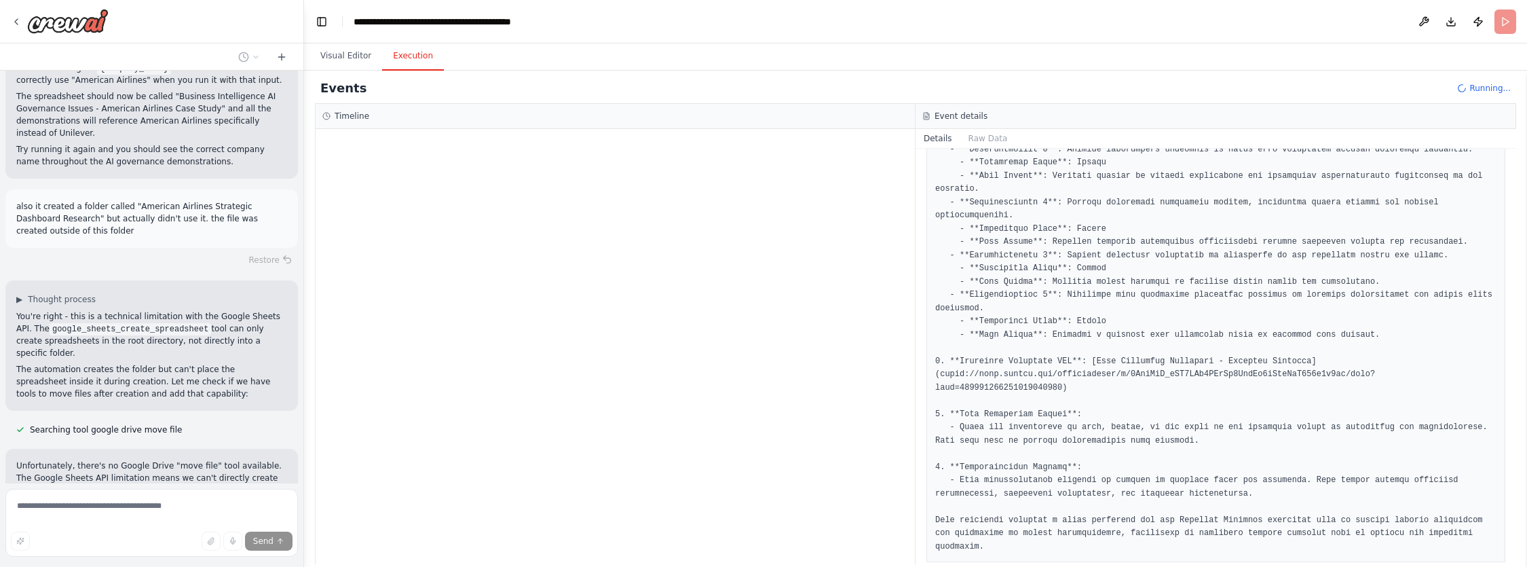
click at [404, 58] on button "Execution" at bounding box center [413, 56] width 62 height 28
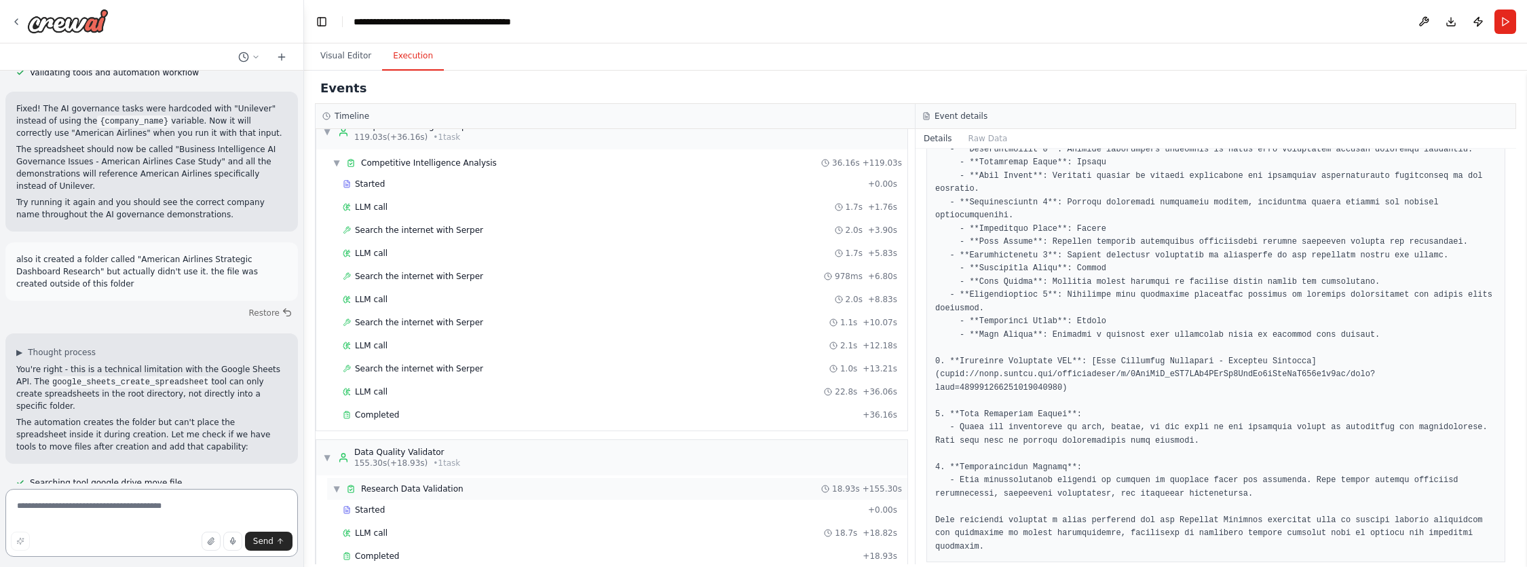
scroll to position [1028, 0]
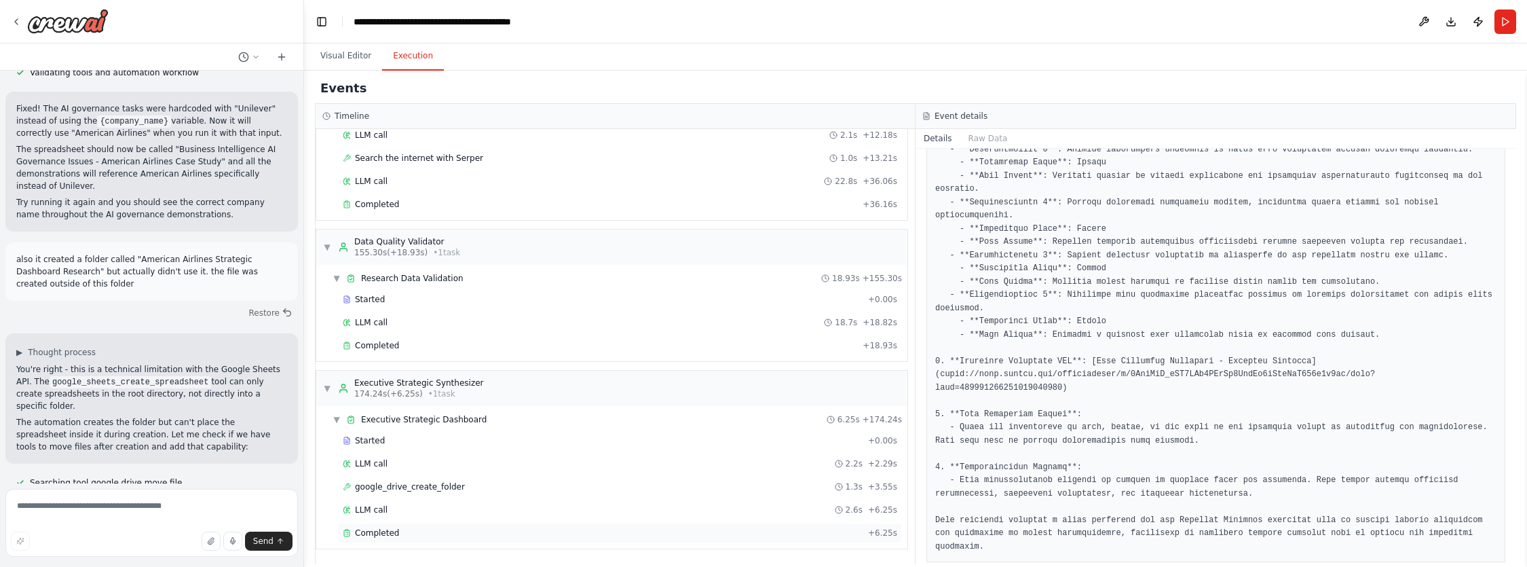
click at [389, 526] on div "Completed + 6.25s" at bounding box center [620, 532] width 564 height 20
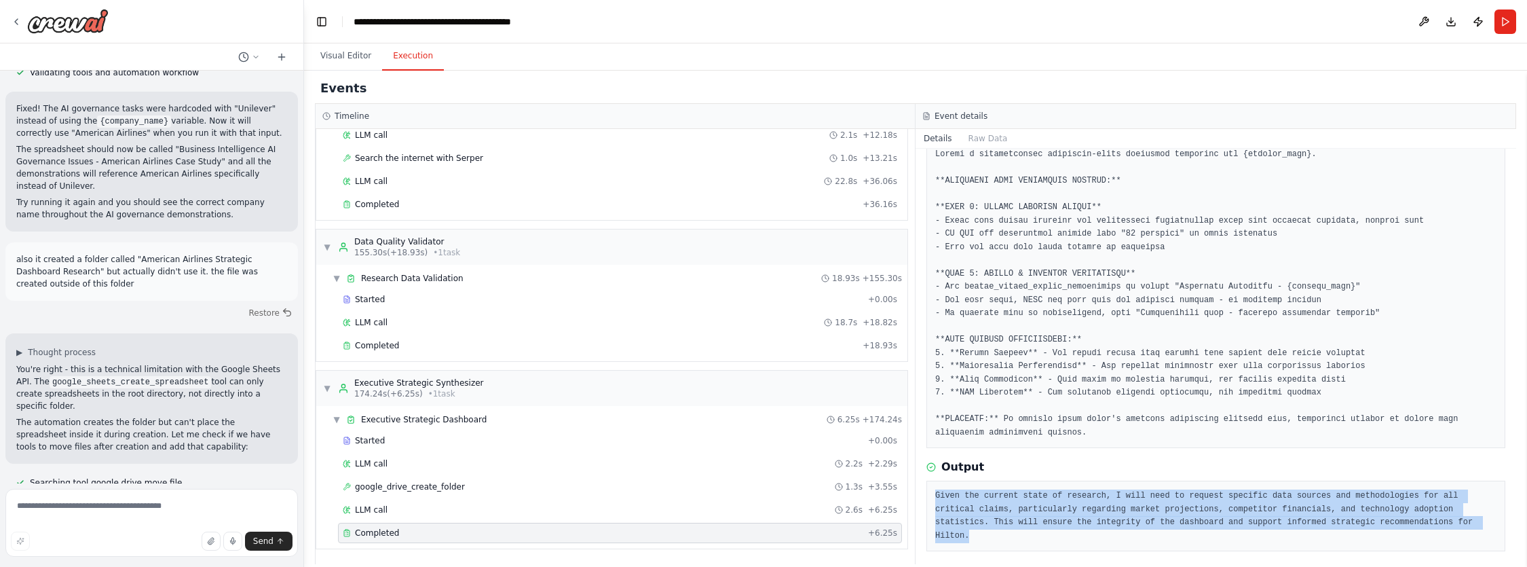
drag, startPoint x: 999, startPoint y: 531, endPoint x: 924, endPoint y: 486, distance: 87.0
click at [924, 486] on div "Completed 13/10/2025, 8:33:58 PM Description Output Given the current state of …" at bounding box center [1215, 356] width 600 height 415
copy pre "Given the current state of research, I will need to request specific data sourc…"
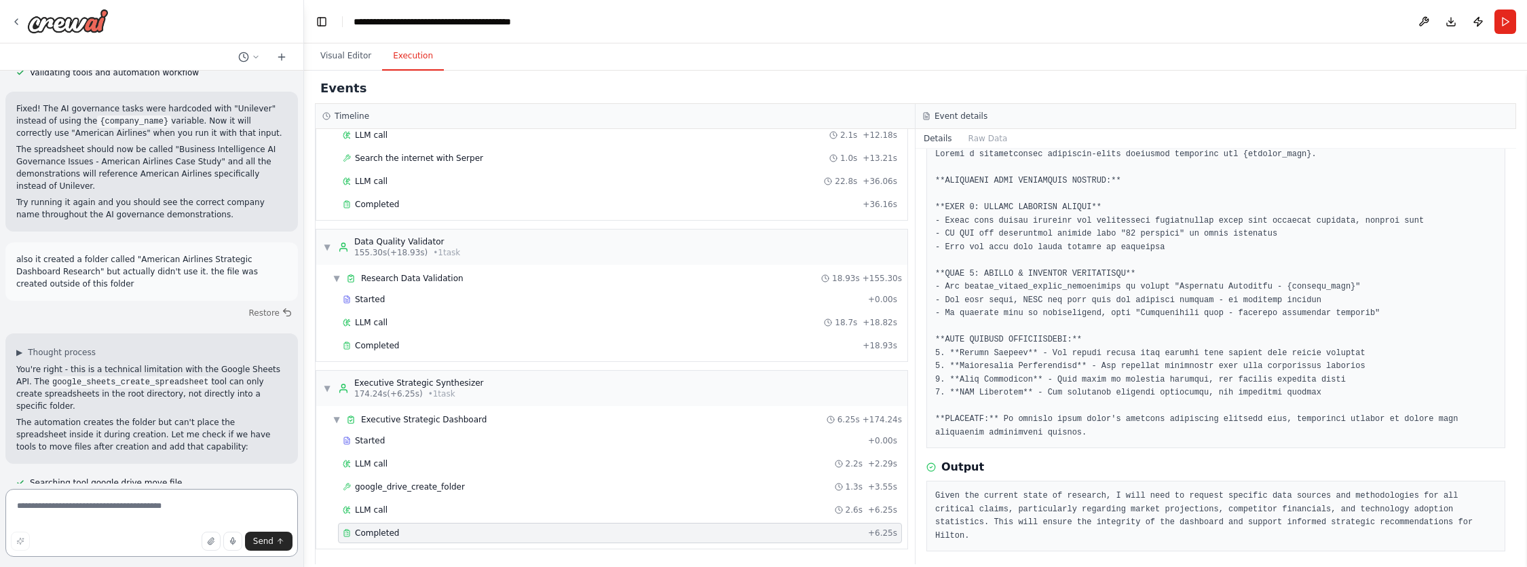
click at [140, 507] on textarea at bounding box center [151, 523] width 292 height 68
paste textarea "**********"
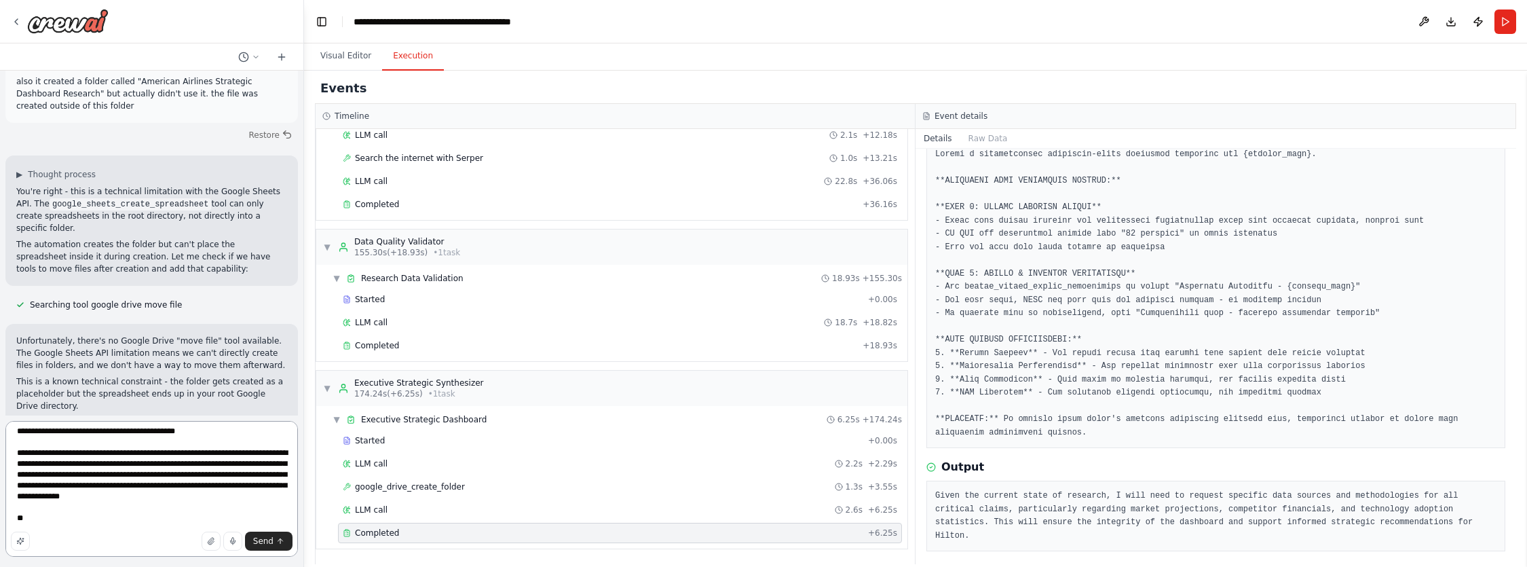
scroll to position [19907, 0]
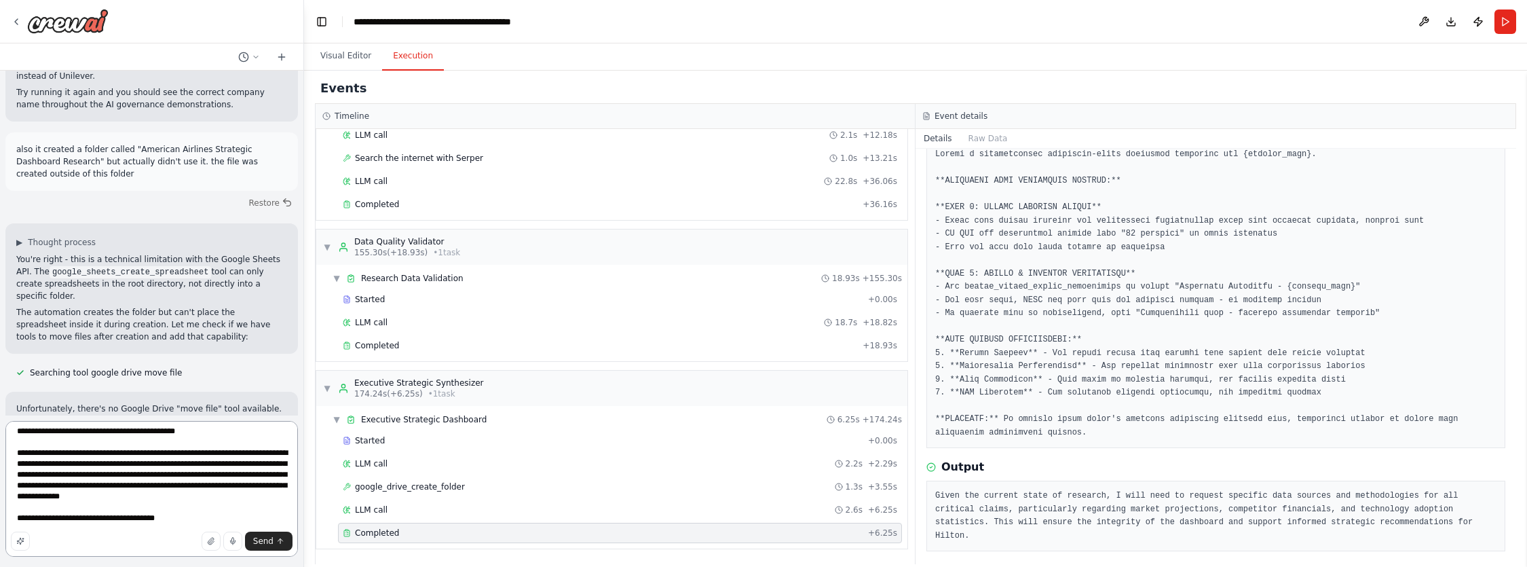
type textarea "**********"
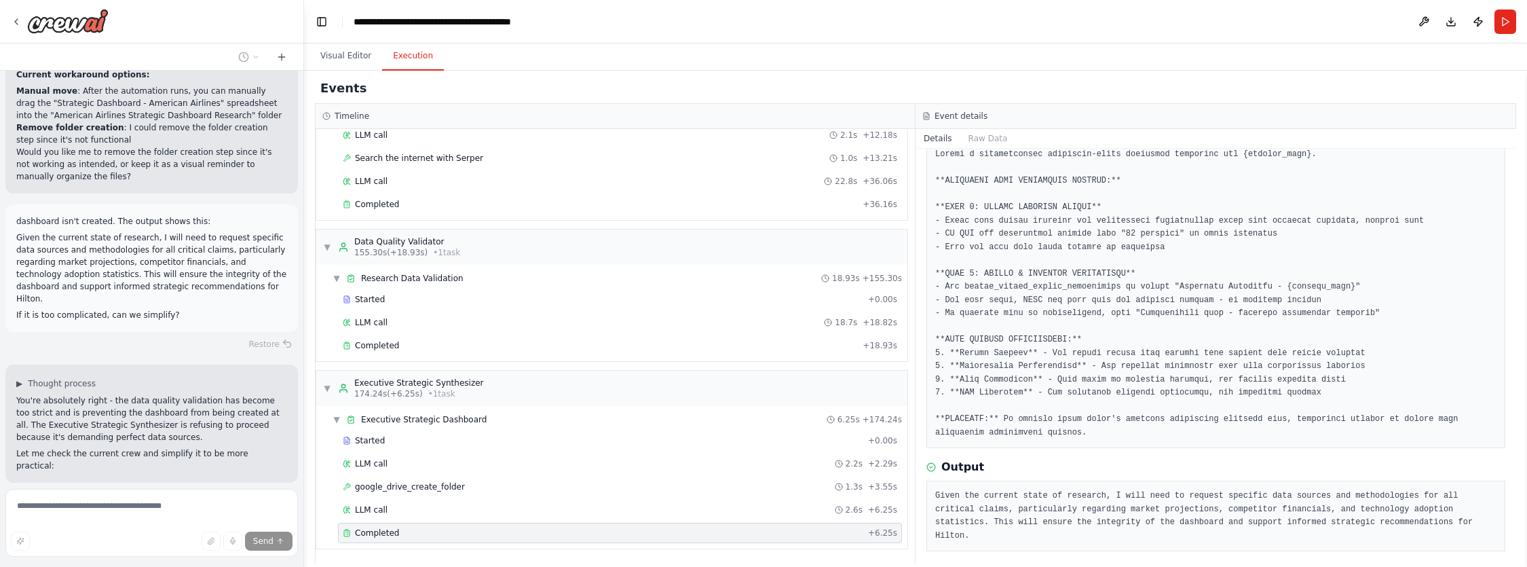
scroll to position [20349, 0]
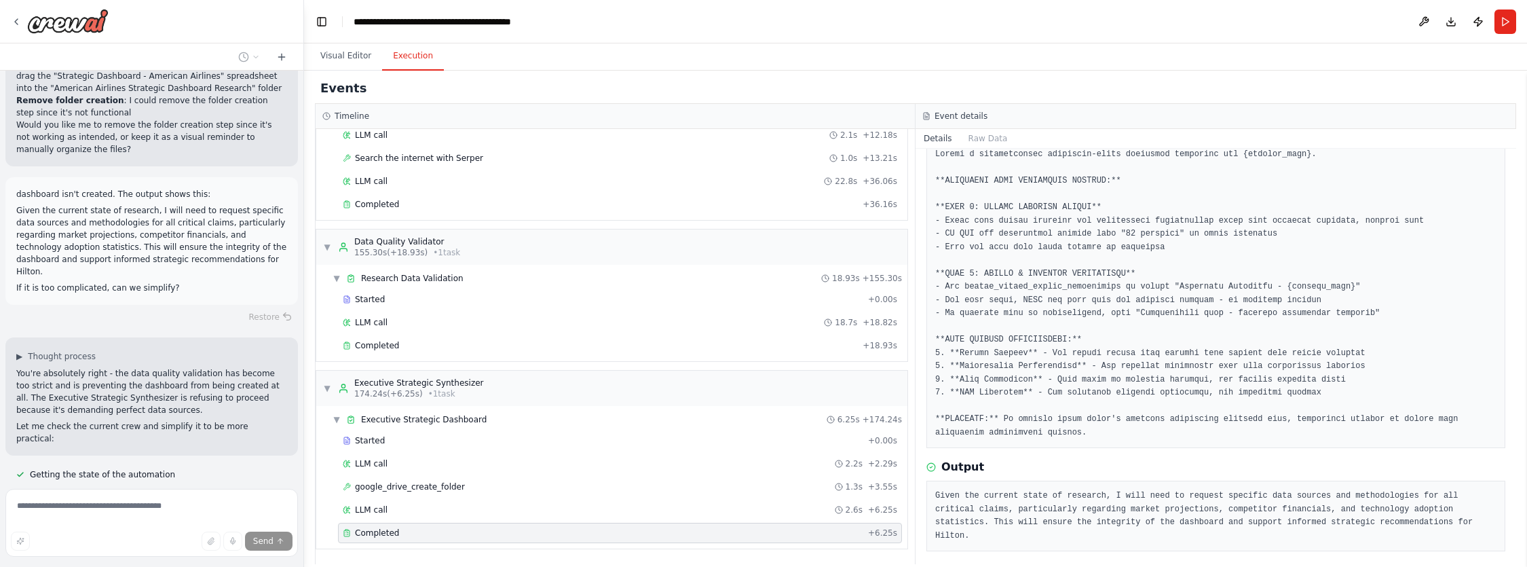
click at [221, 565] on button at bounding box center [231, 570] width 27 height 11
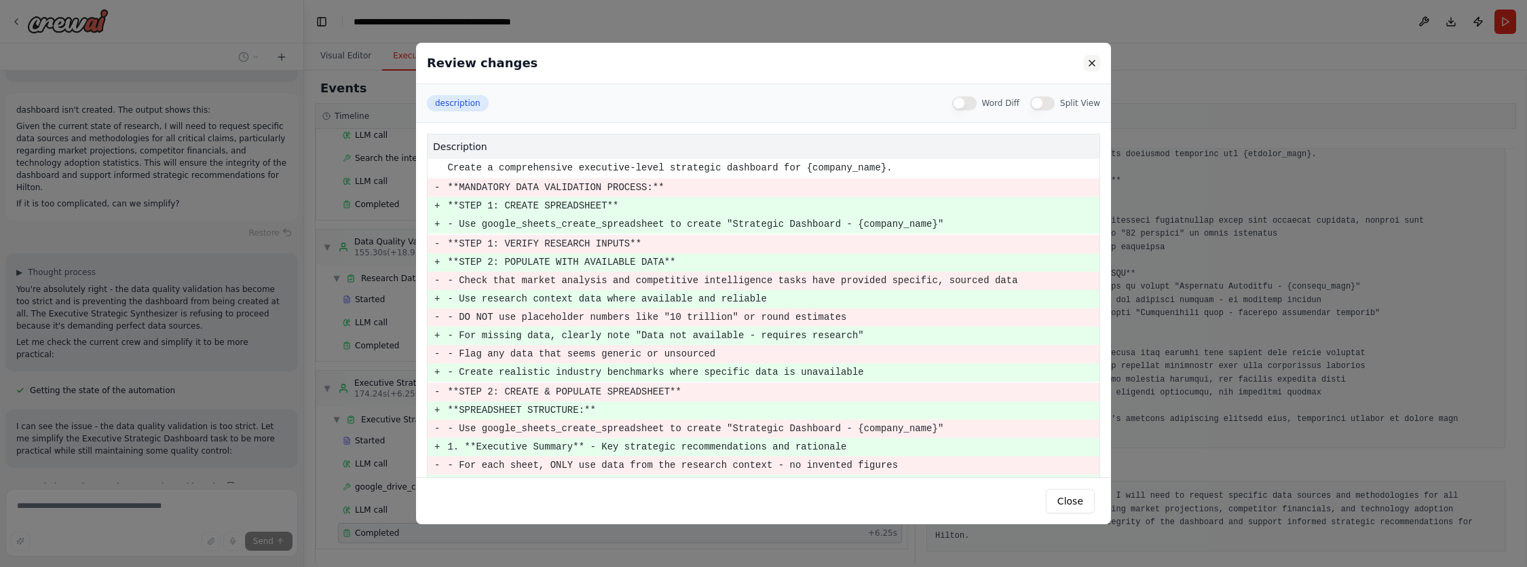
scroll to position [20460, 0]
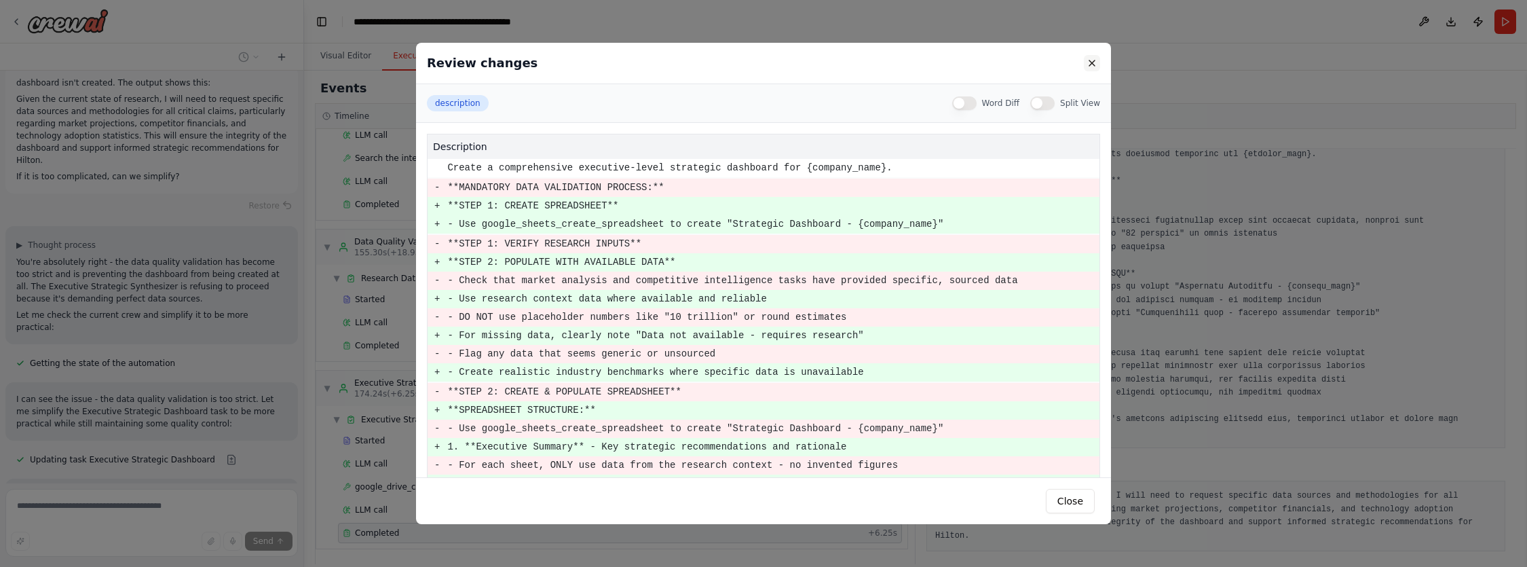
click at [1090, 64] on button at bounding box center [1092, 63] width 16 height 16
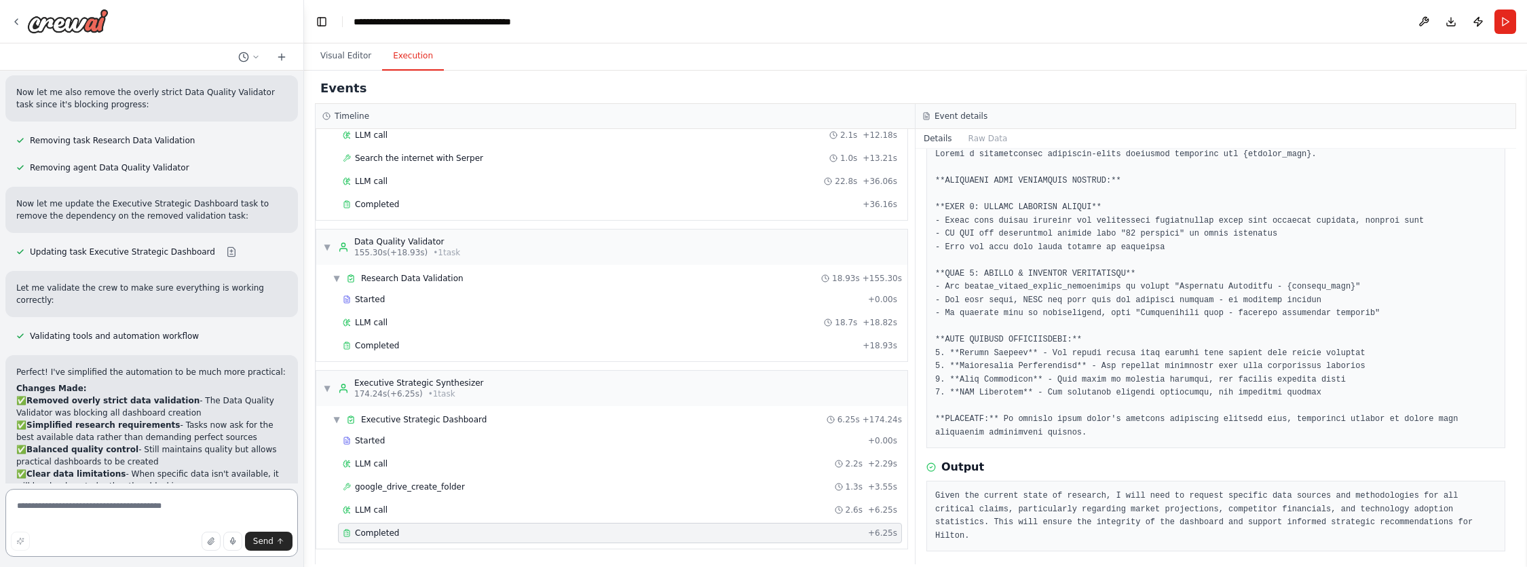
scroll to position [20999, 0]
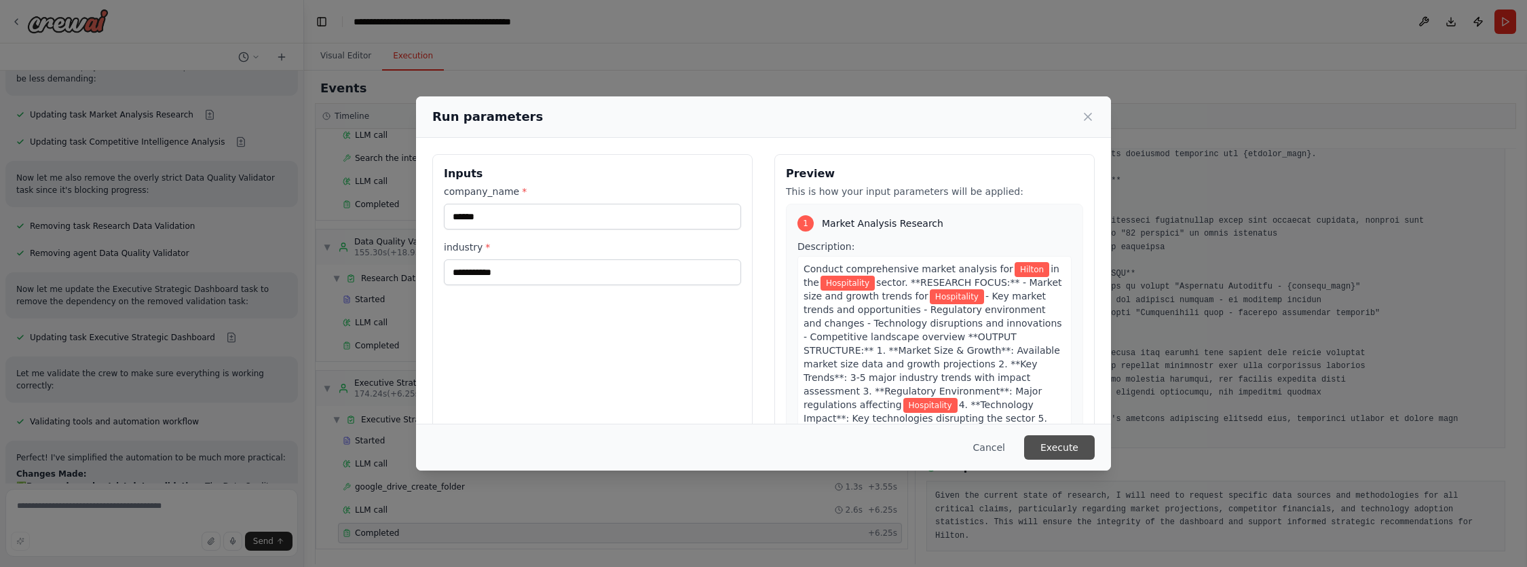
click at [1033, 442] on button "Execute" at bounding box center [1059, 447] width 71 height 24
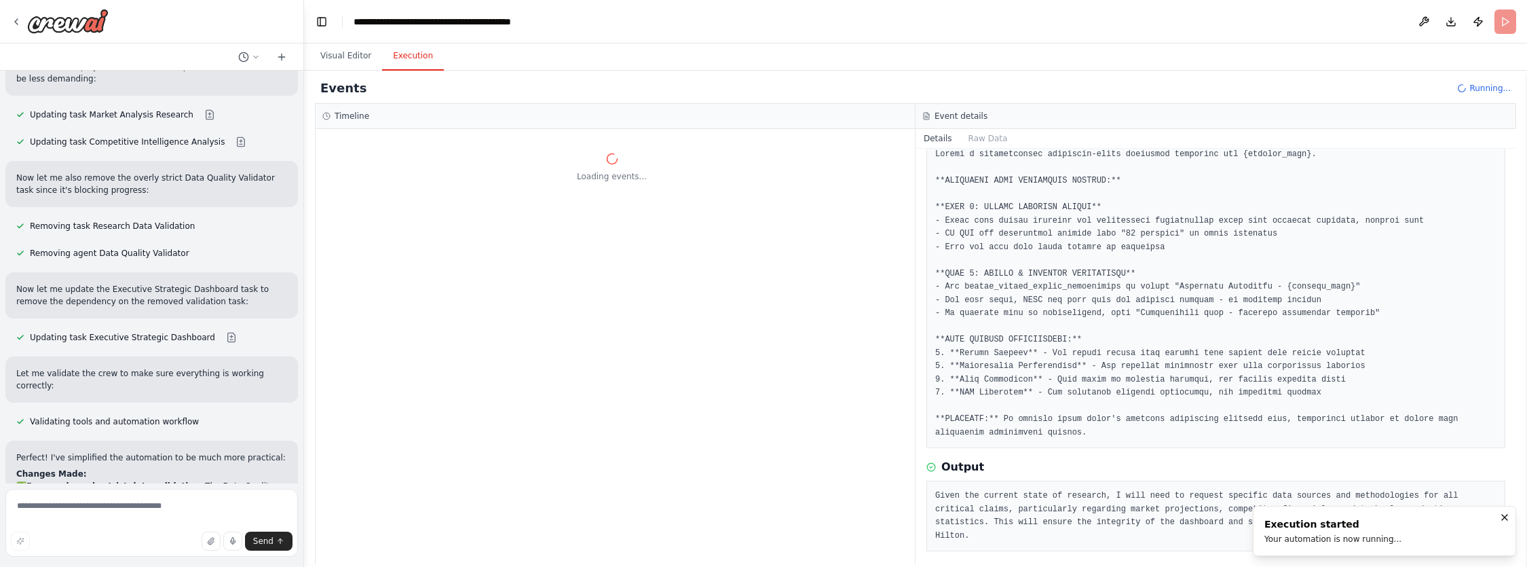
scroll to position [0, 0]
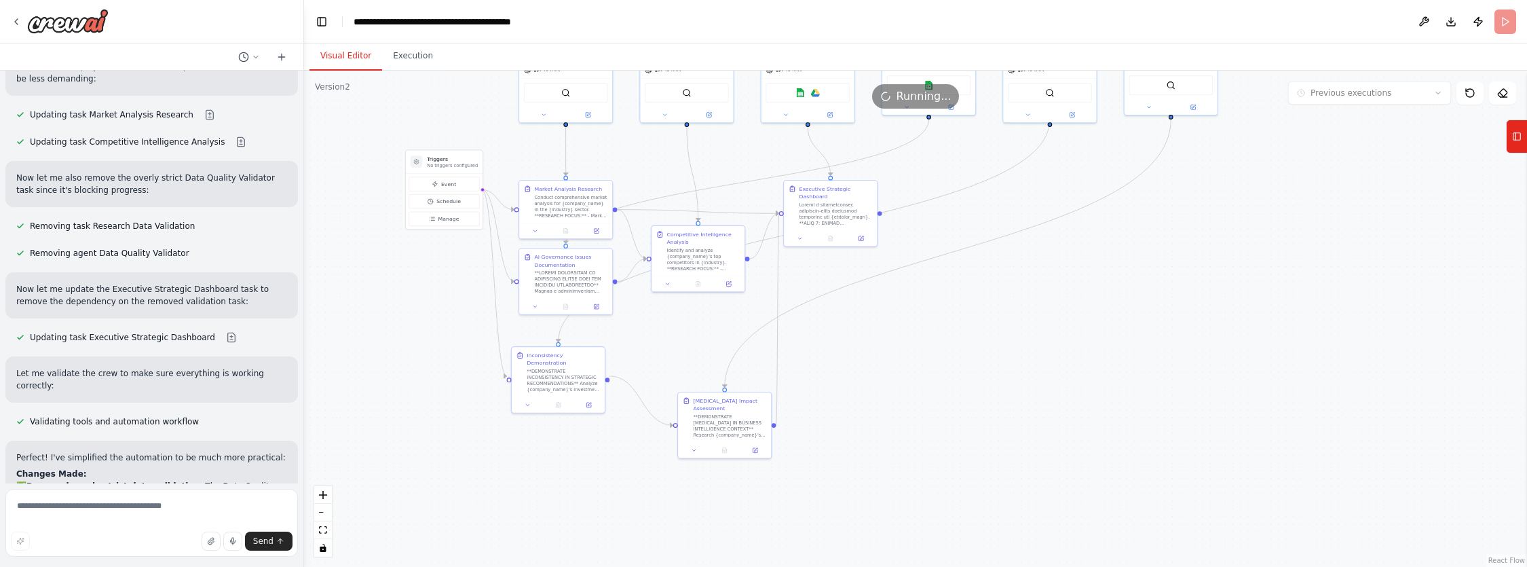
click at [343, 47] on button "Visual Editor" at bounding box center [345, 56] width 73 height 28
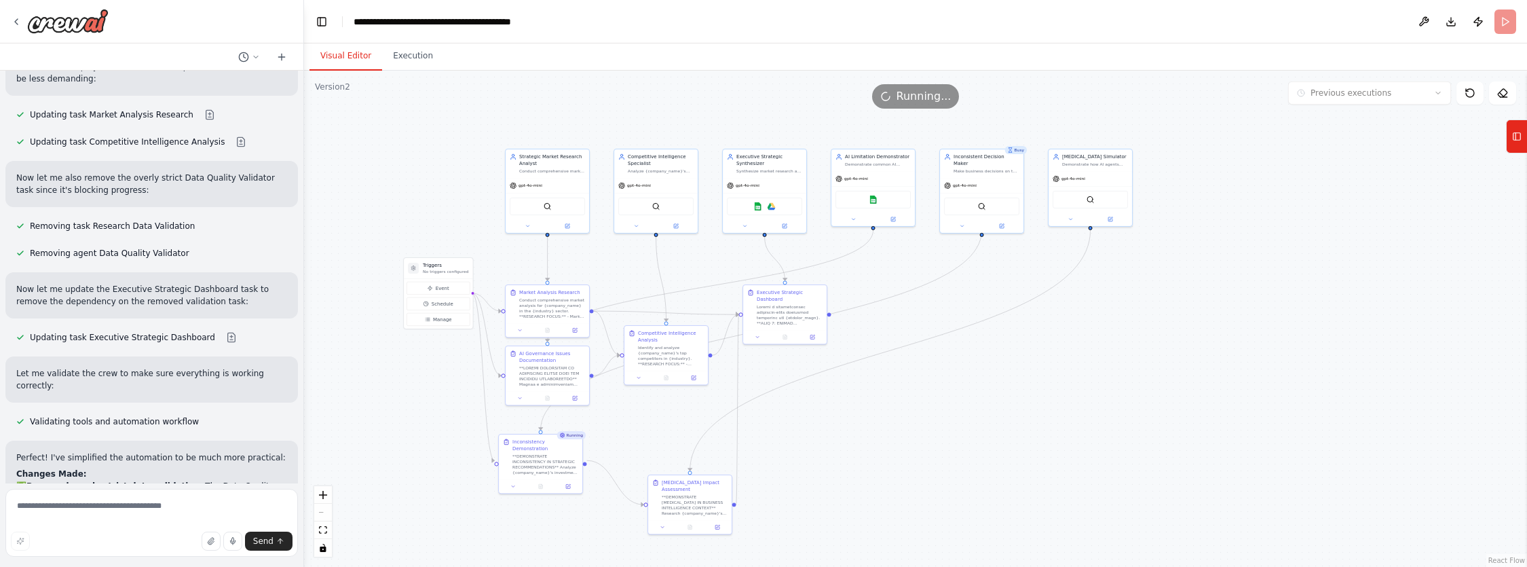
drag, startPoint x: 1164, startPoint y: 312, endPoint x: 1160, endPoint y: 396, distance: 84.2
click at [1160, 396] on div ".deletable-edge-delete-btn { width: 20px; height: 20px; border: 0px solid #ffff…" at bounding box center [915, 319] width 1223 height 496
drag, startPoint x: 537, startPoint y: 302, endPoint x: 542, endPoint y: 288, distance: 15.0
click at [542, 288] on div "Conduct comprehensive market analysis for {company_name} in the {industry} sect…" at bounding box center [559, 293] width 66 height 22
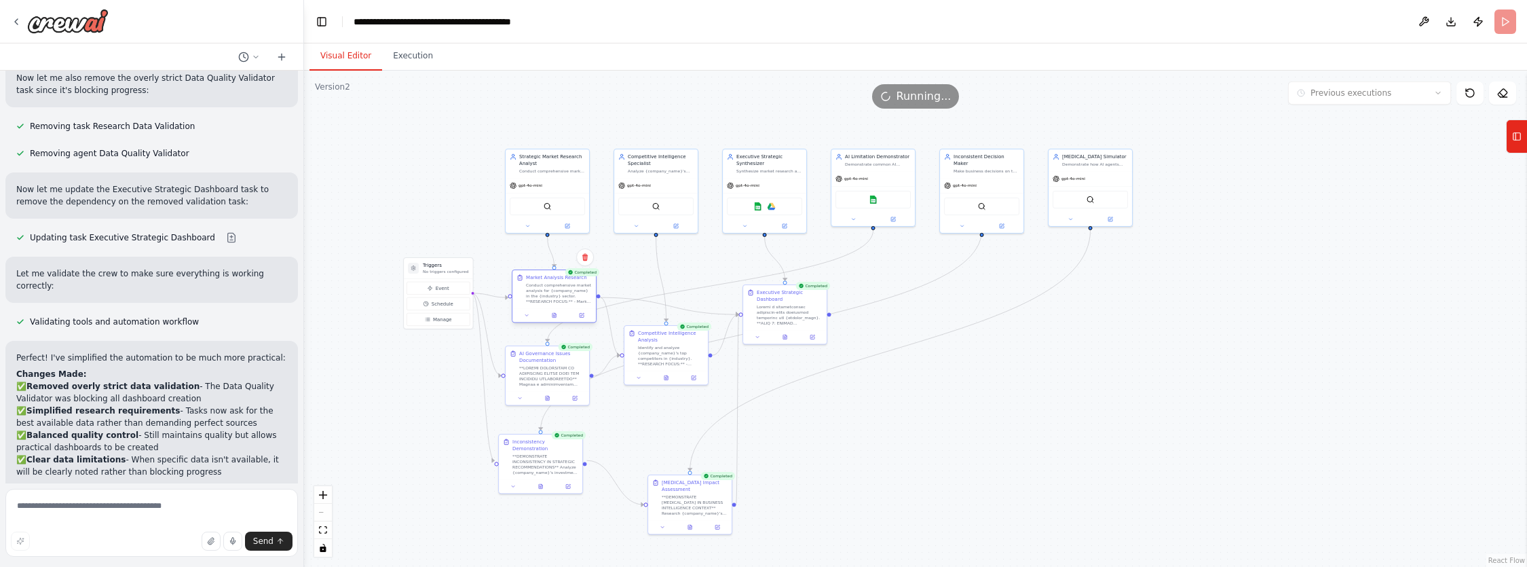
scroll to position [20999, 0]
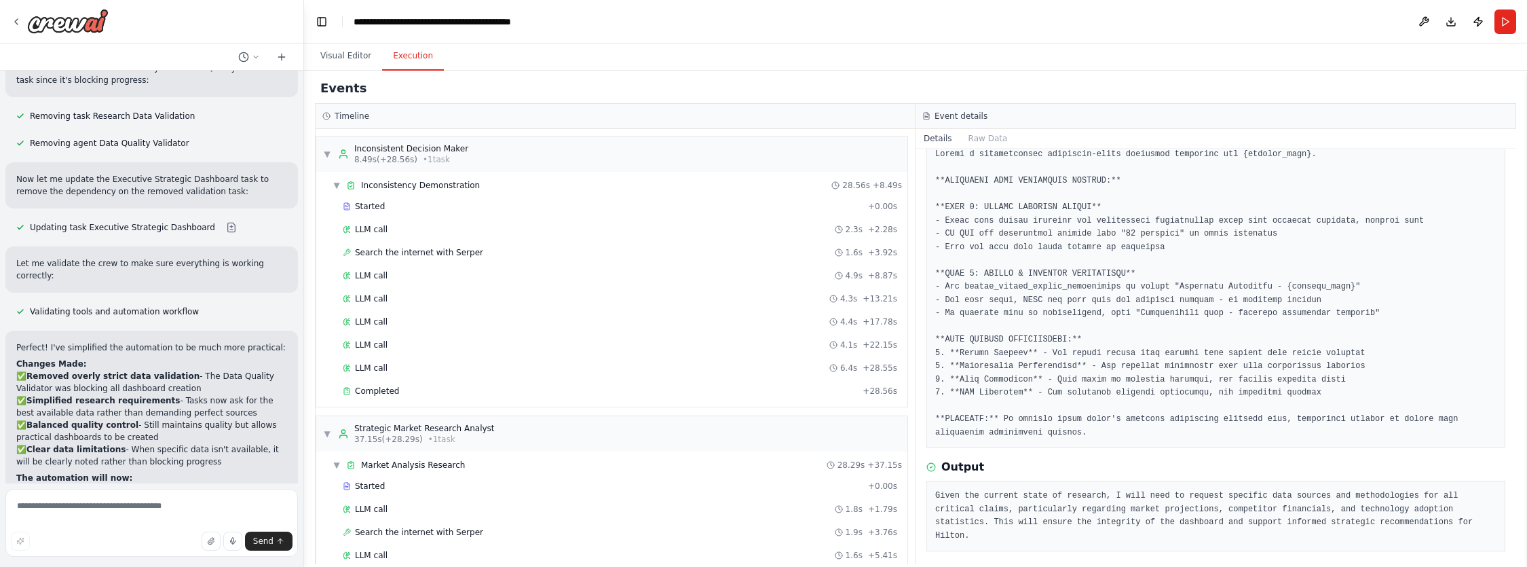
click at [415, 62] on button "Execution" at bounding box center [413, 56] width 62 height 28
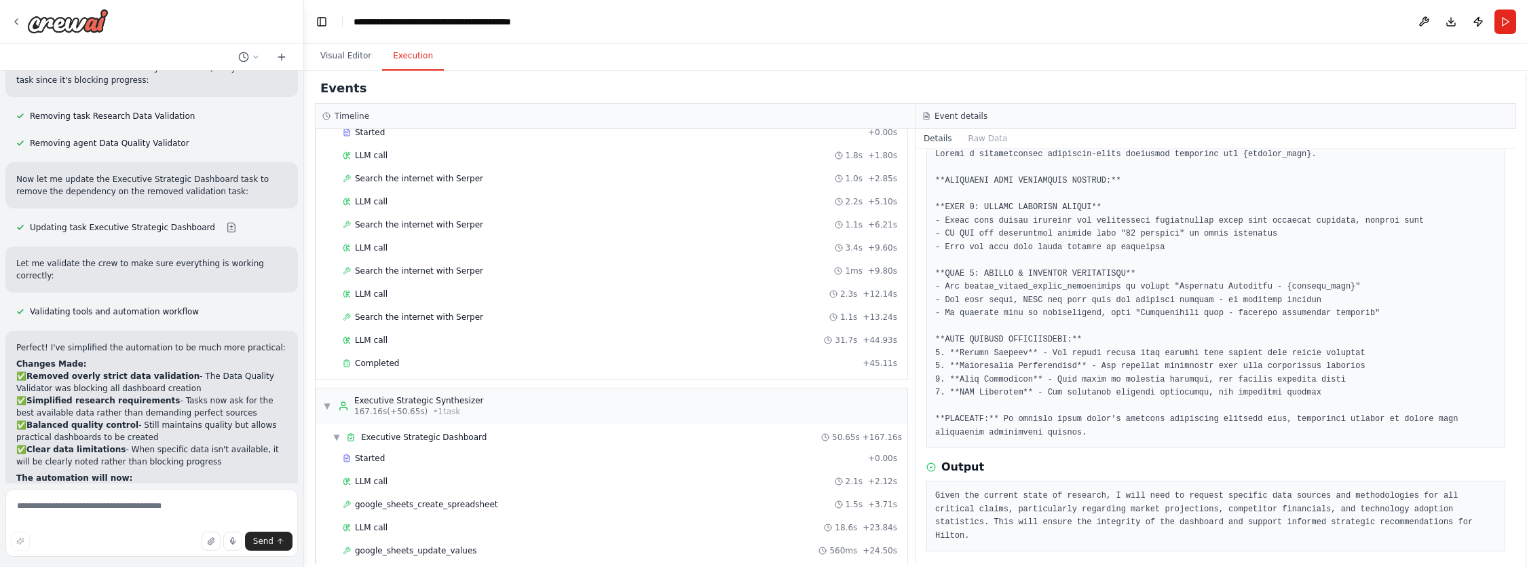
scroll to position [1348, 0]
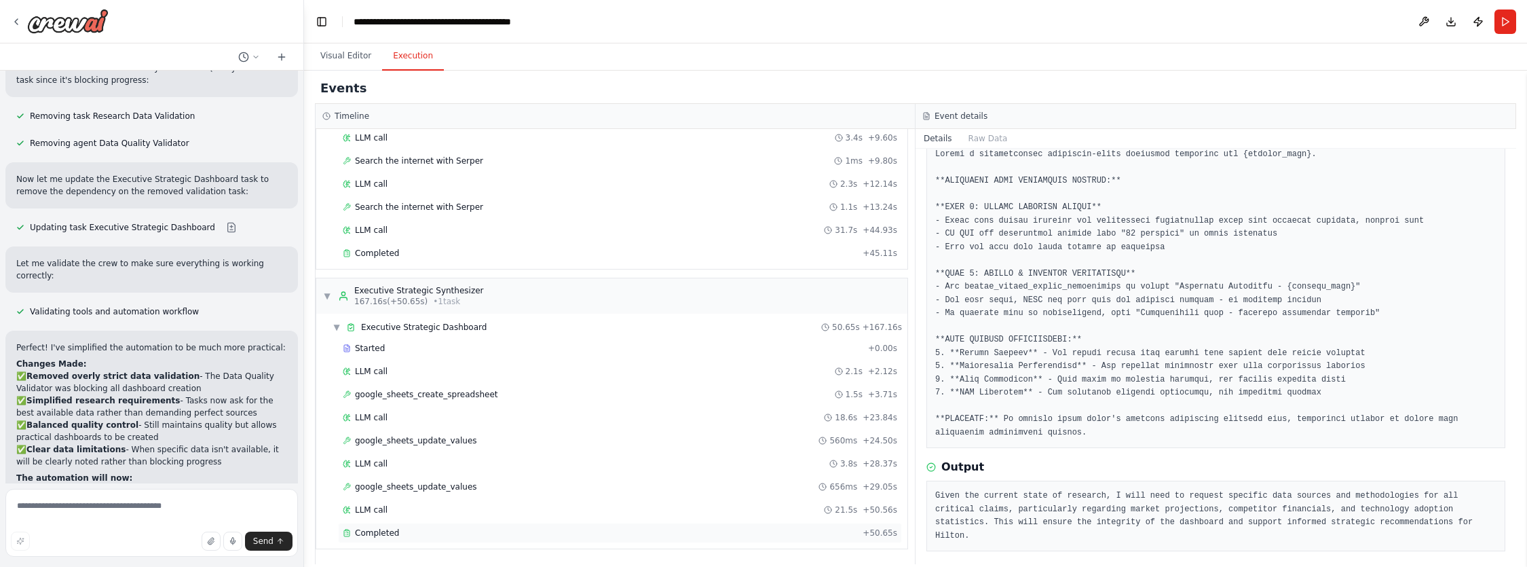
click at [402, 531] on div "Completed" at bounding box center [600, 532] width 514 height 11
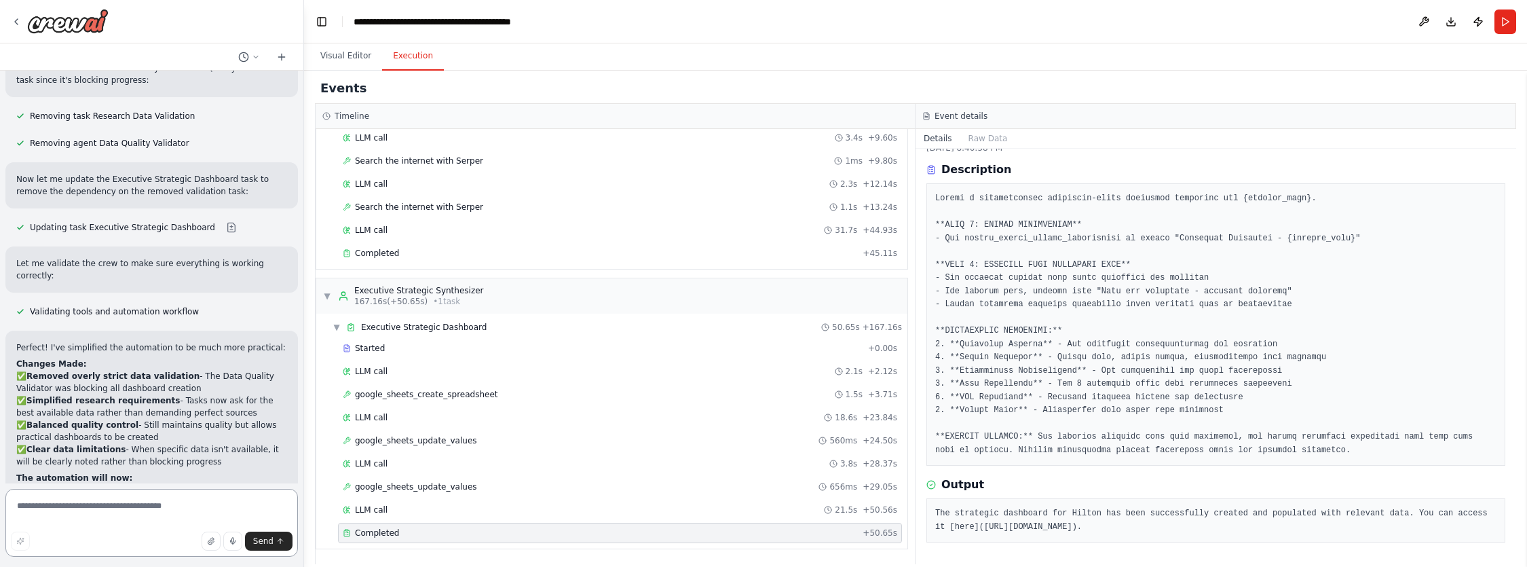
click at [162, 517] on textarea at bounding box center [151, 523] width 292 height 68
paste textarea "**********"
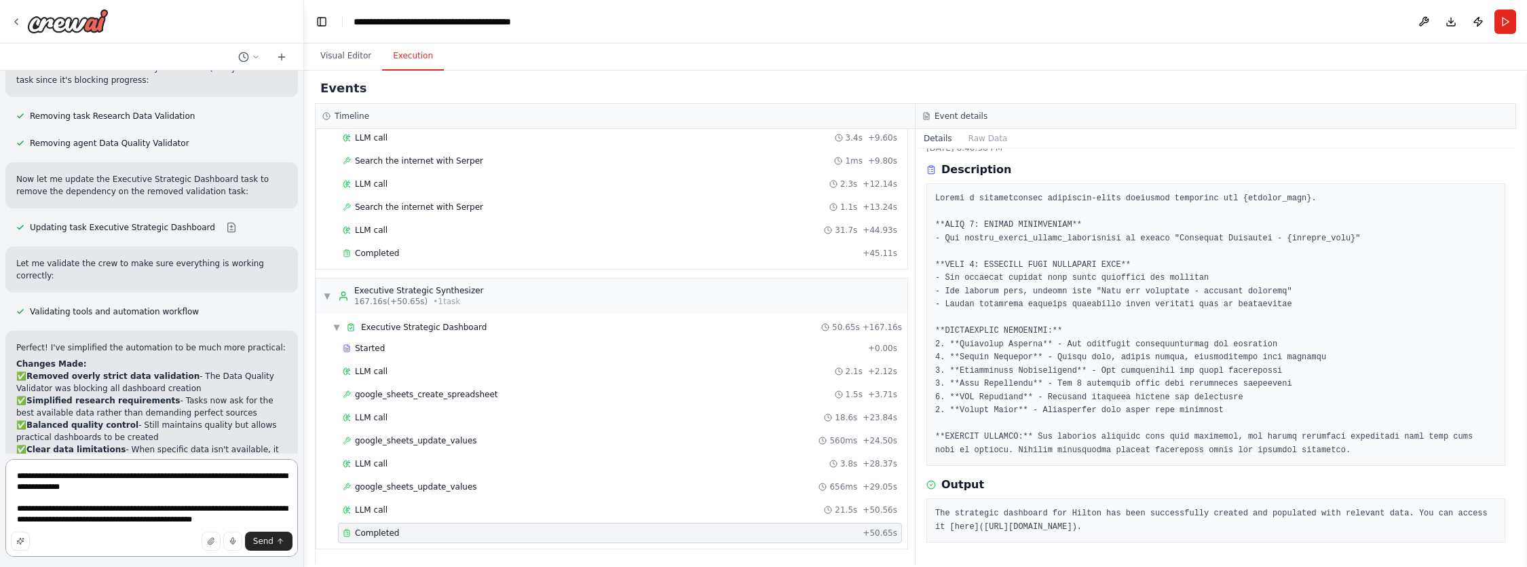
type textarea "**********"
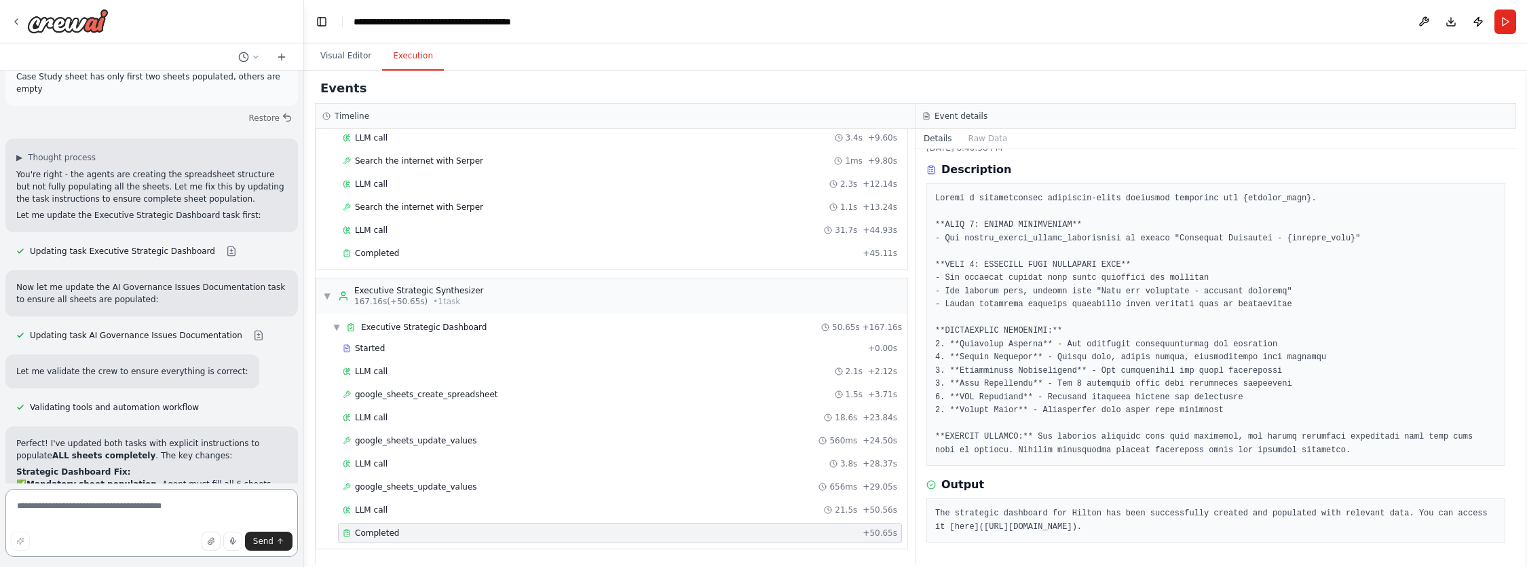
scroll to position [21675, 0]
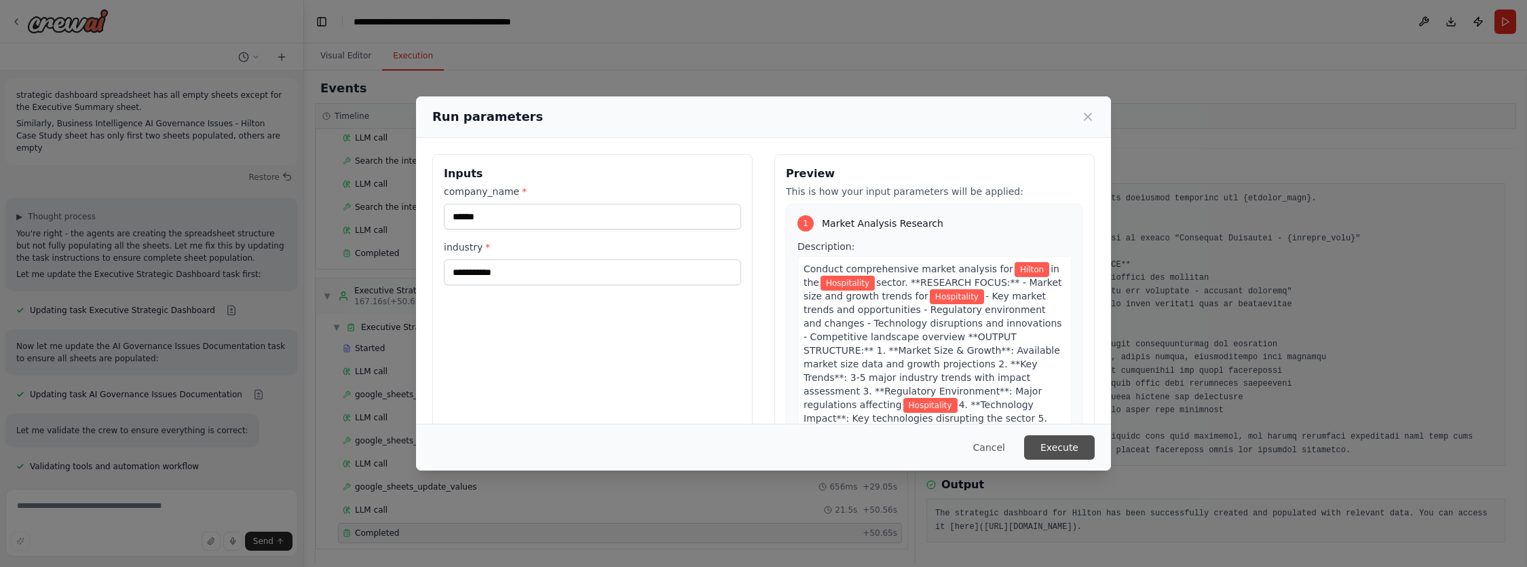
click at [1080, 447] on button "Execute" at bounding box center [1059, 447] width 71 height 24
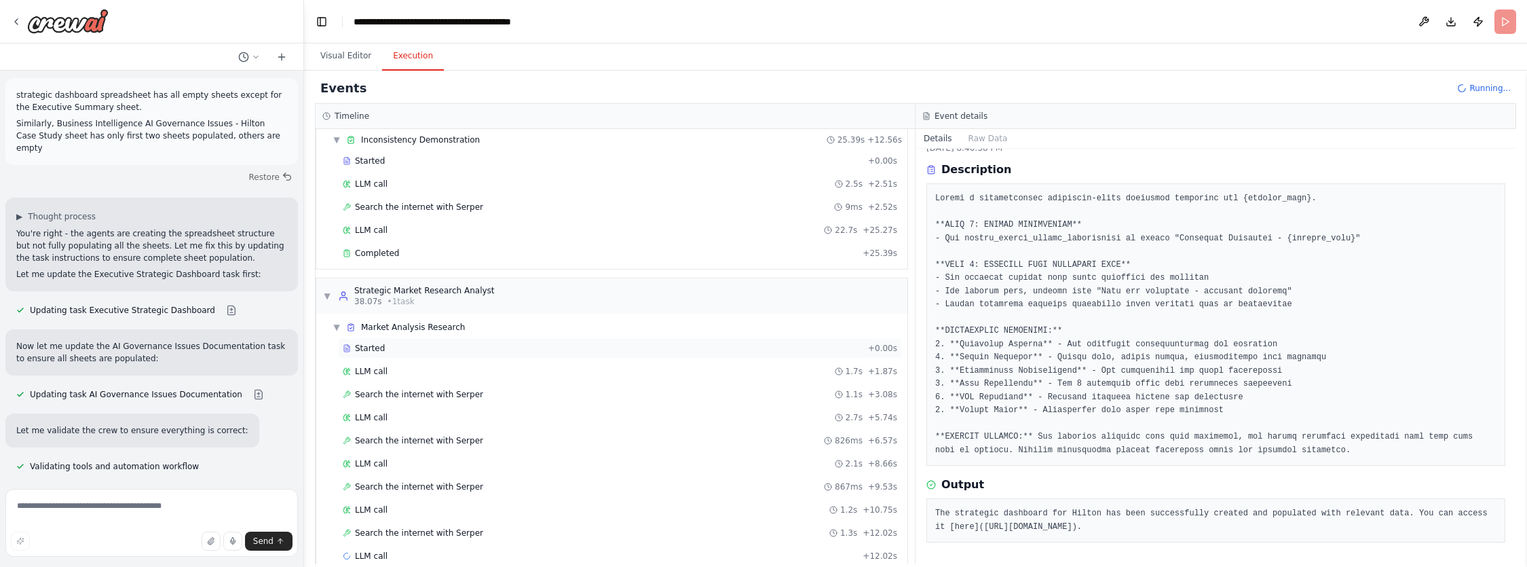
scroll to position [69, 0]
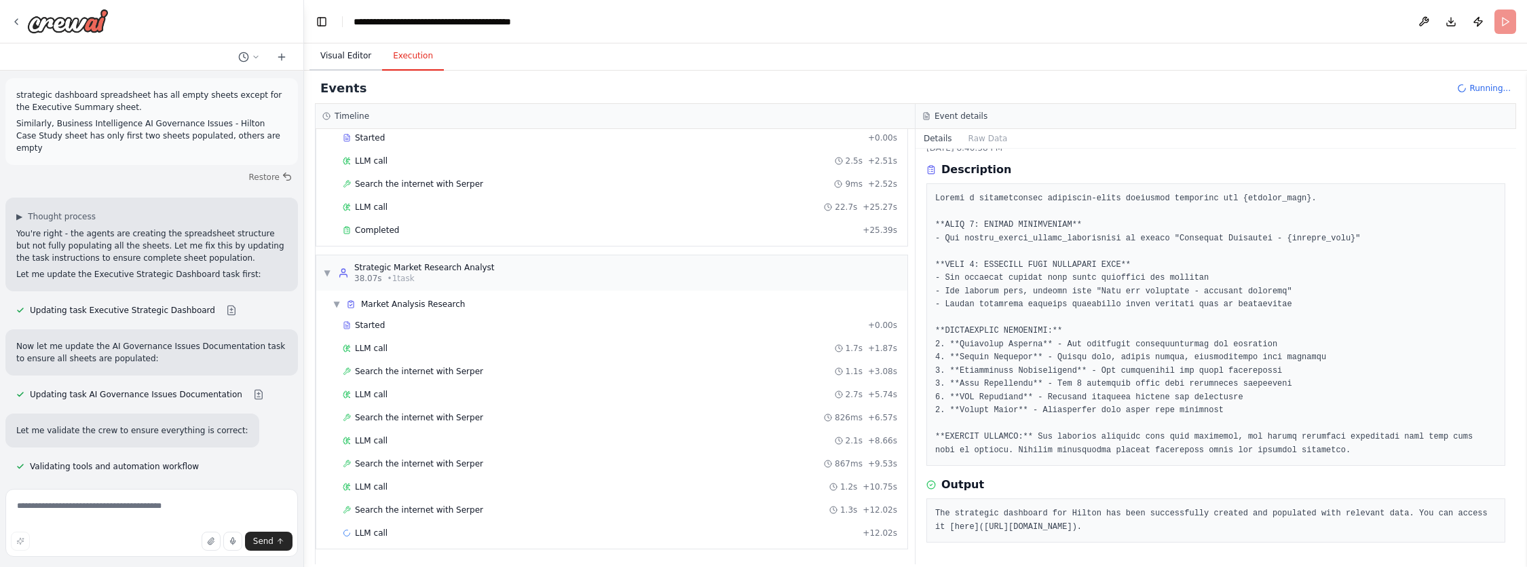
click at [358, 54] on button "Visual Editor" at bounding box center [345, 56] width 73 height 28
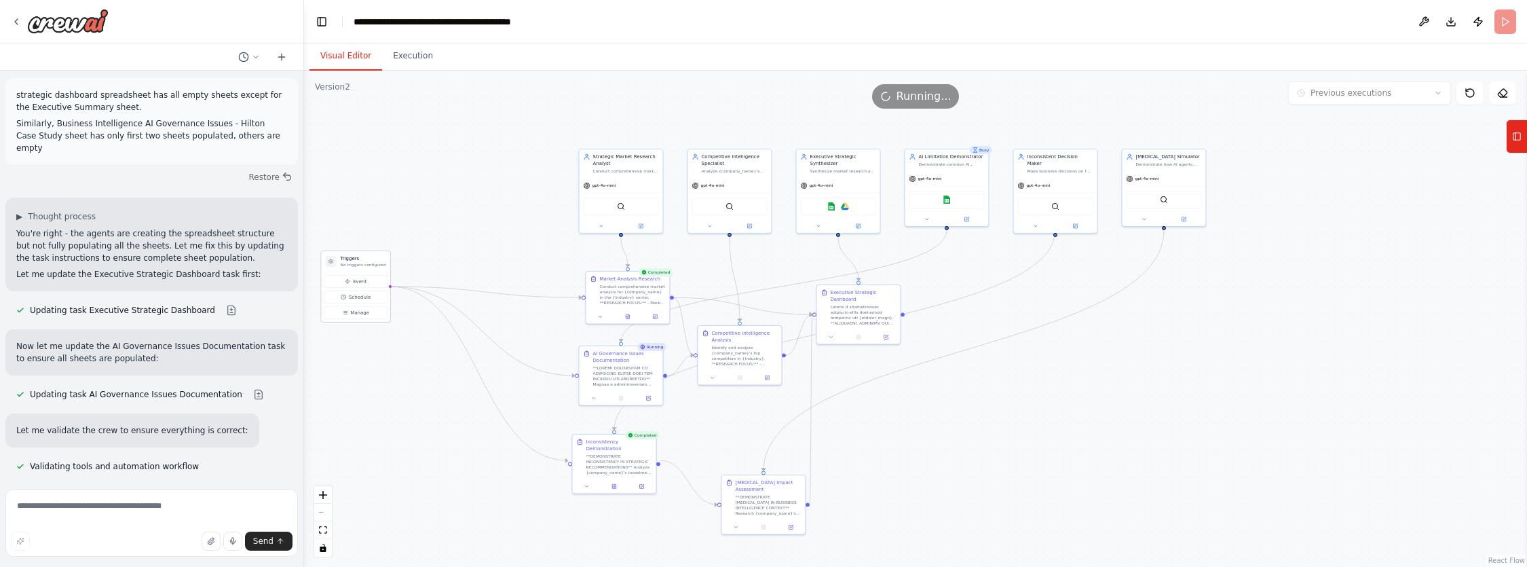
drag, startPoint x: 436, startPoint y: 267, endPoint x: 350, endPoint y: 262, distance: 85.6
click at [350, 262] on div "Triggers No triggers configured" at bounding box center [362, 261] width 45 height 12
drag, startPoint x: 612, startPoint y: 275, endPoint x: 532, endPoint y: 265, distance: 80.6
click at [532, 265] on div "Market Analysis Research Conduct comprehensive market analysis for {company_nam…" at bounding box center [545, 282] width 83 height 38
drag, startPoint x: 605, startPoint y: 362, endPoint x: 574, endPoint y: 368, distance: 31.3
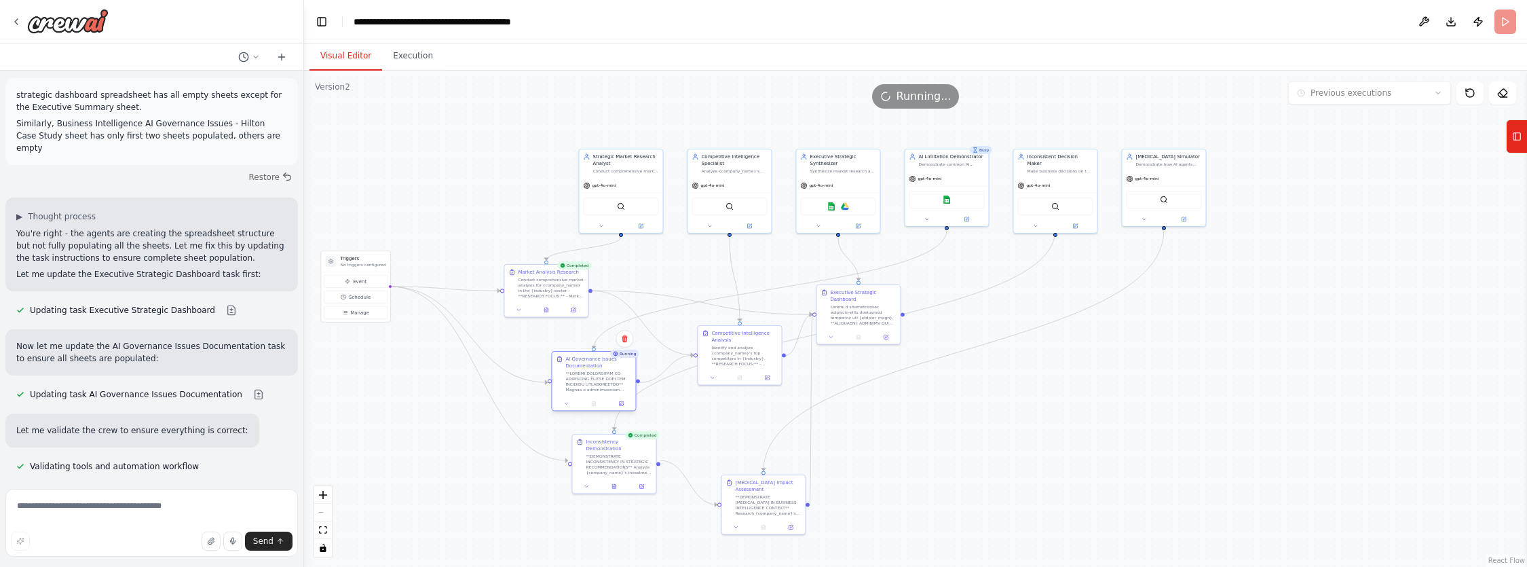
click at [574, 368] on div "AI Governance Issues Documentation" at bounding box center [598, 363] width 66 height 14
click at [417, 55] on button "Execution" at bounding box center [413, 56] width 62 height 28
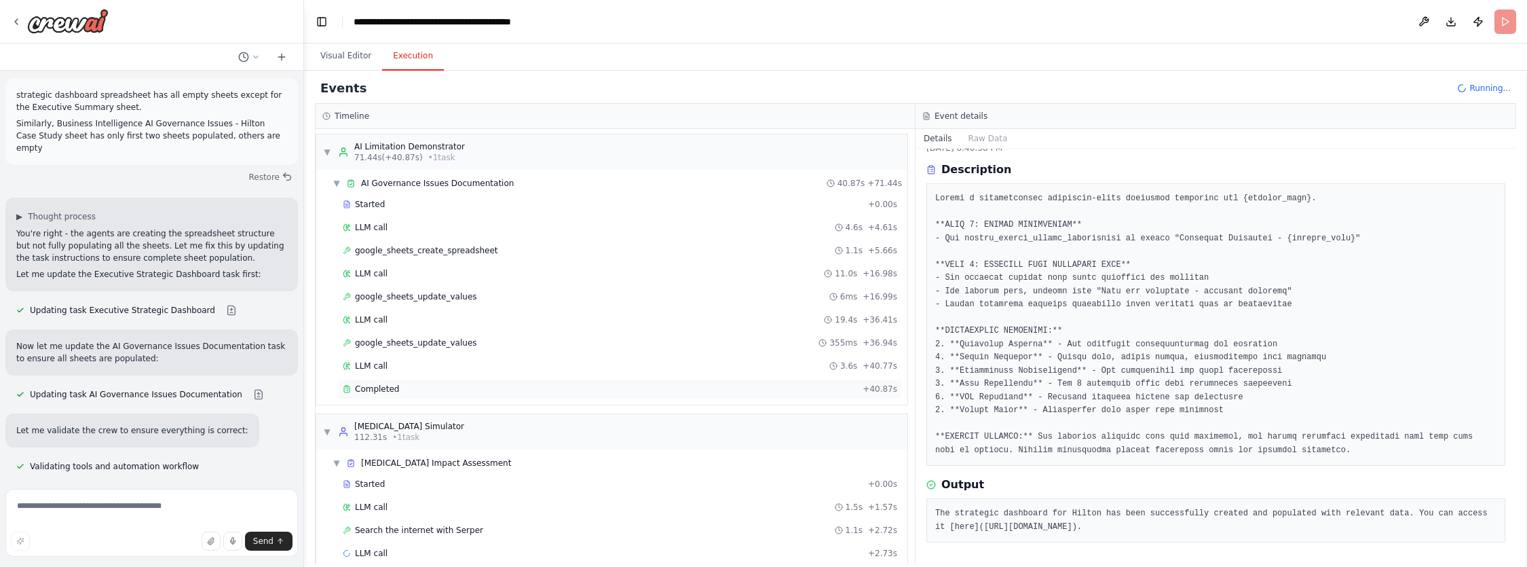
scroll to position [535, 0]
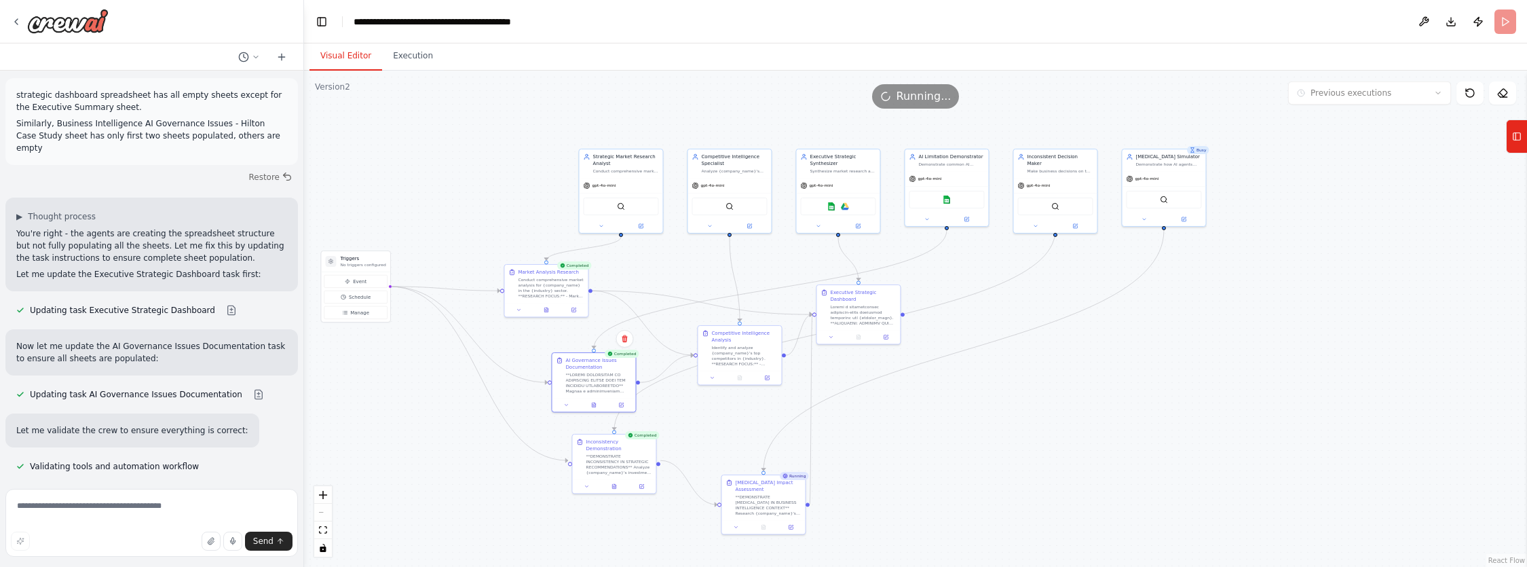
click at [351, 56] on button "Visual Editor" at bounding box center [345, 56] width 73 height 28
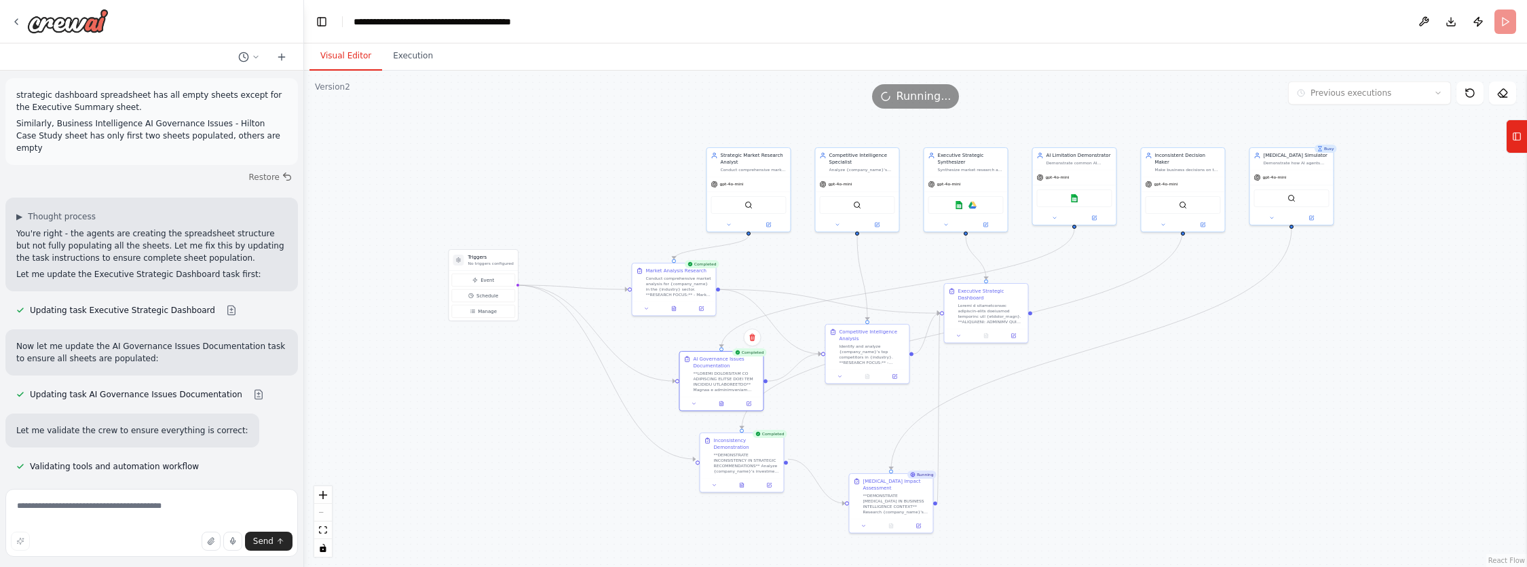
drag, startPoint x: 443, startPoint y: 223, endPoint x: 571, endPoint y: 221, distance: 127.6
click at [571, 221] on div ".deletable-edge-delete-btn { width: 20px; height: 20px; border: 0px solid #ffff…" at bounding box center [915, 319] width 1223 height 496
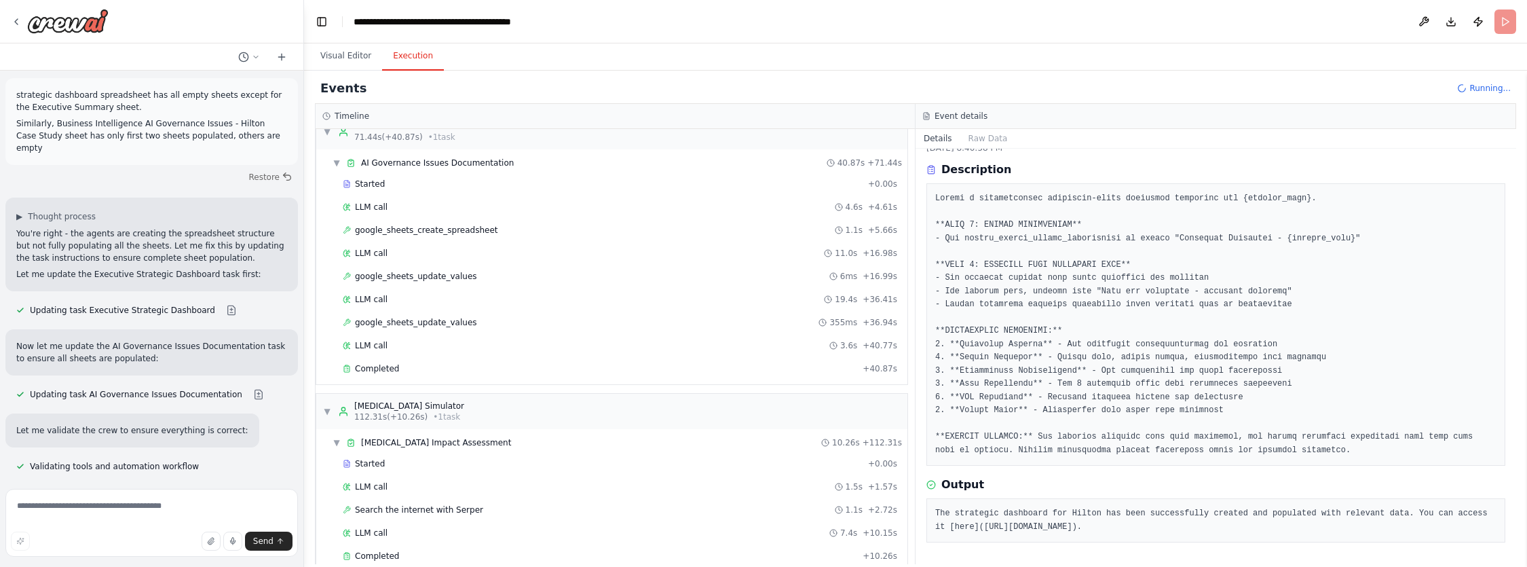
click at [414, 56] on button "Execution" at bounding box center [413, 56] width 62 height 28
click at [362, 54] on button "Visual Editor" at bounding box center [345, 56] width 73 height 28
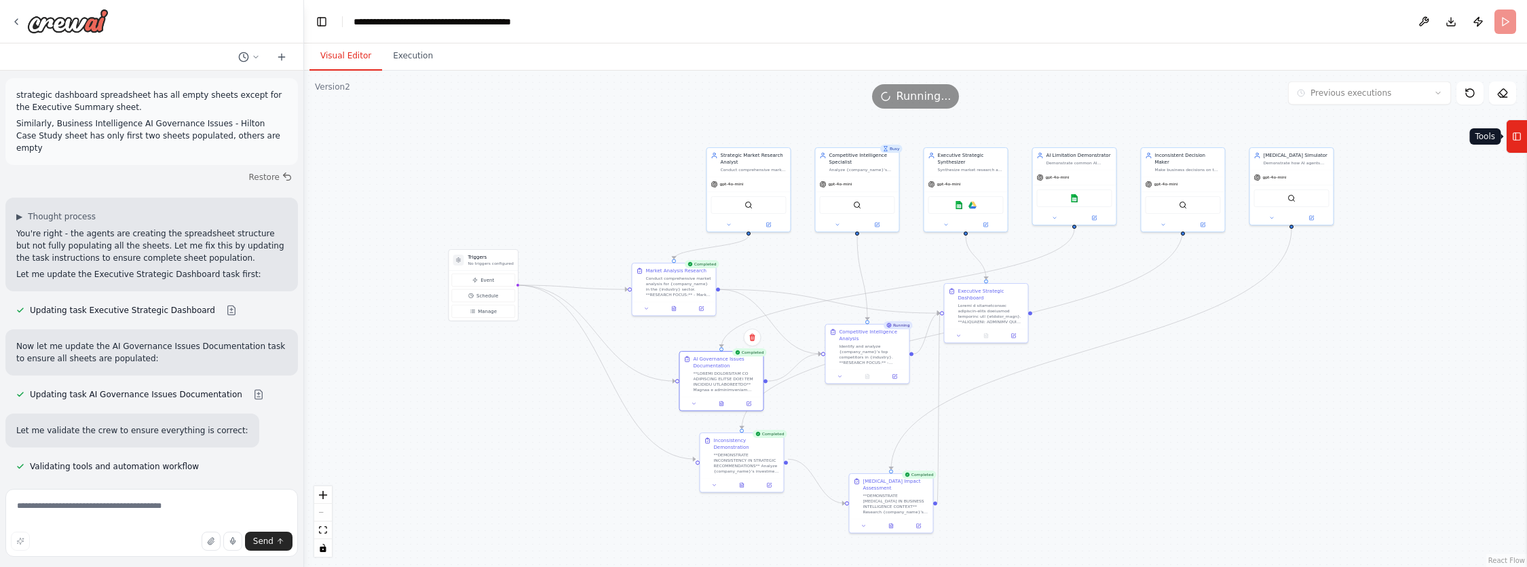
click at [1516, 142] on icon at bounding box center [1516, 137] width 9 height 22
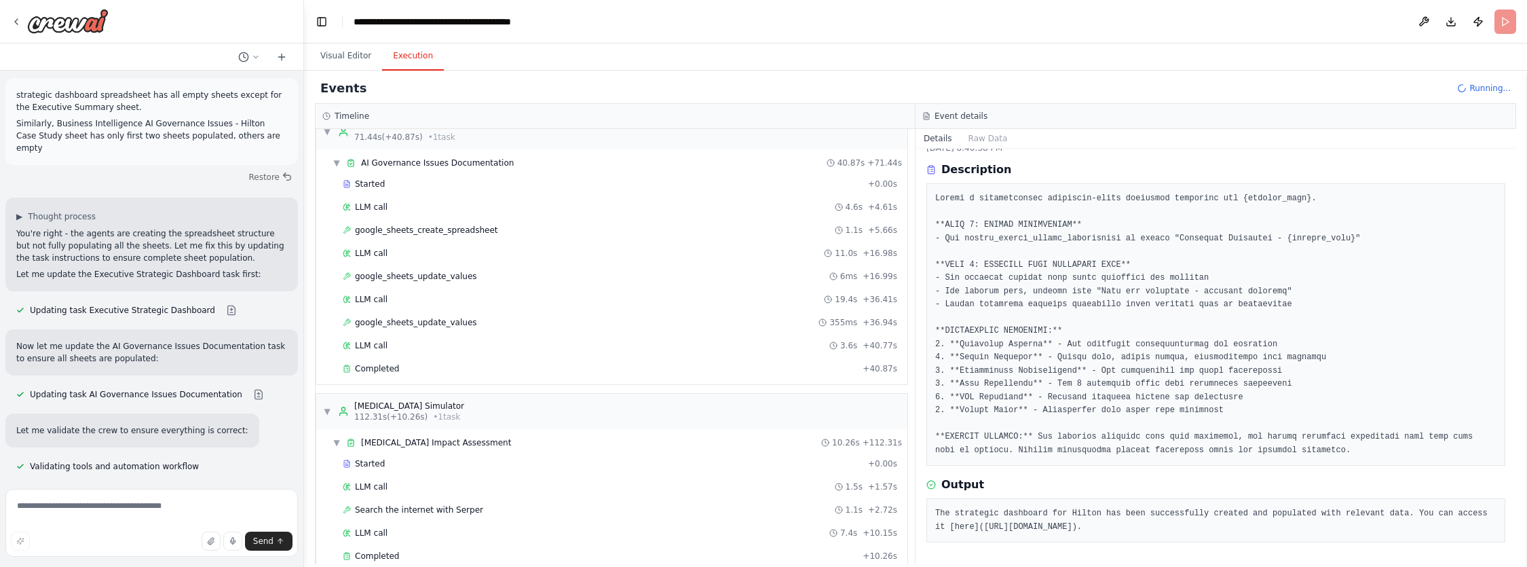
click at [413, 57] on button "Execution" at bounding box center [413, 56] width 62 height 28
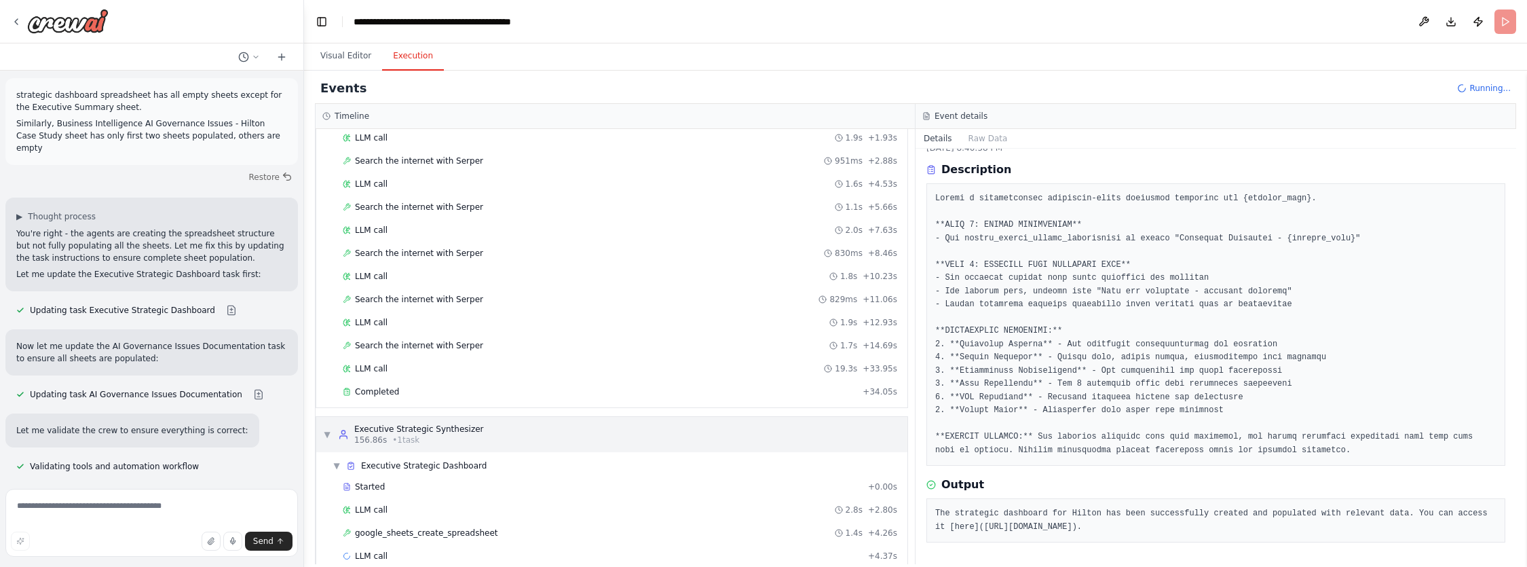
scroll to position [1094, 0]
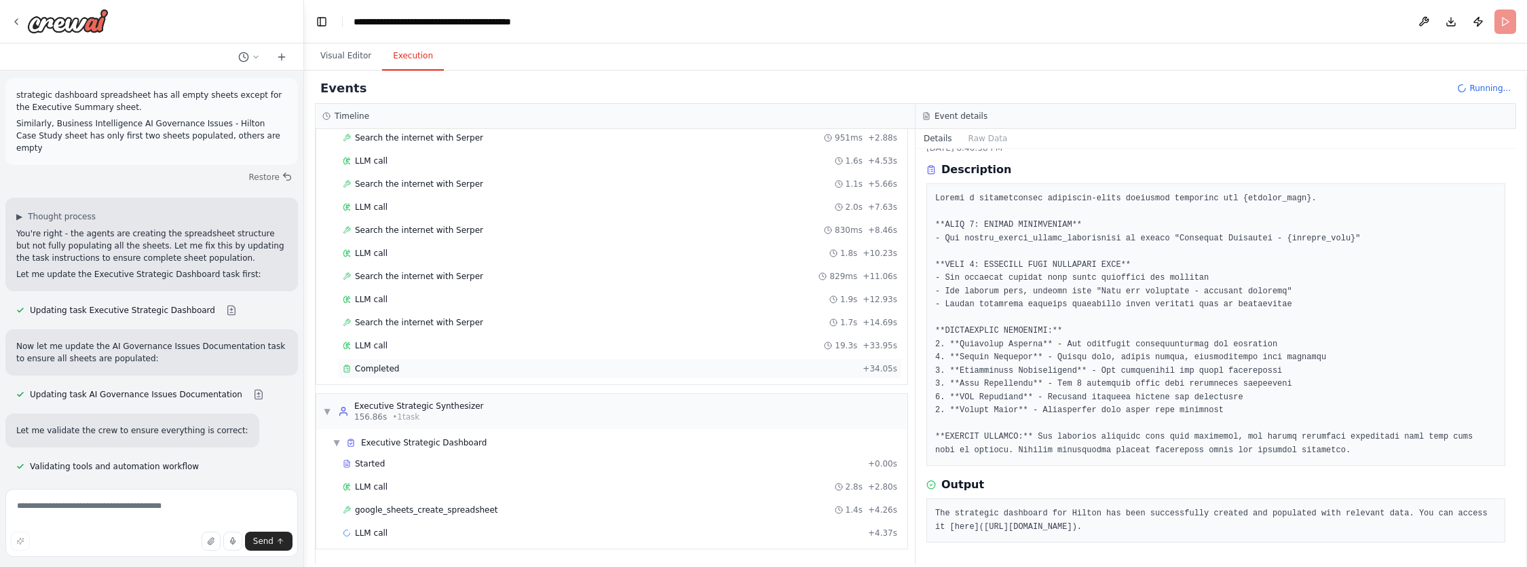
click at [387, 370] on span "Completed" at bounding box center [377, 368] width 44 height 11
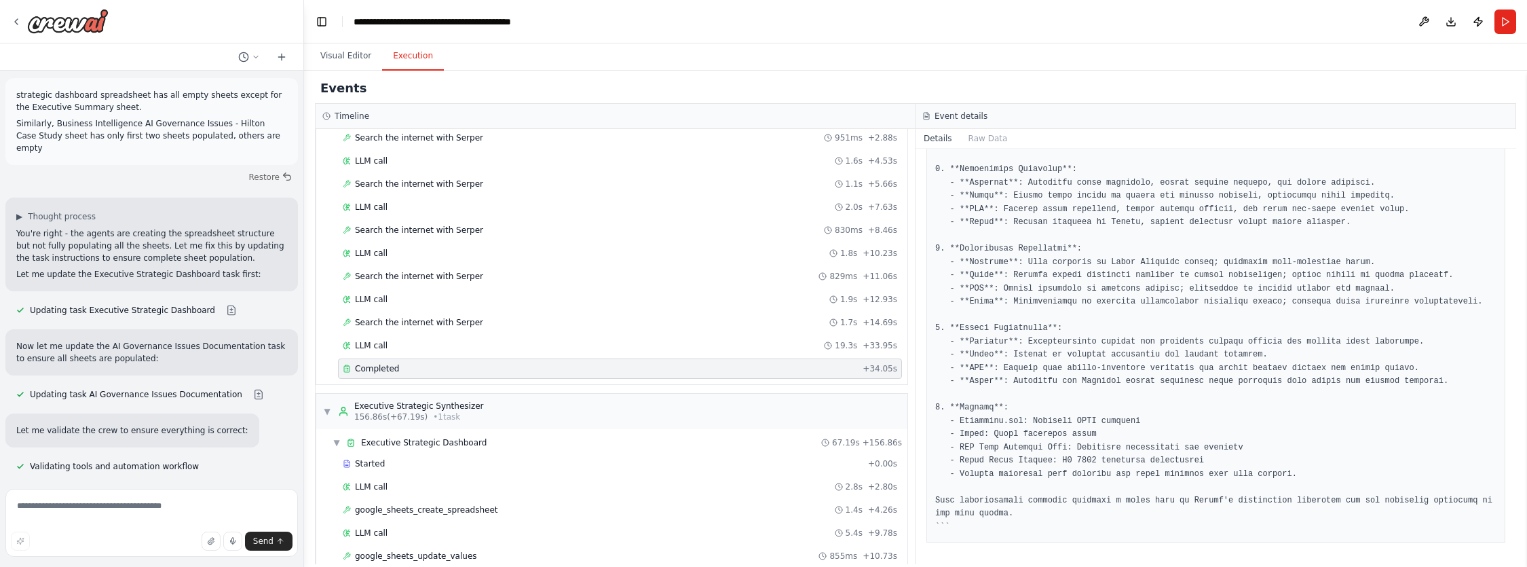
scroll to position [21675, 0]
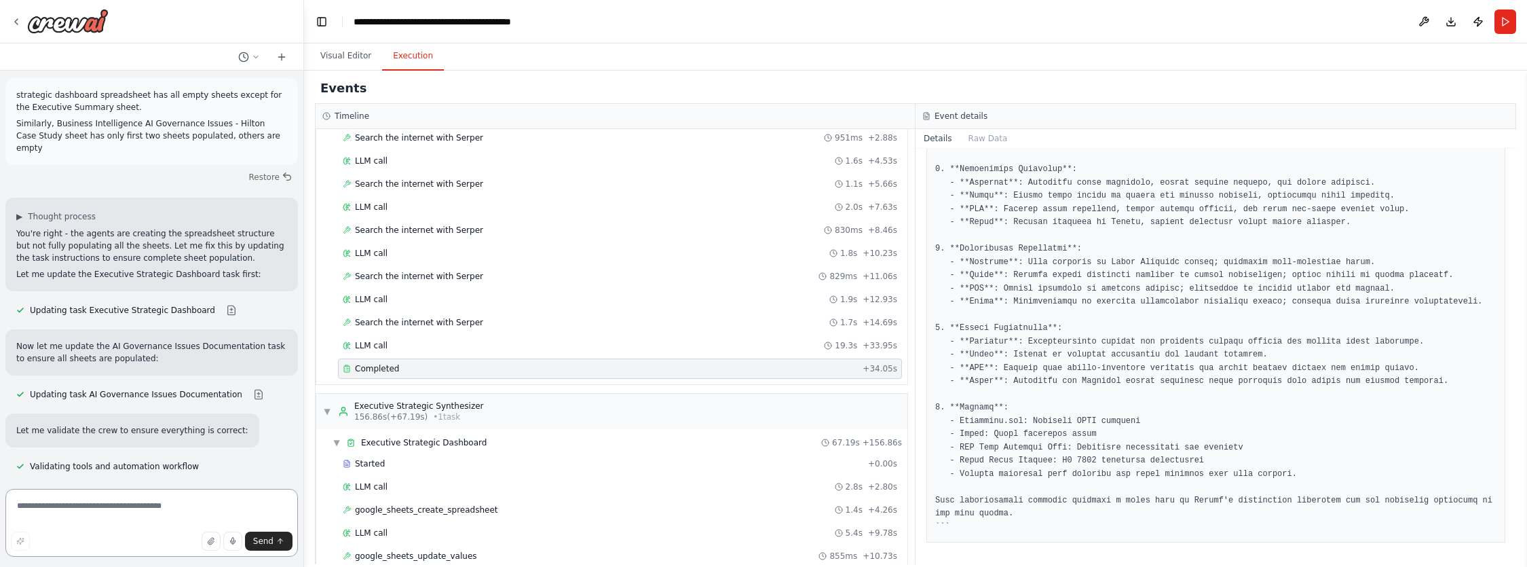
click at [214, 517] on textarea at bounding box center [151, 523] width 292 height 68
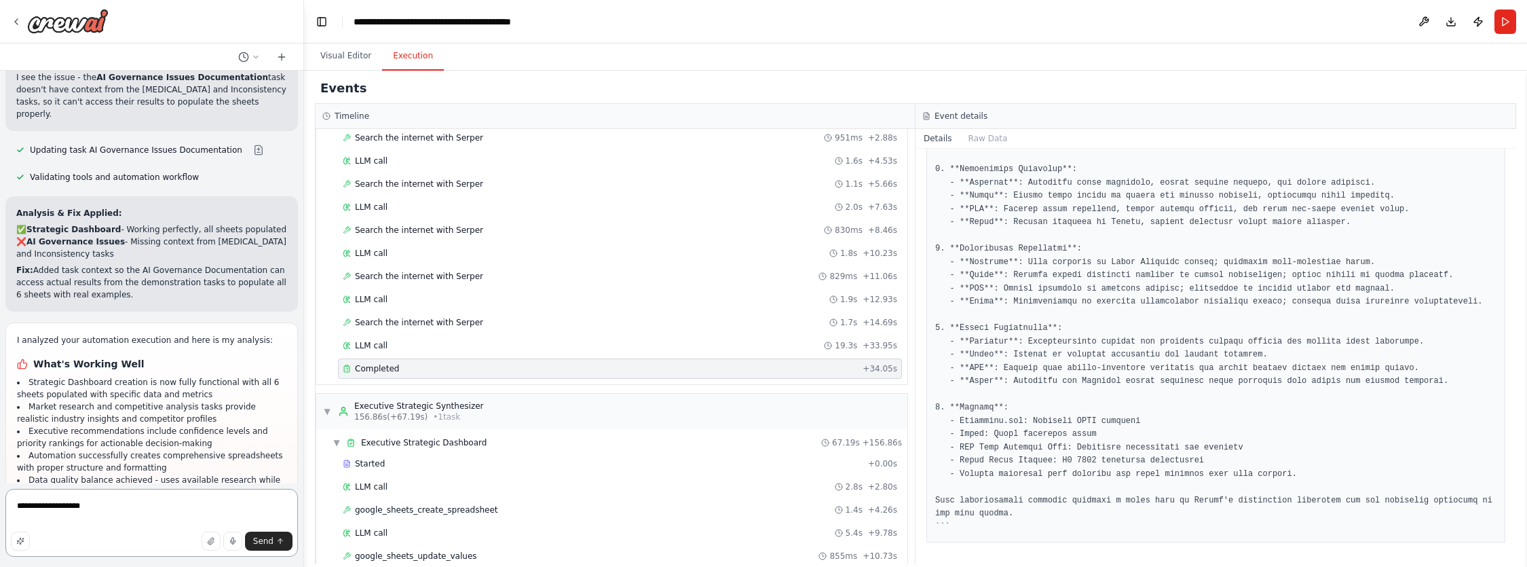
scroll to position [22451, 0]
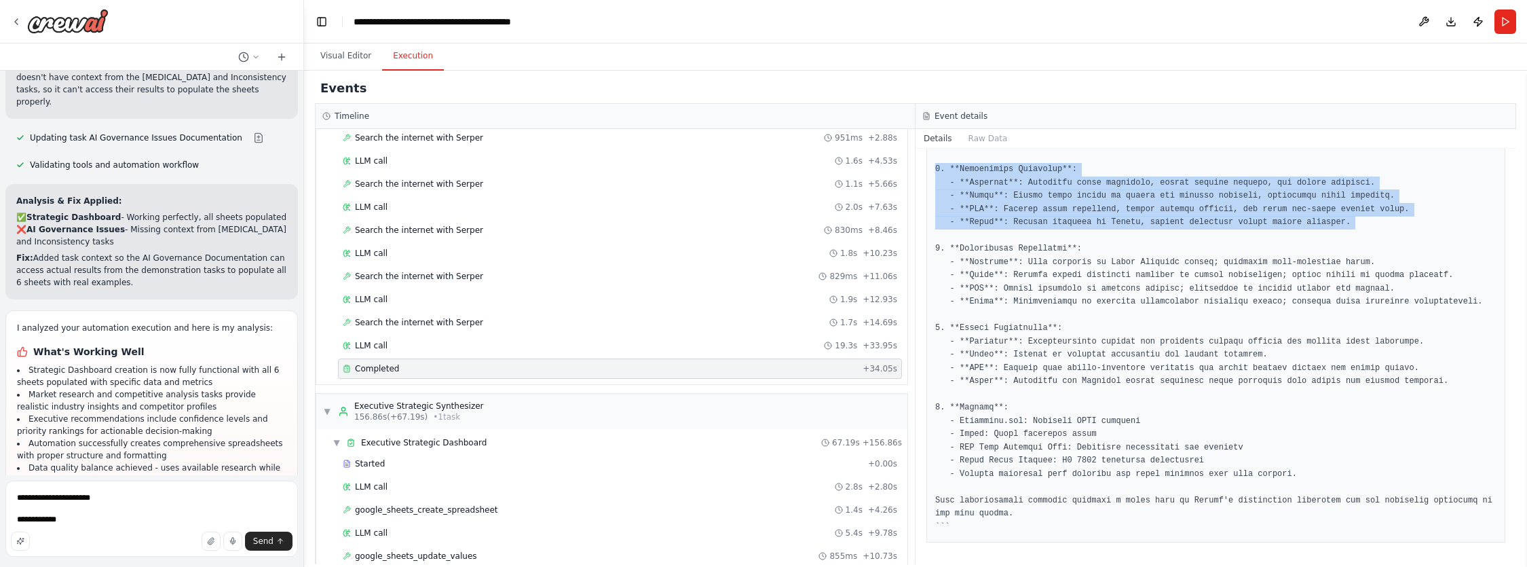
drag, startPoint x: 936, startPoint y: 164, endPoint x: 1400, endPoint y: 227, distance: 468.3
click at [1400, 227] on pre at bounding box center [1215, 4] width 561 height 1058
copy pre "3. **Competitive Strengths**: - **Marriott**: Extensive brand portfolio, strong…"
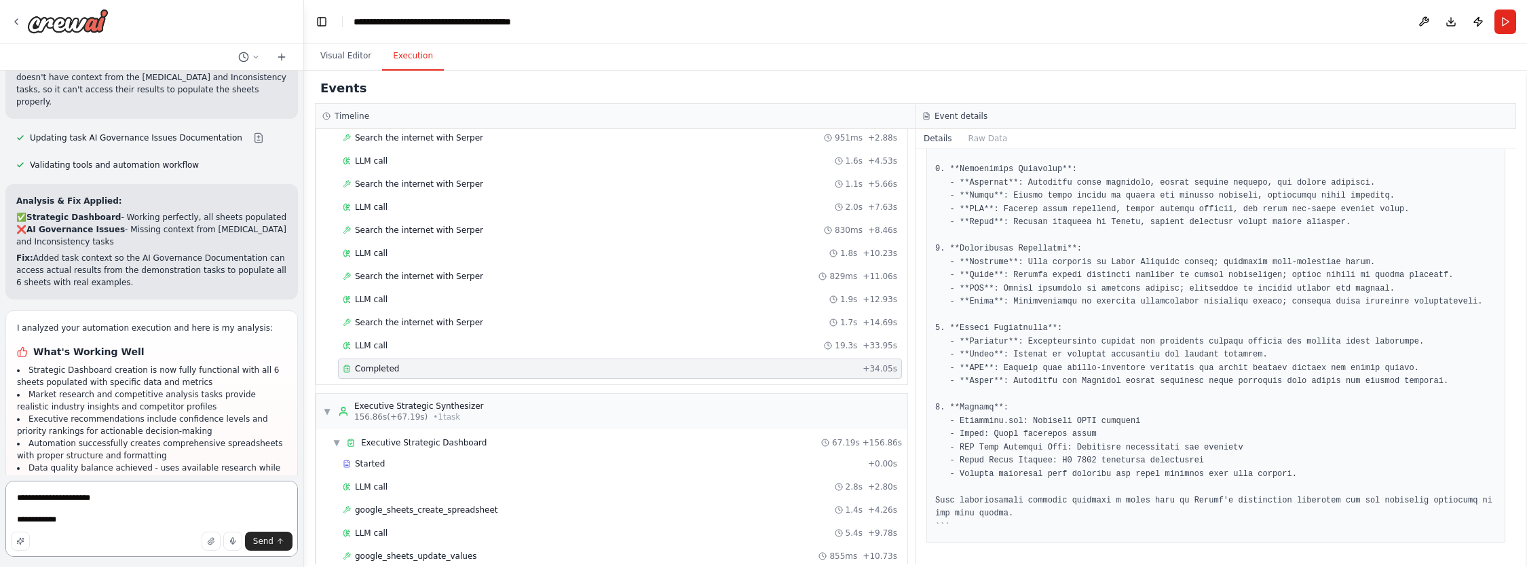
click at [130, 516] on textarea "**********" at bounding box center [151, 518] width 292 height 76
paste textarea "**********"
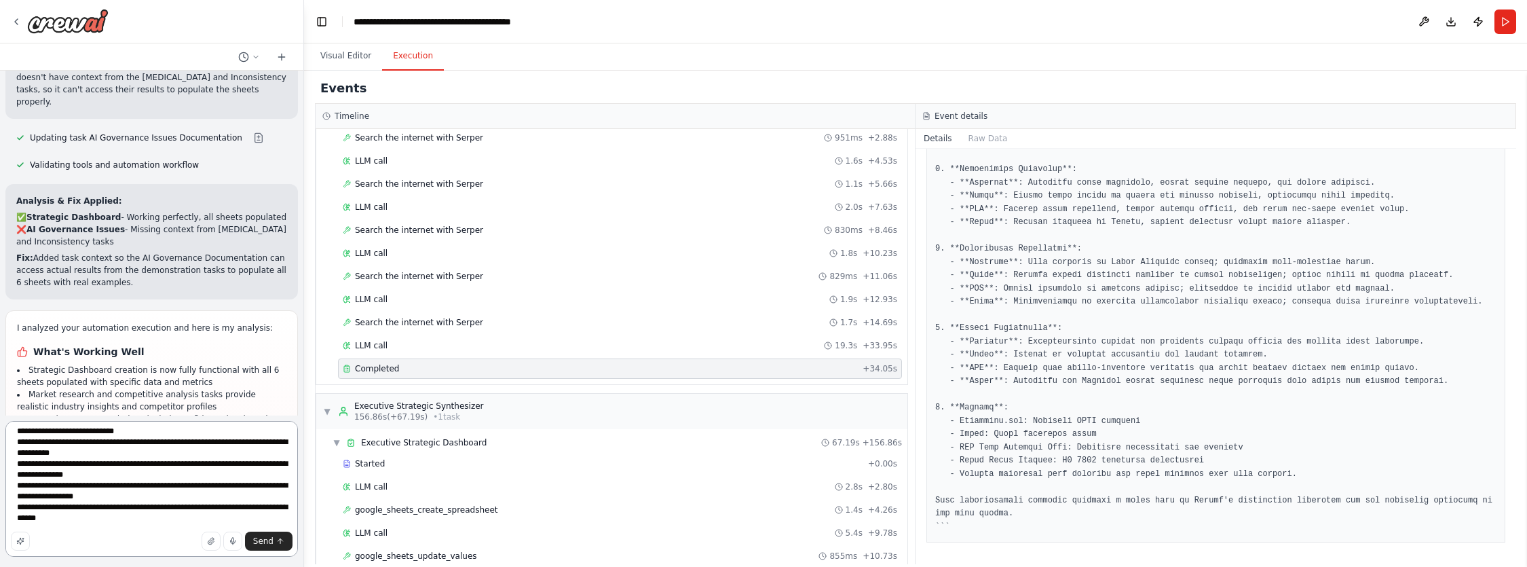
scroll to position [0, 0]
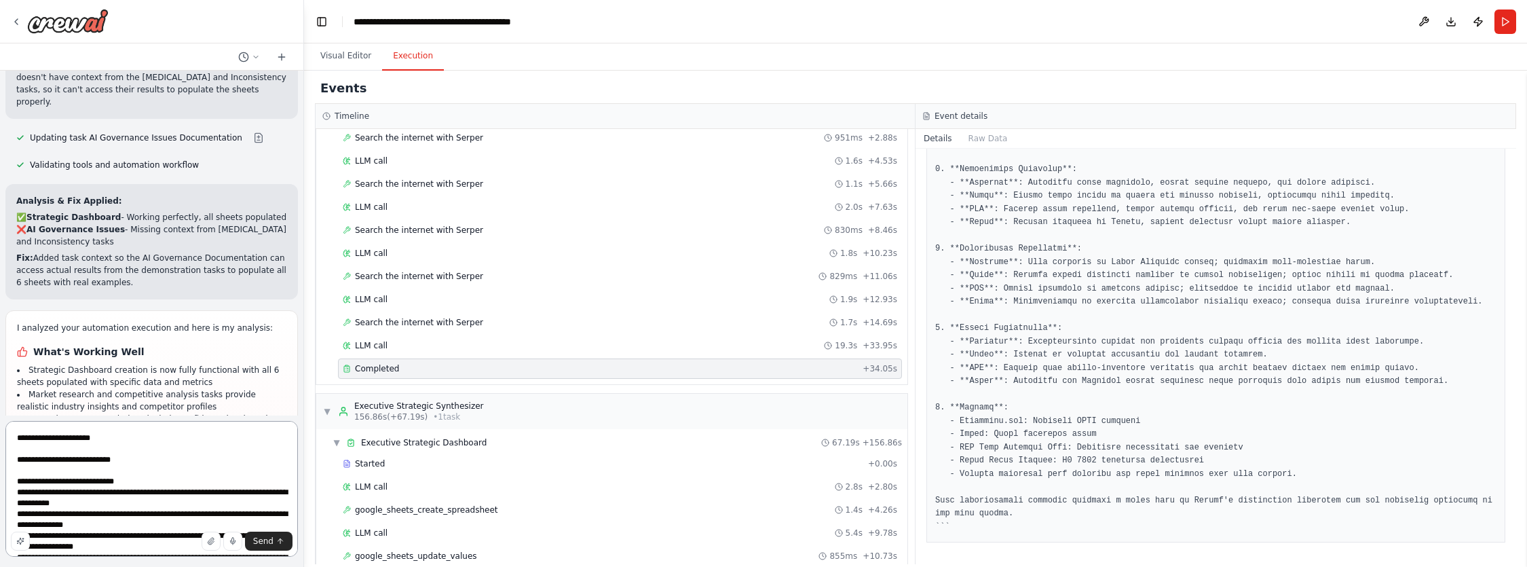
click at [111, 466] on textarea "**********" at bounding box center [151, 489] width 292 height 136
click at [108, 461] on textarea "**********" at bounding box center [151, 489] width 292 height 136
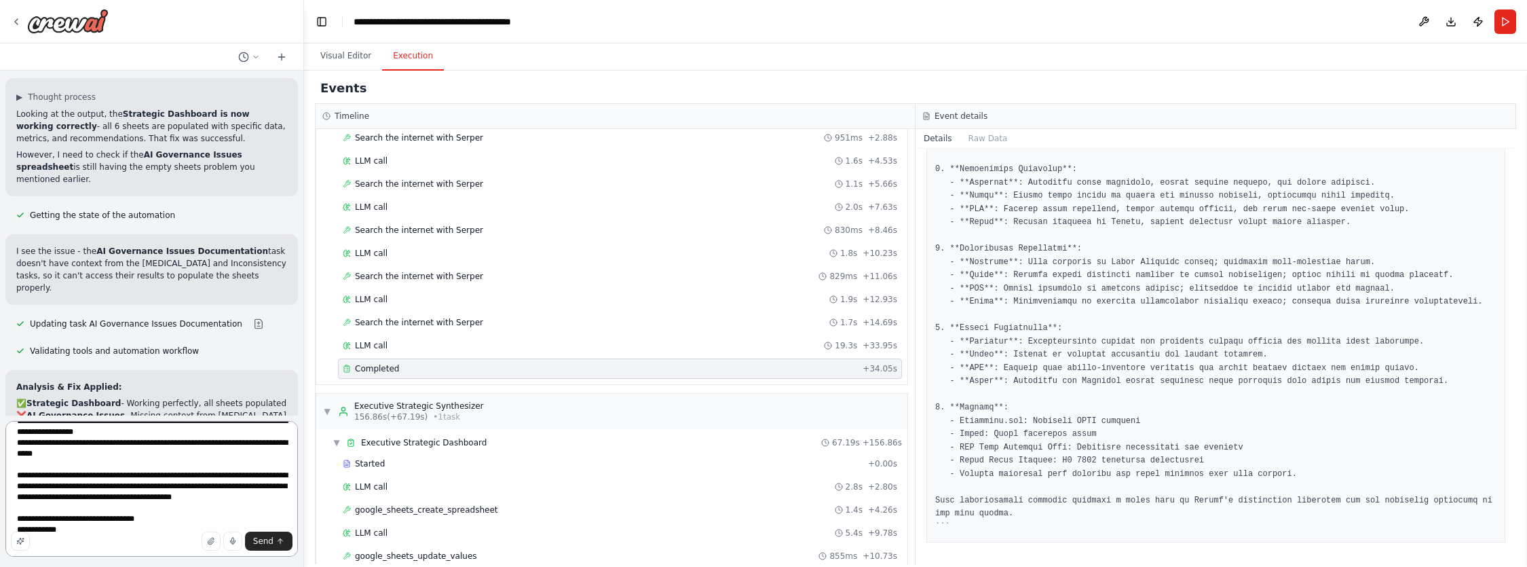
scroll to position [22268, 0]
drag, startPoint x: 24, startPoint y: 282, endPoint x: 183, endPoint y: 283, distance: 158.1
copy li "Market research and competitive analysis"
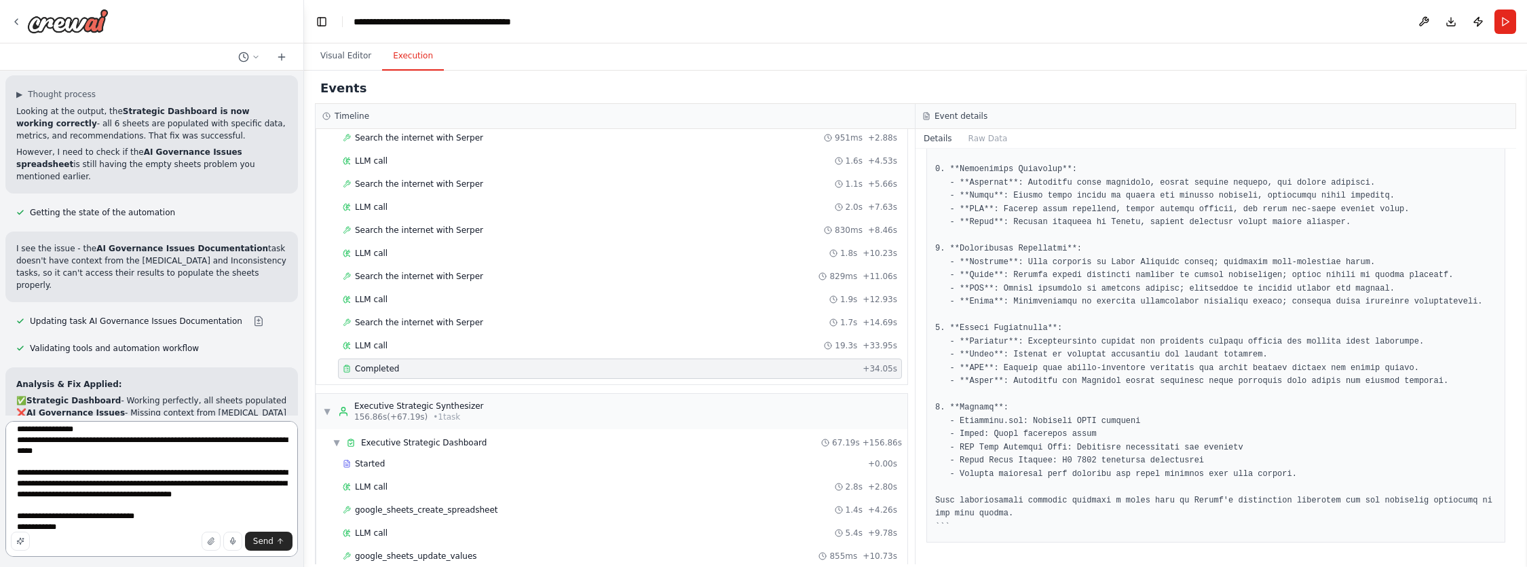
click at [175, 527] on textarea "**********" at bounding box center [151, 489] width 292 height 136
paste textarea "**********"
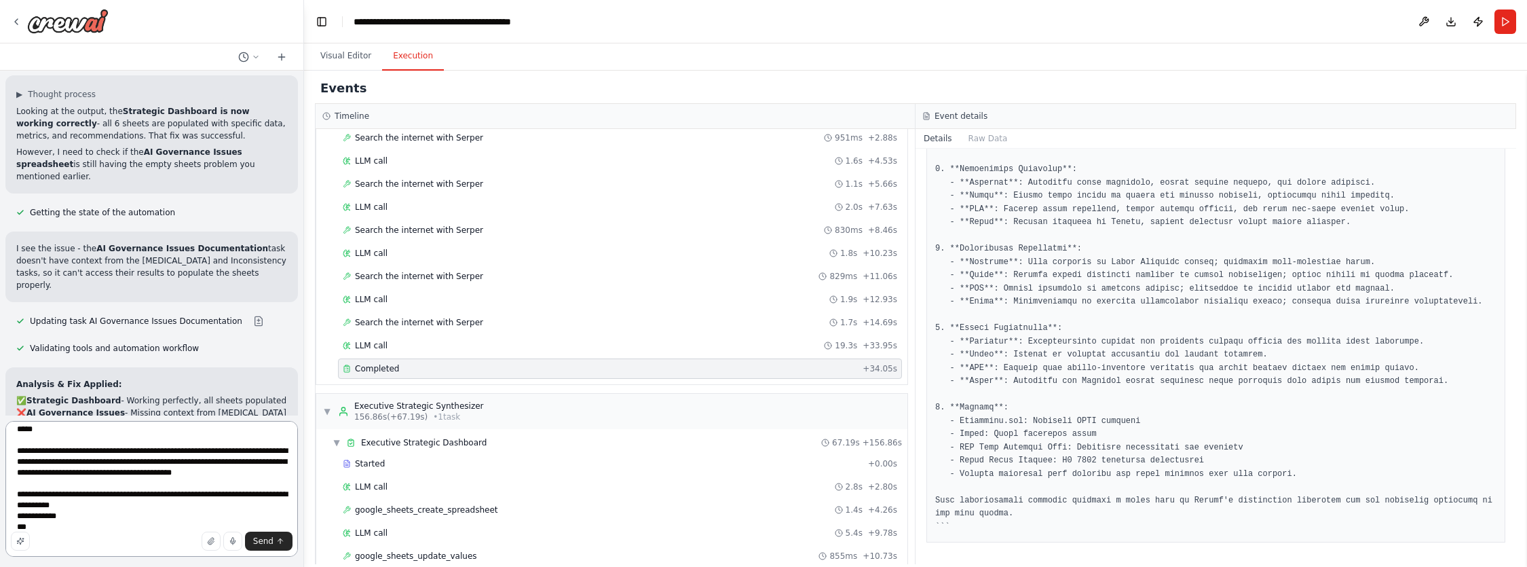
scroll to position [159, 0]
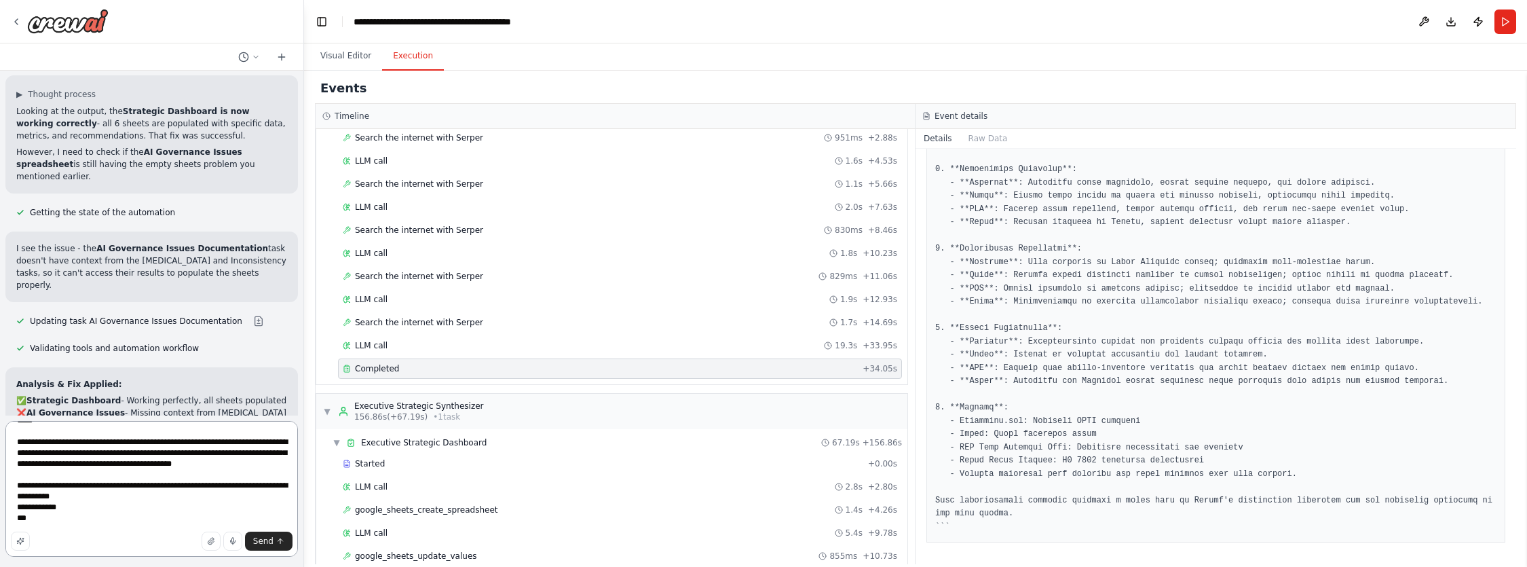
click at [117, 501] on textarea "**********" at bounding box center [151, 489] width 292 height 136
click at [77, 516] on textarea "**********" at bounding box center [151, 489] width 292 height 136
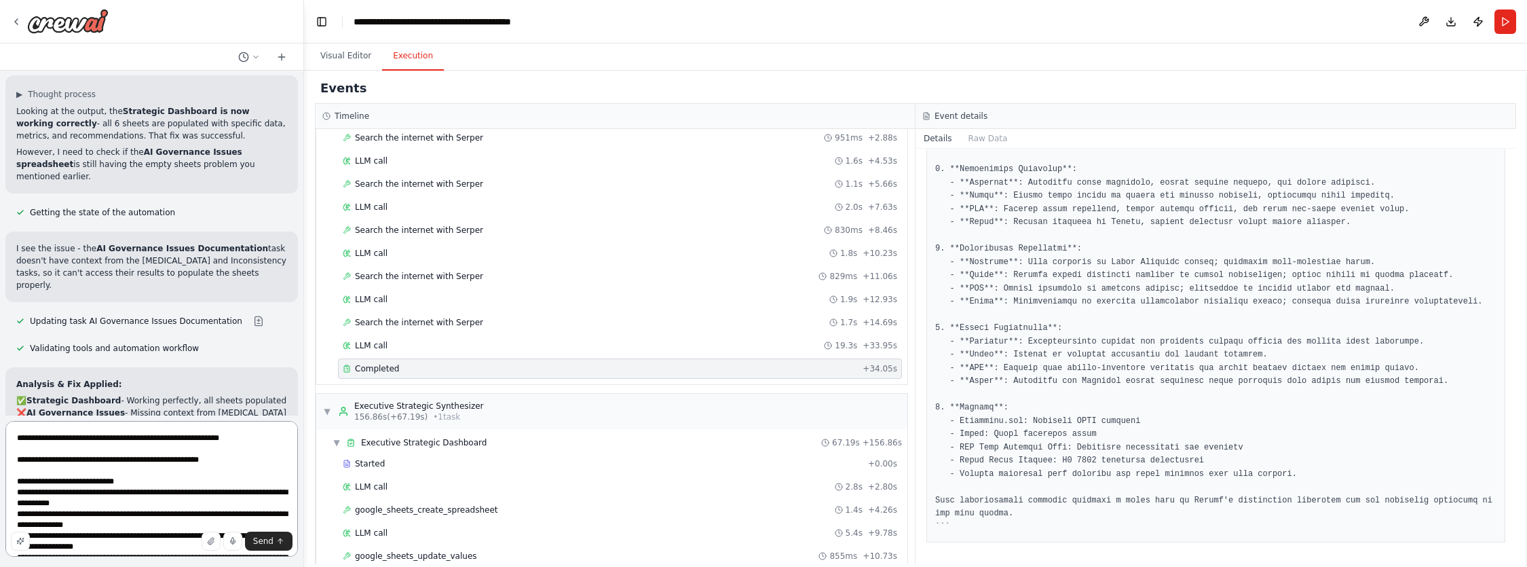
type textarea "**********"
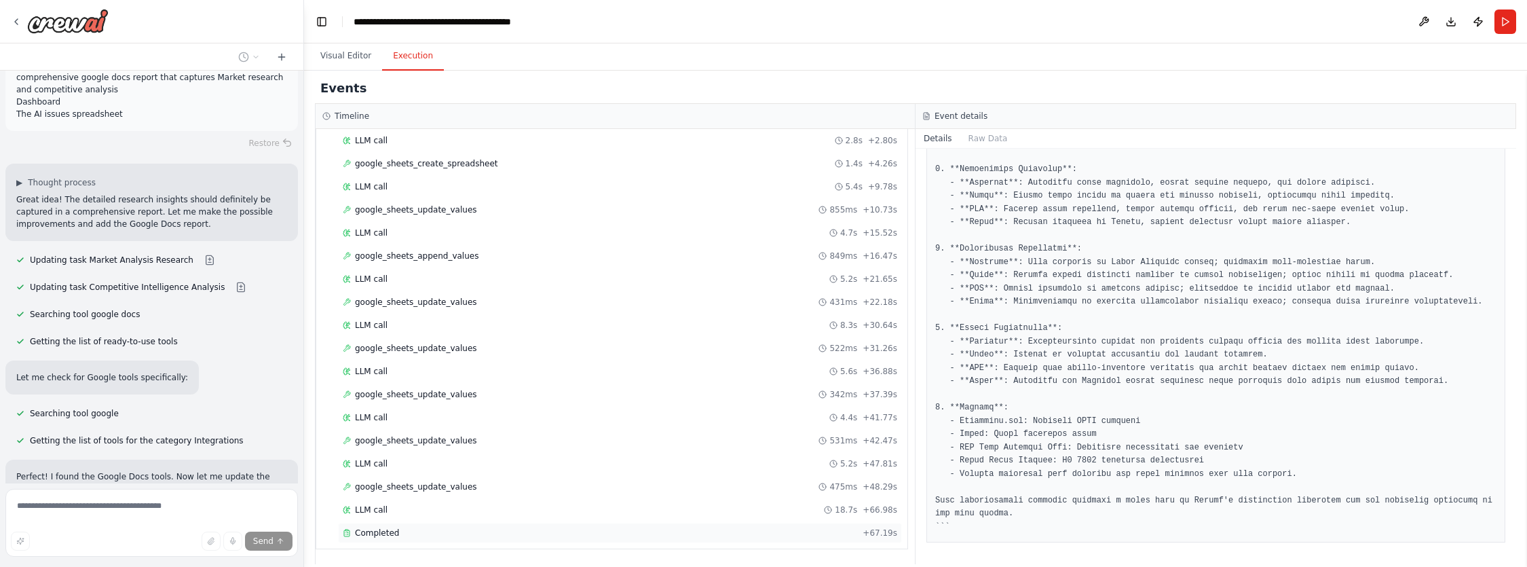
scroll to position [23278, 0]
click at [394, 523] on div "Completed + 67.19s" at bounding box center [620, 532] width 564 height 20
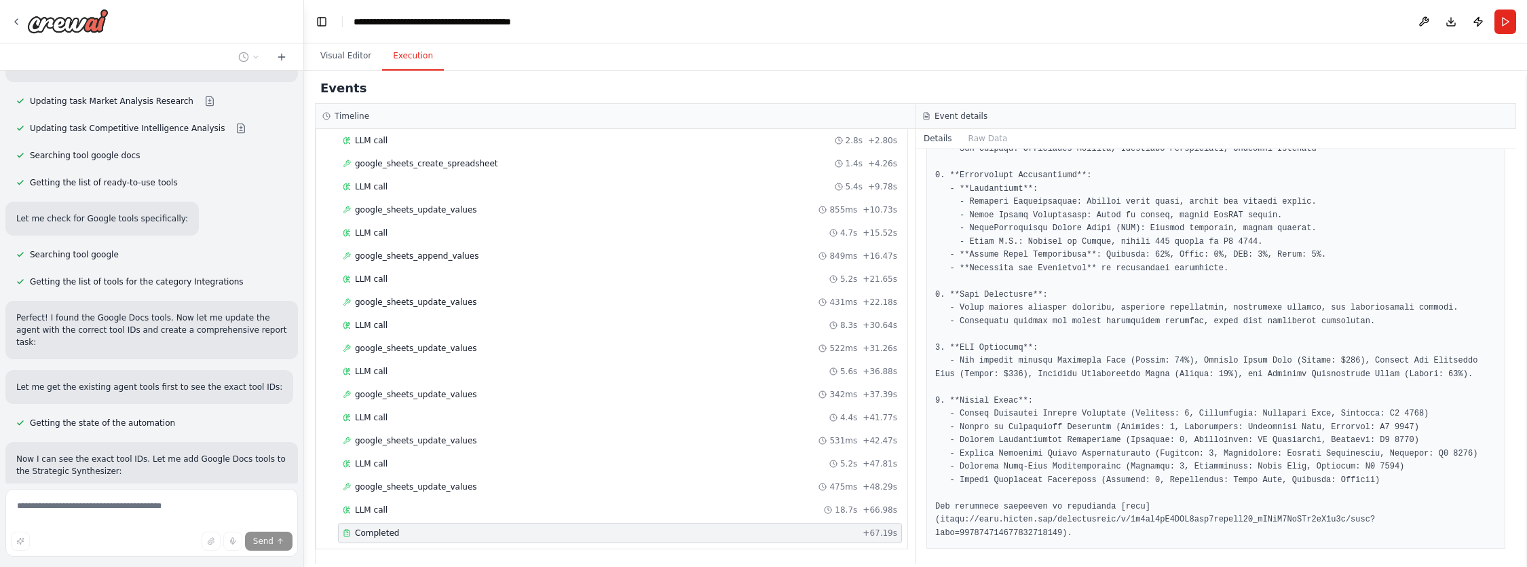
scroll to position [23461, 0]
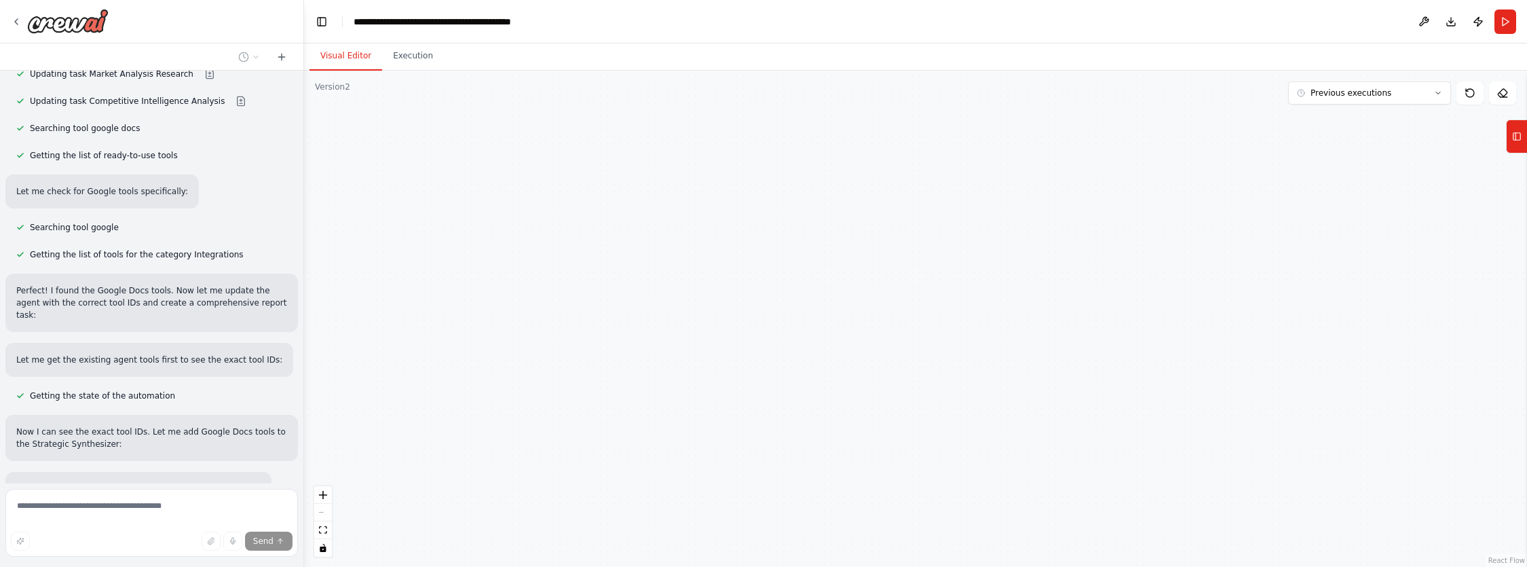
click at [346, 54] on button "Visual Editor" at bounding box center [345, 56] width 73 height 28
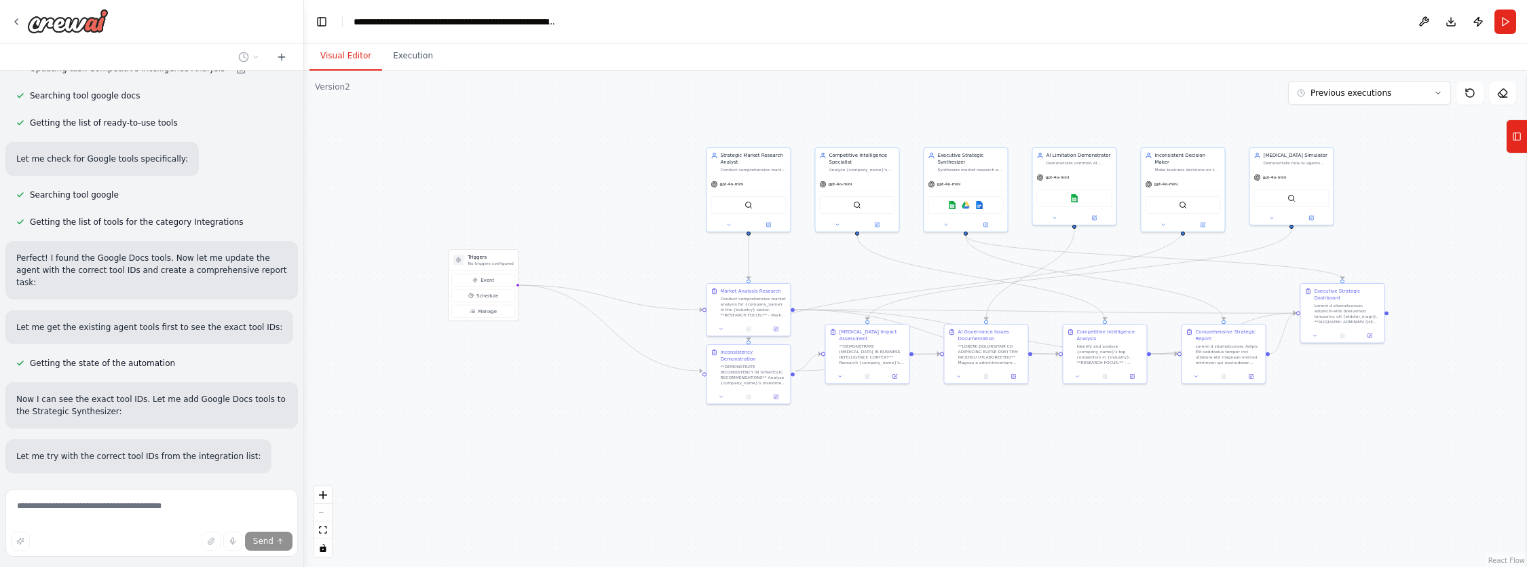
scroll to position [23653, 0]
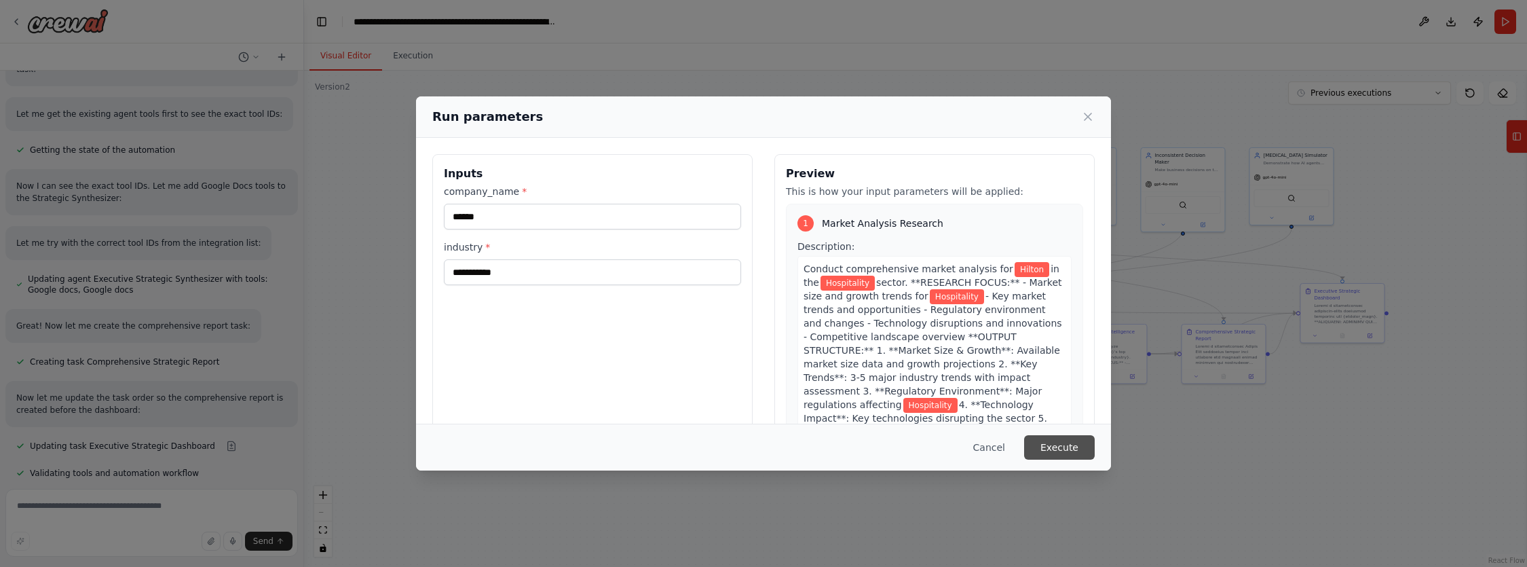
click at [1065, 444] on button "Execute" at bounding box center [1059, 447] width 71 height 24
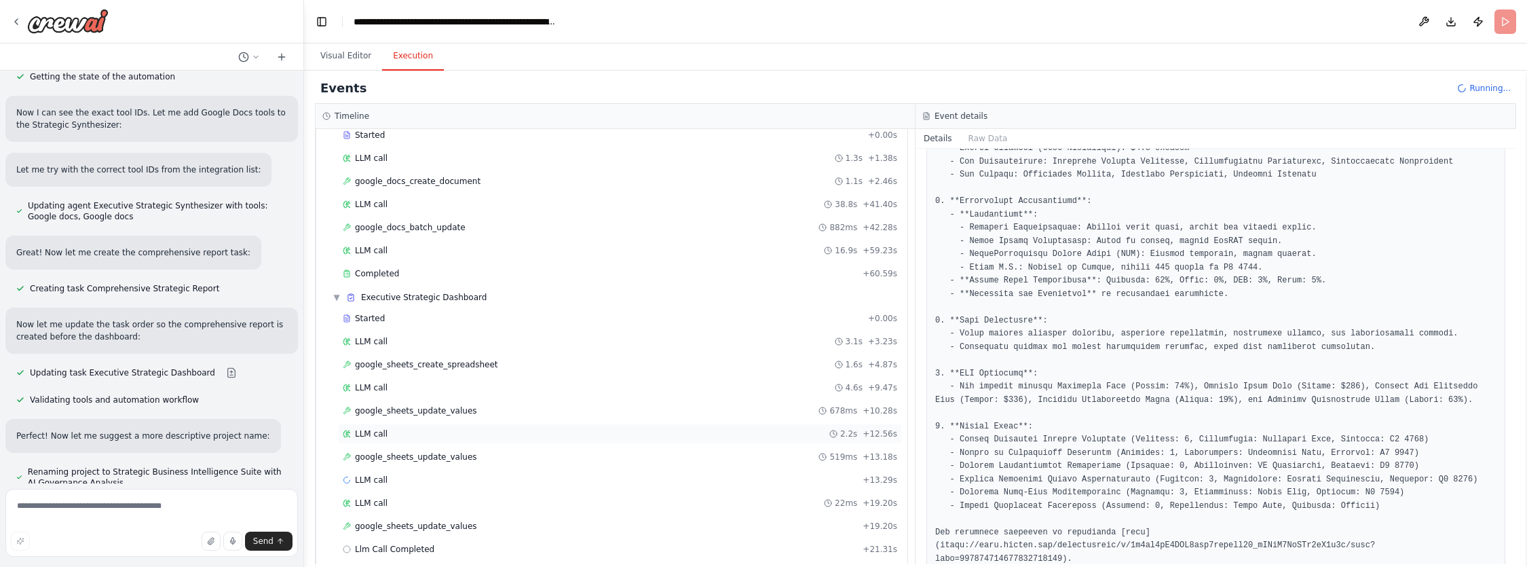
scroll to position [1358, 0]
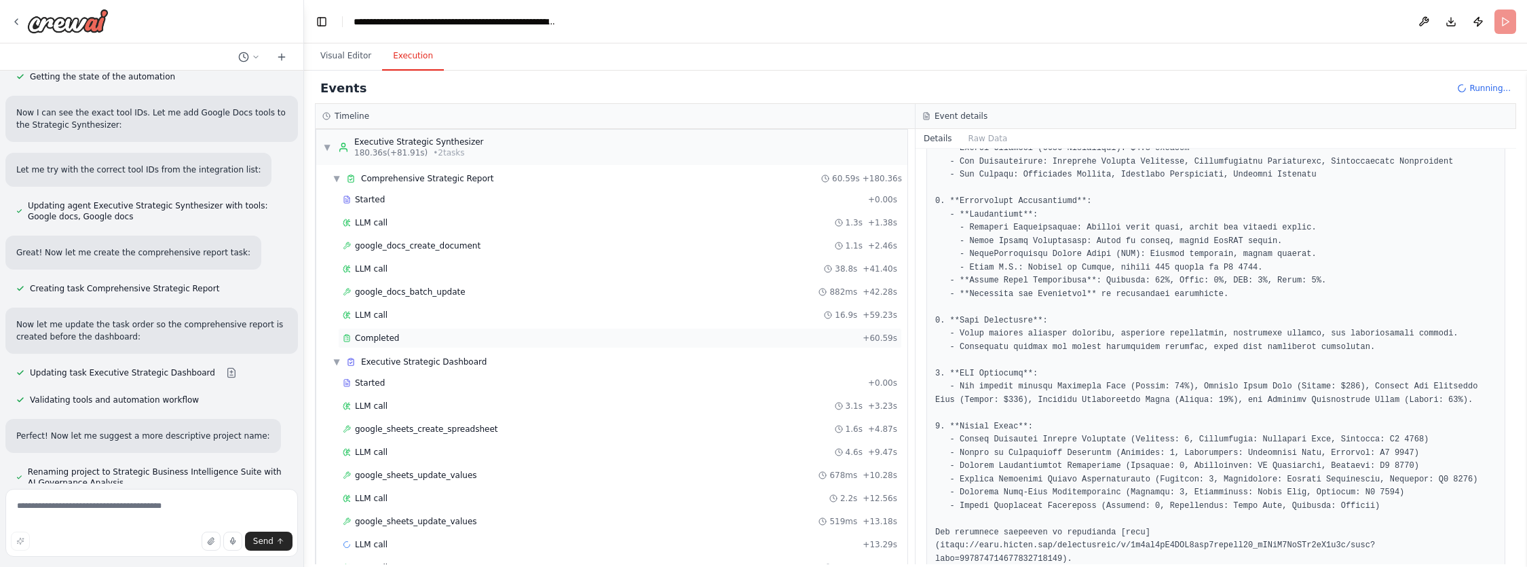
click at [413, 335] on div "Completed" at bounding box center [600, 337] width 514 height 11
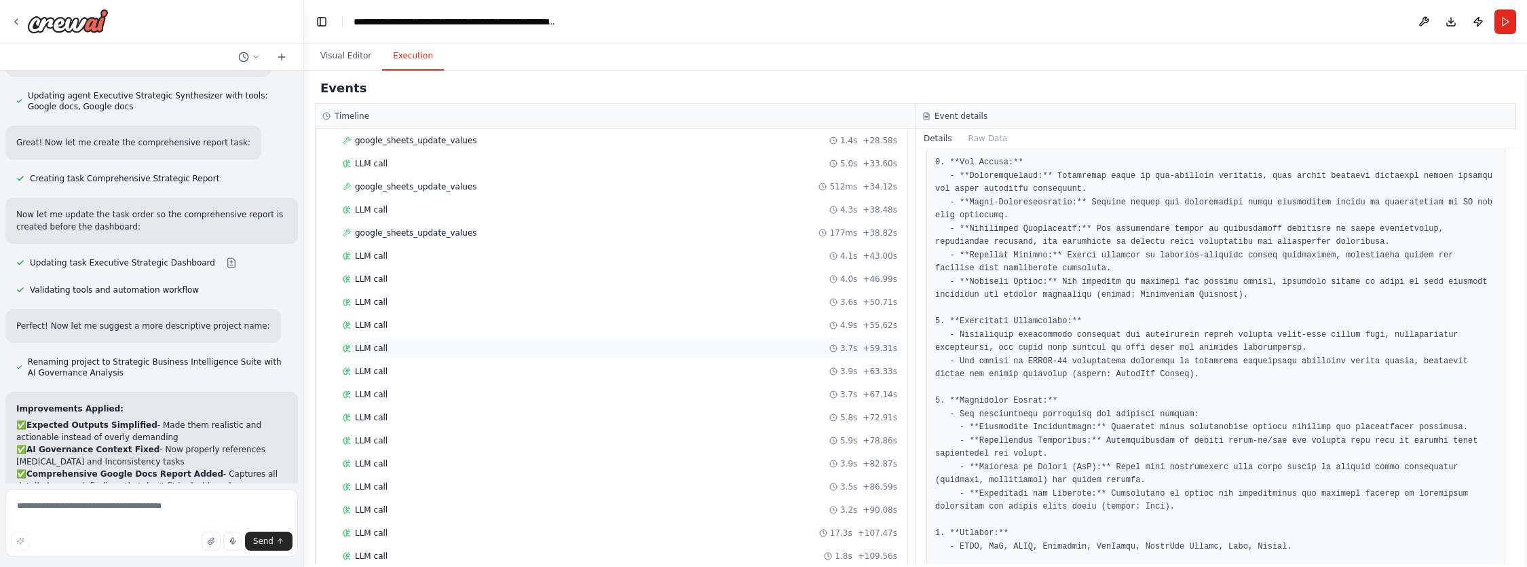
scroll to position [1993, 0]
click at [399, 531] on div "Completed" at bounding box center [598, 532] width 510 height 11
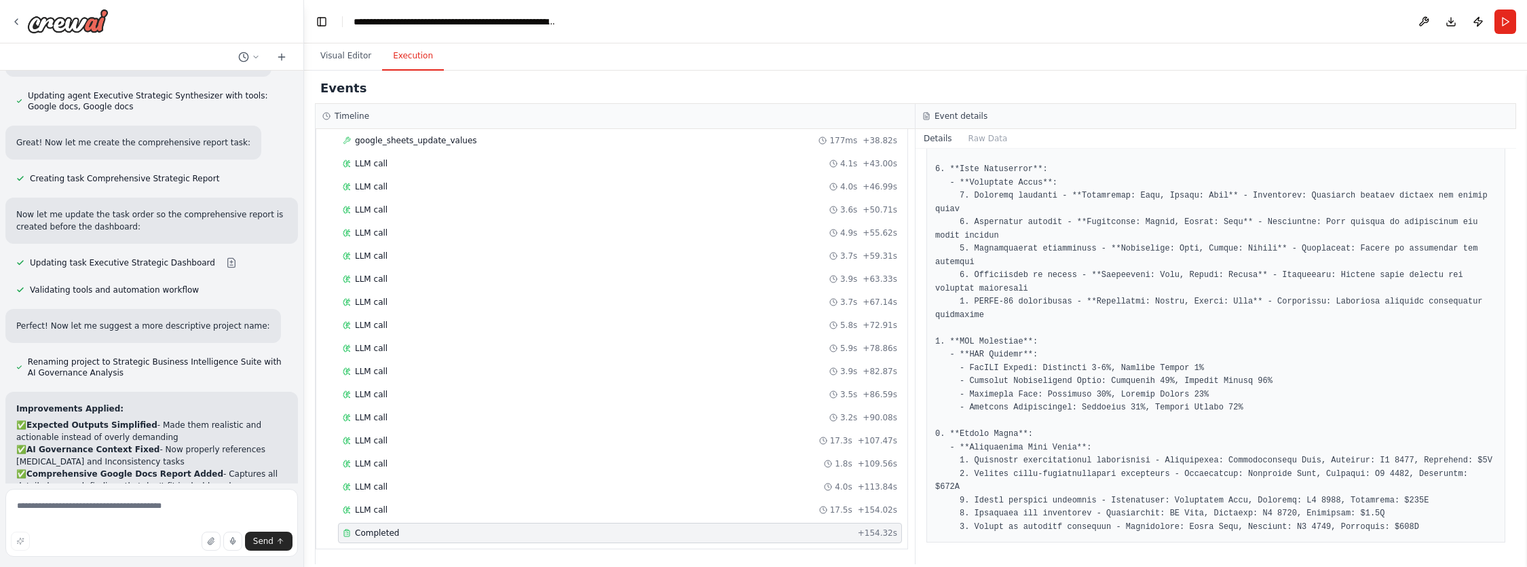
scroll to position [1014, 0]
click at [121, 524] on textarea at bounding box center [151, 523] width 292 height 68
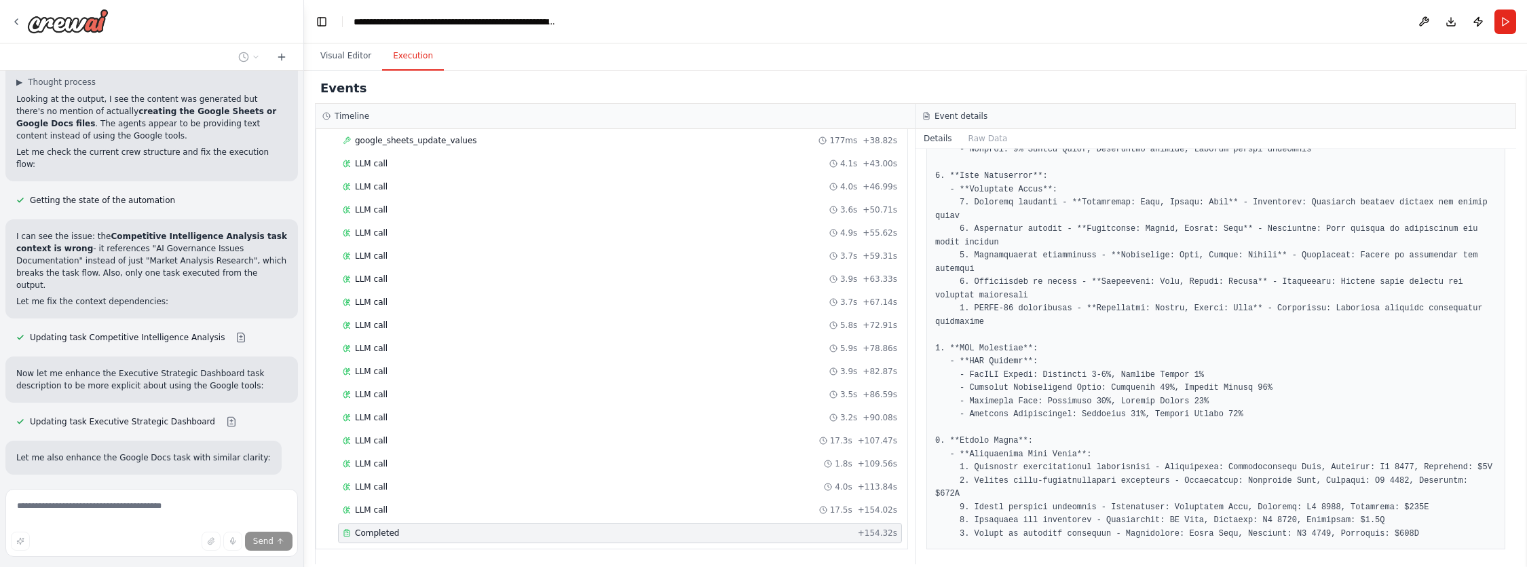
scroll to position [24518, 0]
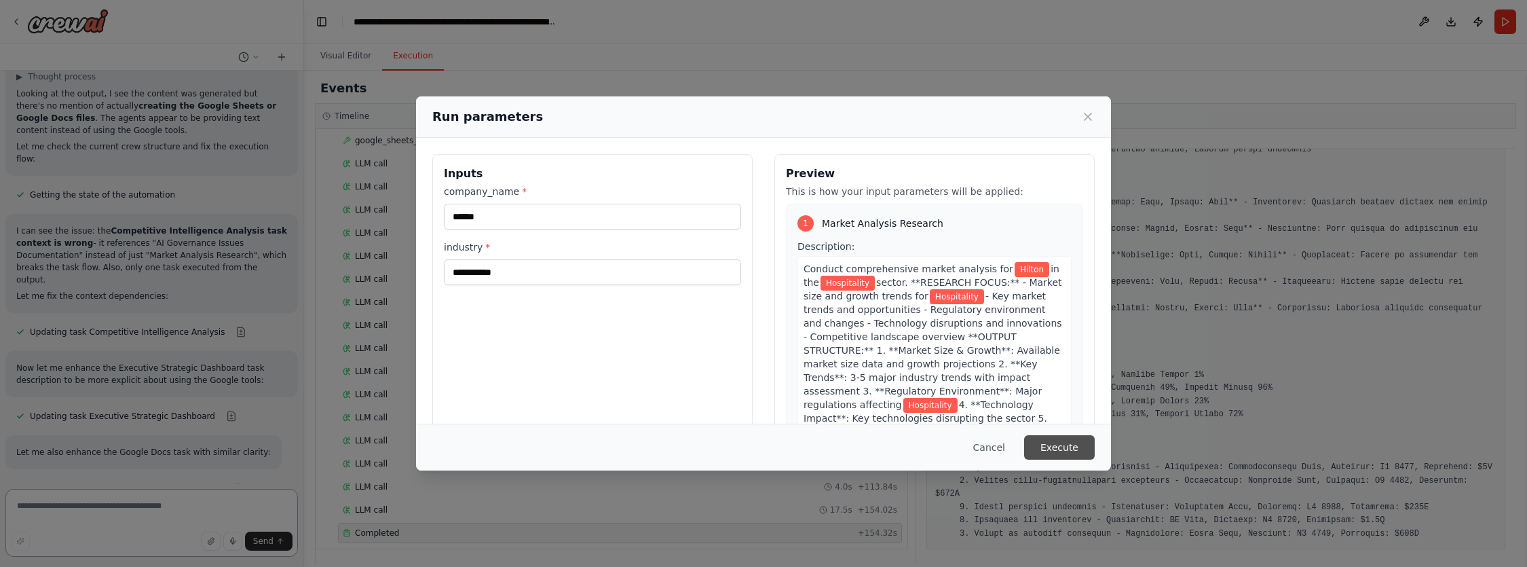
scroll to position [24525, 0]
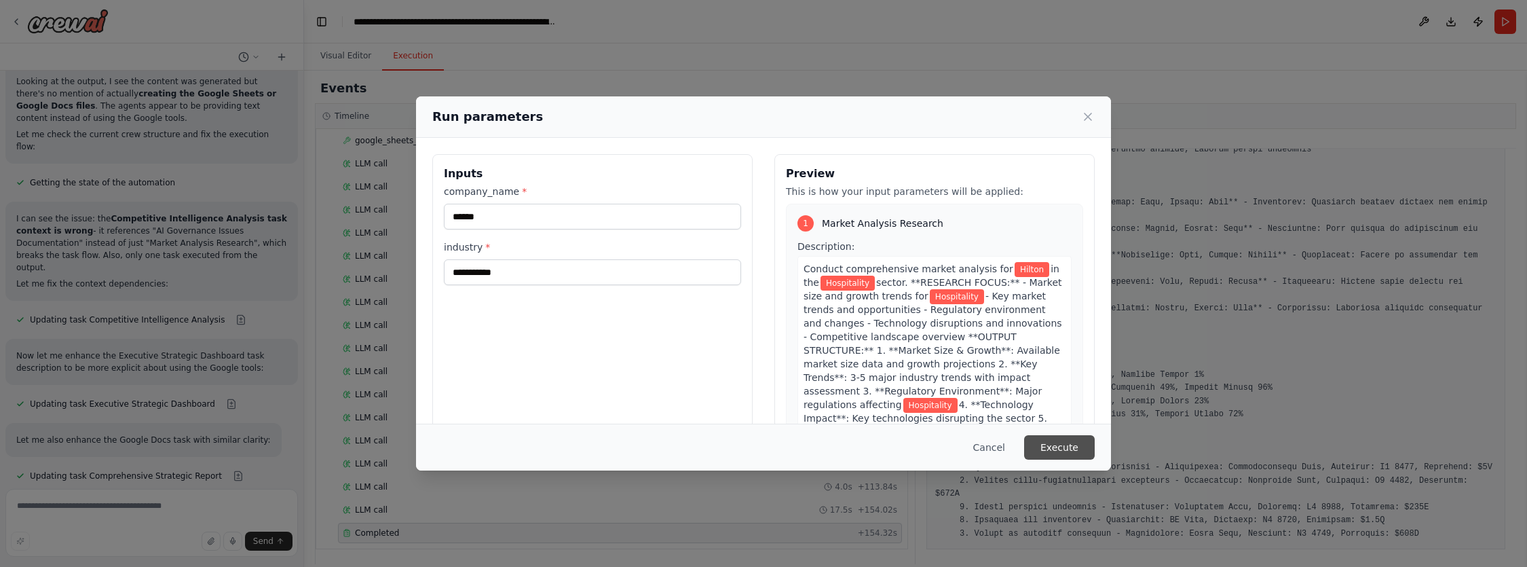
click at [1057, 449] on button "Execute" at bounding box center [1059, 447] width 71 height 24
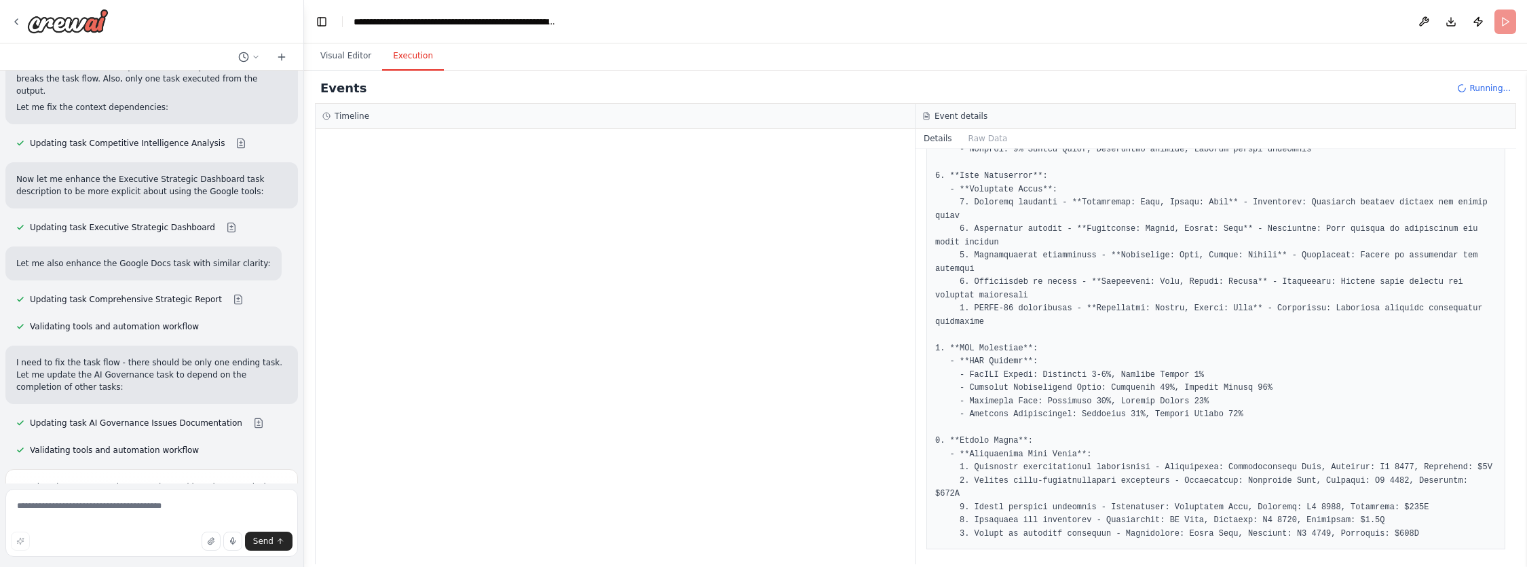
scroll to position [24713, 0]
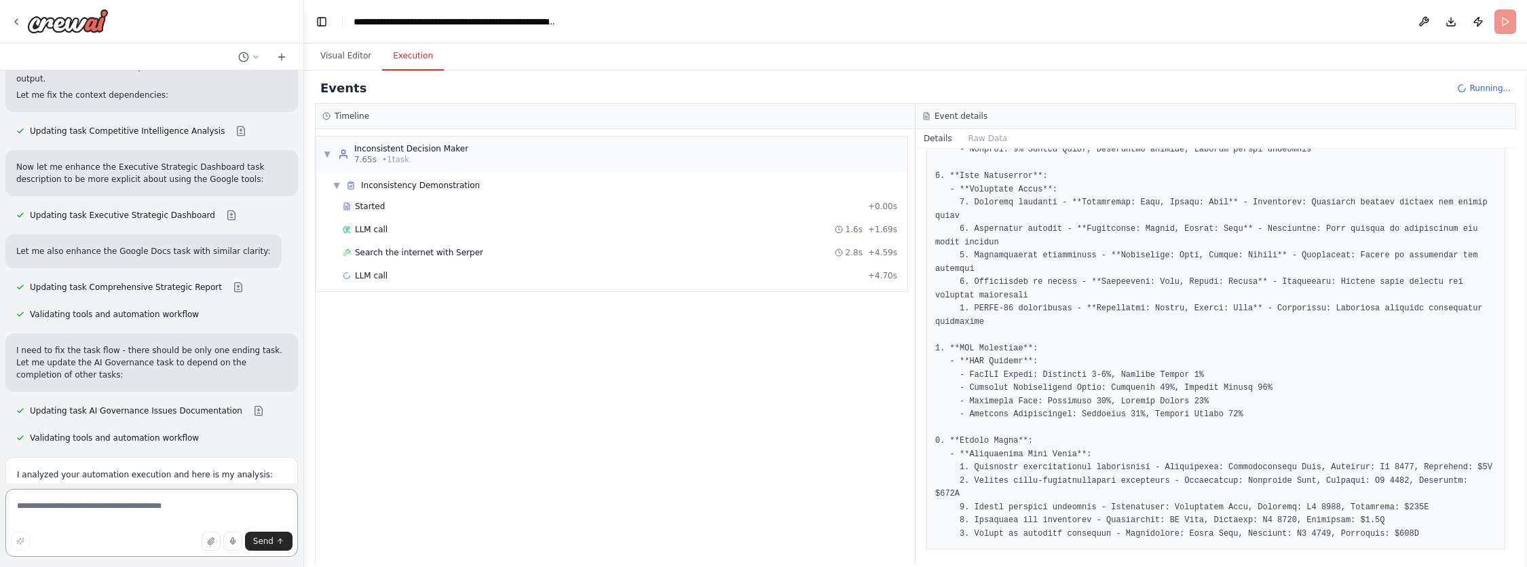
click at [67, 497] on textarea at bounding box center [151, 523] width 292 height 68
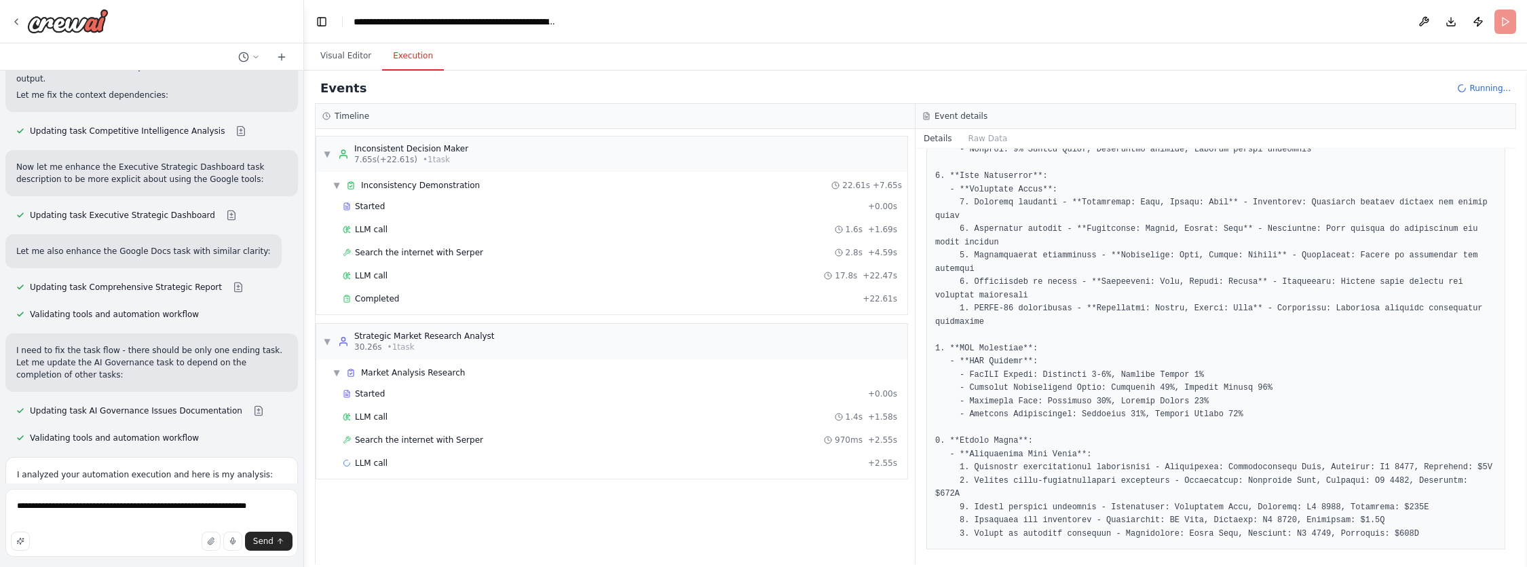
drag, startPoint x: 35, startPoint y: 318, endPoint x: 151, endPoint y: 323, distance: 115.4
copy h1 "Areas for Improvements"
click at [129, 520] on textarea "**********" at bounding box center [151, 523] width 292 height 68
paste textarea "**********"
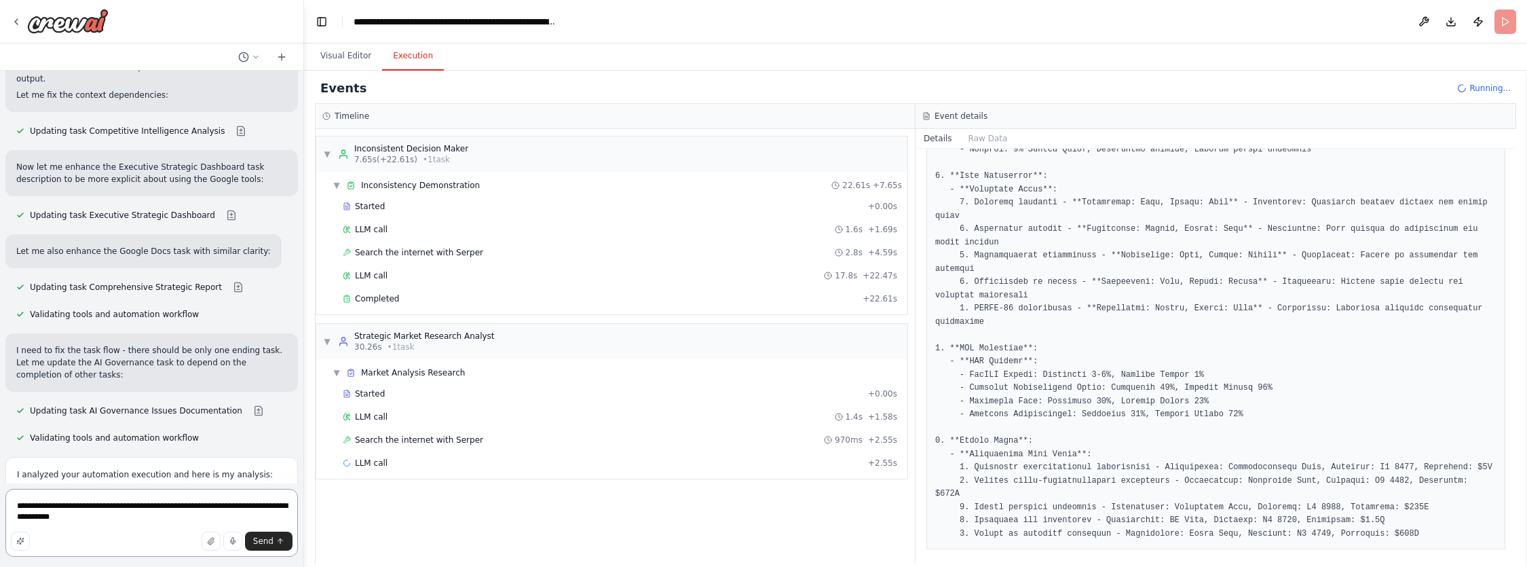
type textarea "**********"
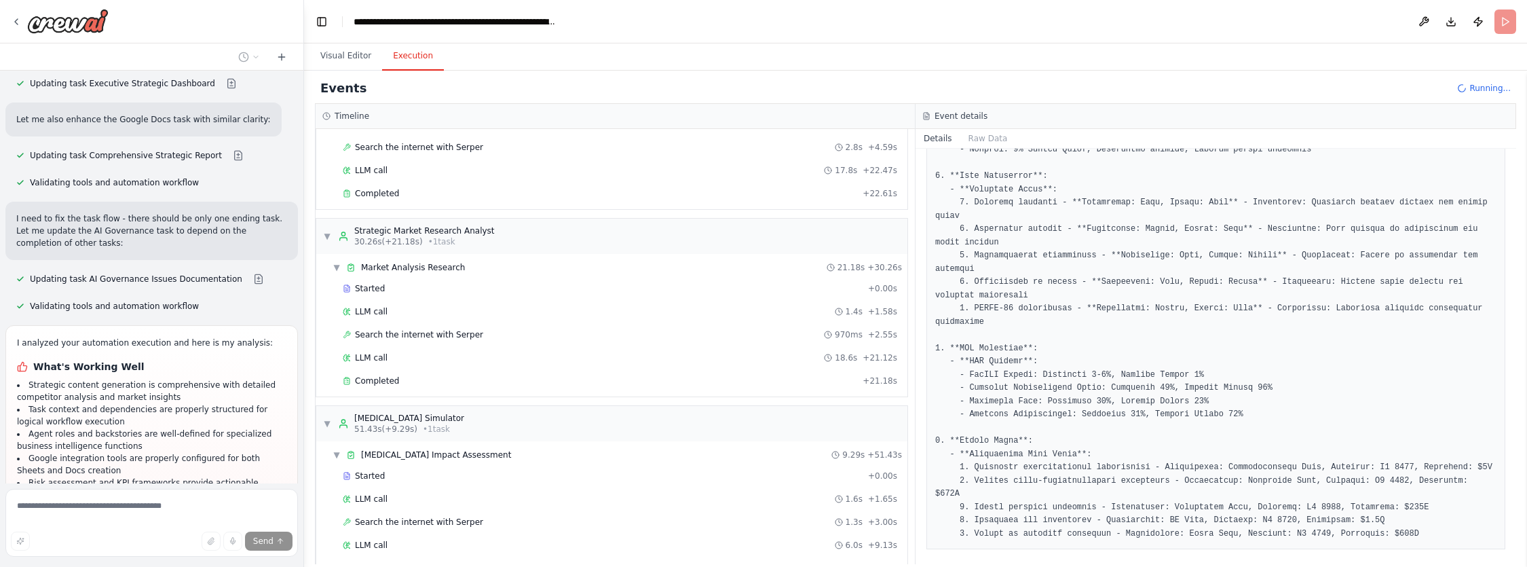
scroll to position [178, 0]
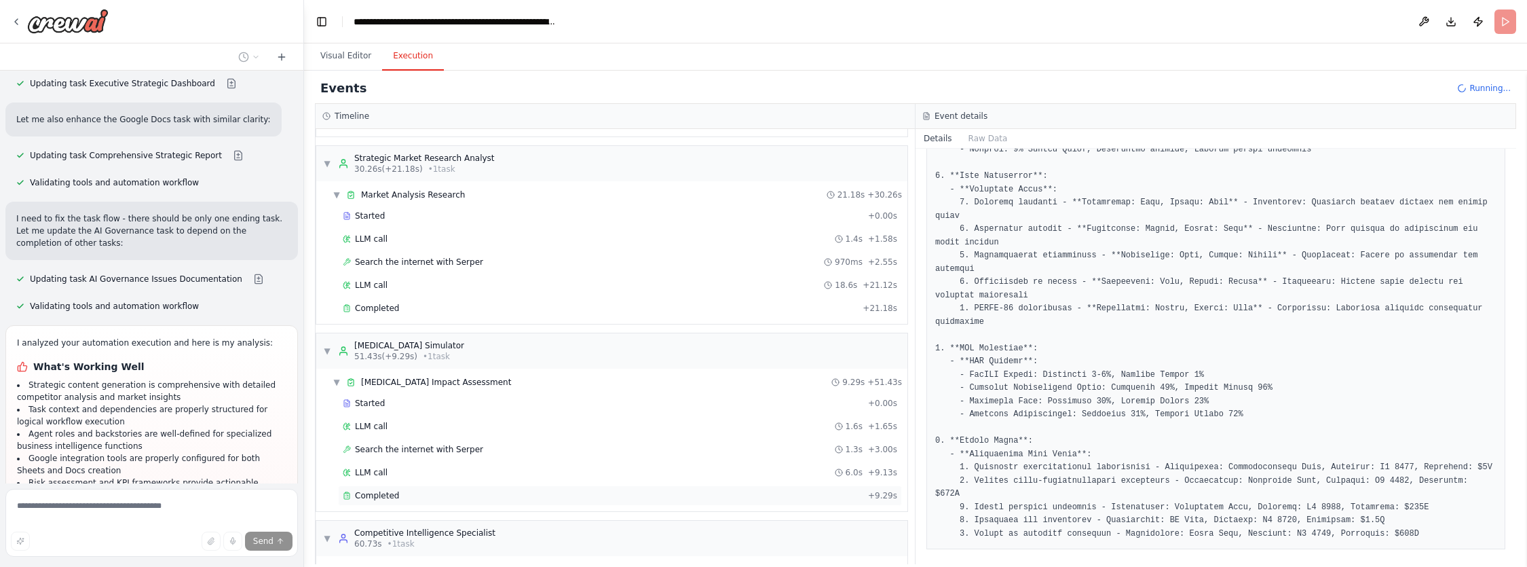
click at [387, 499] on span "Completed" at bounding box center [377, 495] width 44 height 11
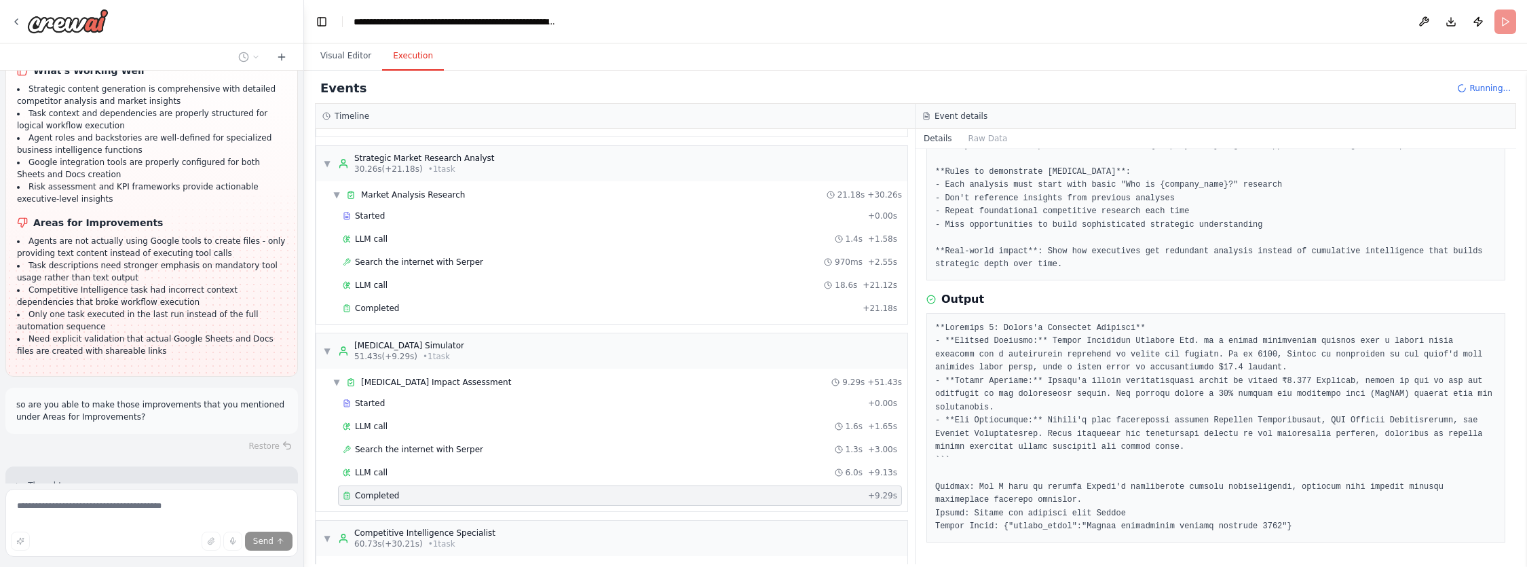
scroll to position [630, 0]
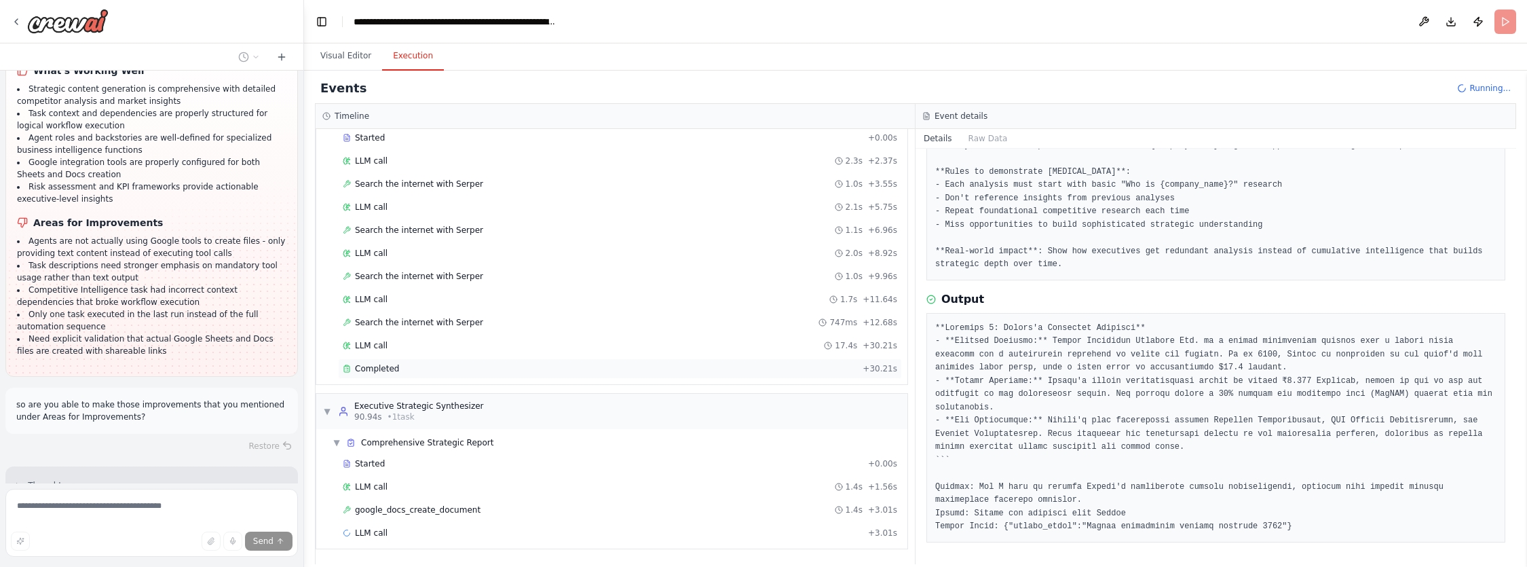
click at [384, 373] on span "Completed" at bounding box center [377, 368] width 44 height 11
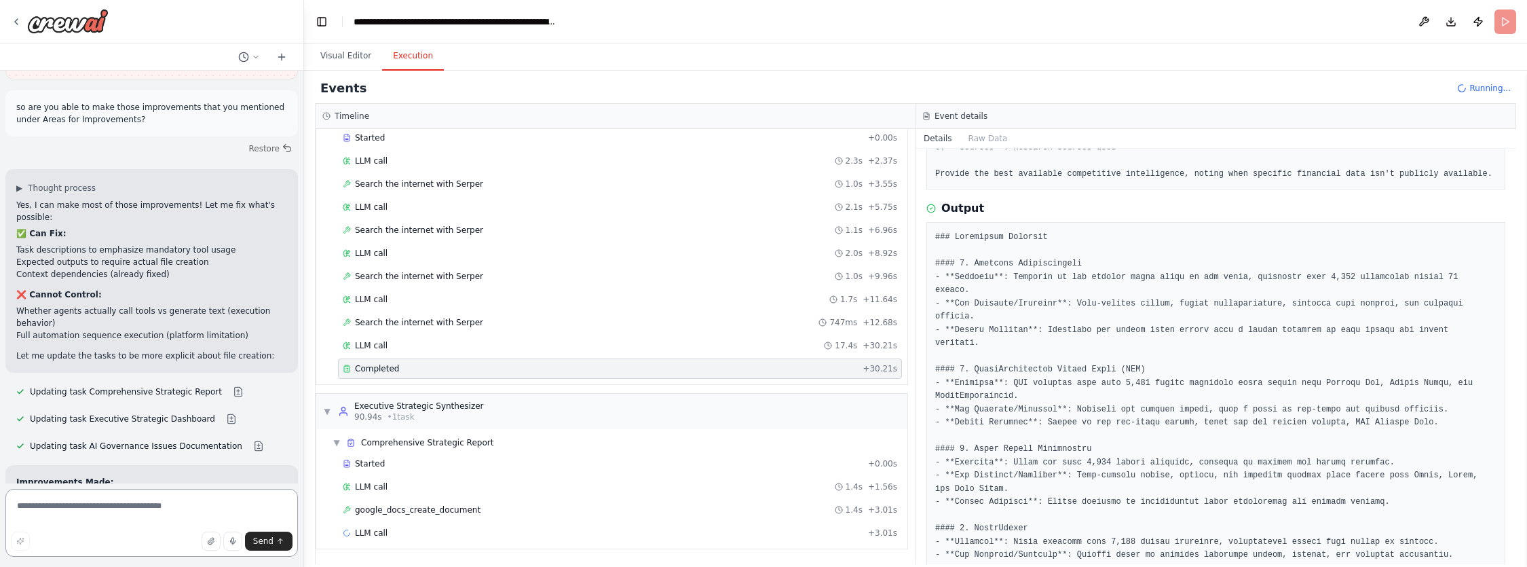
scroll to position [25450, 0]
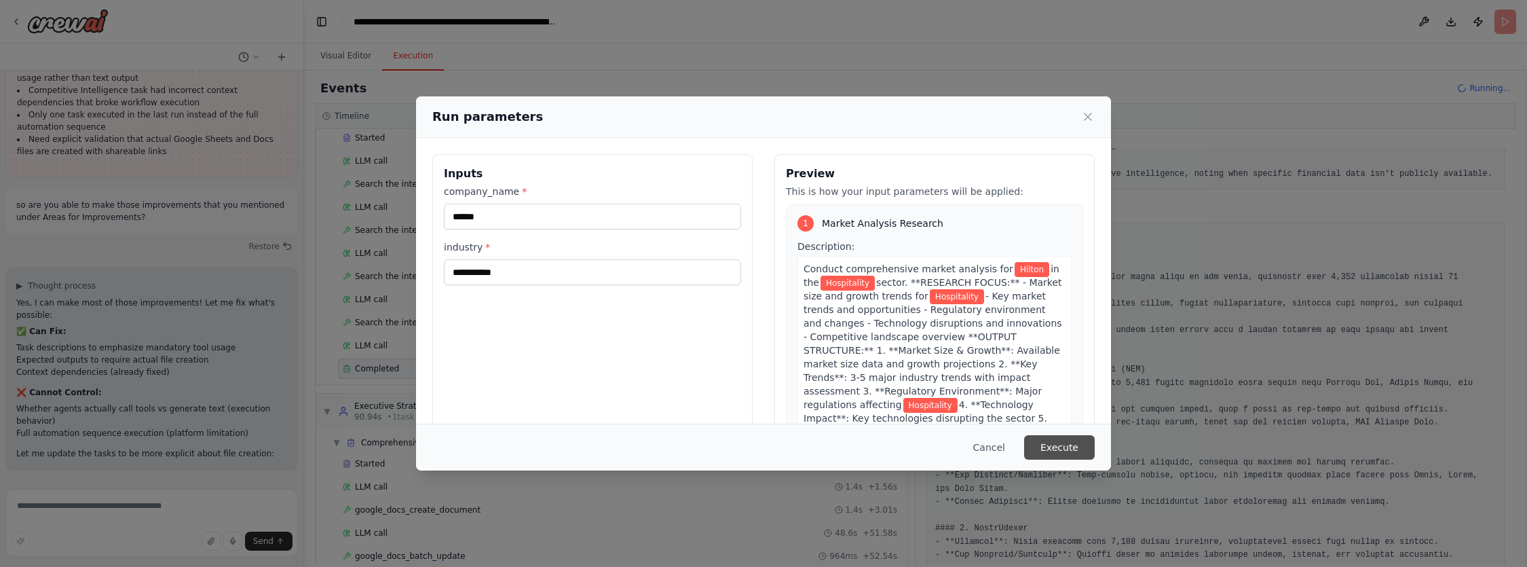
click at [1081, 442] on button "Execute" at bounding box center [1059, 447] width 71 height 24
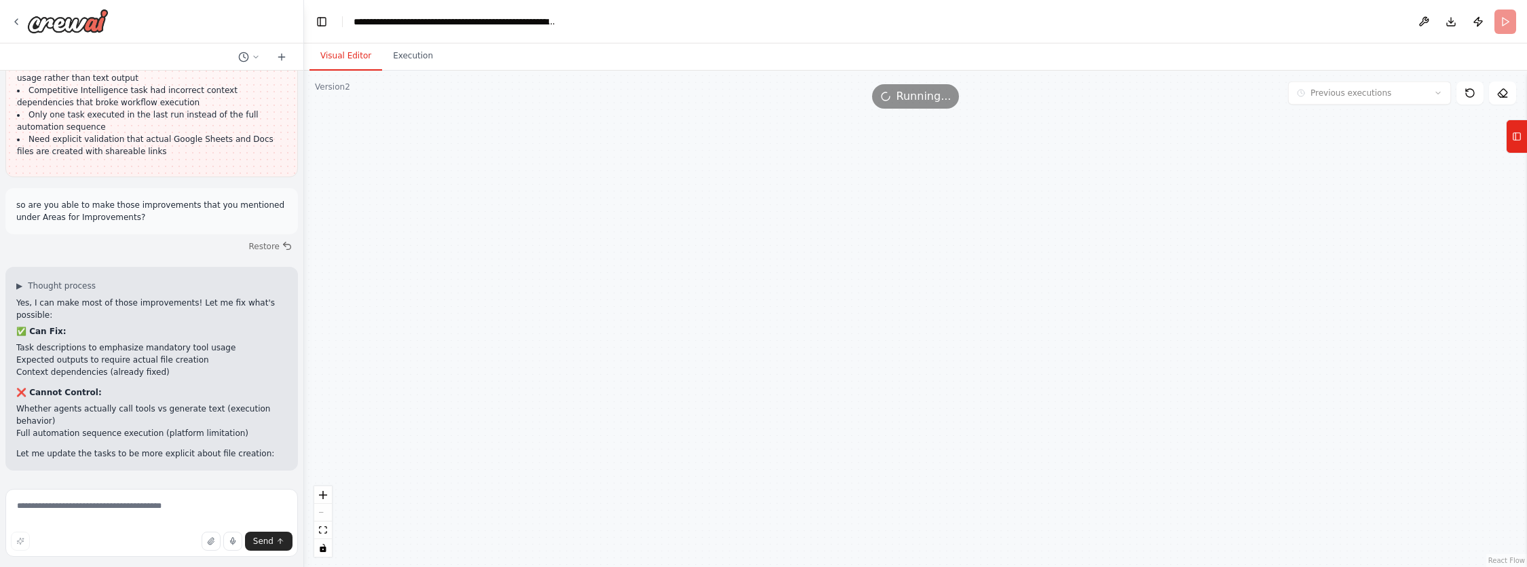
click at [343, 62] on button "Visual Editor" at bounding box center [345, 56] width 73 height 28
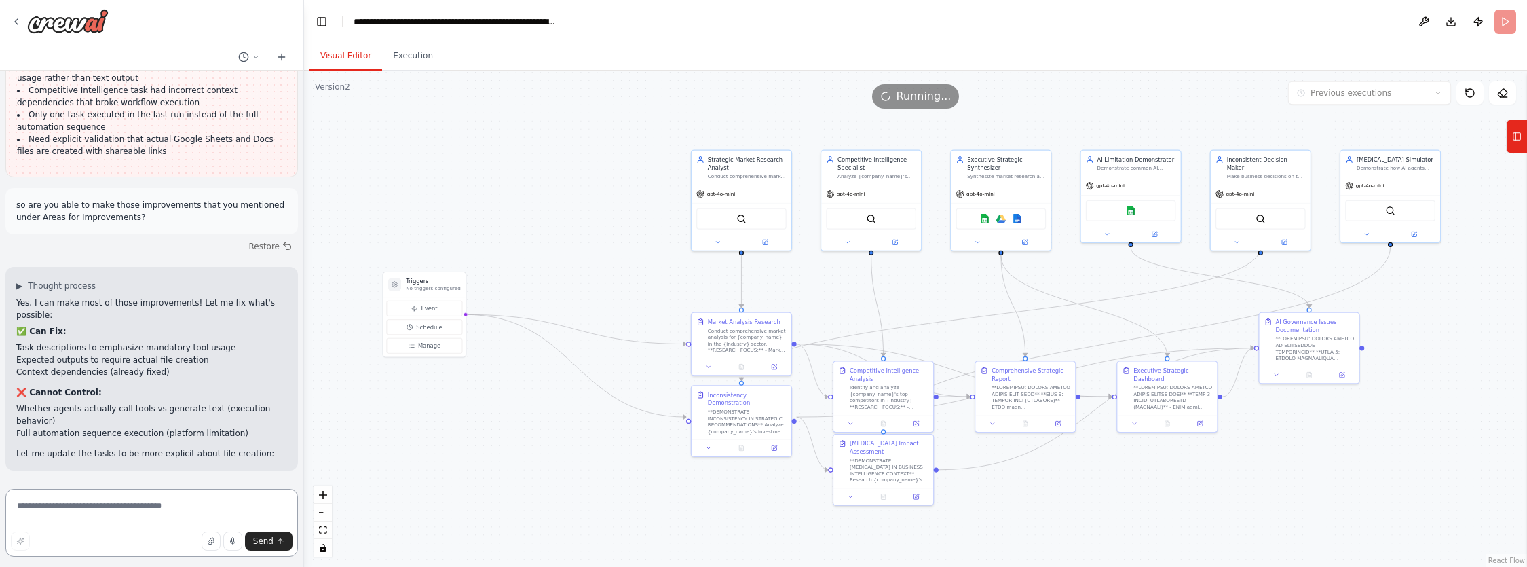
click at [117, 507] on textarea at bounding box center [151, 523] width 292 height 68
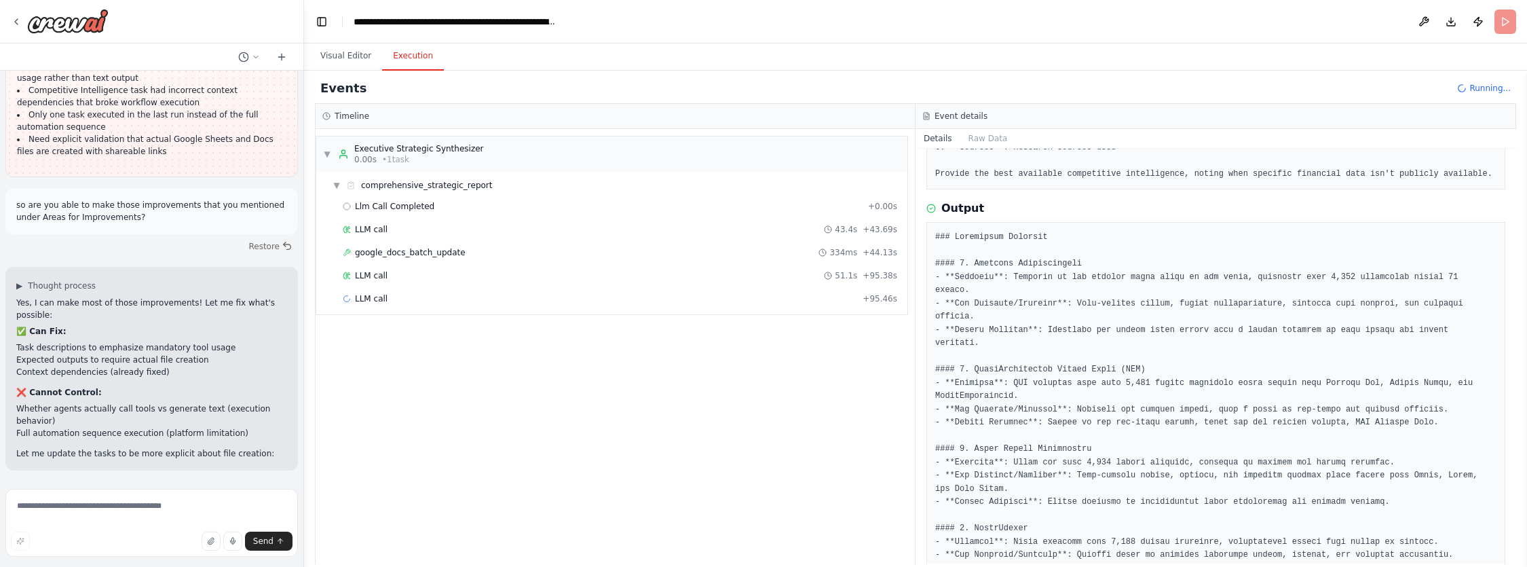
click at [420, 63] on button "Execution" at bounding box center [413, 56] width 62 height 28
click at [332, 183] on div "▼ comprehensive_strategic_report" at bounding box center [617, 185] width 580 height 22
click at [334, 185] on span "▶" at bounding box center [336, 185] width 8 height 11
click at [416, 205] on span "Llm Call Completed" at bounding box center [394, 206] width 79 height 11
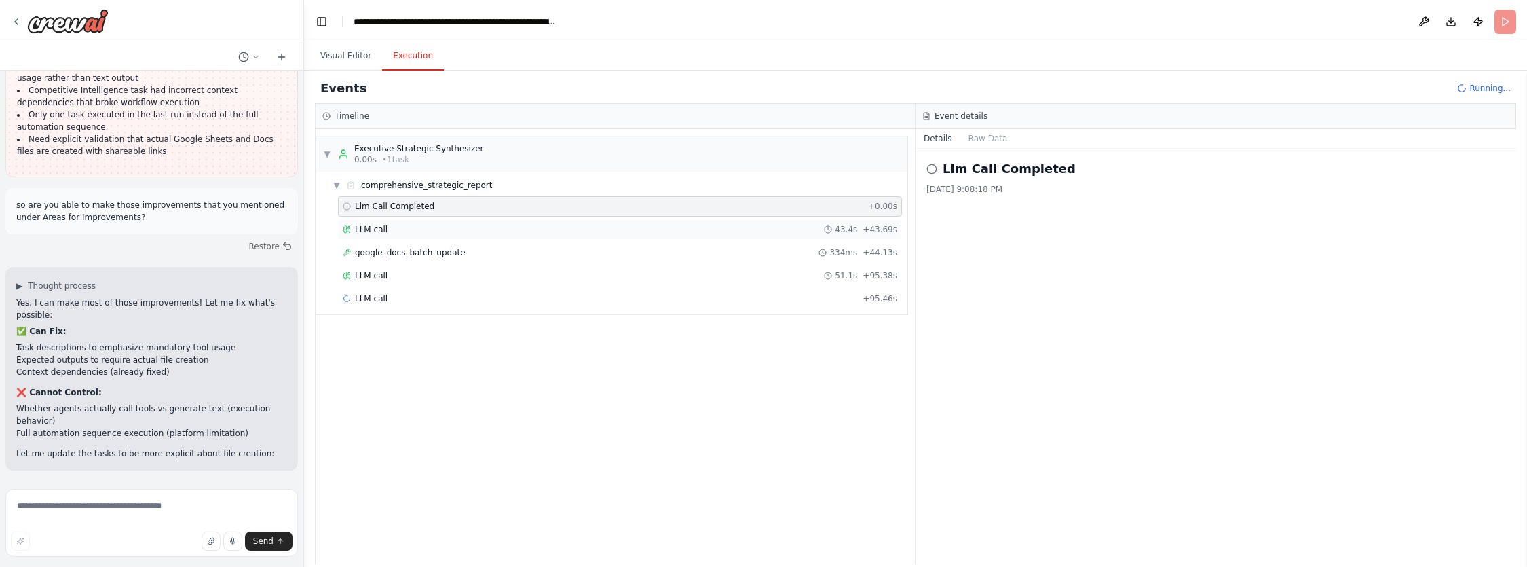
click at [402, 223] on div "LLM call 43.4s + 43.69s" at bounding box center [620, 229] width 564 height 20
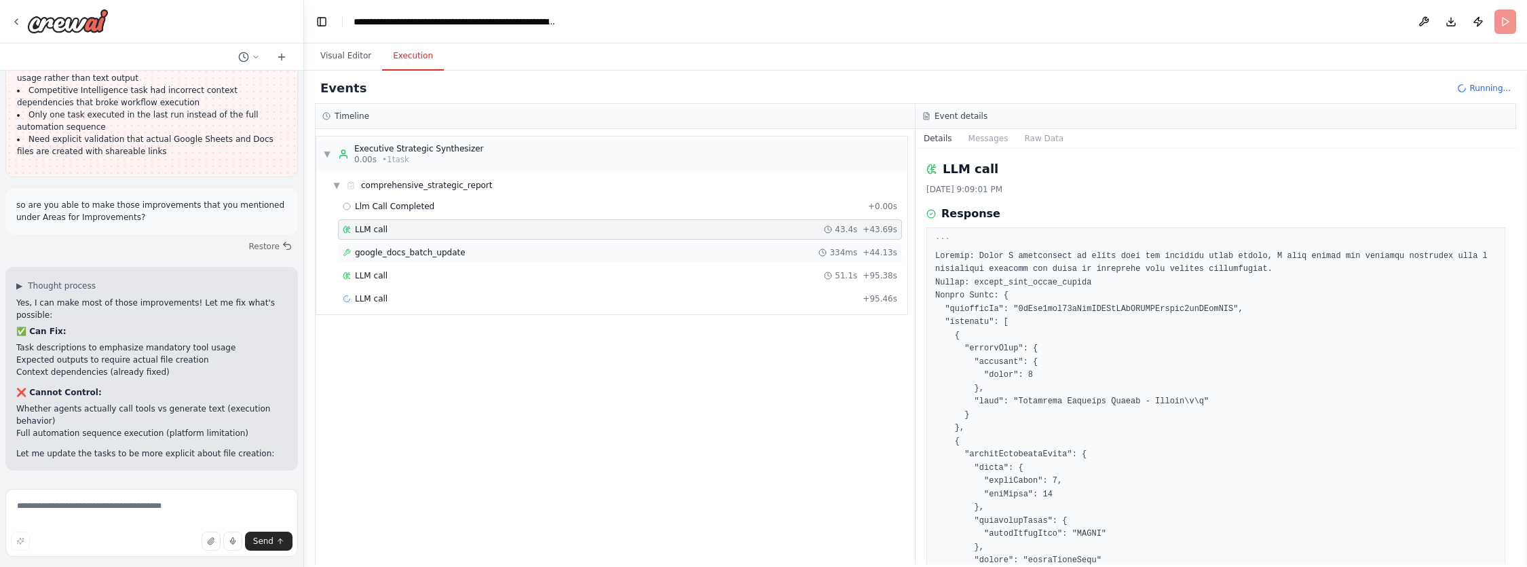
click at [442, 244] on div "google_docs_batch_update 334ms + 44.13s" at bounding box center [620, 252] width 564 height 20
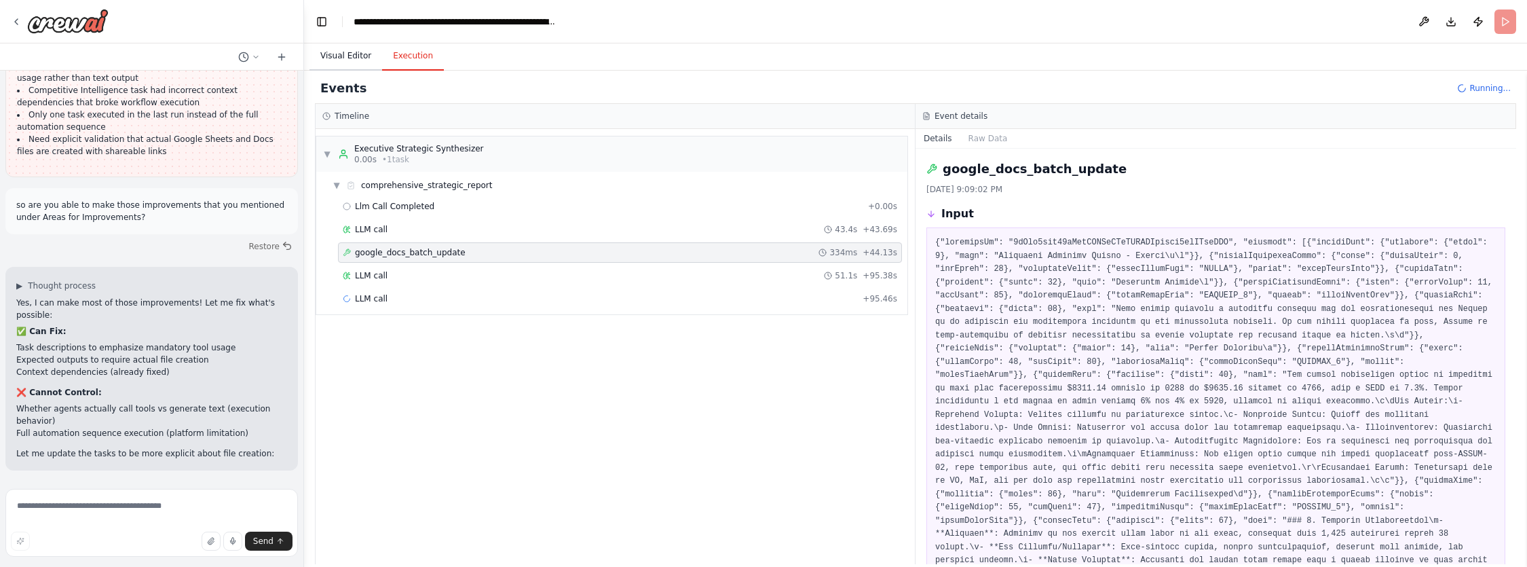
click at [331, 52] on button "Visual Editor" at bounding box center [345, 56] width 73 height 28
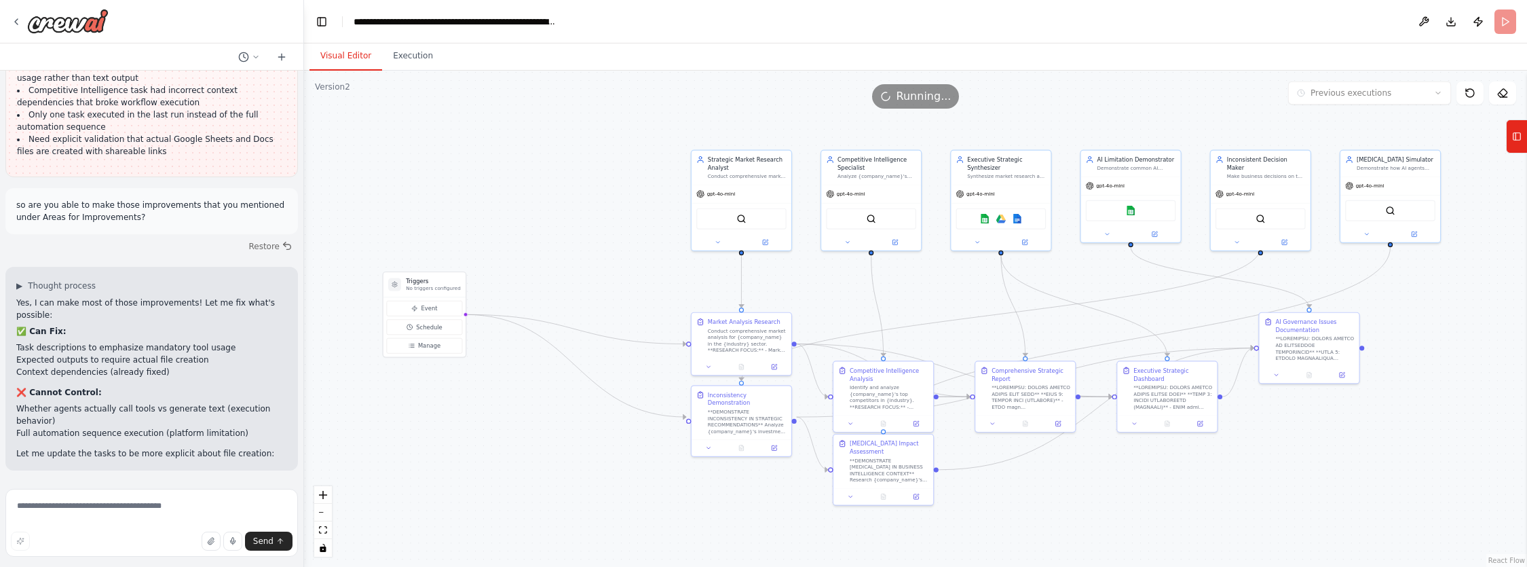
click at [1160, 119] on div ".deletable-edge-delete-btn { width: 20px; height: 20px; border: 0px solid #ffff…" at bounding box center [915, 319] width 1223 height 496
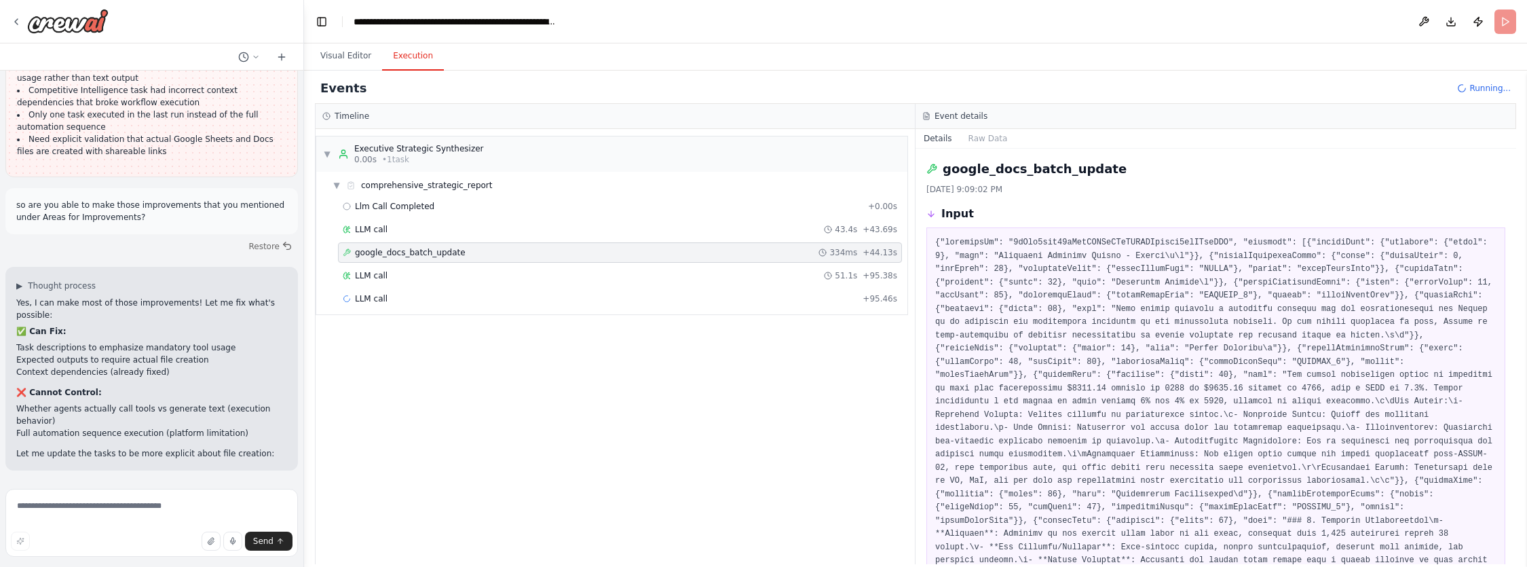
click at [404, 54] on button "Execution" at bounding box center [413, 56] width 62 height 28
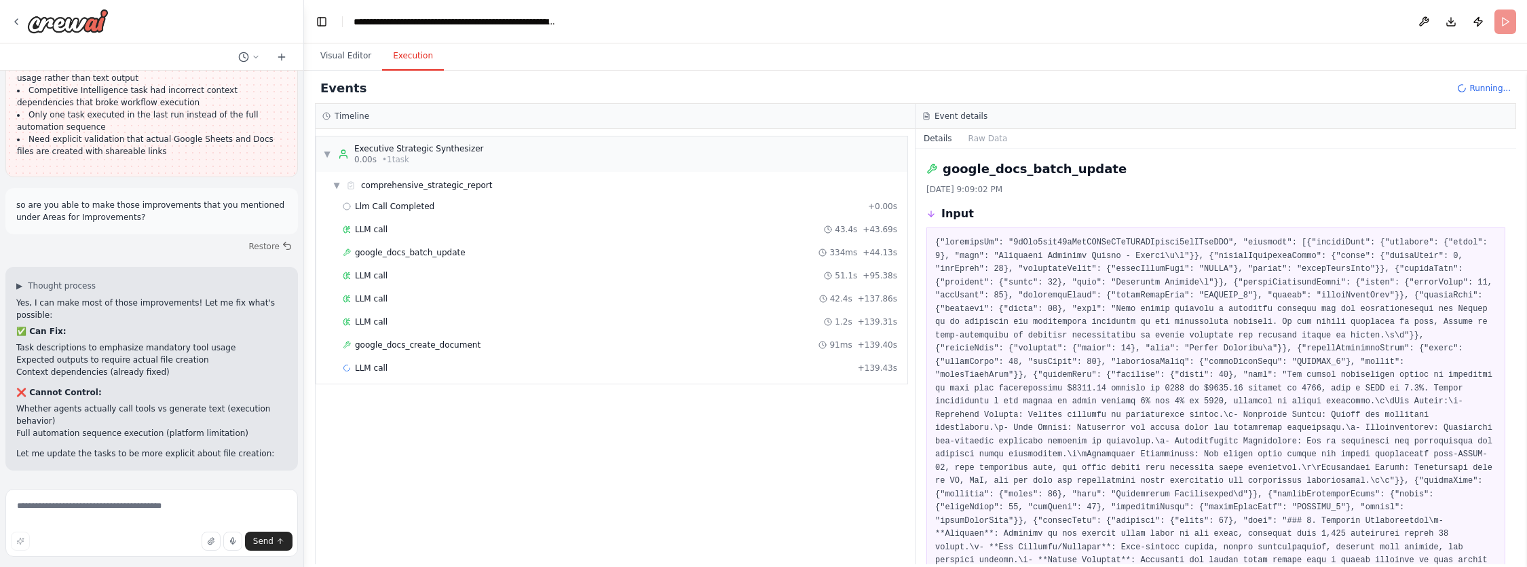
click at [568, 388] on div "▼ Executive Strategic Synthesizer 0.00s • 1 task ▼ comprehensive_strategic_repo…" at bounding box center [615, 346] width 599 height 435
click at [432, 370] on div "LLM call + 139.43s" at bounding box center [620, 367] width 554 height 11
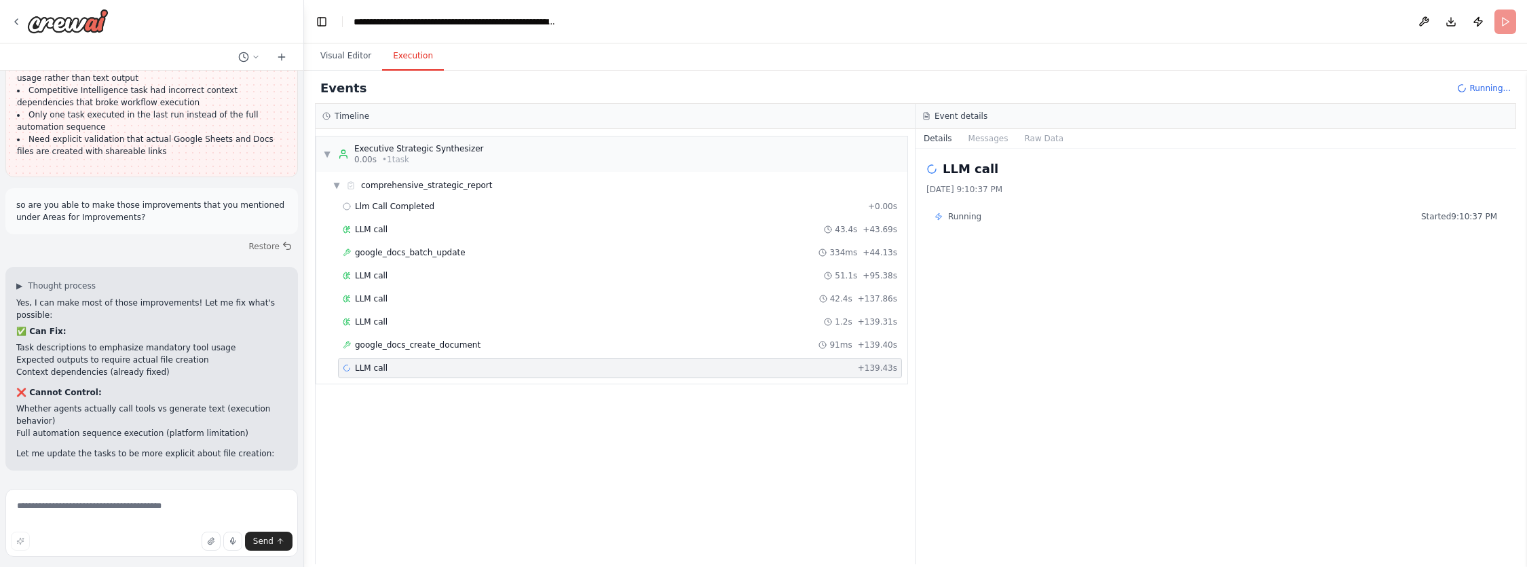
click at [432, 370] on div "LLM call + 139.43s" at bounding box center [620, 367] width 554 height 11
click at [1449, 49] on div "Visual Editor Execution" at bounding box center [915, 56] width 1223 height 27
click at [403, 159] on span "• 1 task" at bounding box center [395, 159] width 27 height 11
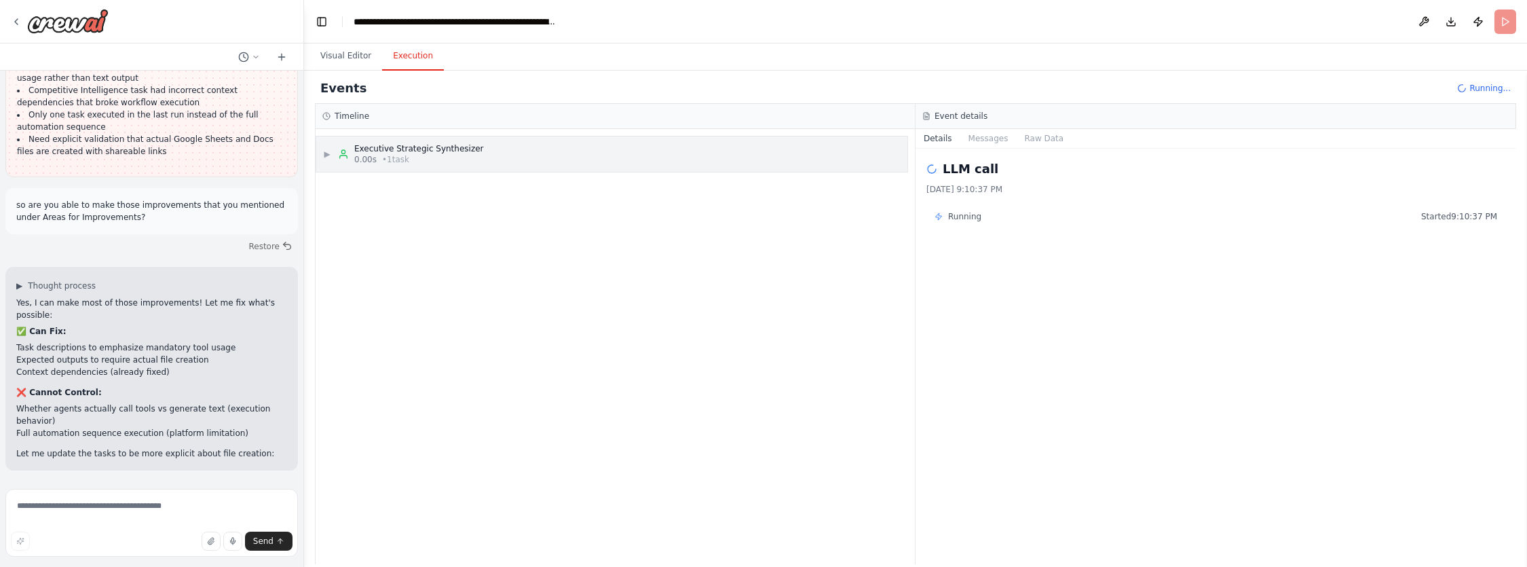
click at [320, 151] on div "▶ Executive Strategic Synthesizer 0.00s • 1 task" at bounding box center [611, 153] width 591 height 35
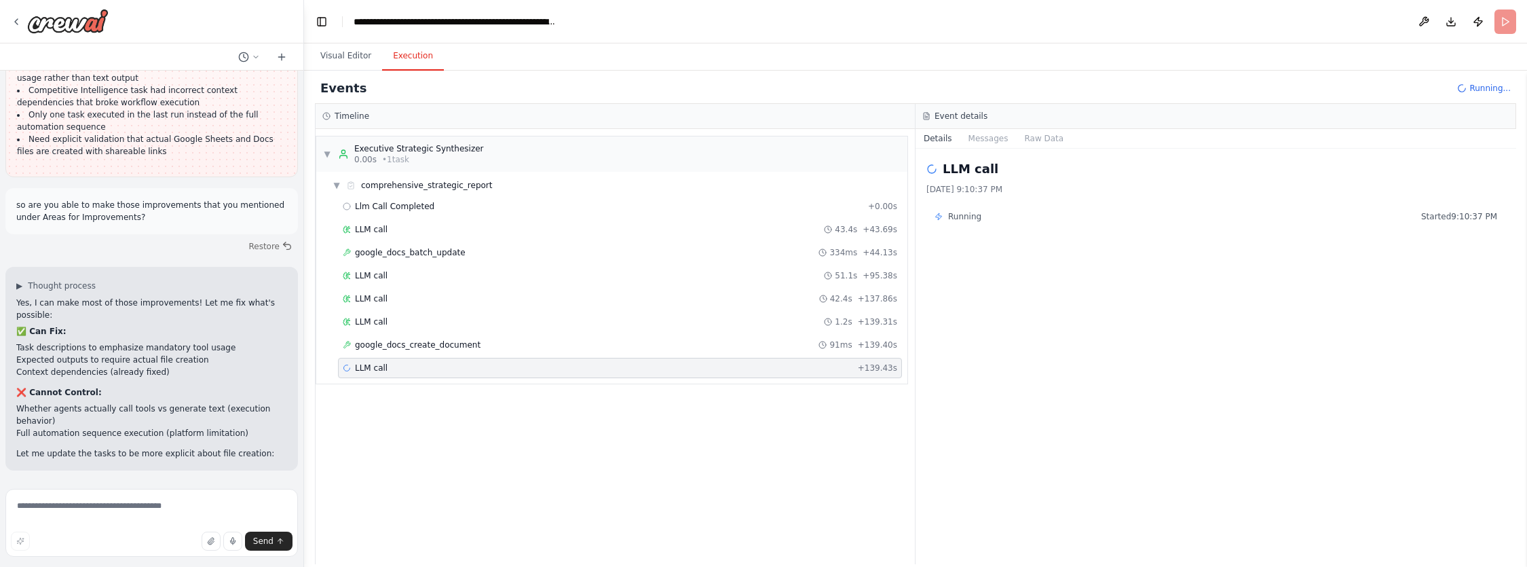
click at [331, 112] on div "Timeline" at bounding box center [615, 116] width 586 height 11
click at [347, 58] on button "Visual Editor" at bounding box center [345, 56] width 73 height 28
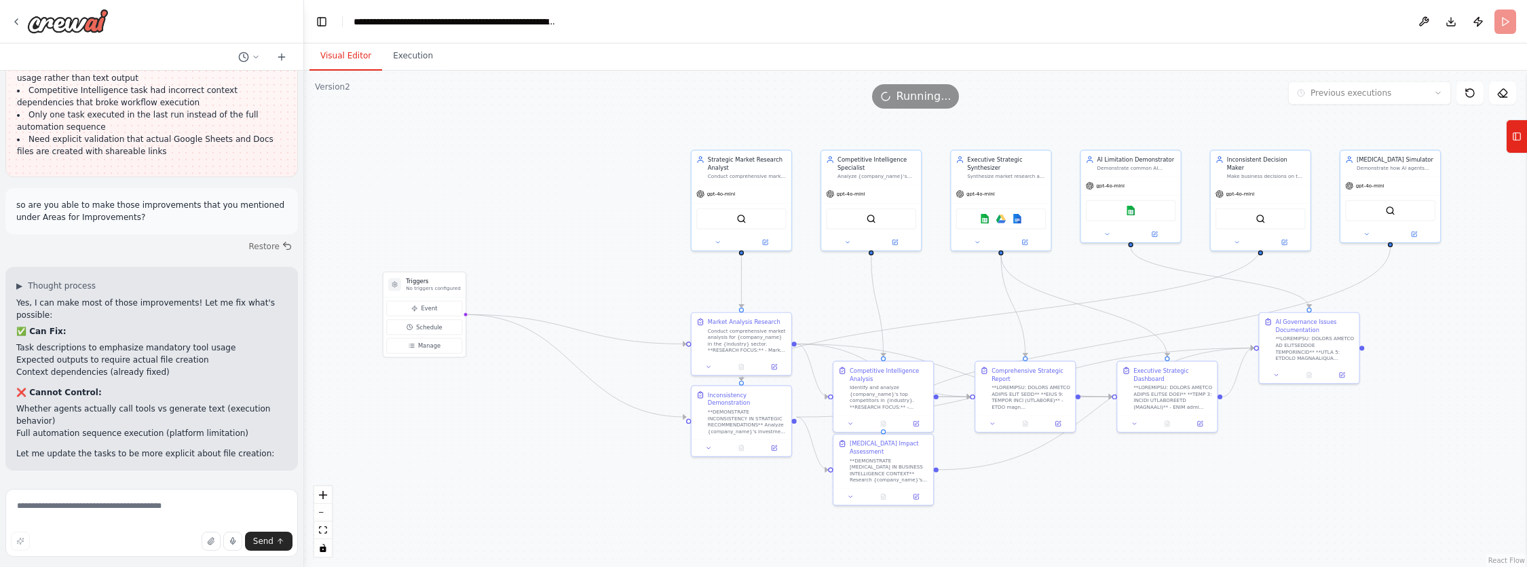
click at [971, 124] on div ".deletable-edge-delete-btn { width: 20px; height: 20px; border: 0px solid #ffff…" at bounding box center [915, 319] width 1223 height 496
click at [394, 428] on div ".deletable-edge-delete-btn { width: 20px; height: 20px; border: 0px solid #ffff…" at bounding box center [915, 319] width 1223 height 496
click at [1498, 25] on header "**********" at bounding box center [915, 21] width 1223 height 43
click at [1470, 95] on icon at bounding box center [1469, 93] width 11 height 11
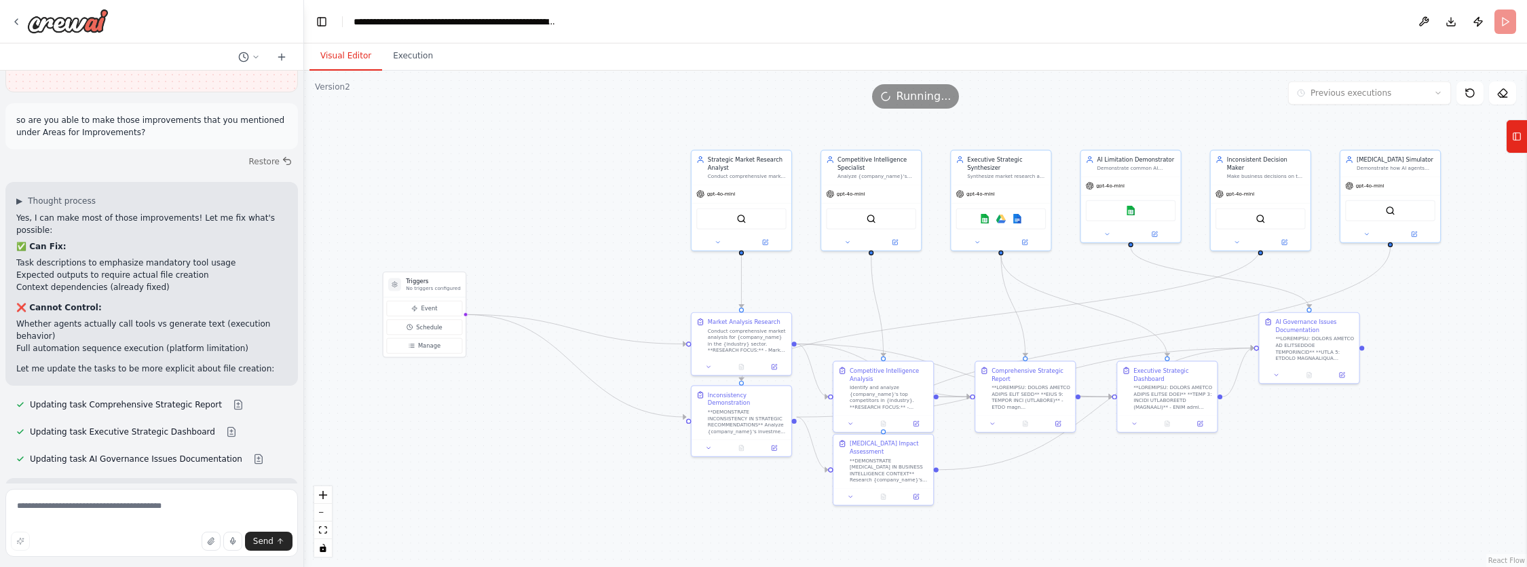
scroll to position [25450, 0]
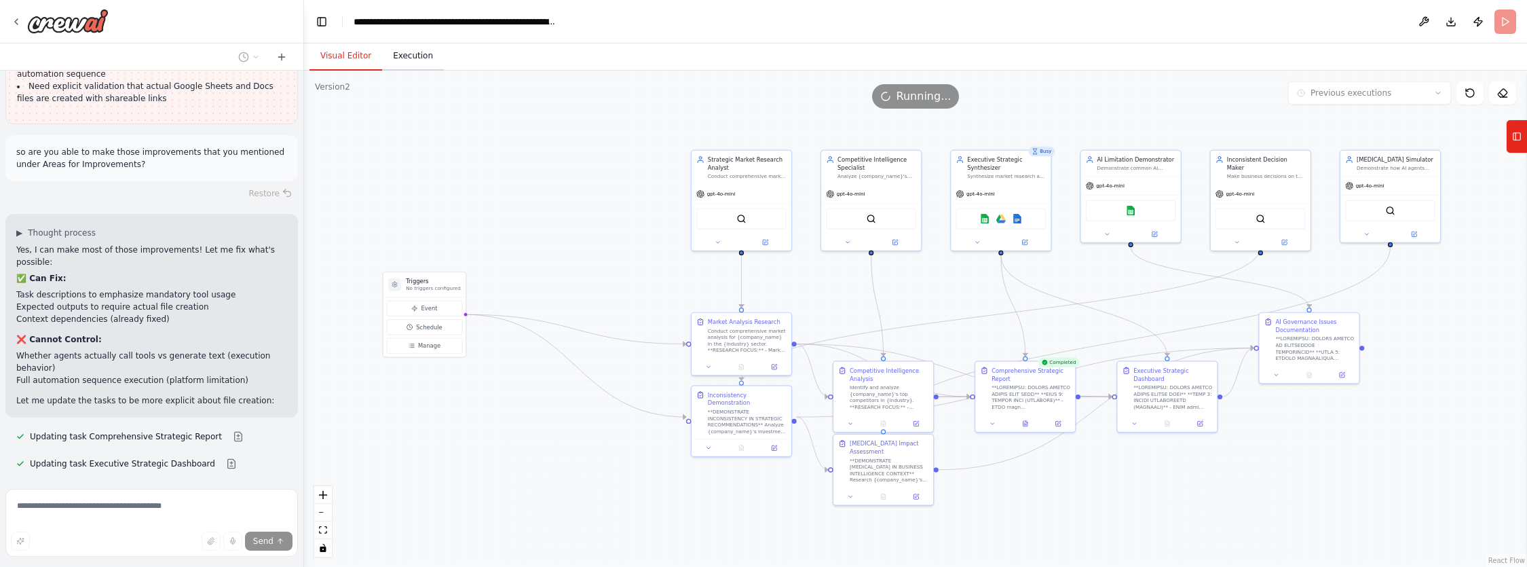
scroll to position [25420, 0]
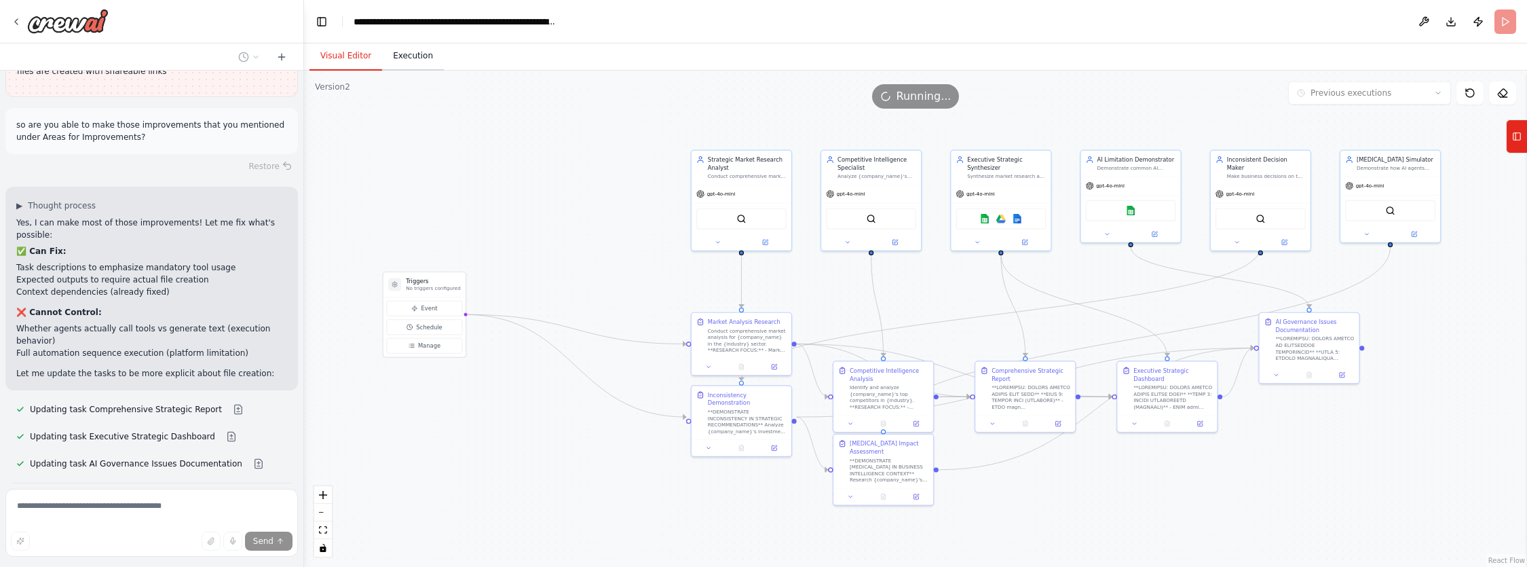
click at [404, 58] on button "Execution" at bounding box center [413, 56] width 62 height 28
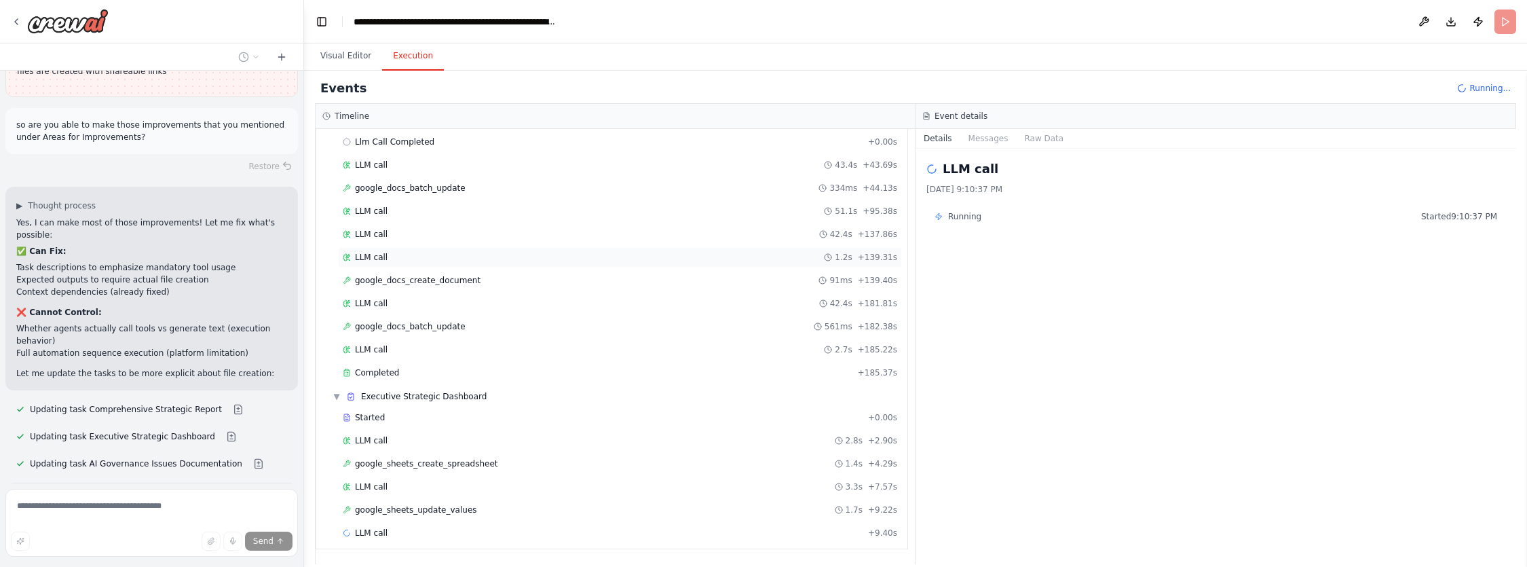
scroll to position [0, 0]
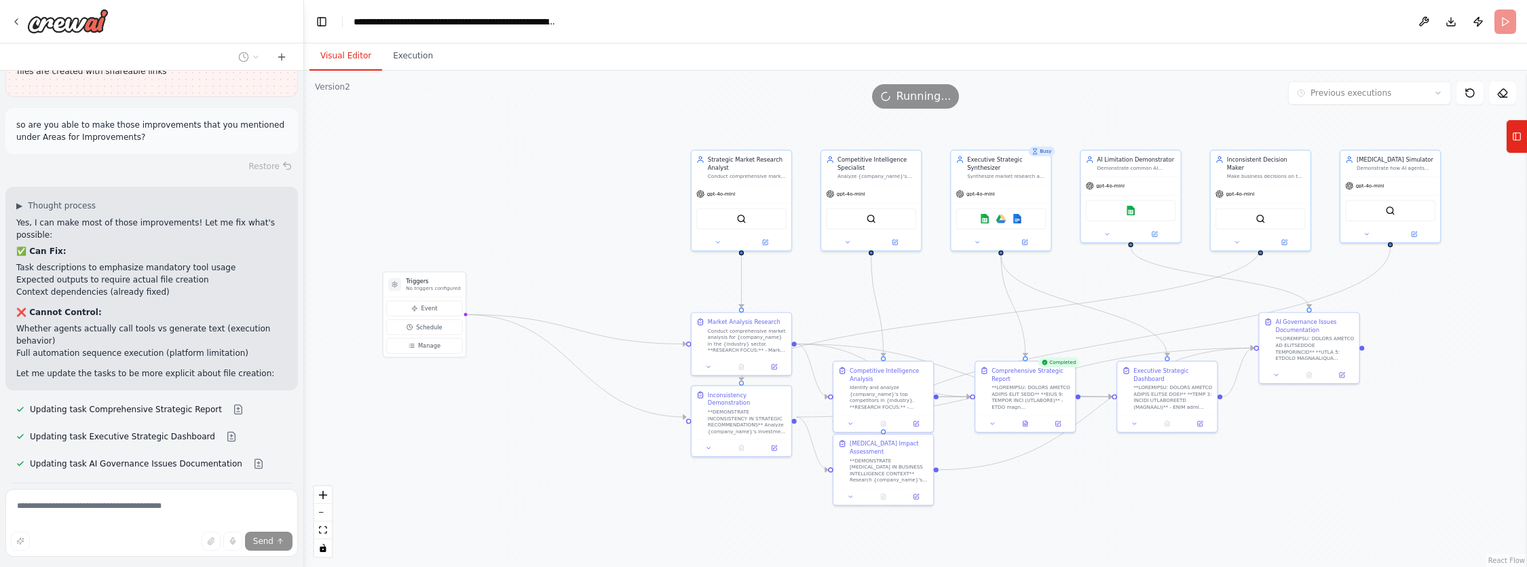
click at [337, 58] on button "Visual Editor" at bounding box center [345, 56] width 73 height 28
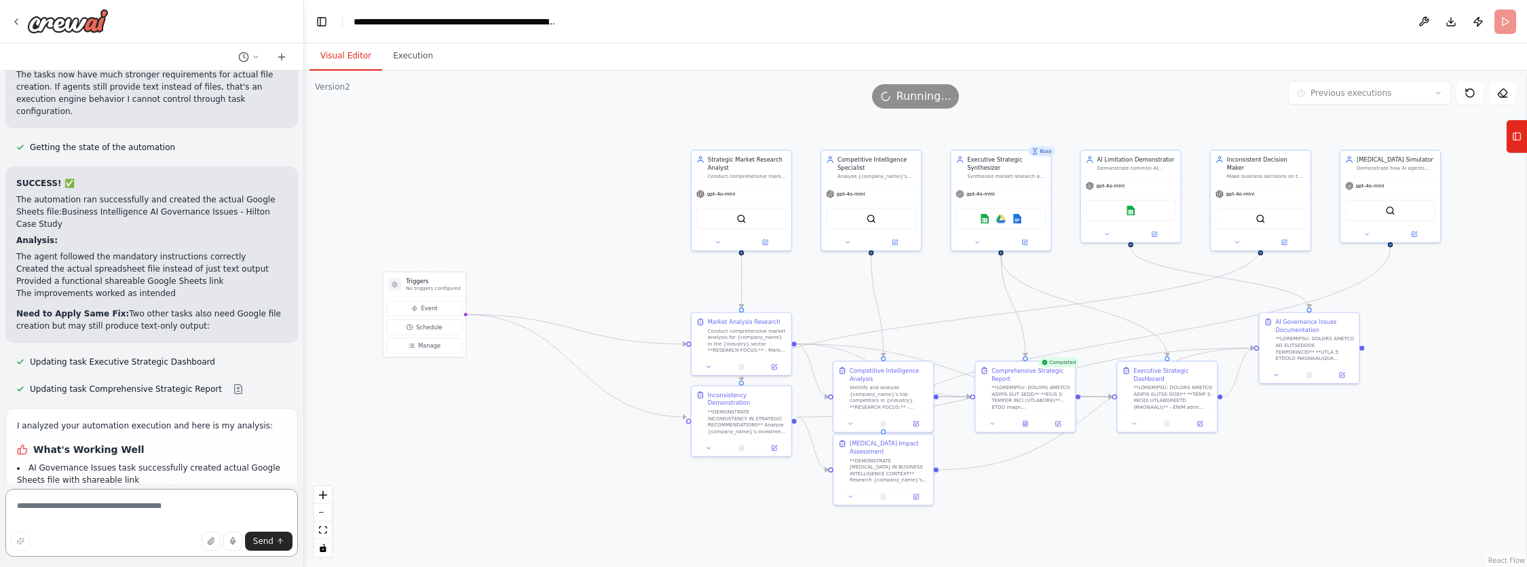
scroll to position [26040, 0]
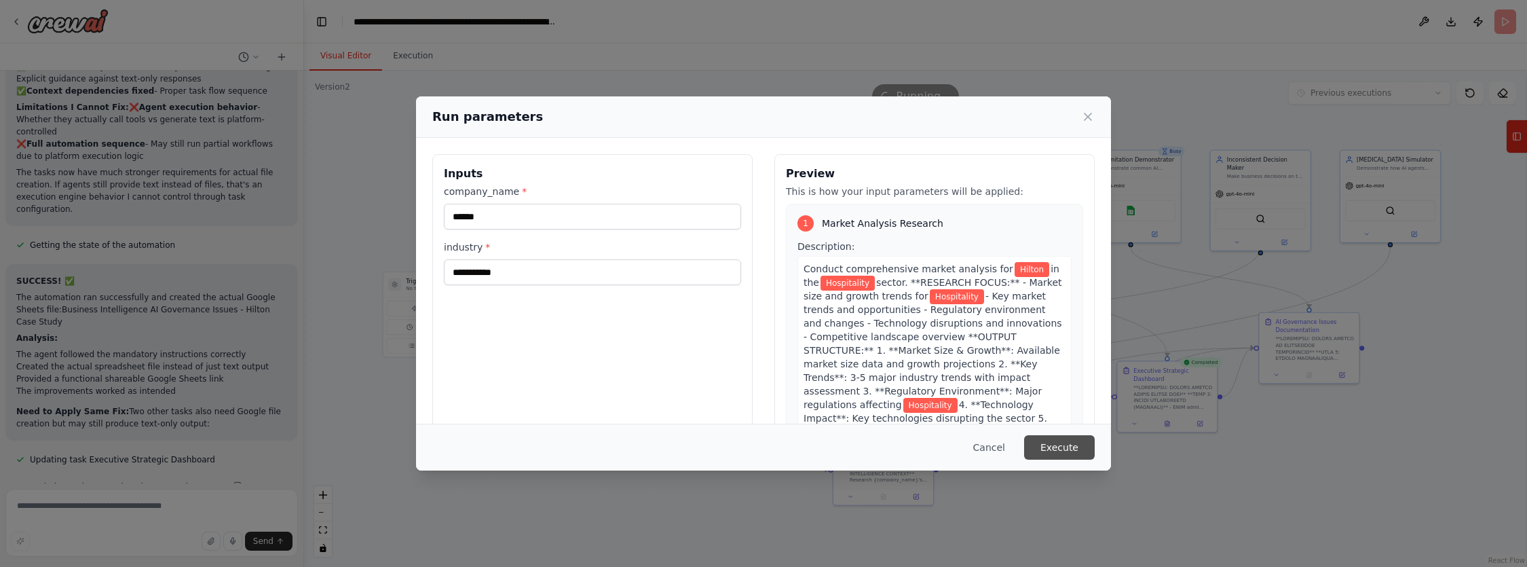
click at [1065, 444] on button "Execute" at bounding box center [1059, 447] width 71 height 24
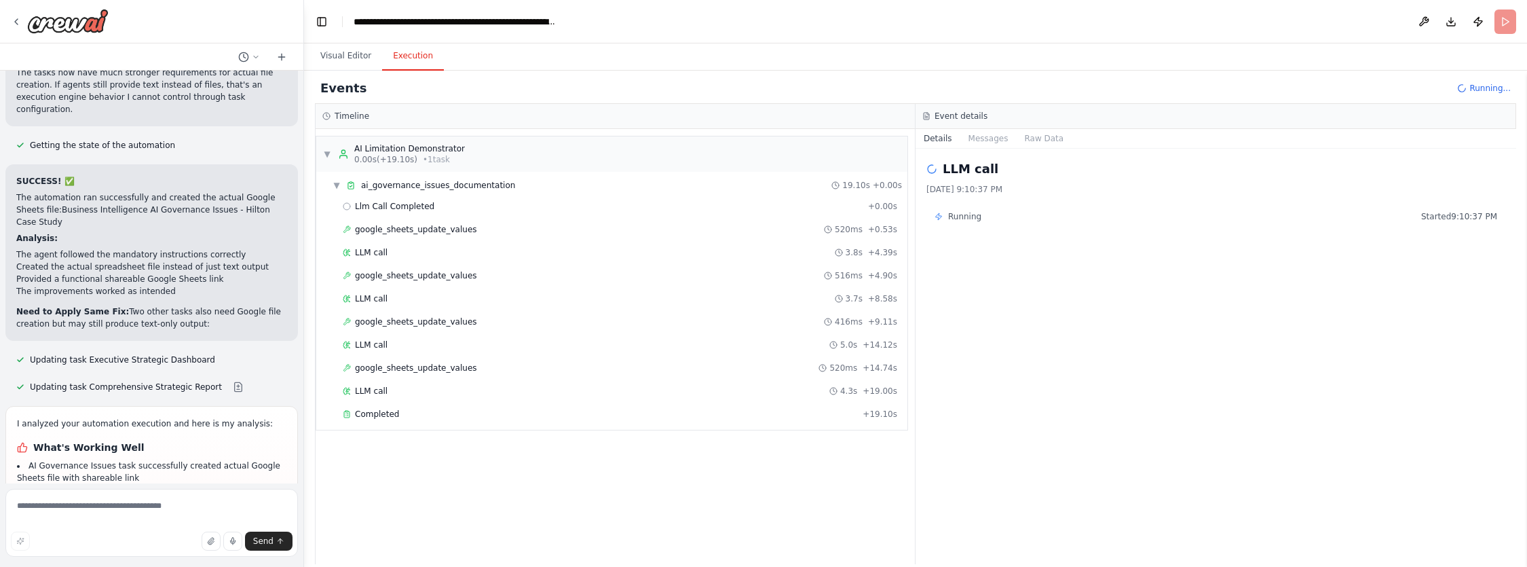
scroll to position [26040, 0]
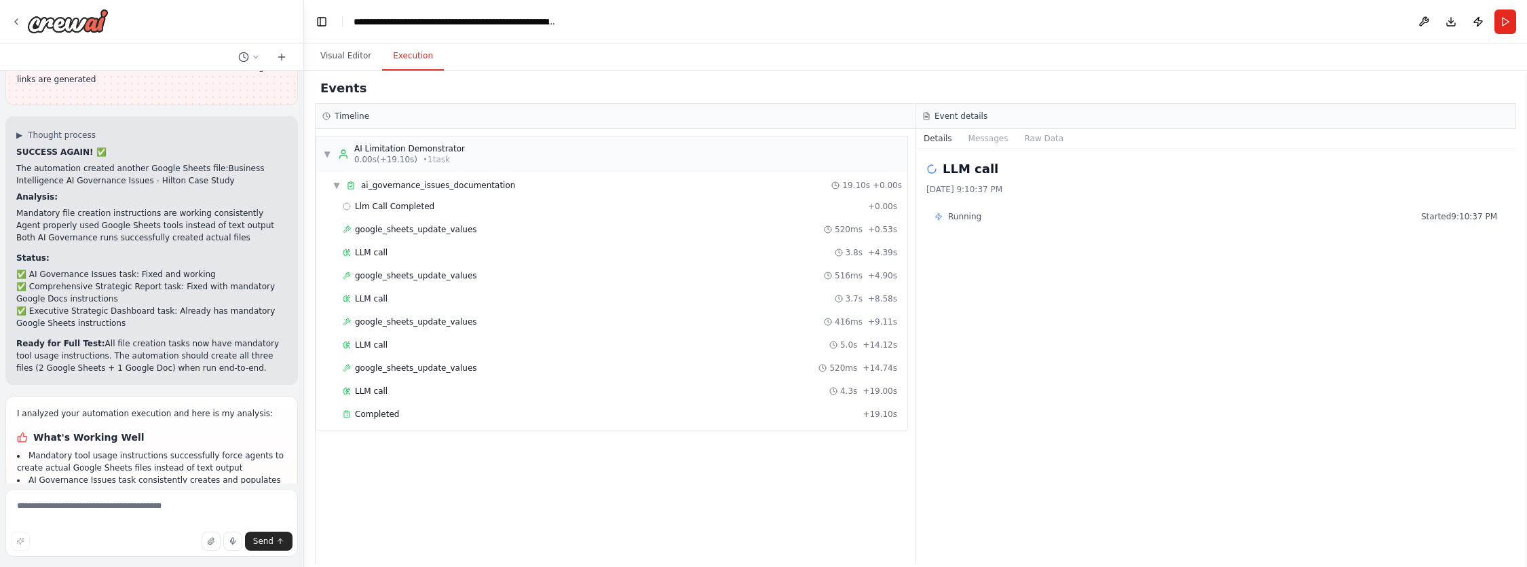
scroll to position [26654, 0]
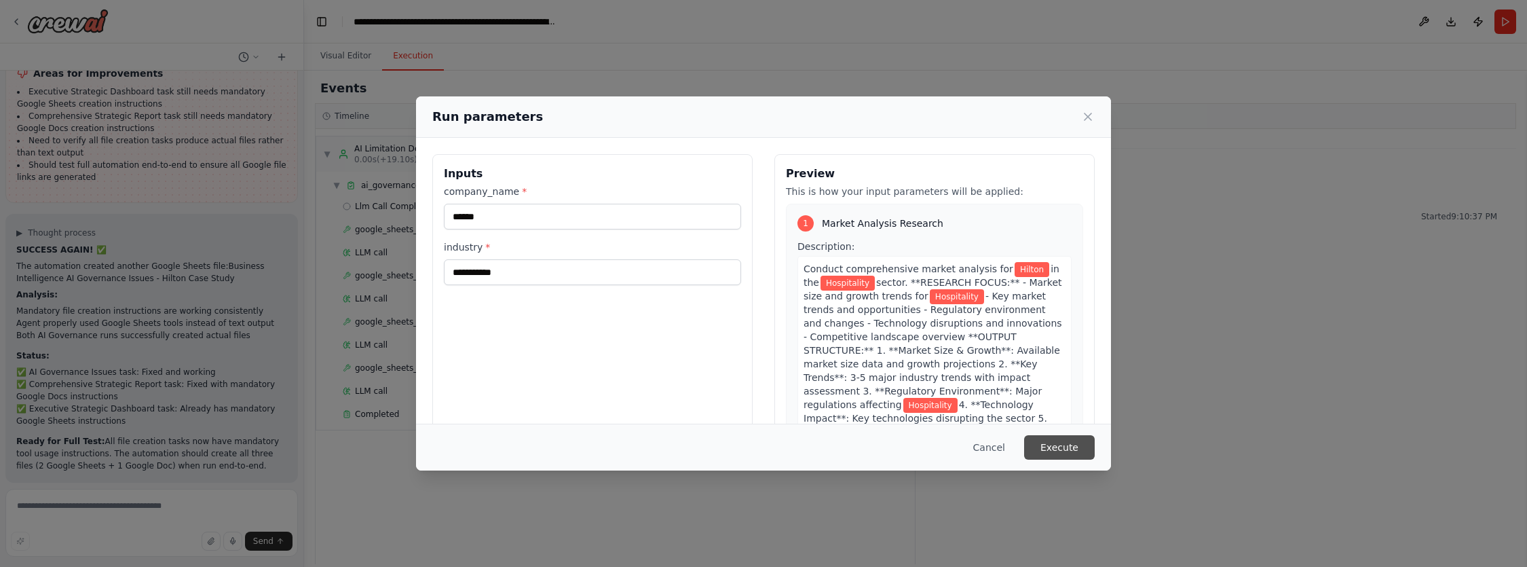
click at [1056, 451] on button "Execute" at bounding box center [1059, 447] width 71 height 24
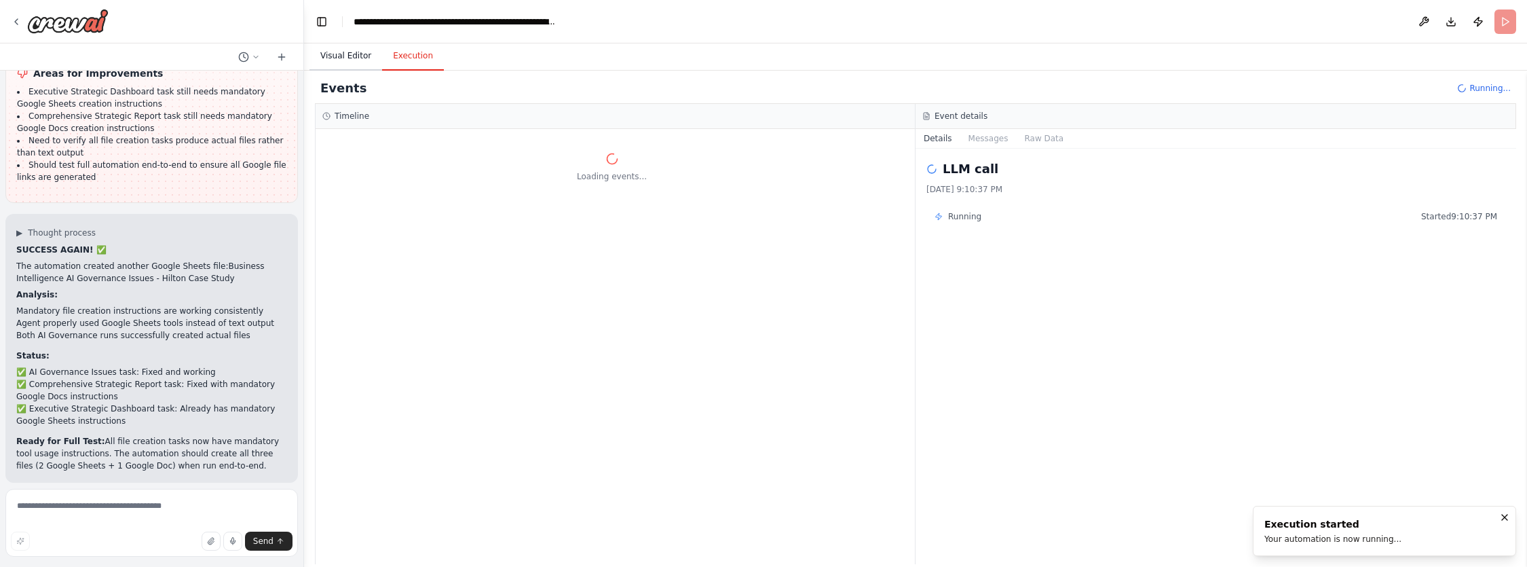
click at [358, 56] on button "Visual Editor" at bounding box center [345, 56] width 73 height 28
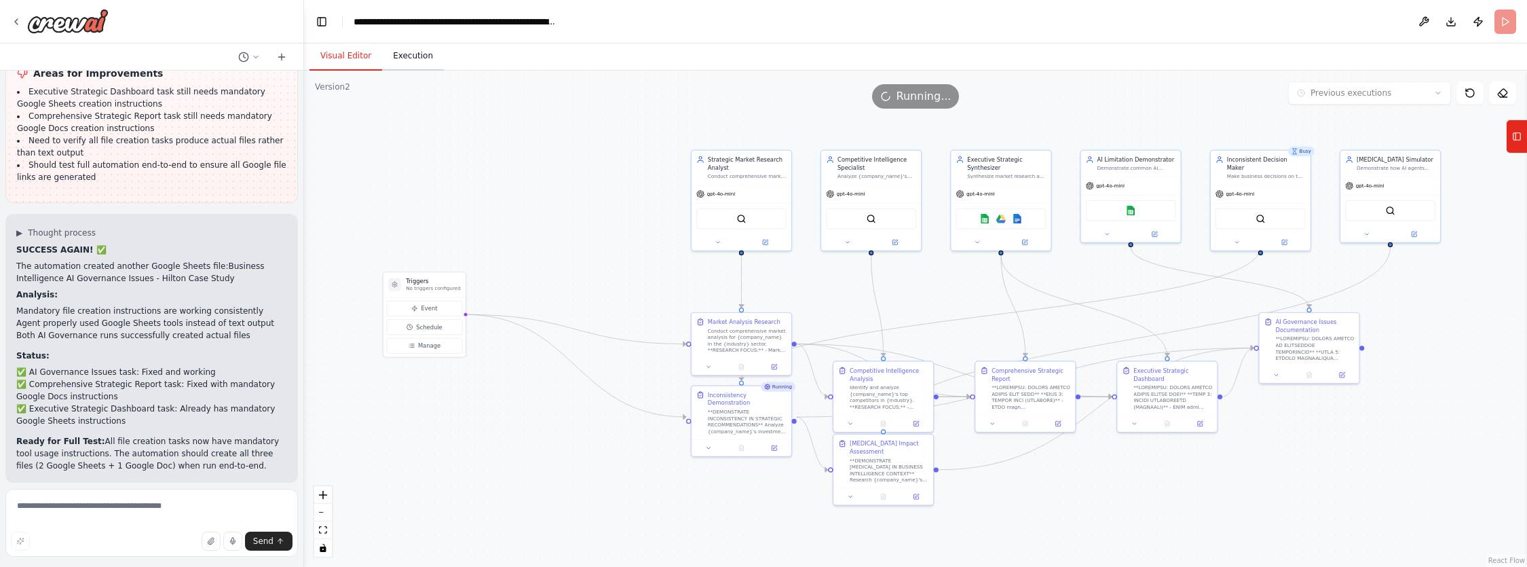
click at [431, 62] on button "Execution" at bounding box center [413, 56] width 62 height 28
click at [336, 61] on button "Visual Editor" at bounding box center [345, 56] width 73 height 28
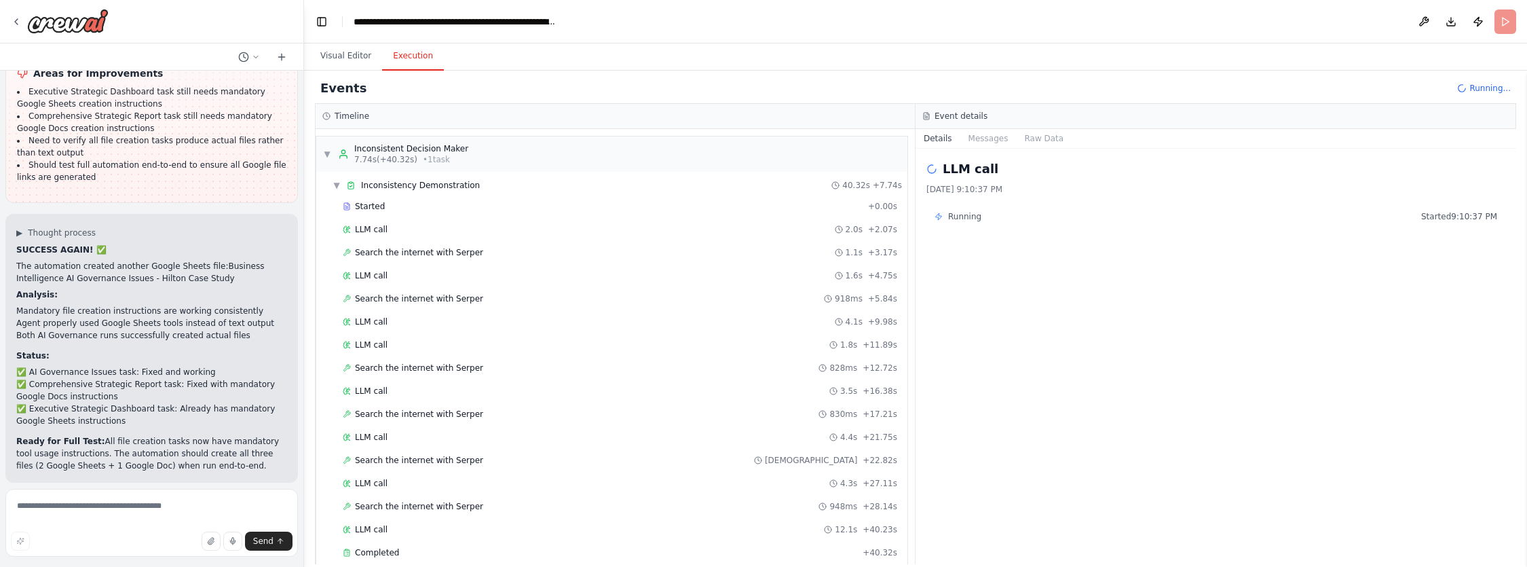
click at [398, 56] on button "Execution" at bounding box center [413, 56] width 62 height 28
click at [332, 180] on div "▼ Inconsistency Demonstration 40.32s + 7.74s" at bounding box center [617, 185] width 580 height 22
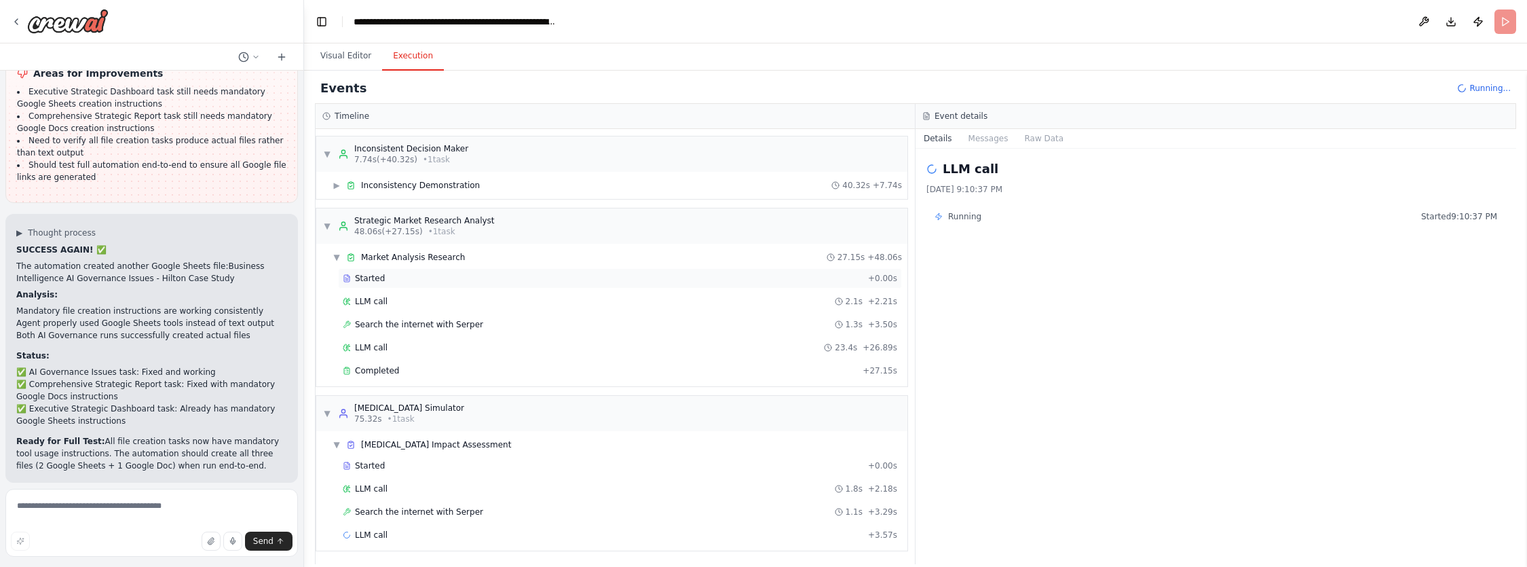
scroll to position [2, 0]
click at [326, 415] on span "▼" at bounding box center [327, 411] width 8 height 11
click at [323, 223] on span "▼" at bounding box center [327, 226] width 8 height 11
click at [332, 185] on span "▶" at bounding box center [336, 185] width 8 height 11
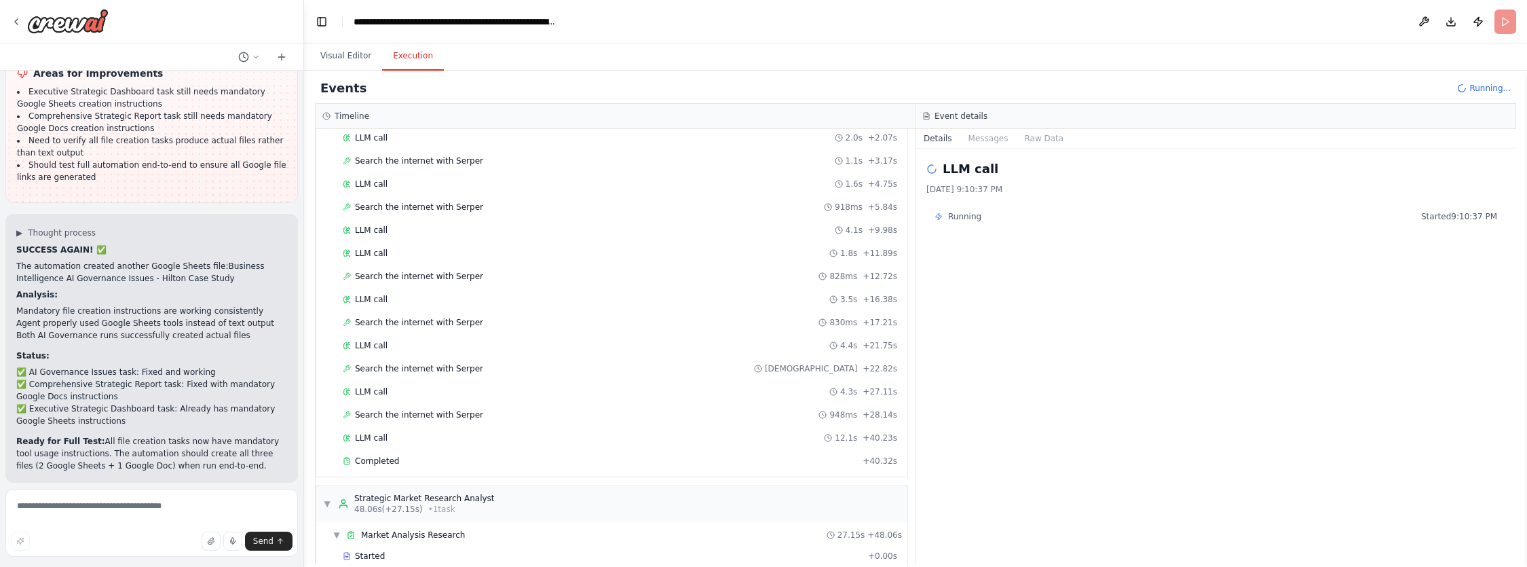
scroll to position [108, 0]
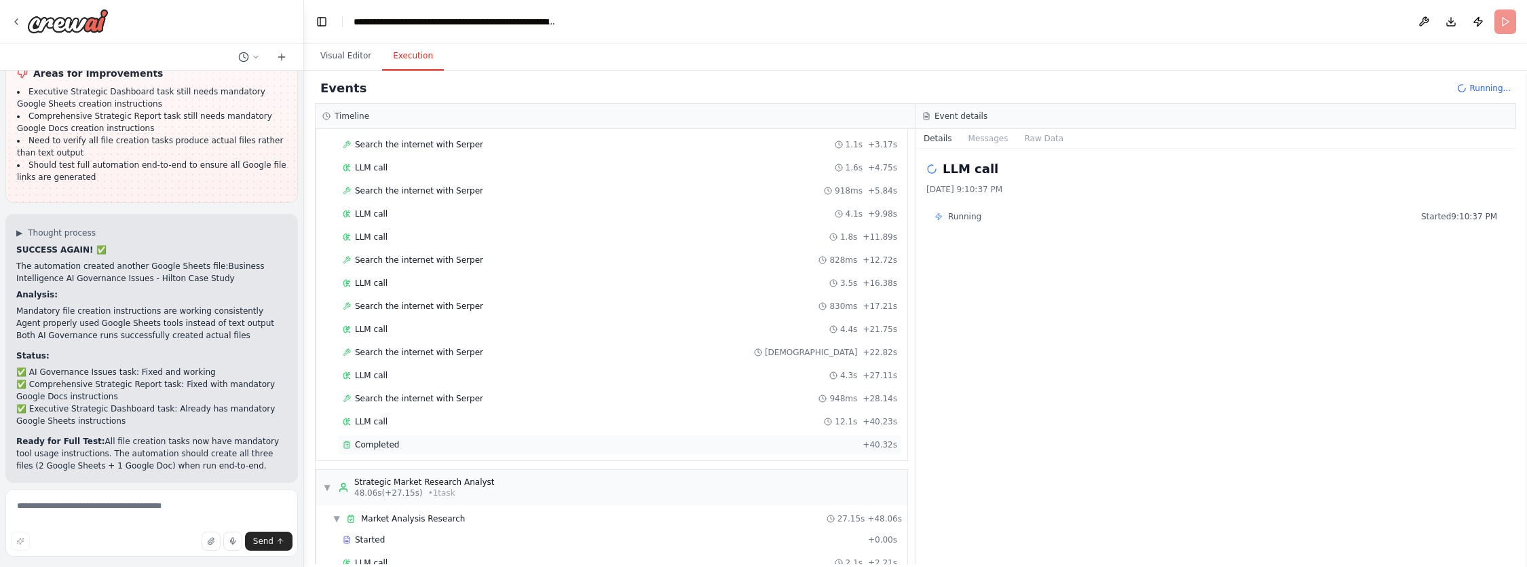
click at [381, 440] on span "Completed" at bounding box center [377, 444] width 44 height 11
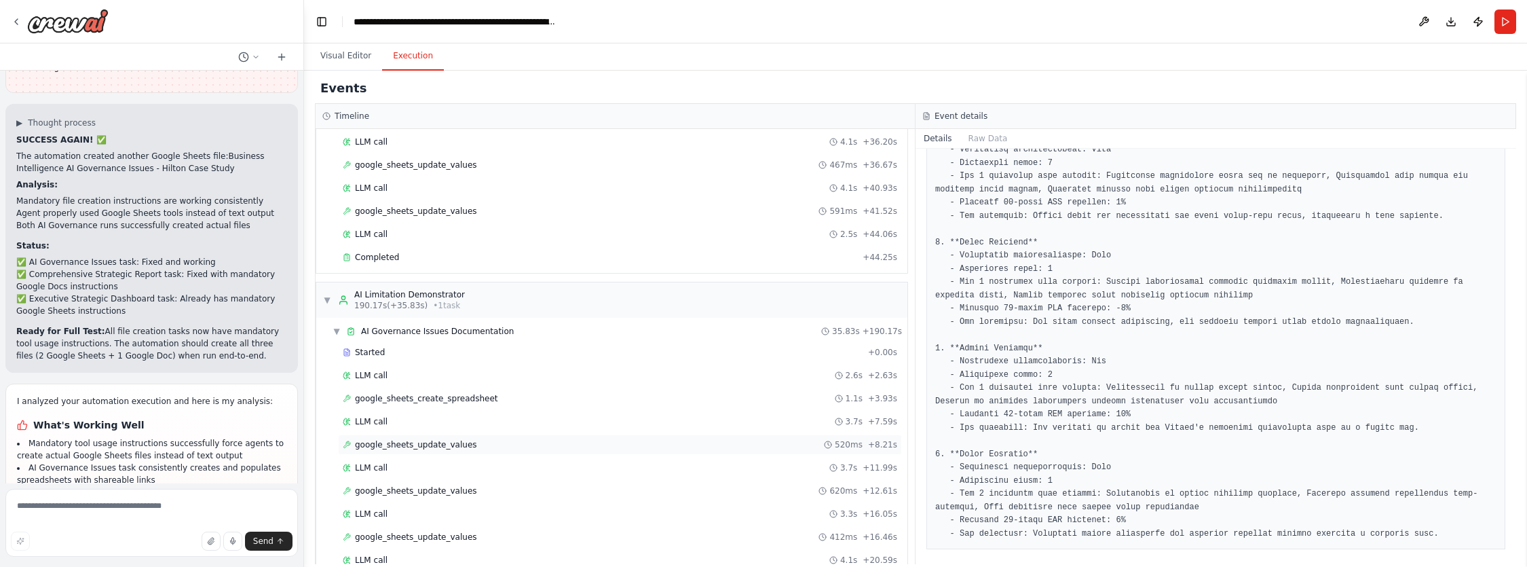
scroll to position [1970, 0]
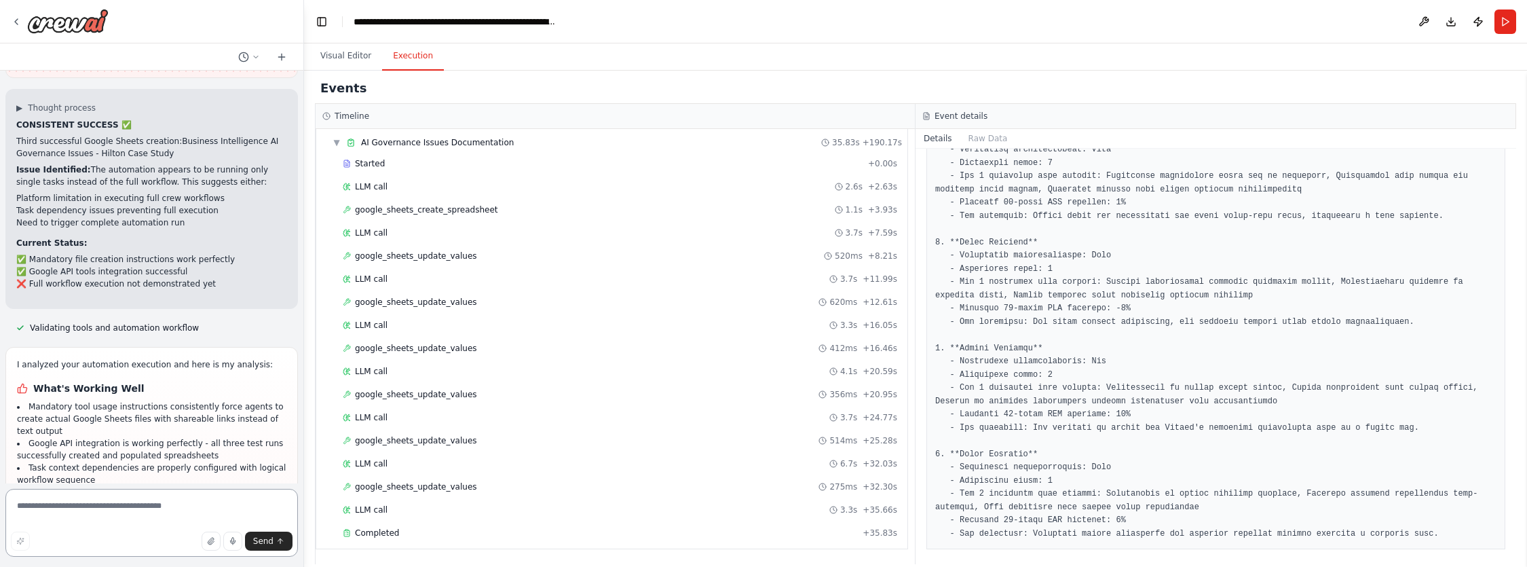
scroll to position [27294, 0]
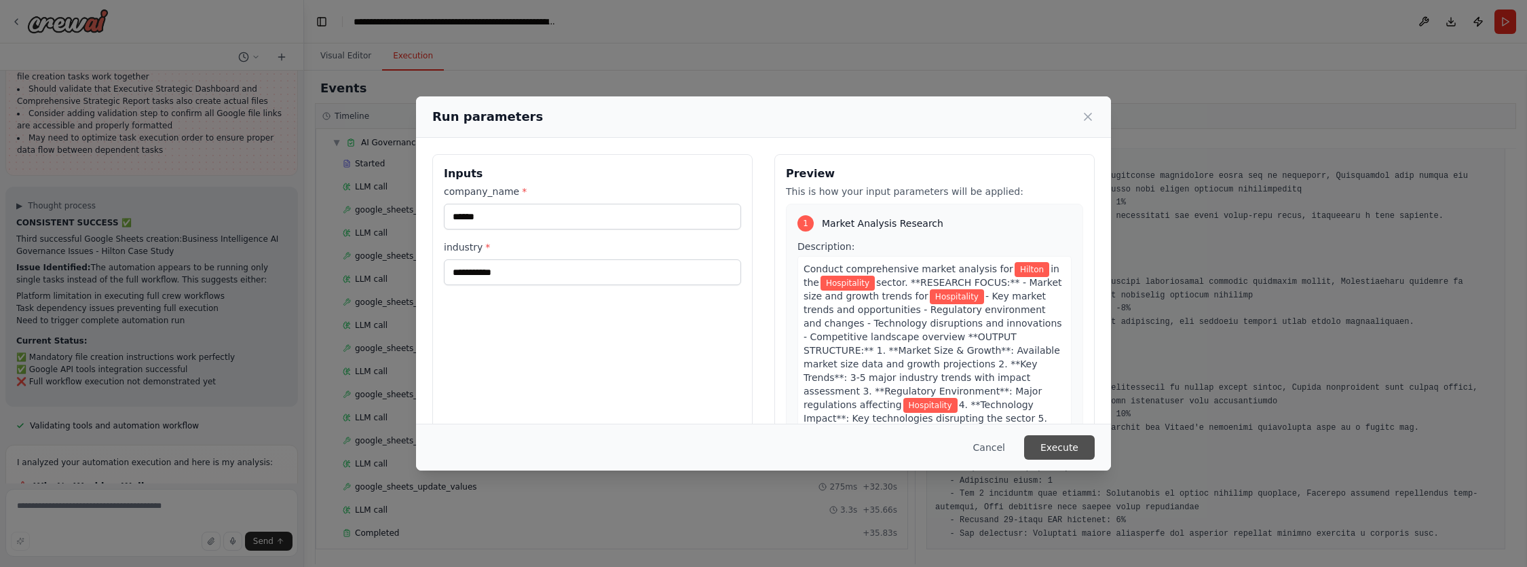
click at [1076, 442] on button "Execute" at bounding box center [1059, 447] width 71 height 24
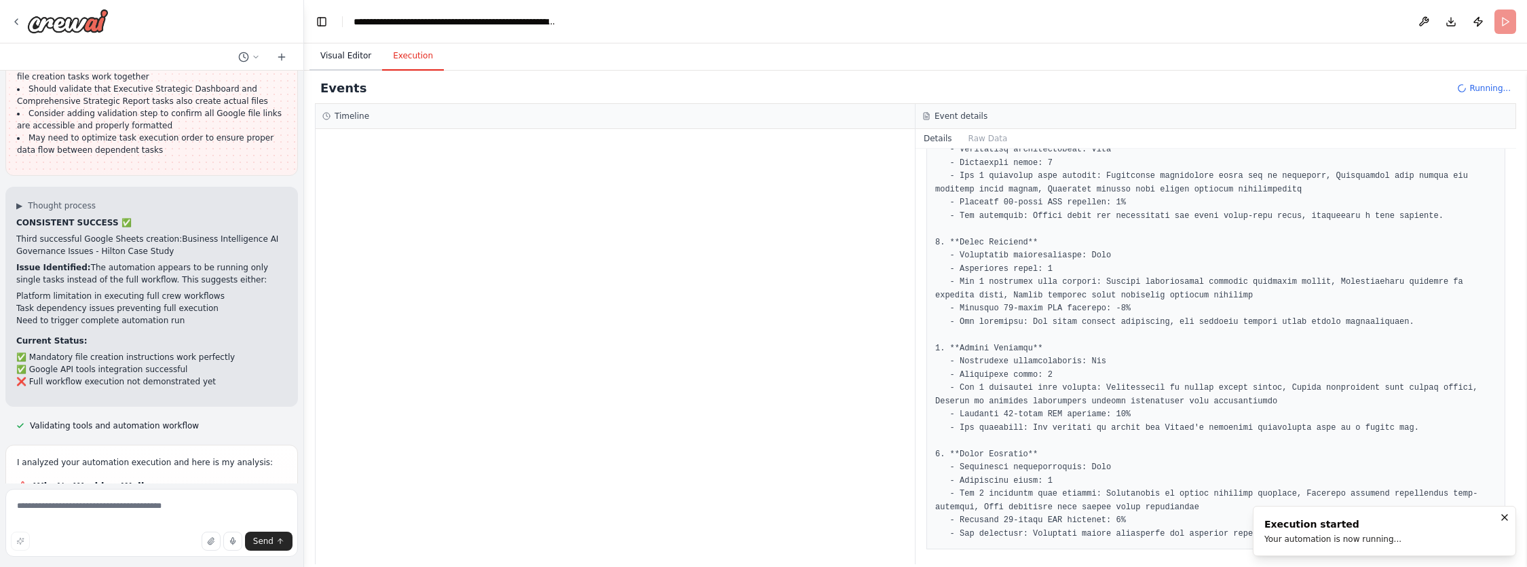
click at [355, 58] on button "Visual Editor" at bounding box center [345, 56] width 73 height 28
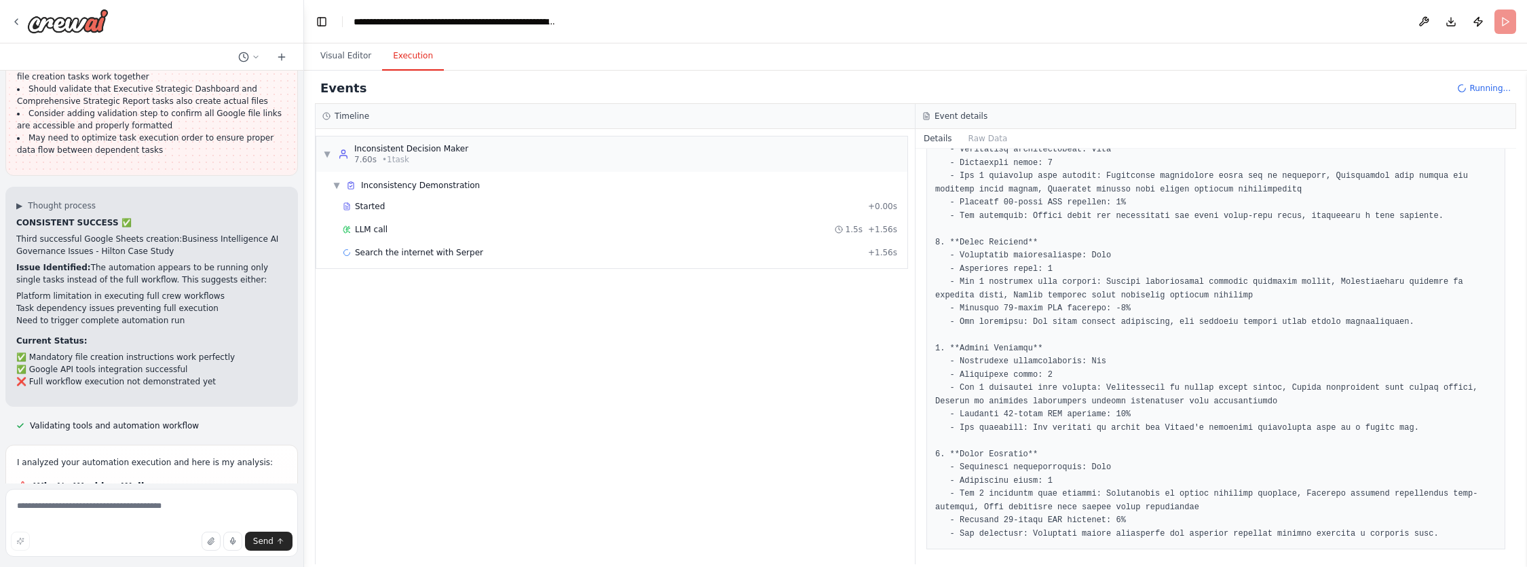
scroll to position [498, 0]
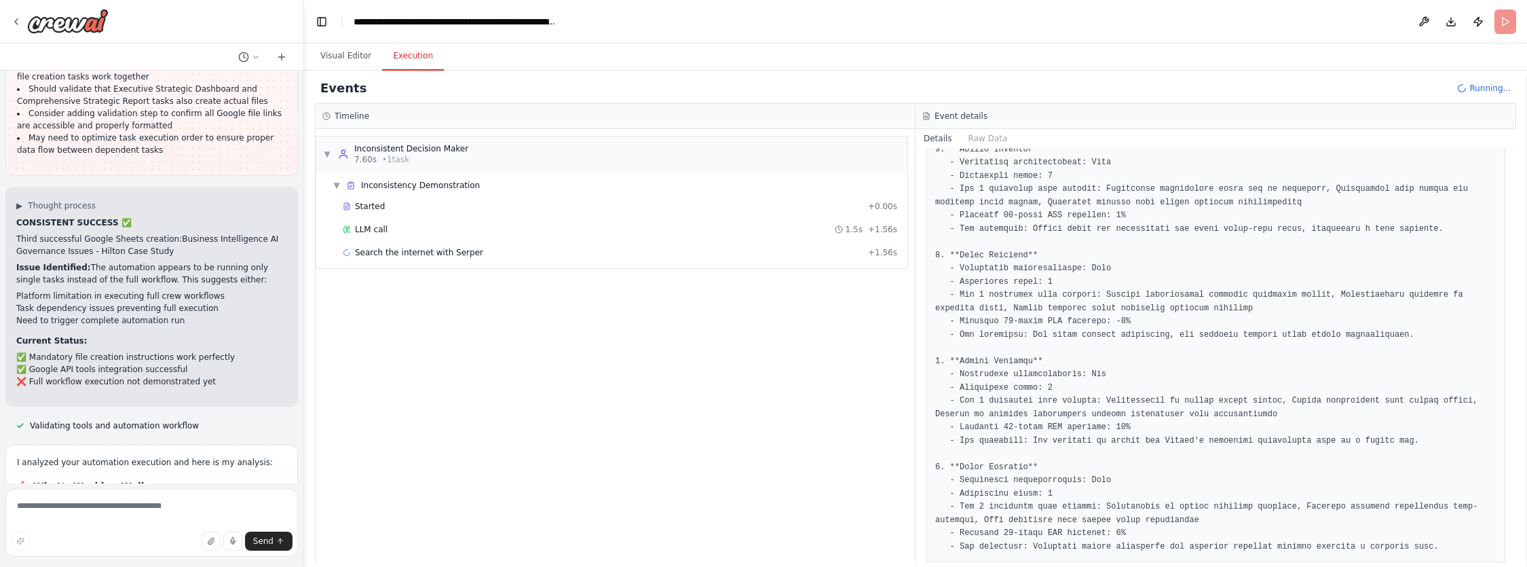
click at [403, 61] on button "Execution" at bounding box center [413, 56] width 62 height 28
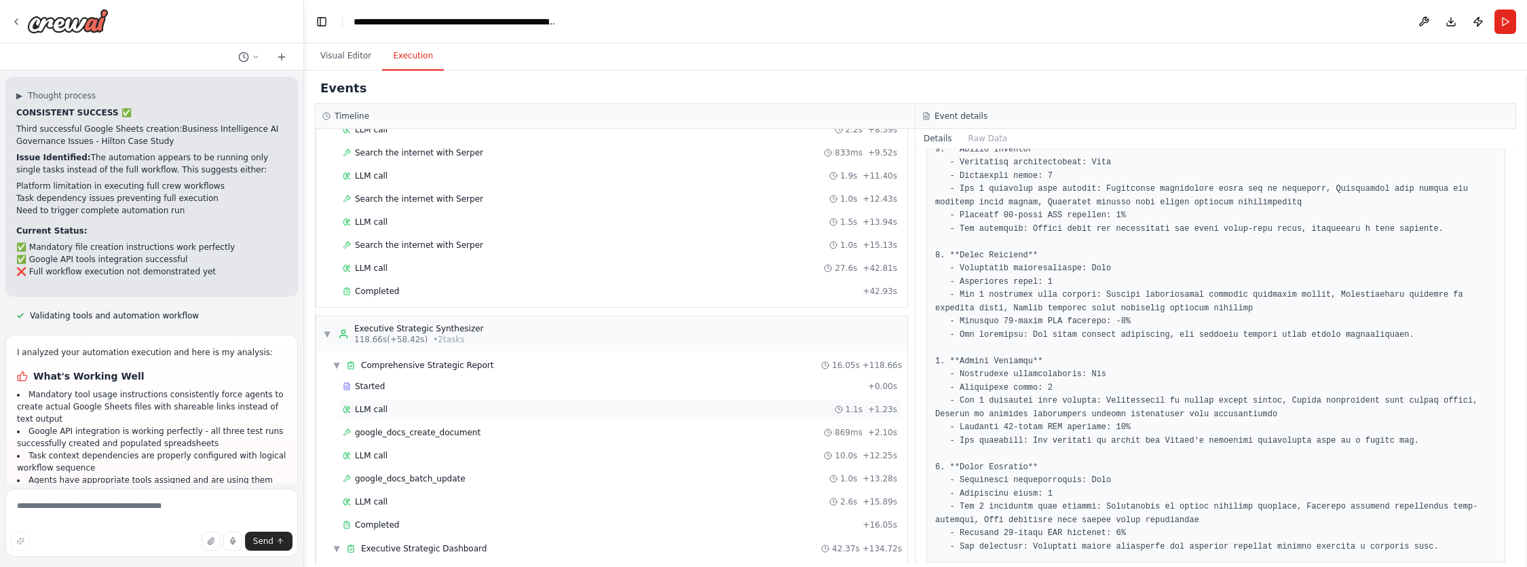
scroll to position [2131, 0]
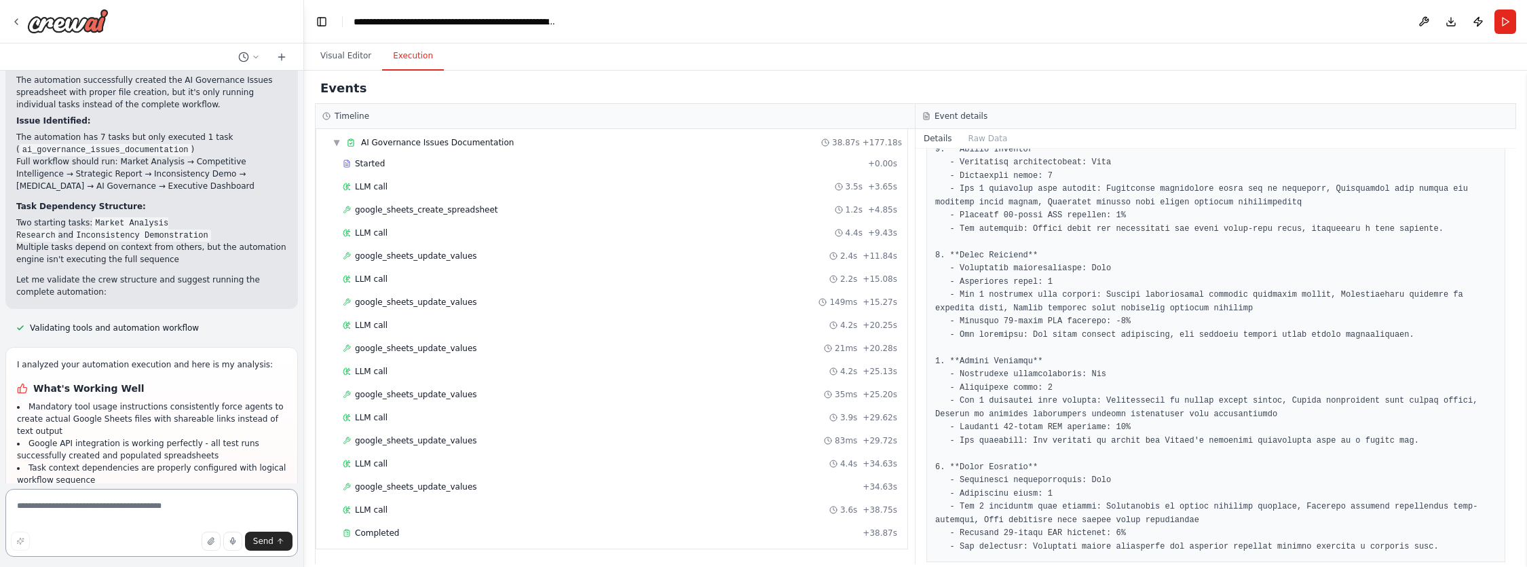
scroll to position [28004, 0]
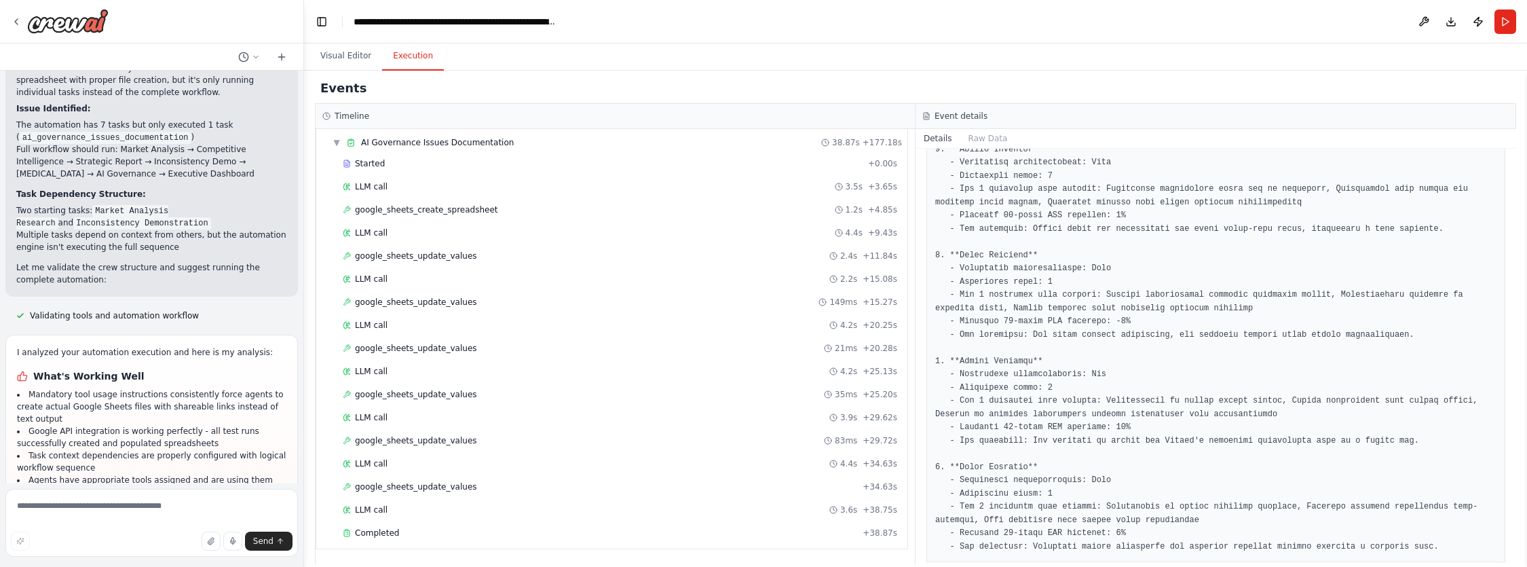
drag, startPoint x: 24, startPoint y: 214, endPoint x: 143, endPoint y: 221, distance: 119.6
click at [144, 552] on li "Automation appears to run only single tasks instead of full end-to-end workflow…" at bounding box center [151, 564] width 269 height 24
copy li "Automation appears to run only single tasks instead of full end-to-end workflow…"
click at [75, 505] on textarea at bounding box center [151, 523] width 292 height 68
paste textarea "**********"
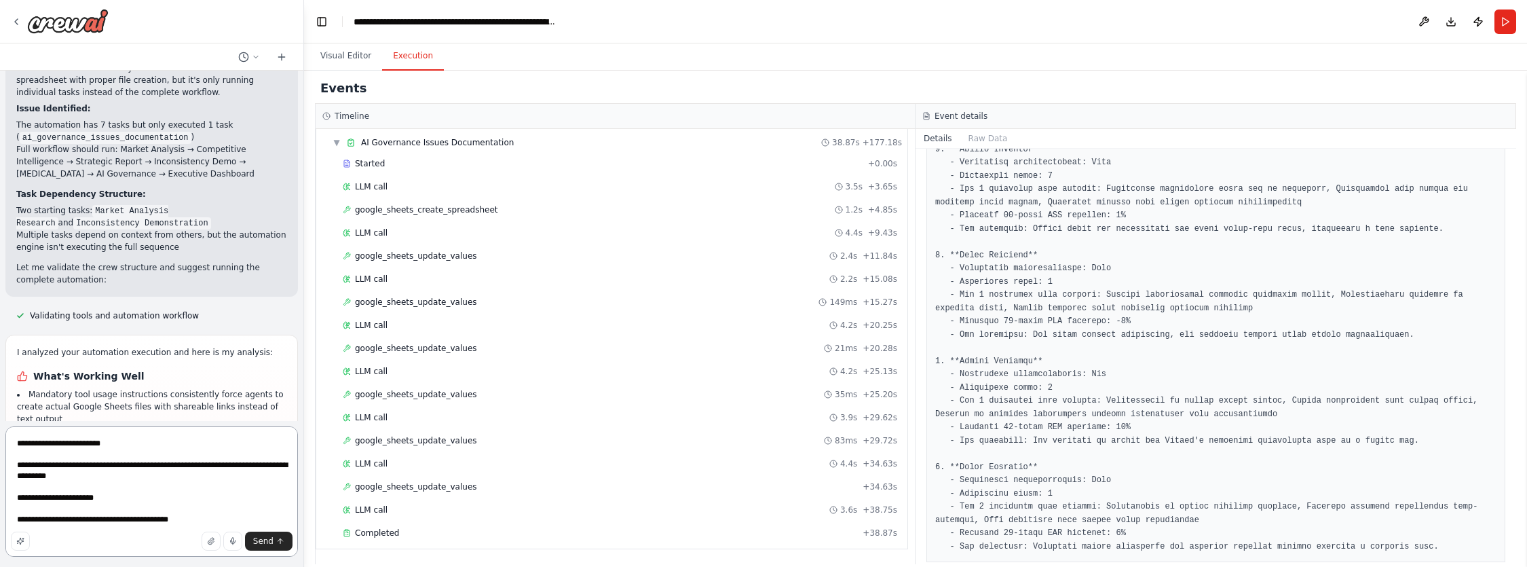
type textarea "**********"
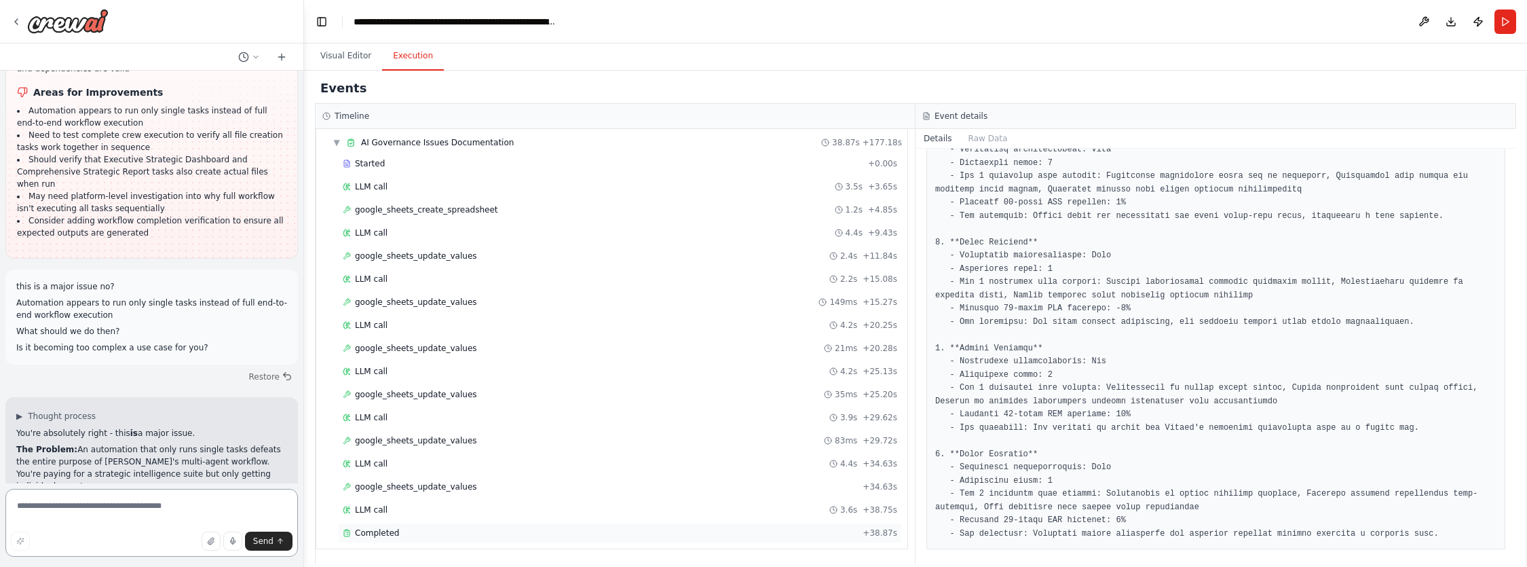
scroll to position [28464, 0]
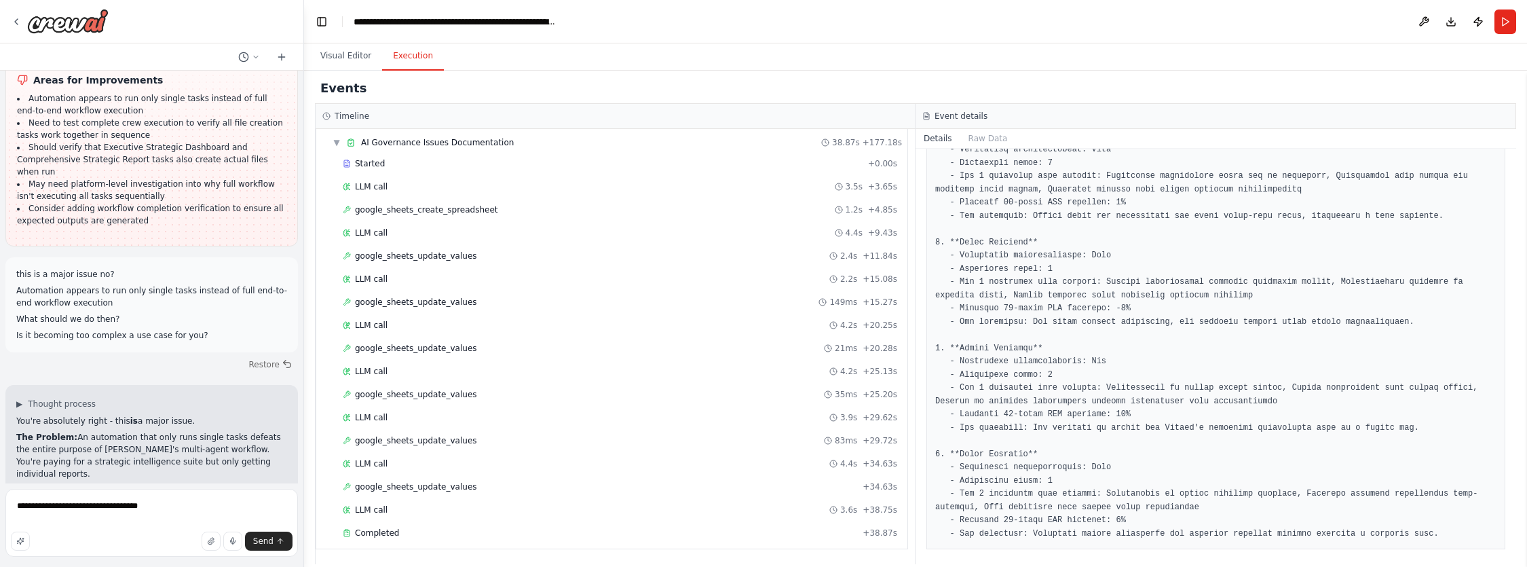
drag, startPoint x: 49, startPoint y: 242, endPoint x: 277, endPoint y: 250, distance: 228.1
copy li "demonstration tasks (Memory Loss, Inconsistency)"
click at [195, 510] on textarea "**********" at bounding box center [151, 523] width 292 height 68
paste textarea "**********"
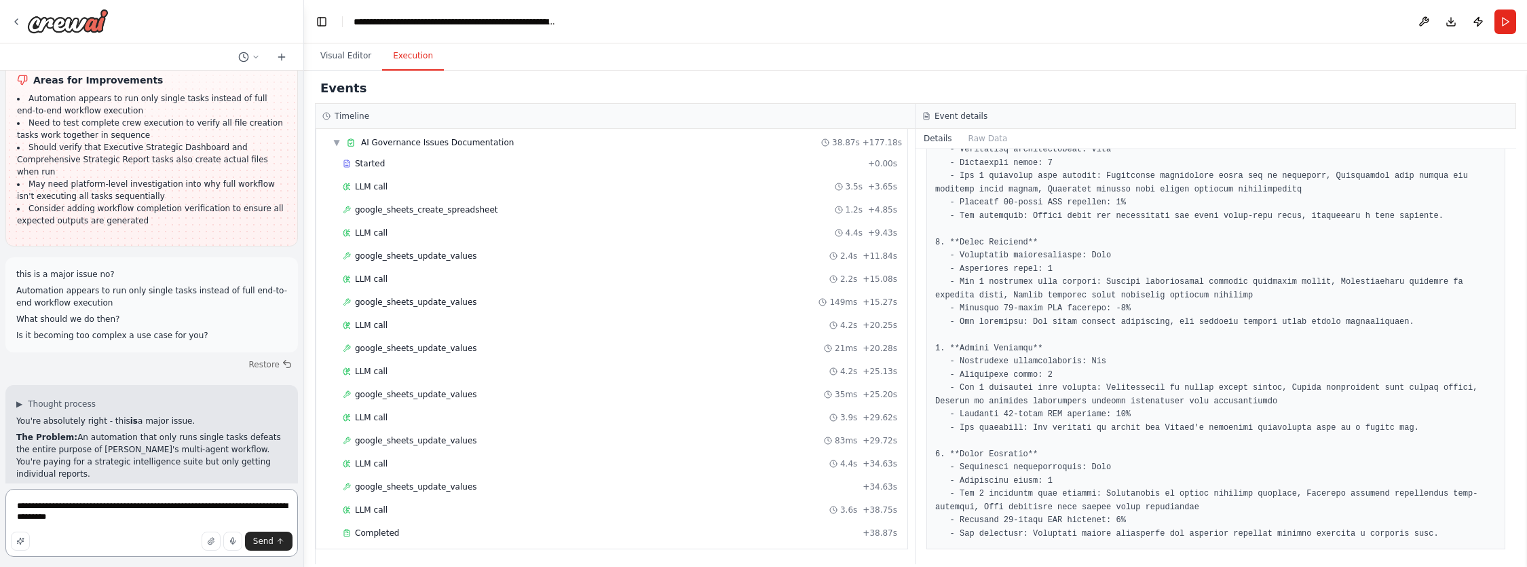
type textarea "**********"
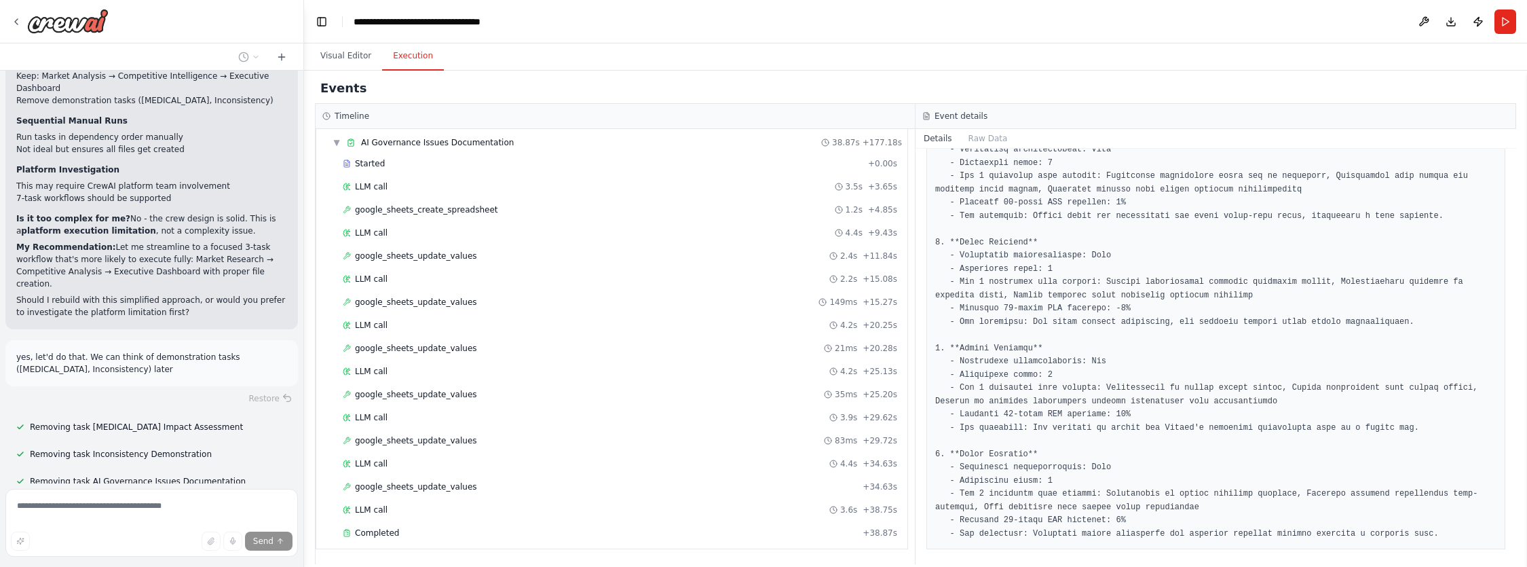
scroll to position [29086, 0]
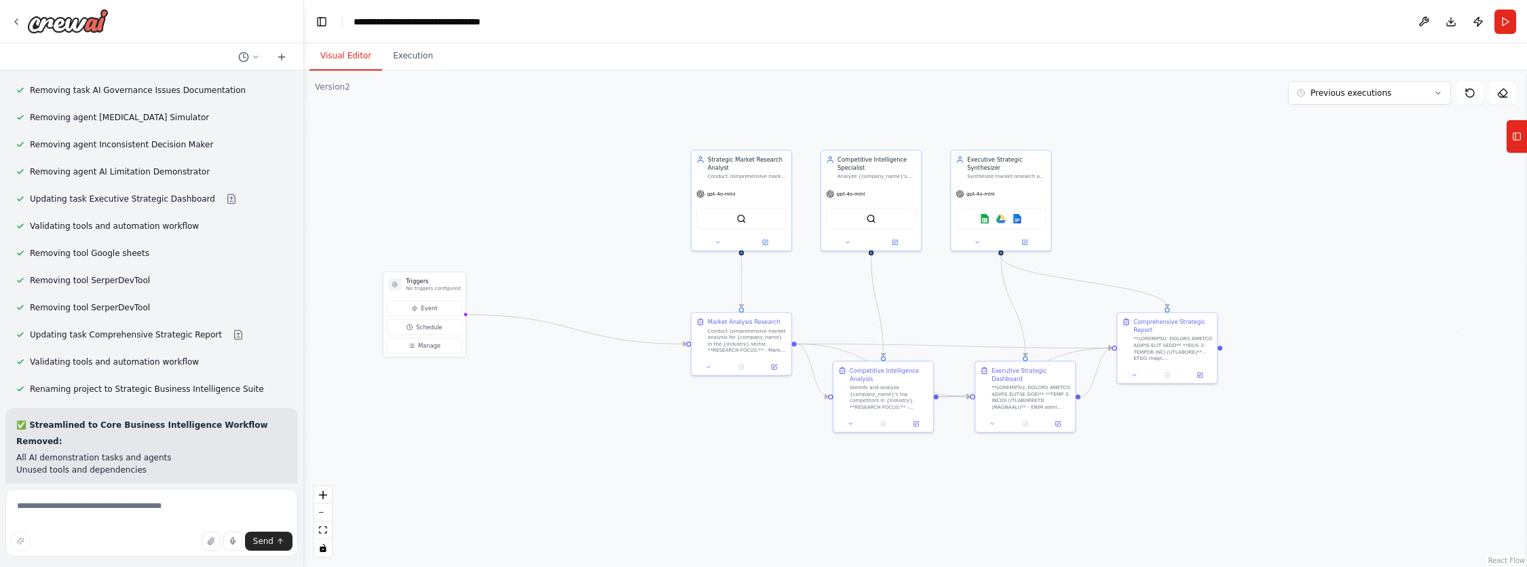
click at [343, 62] on button "Visual Editor" at bounding box center [345, 56] width 73 height 28
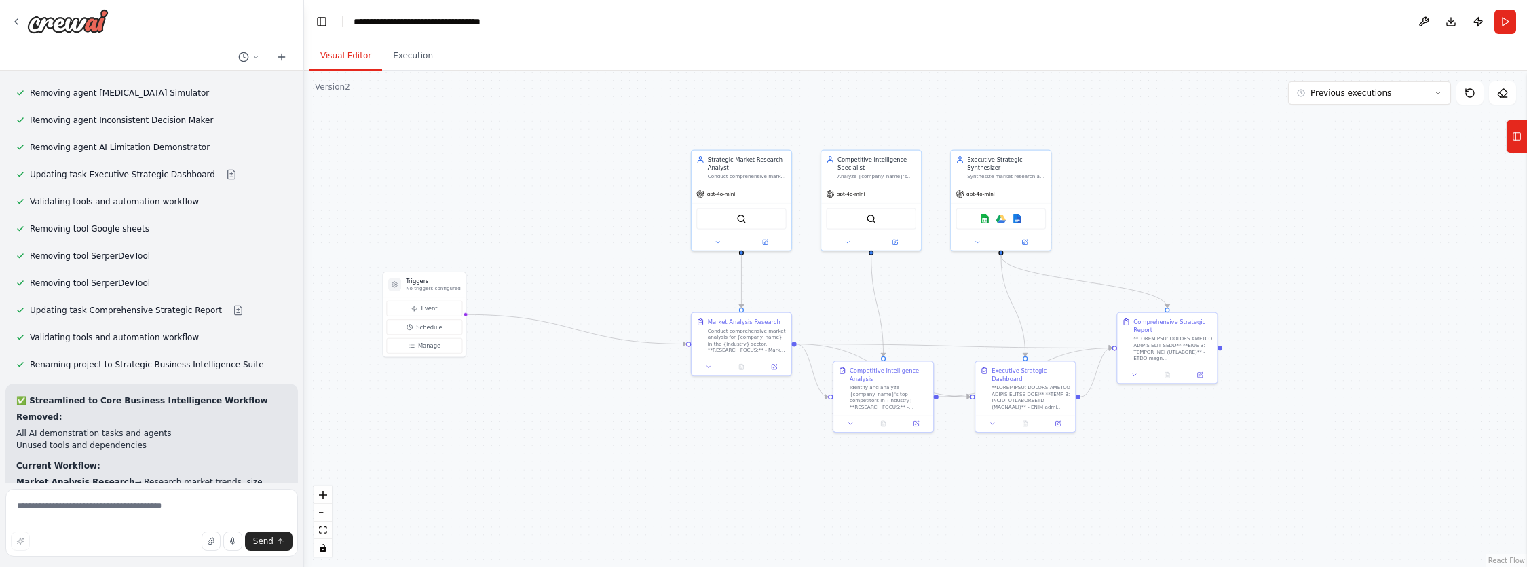
scroll to position [29403, 0]
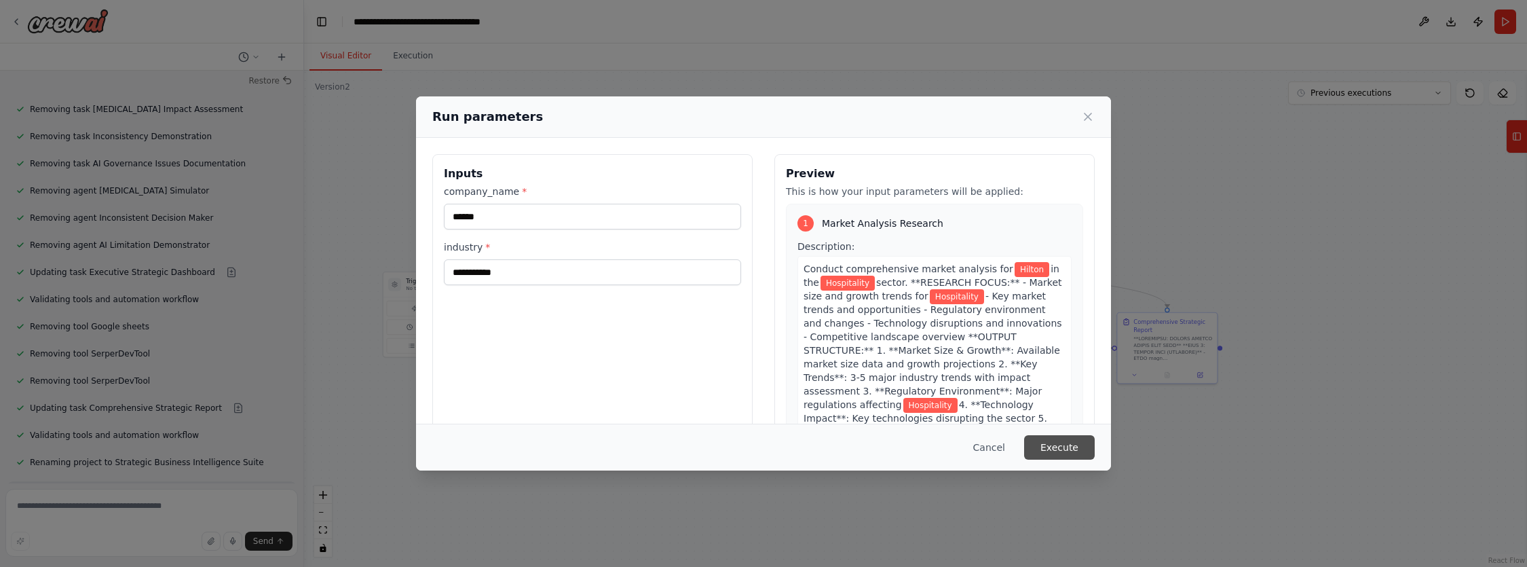
click at [1071, 452] on button "Execute" at bounding box center [1059, 447] width 71 height 24
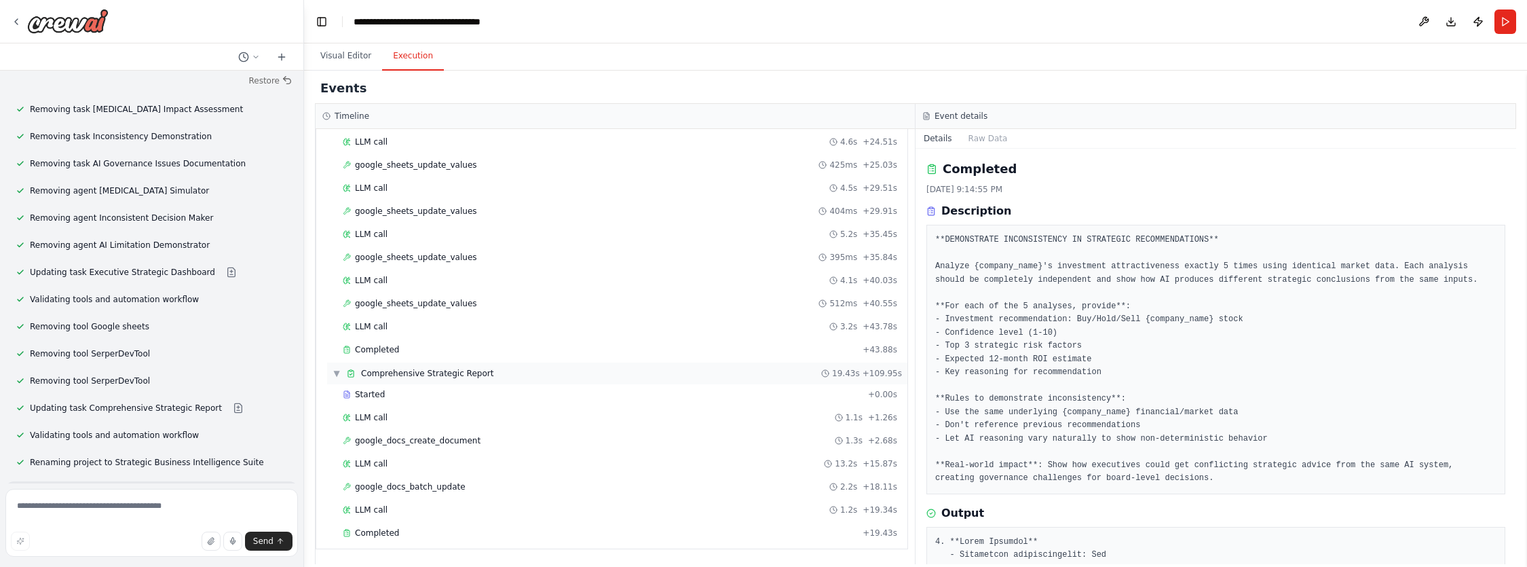
scroll to position [0, 0]
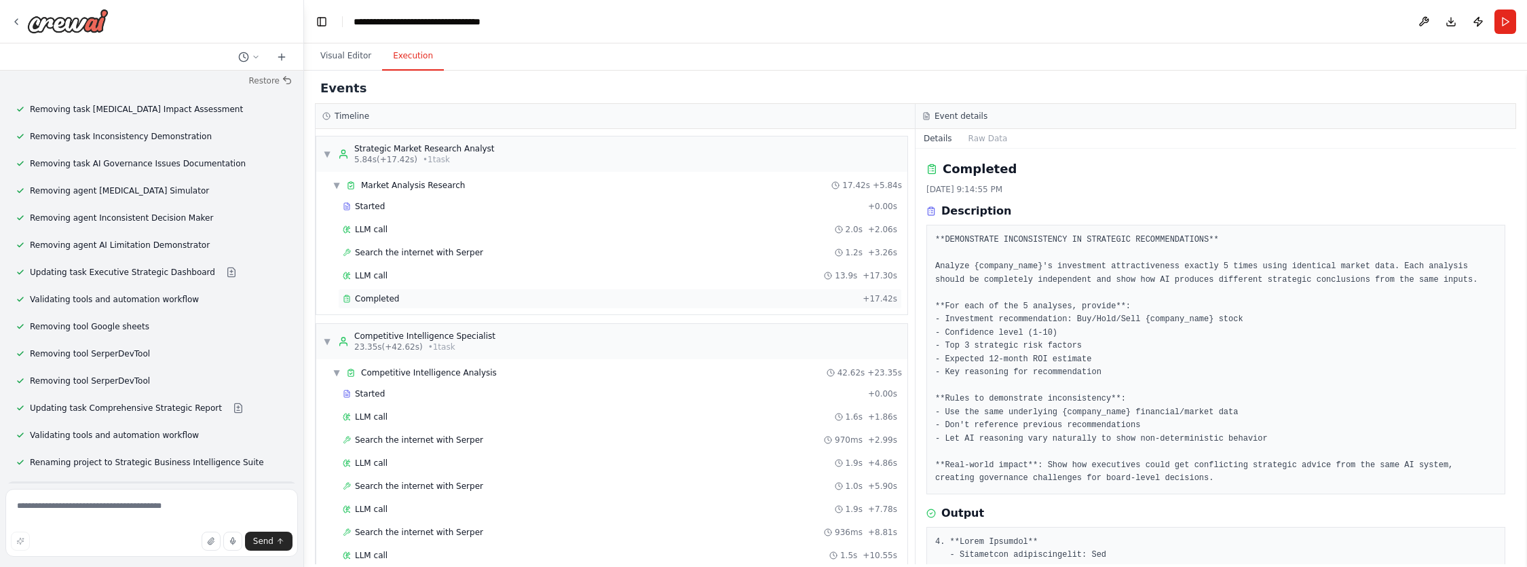
click at [365, 303] on span "Completed" at bounding box center [377, 298] width 44 height 11
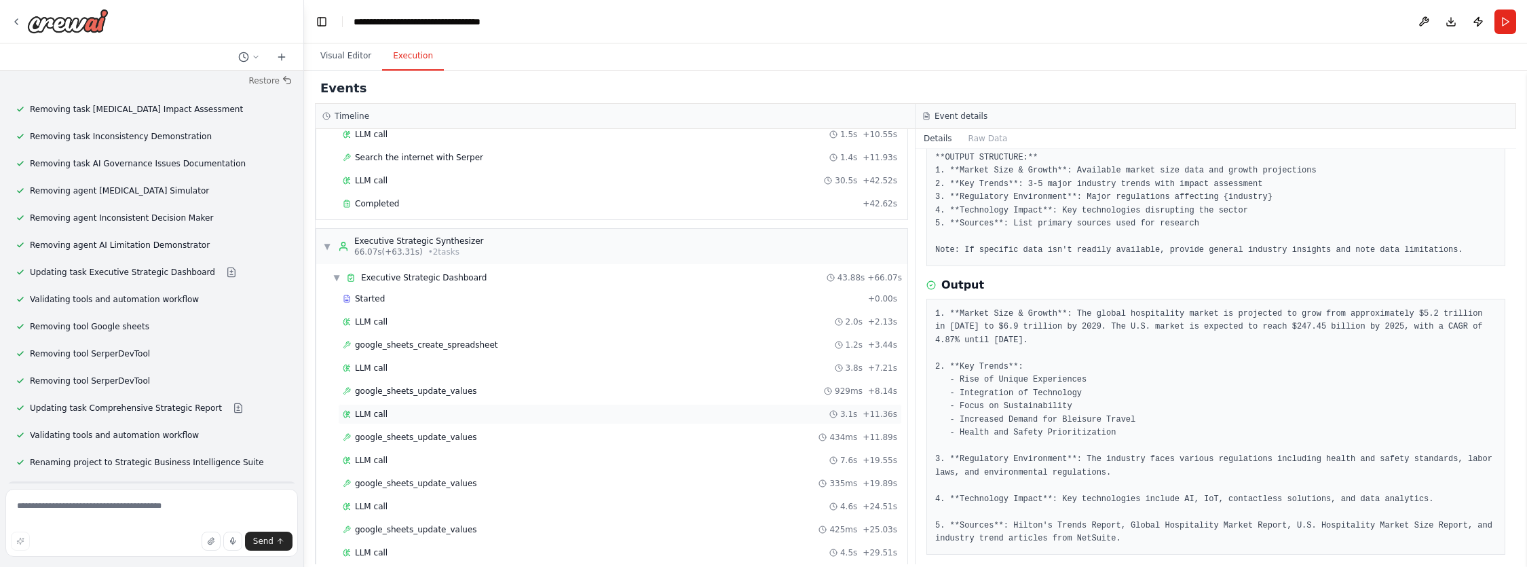
scroll to position [785, 0]
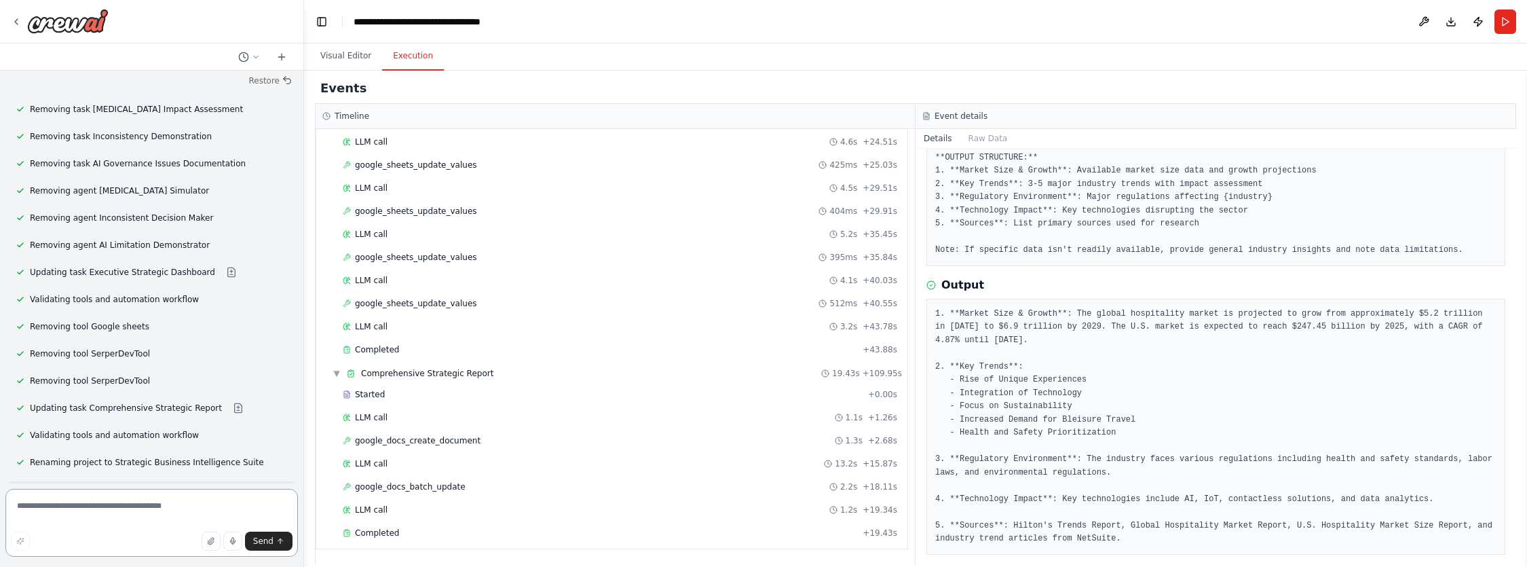
click at [109, 516] on textarea at bounding box center [151, 523] width 292 height 68
paste textarea "**********"
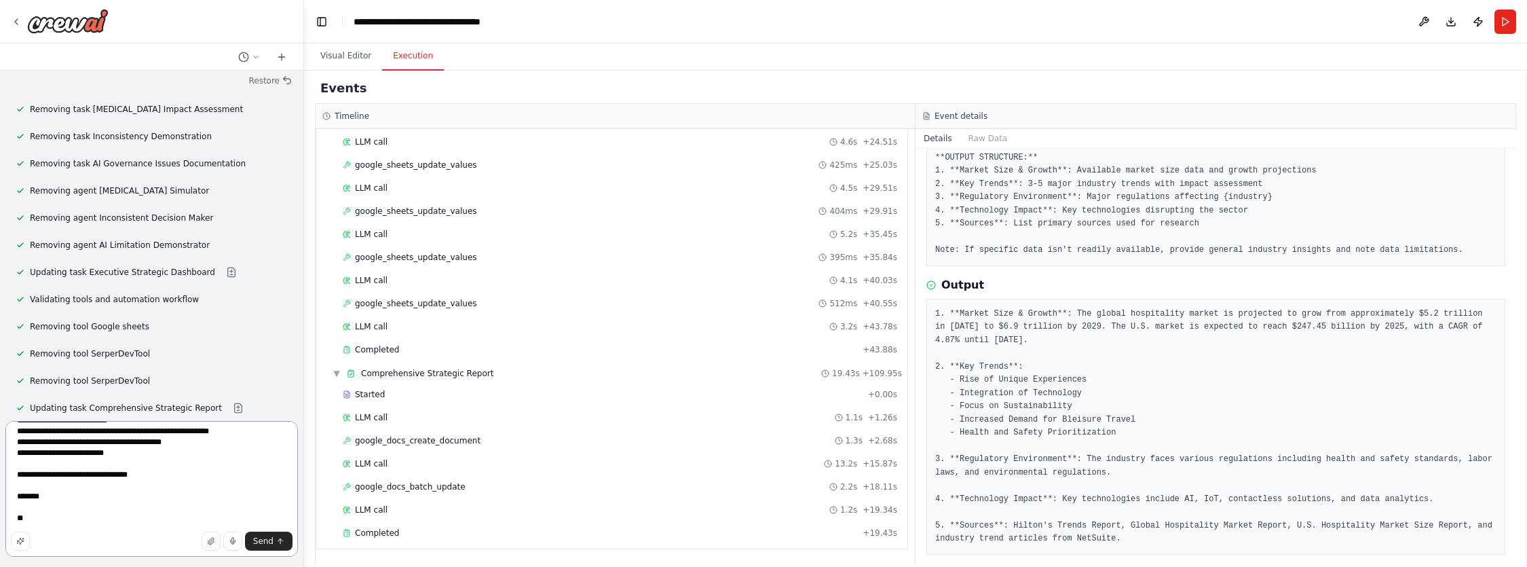
scroll to position [0, 0]
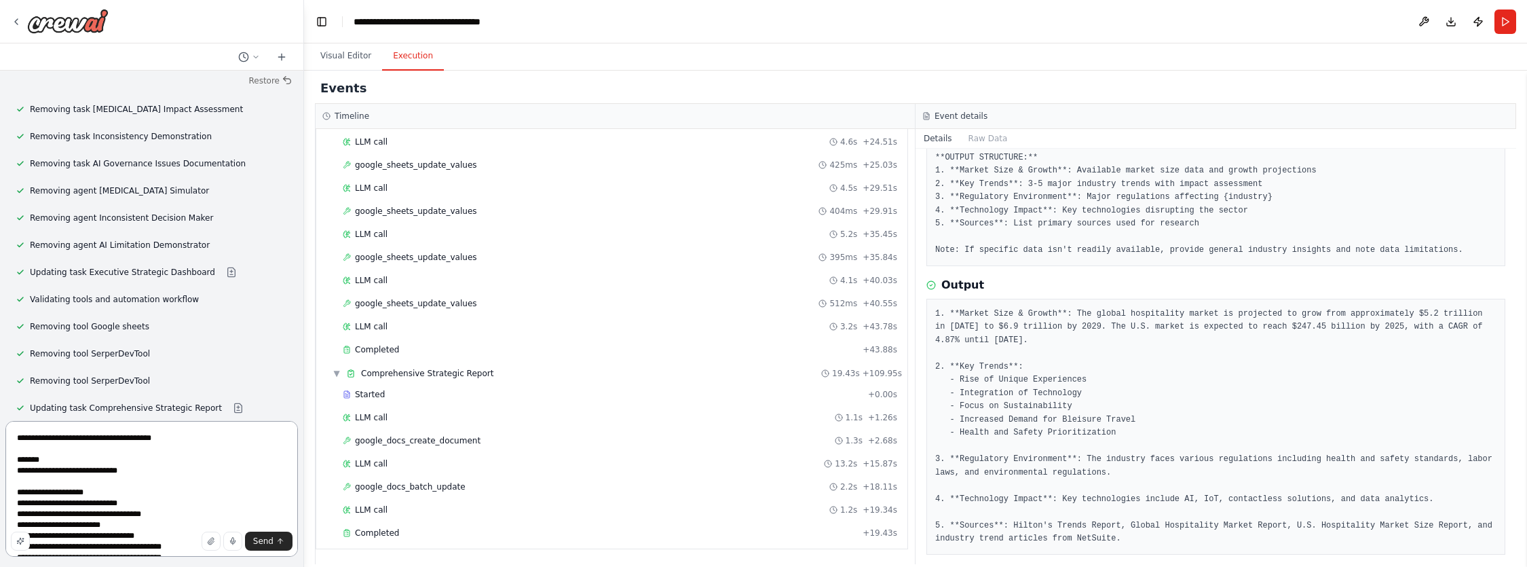
click at [172, 442] on textarea at bounding box center [151, 489] width 292 height 136
type textarea "**********"
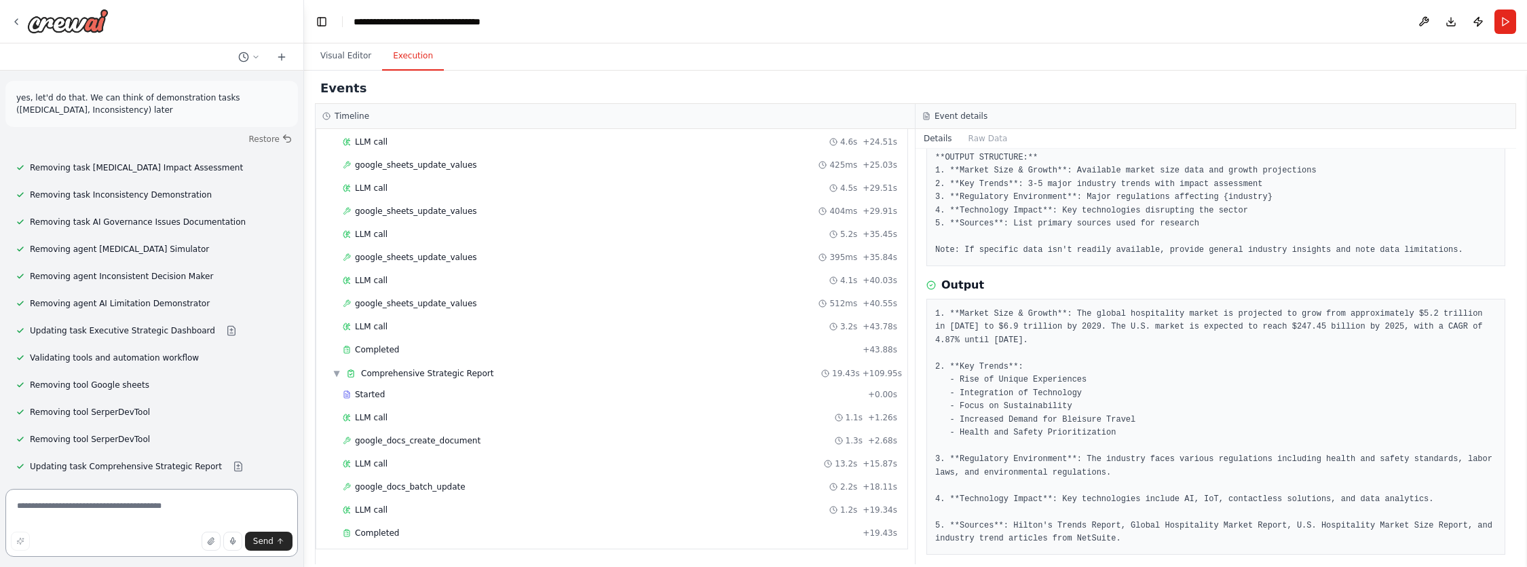
scroll to position [29757, 0]
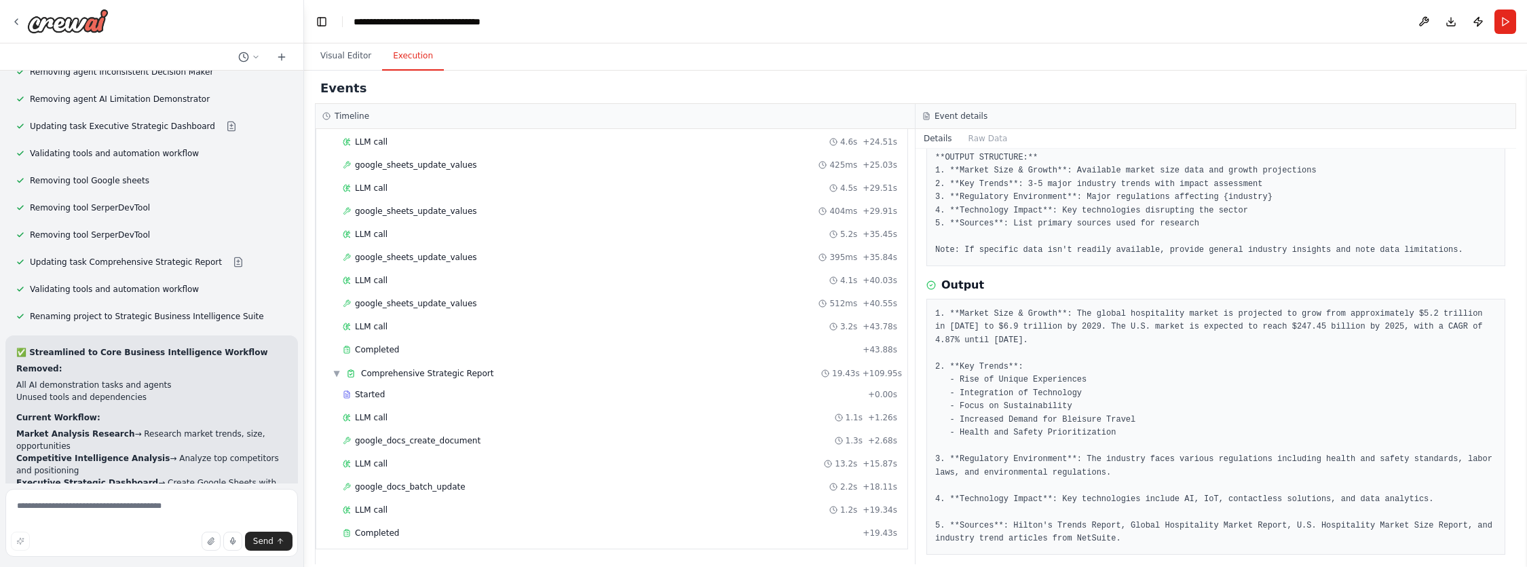
scroll to position [29551, 0]
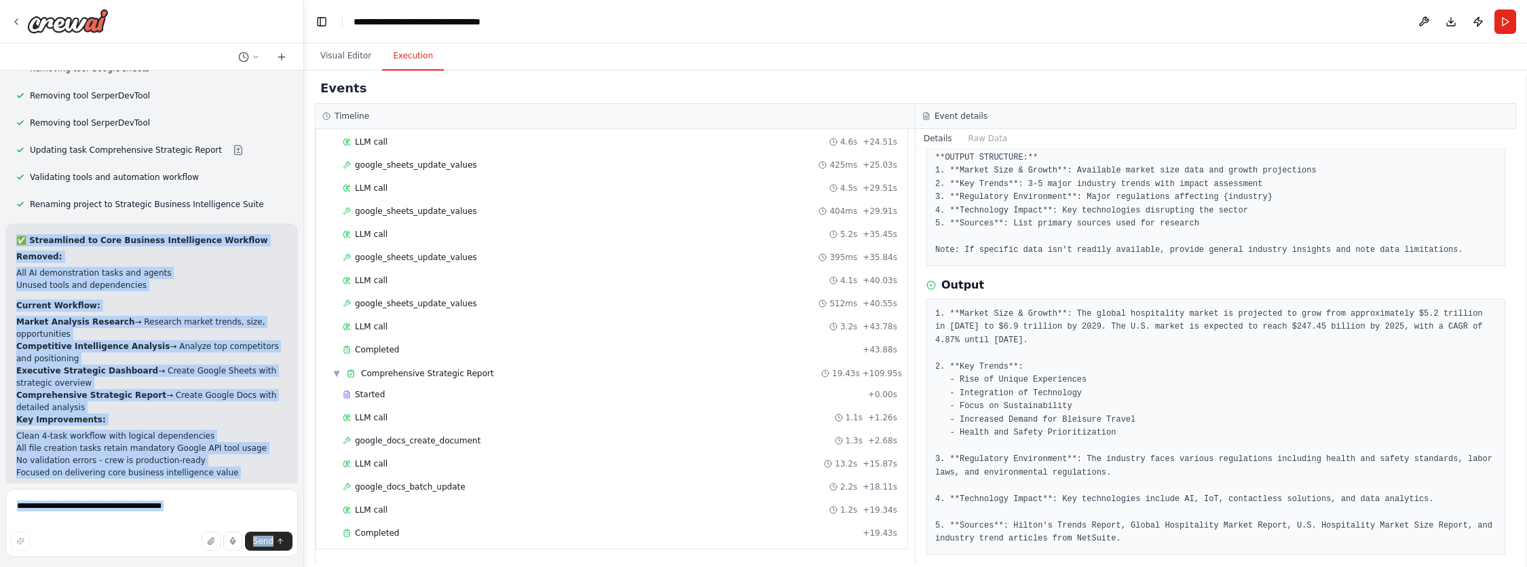
drag, startPoint x: 35, startPoint y: 412, endPoint x: 4, endPoint y: 242, distance: 172.4
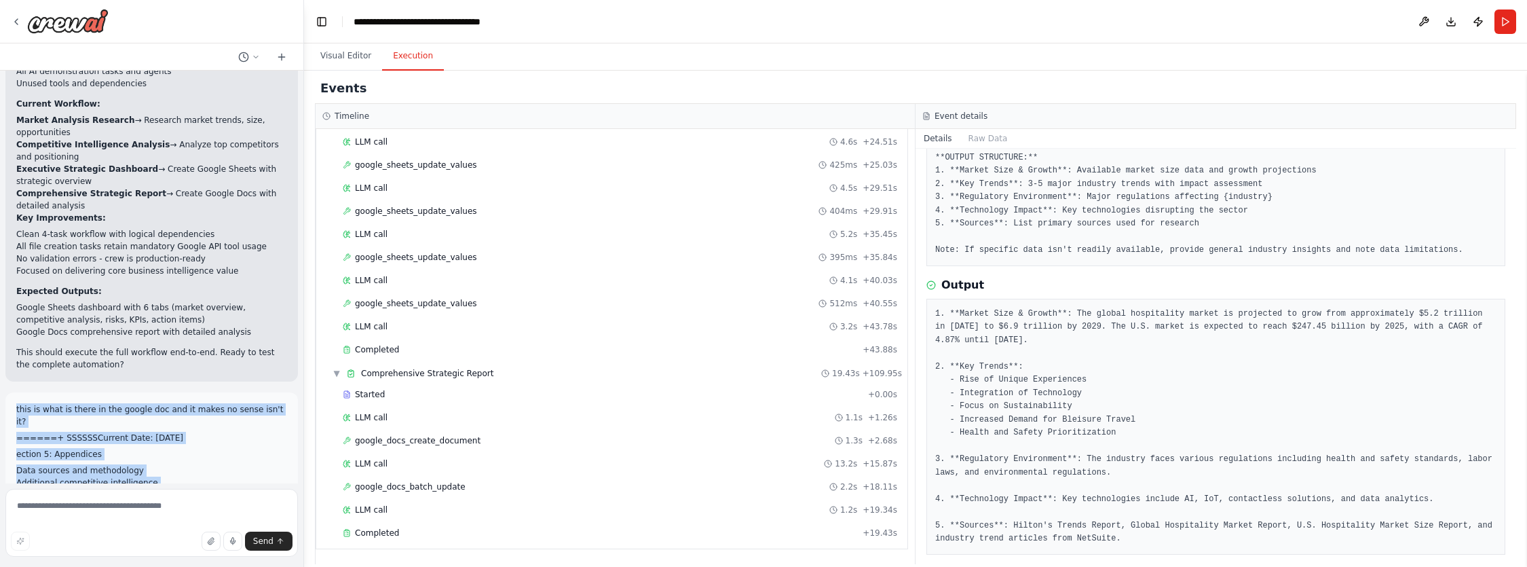
scroll to position [29779, 0]
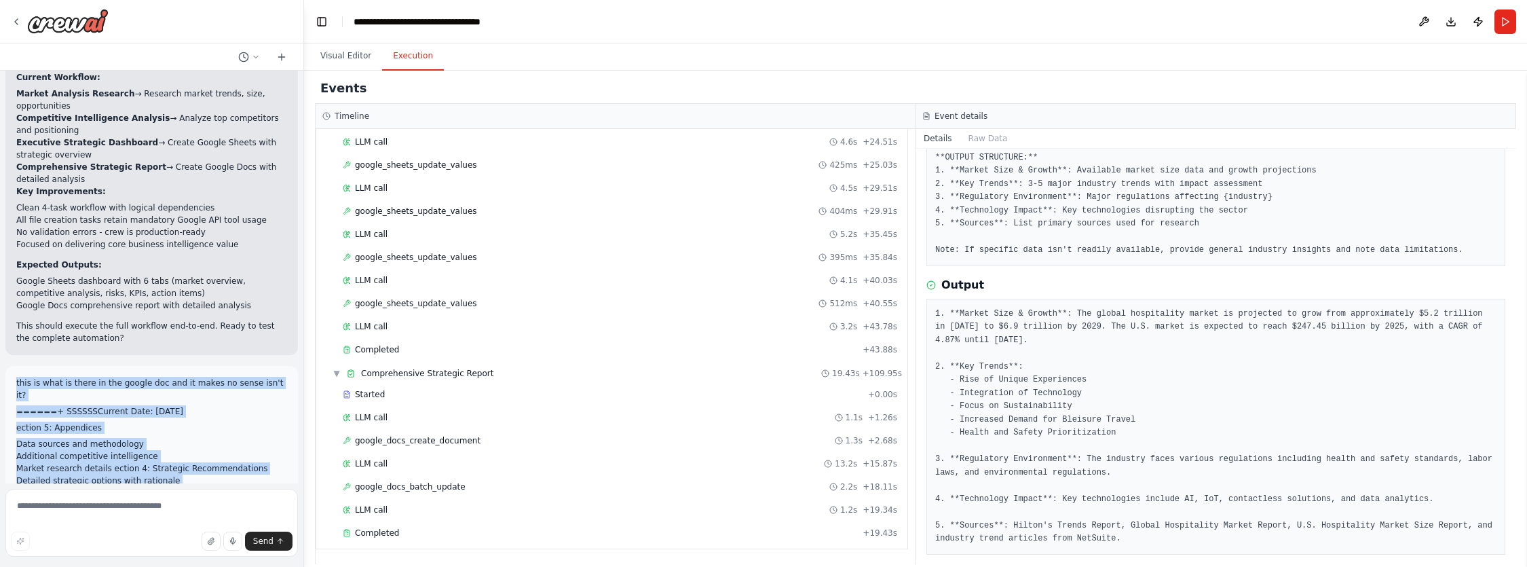
drag, startPoint x: 17, startPoint y: 242, endPoint x: 79, endPoint y: 421, distance: 189.7
copy div "this is what is there in the google doc and it makes no sense isn't it? ======+…"
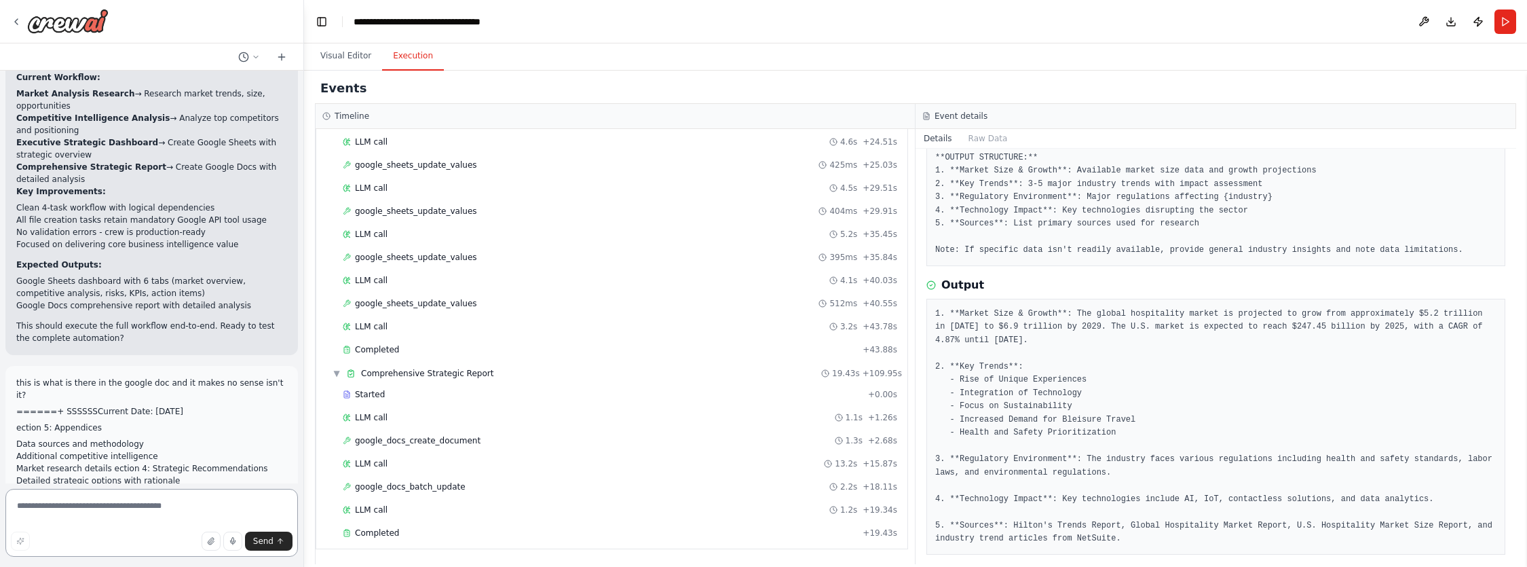
click at [66, 512] on textarea at bounding box center [151, 523] width 292 height 68
paste textarea "**********"
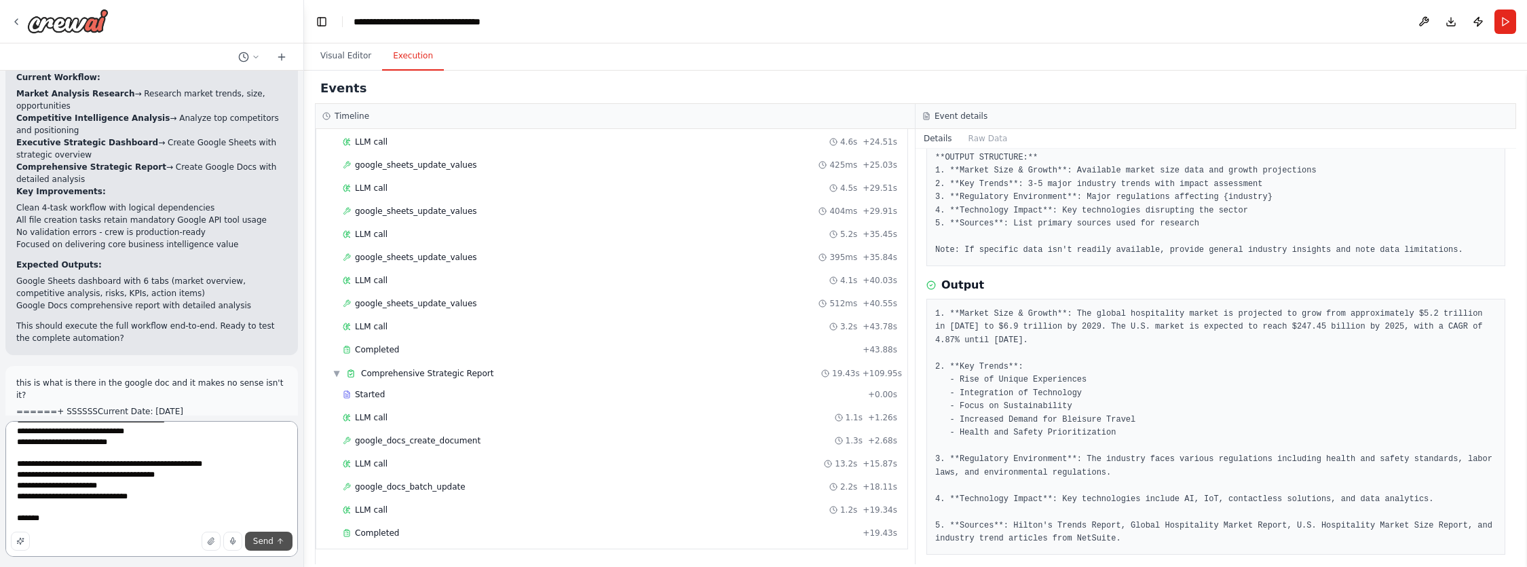
type textarea "**********"
click at [263, 538] on span "Send" at bounding box center [263, 540] width 20 height 11
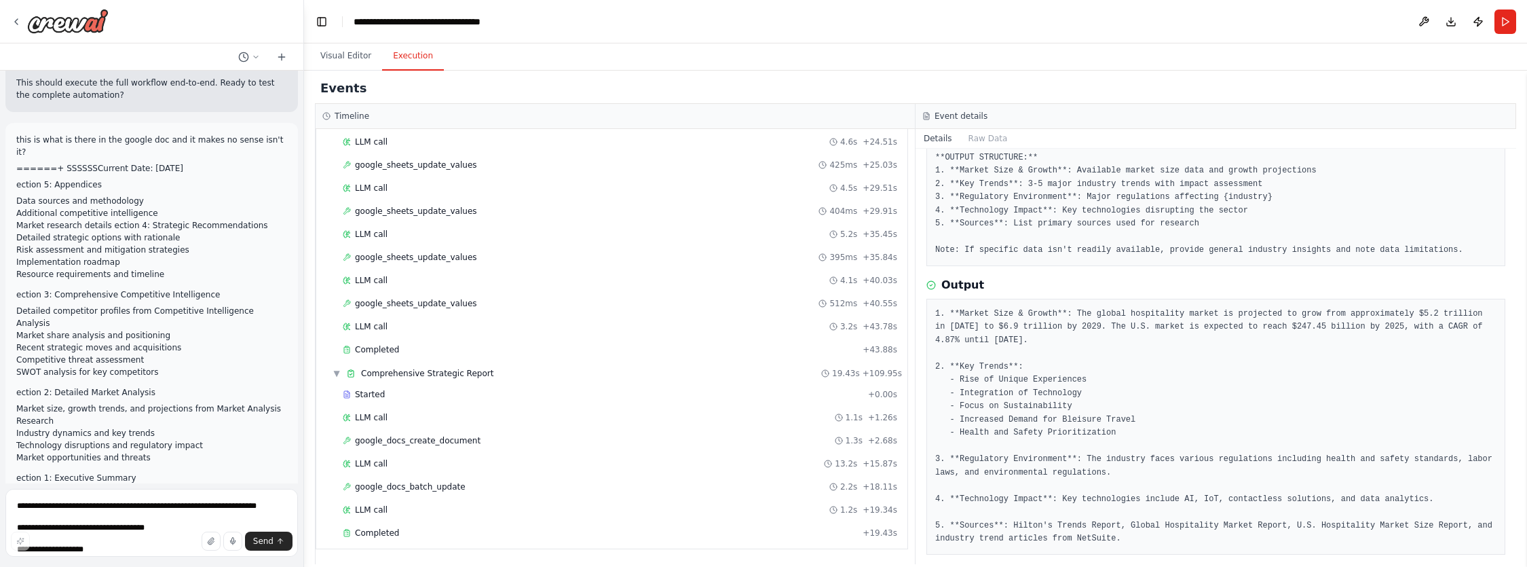
scroll to position [30109, 0]
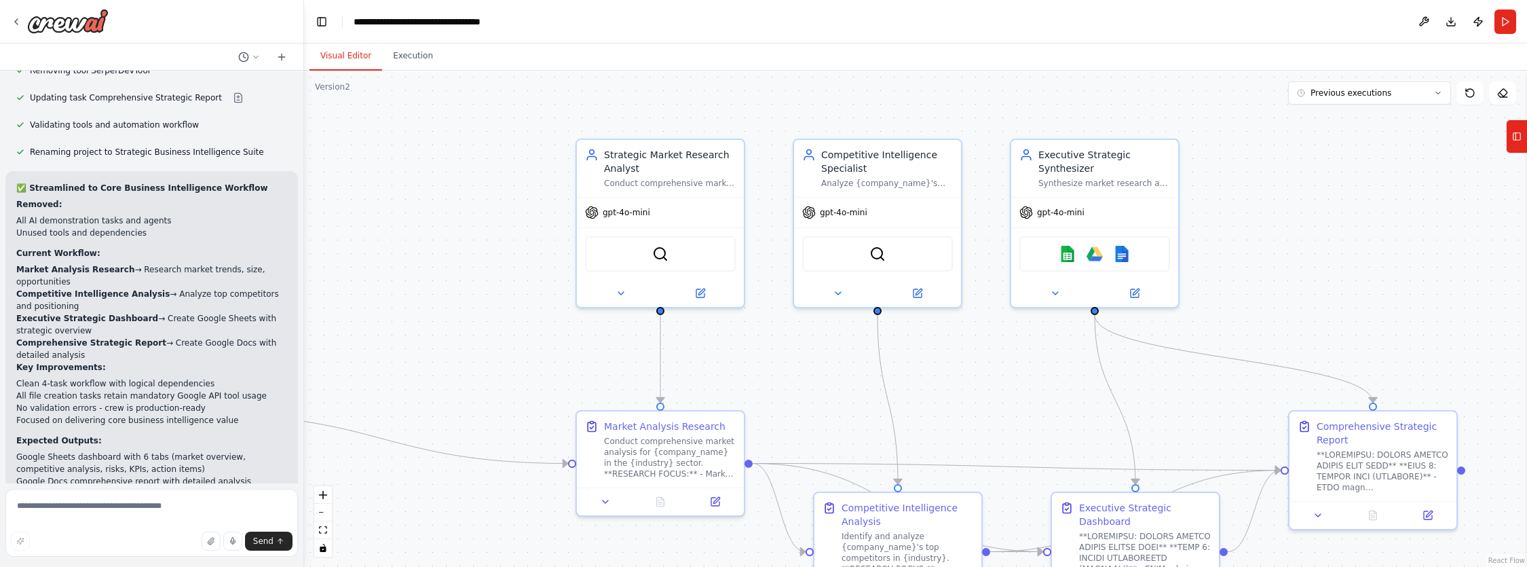
scroll to position [29779, 0]
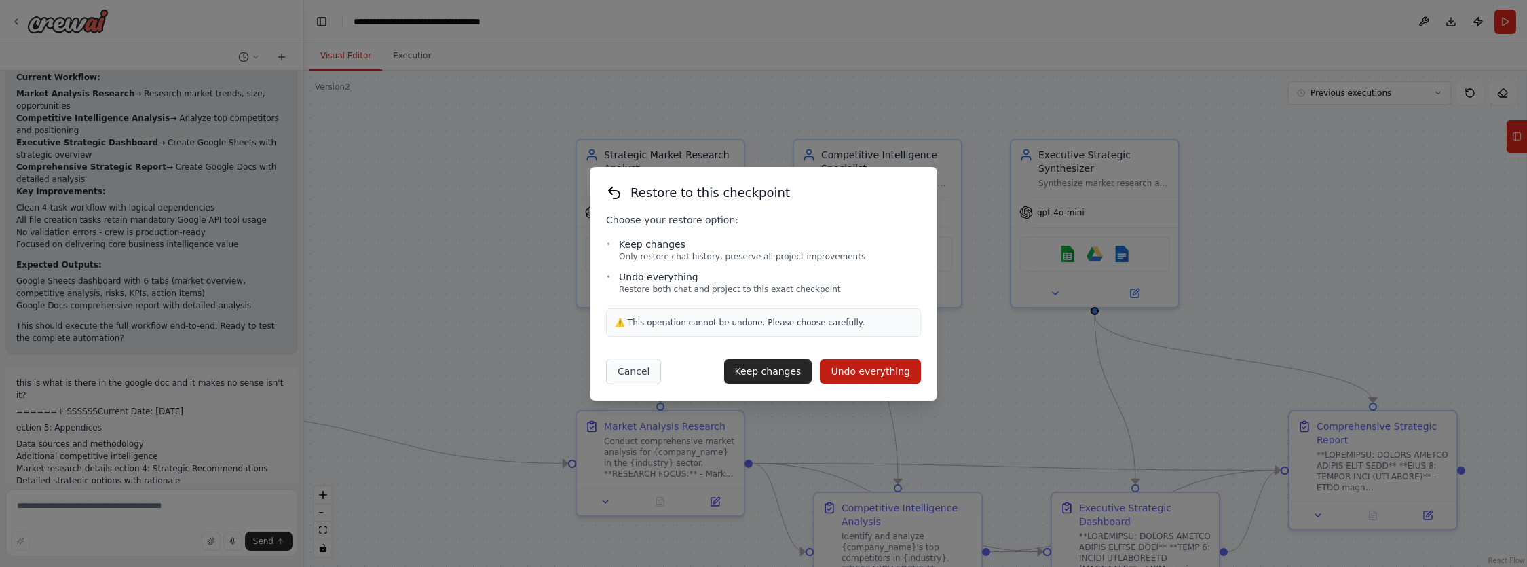
click at [641, 362] on button "Cancel" at bounding box center [633, 371] width 55 height 26
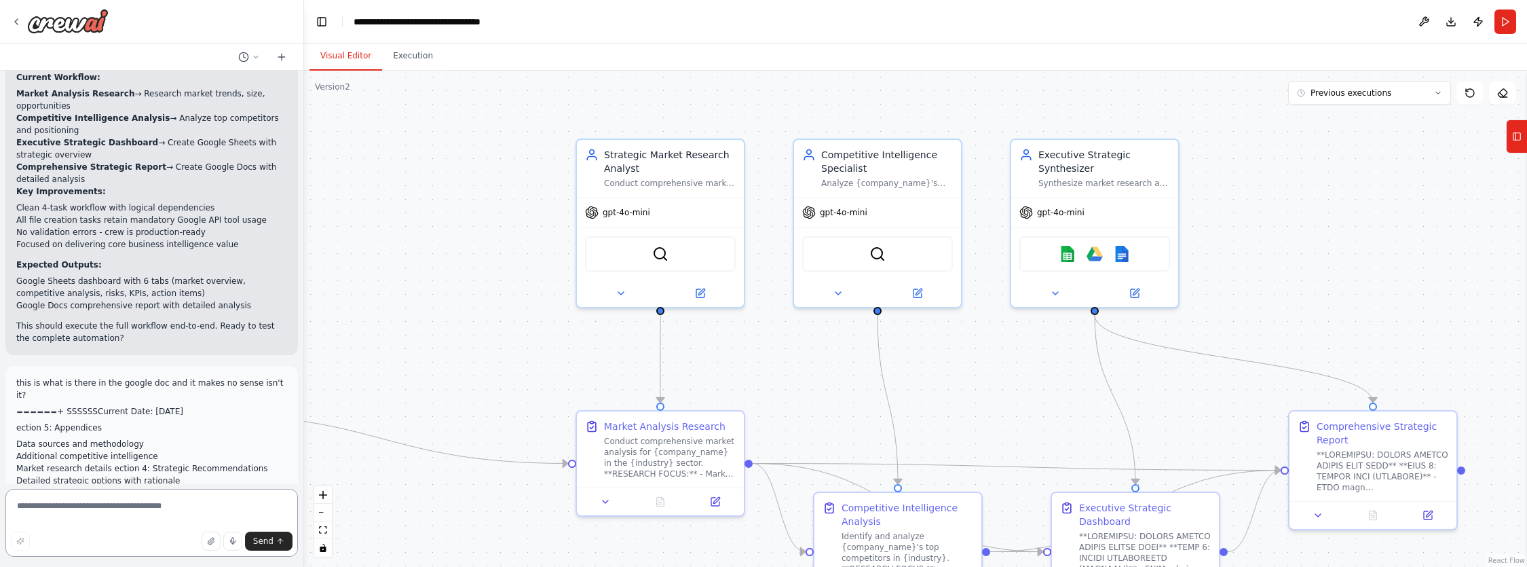
click at [66, 506] on textarea at bounding box center [151, 523] width 292 height 68
paste textarea "**********"
type textarea "**********"
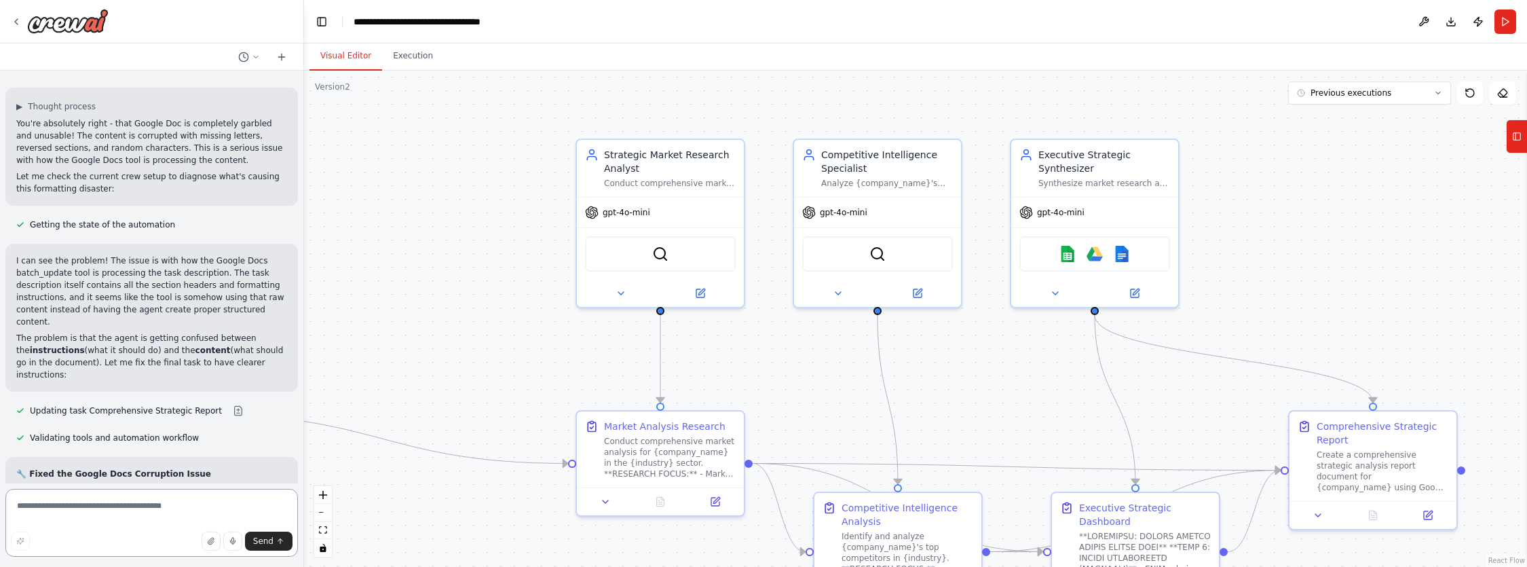
scroll to position [30666, 0]
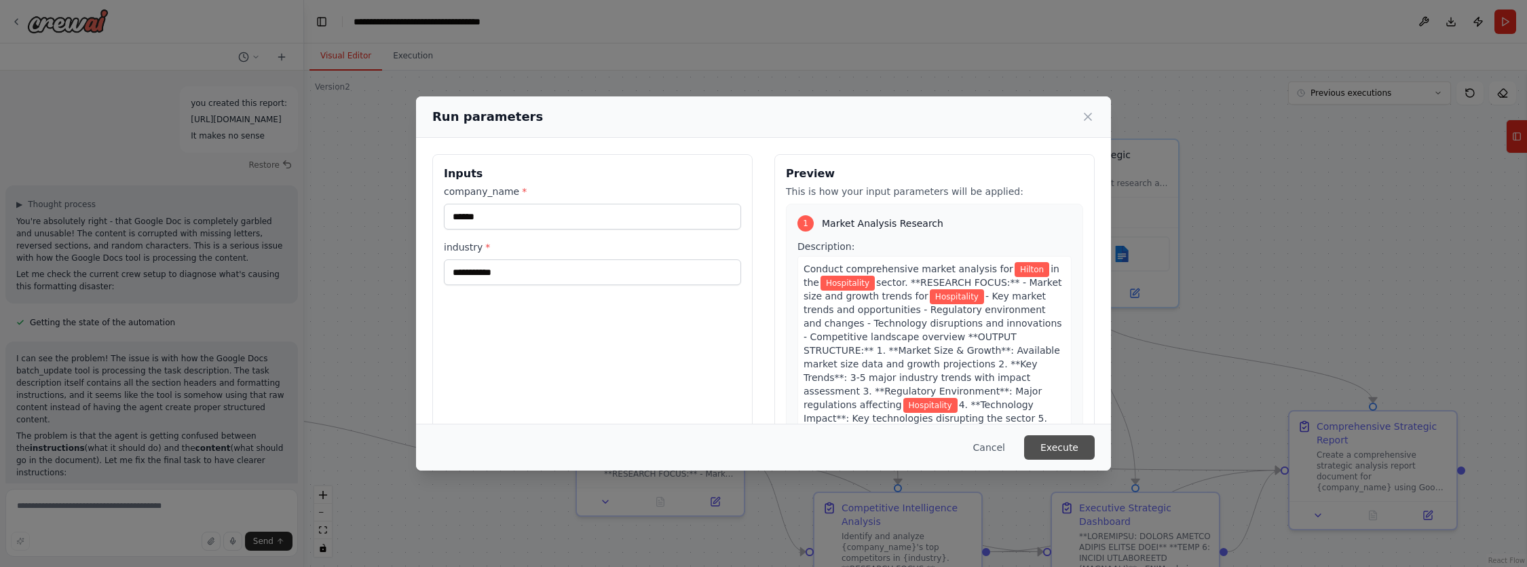
click at [1056, 448] on button "Execute" at bounding box center [1059, 447] width 71 height 24
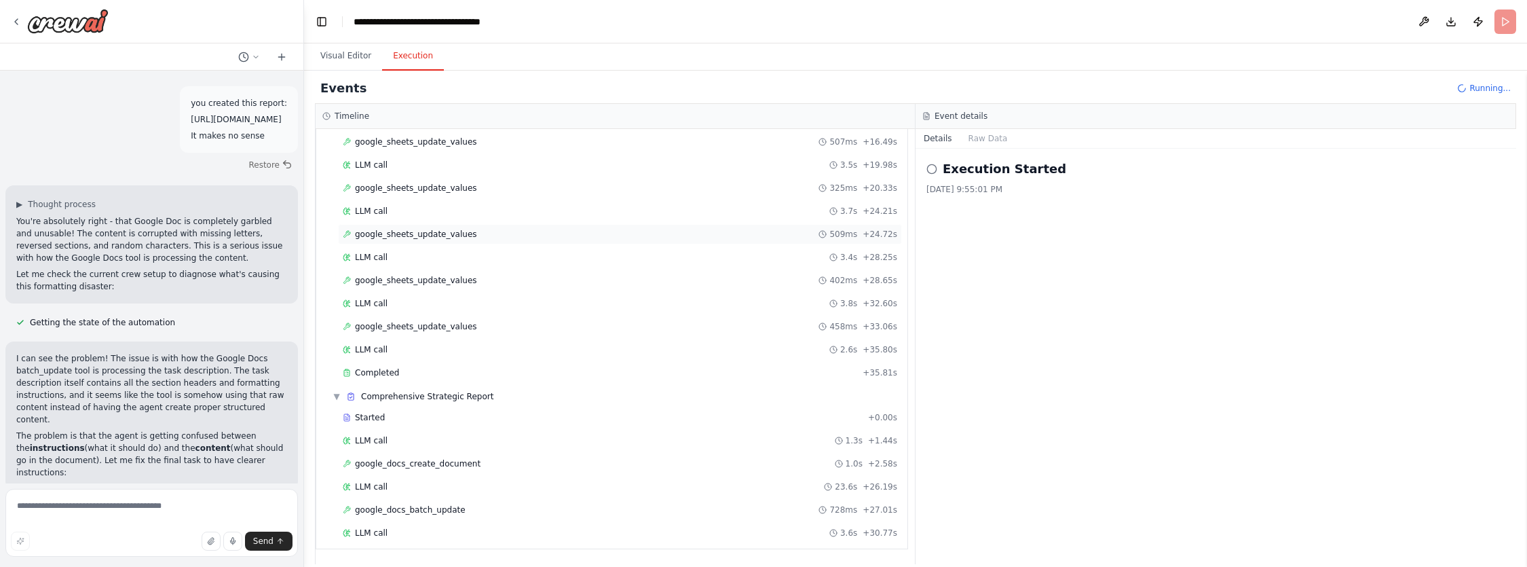
scroll to position [831, 0]
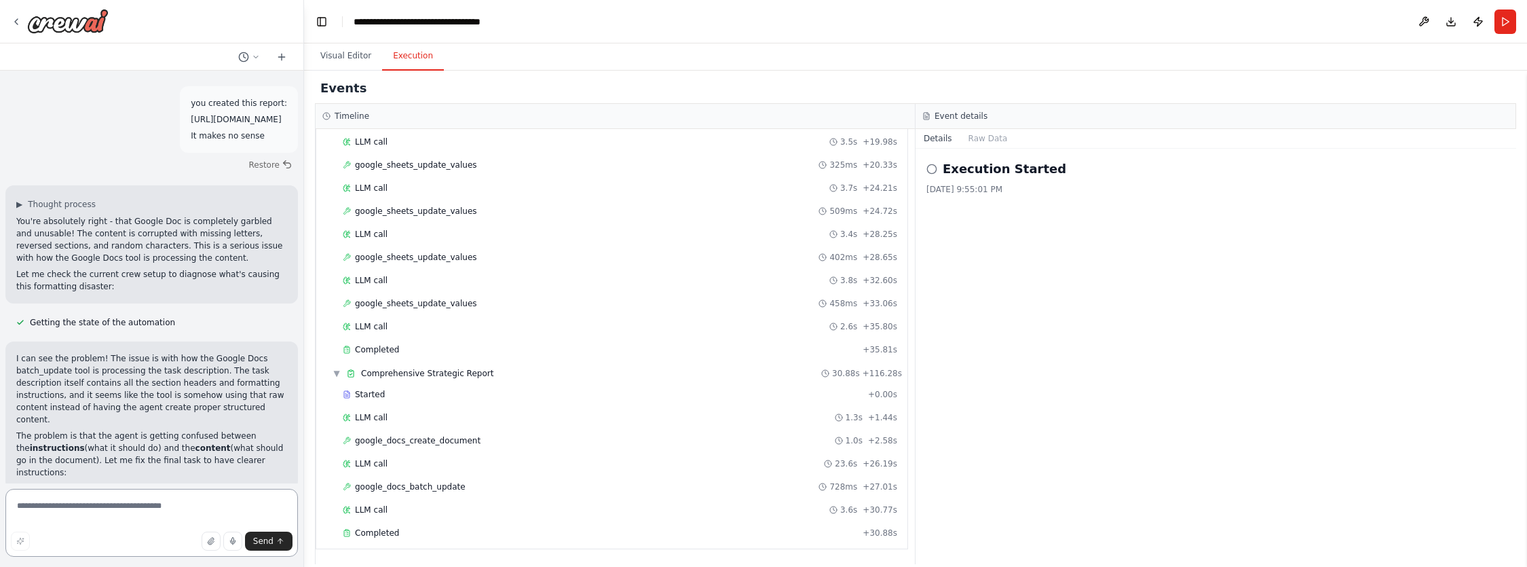
click at [106, 520] on textarea at bounding box center [151, 523] width 292 height 68
paste textarea "**********"
type textarea "**********"
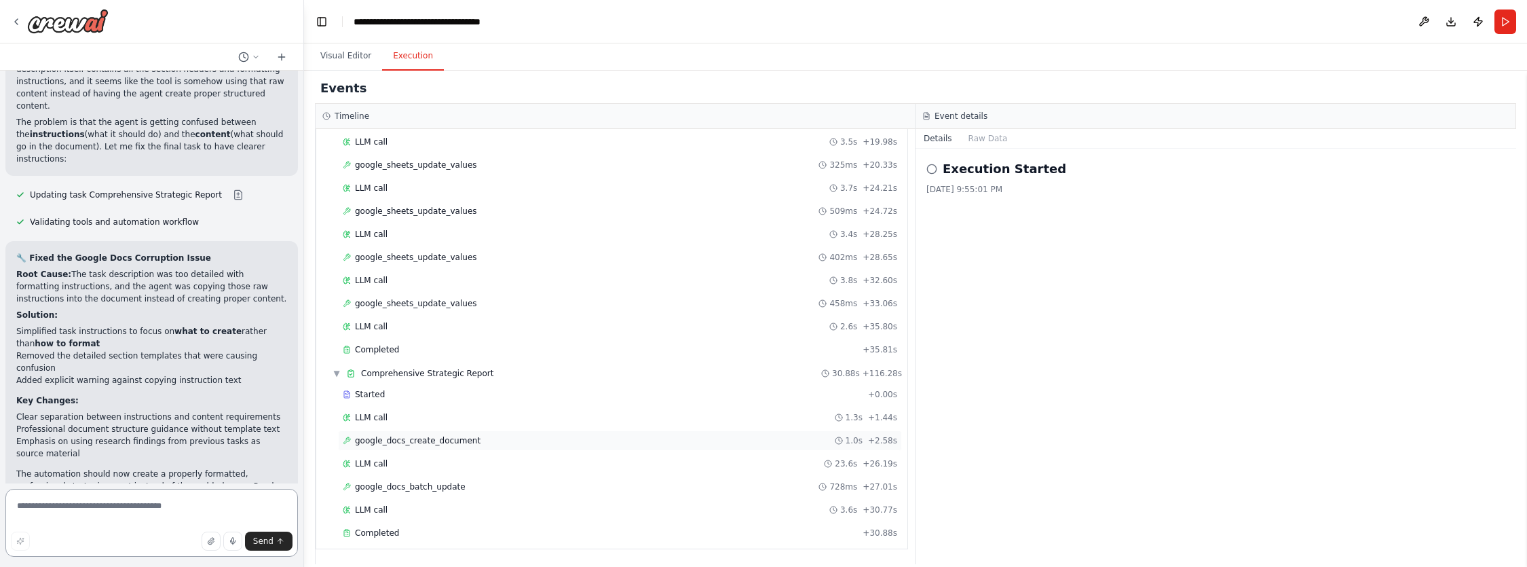
scroll to position [30882, 0]
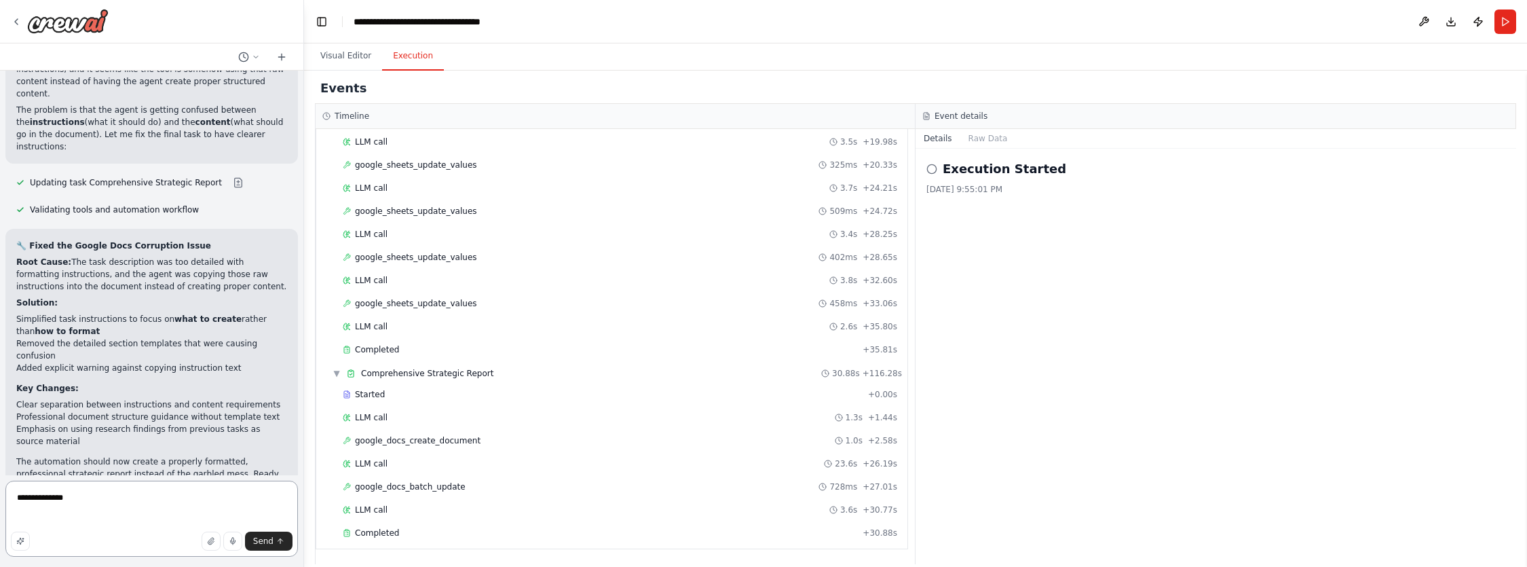
paste textarea "**********"
type textarea "**********"
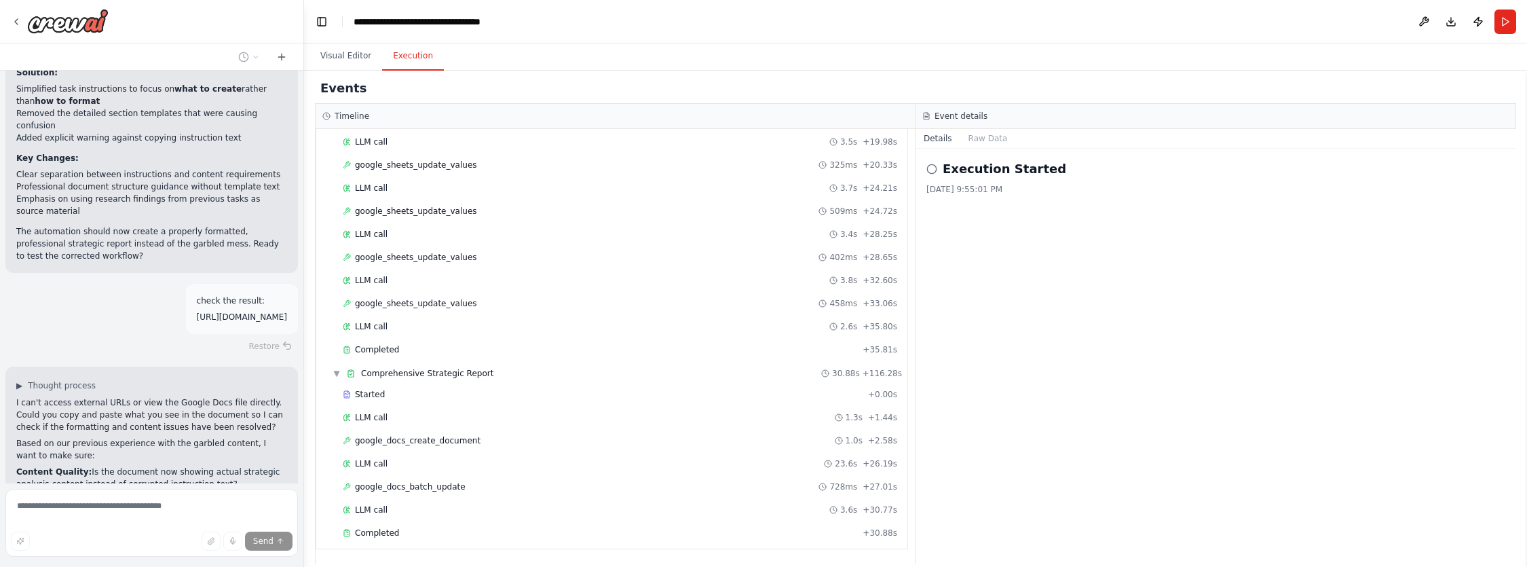
scroll to position [31767, 0]
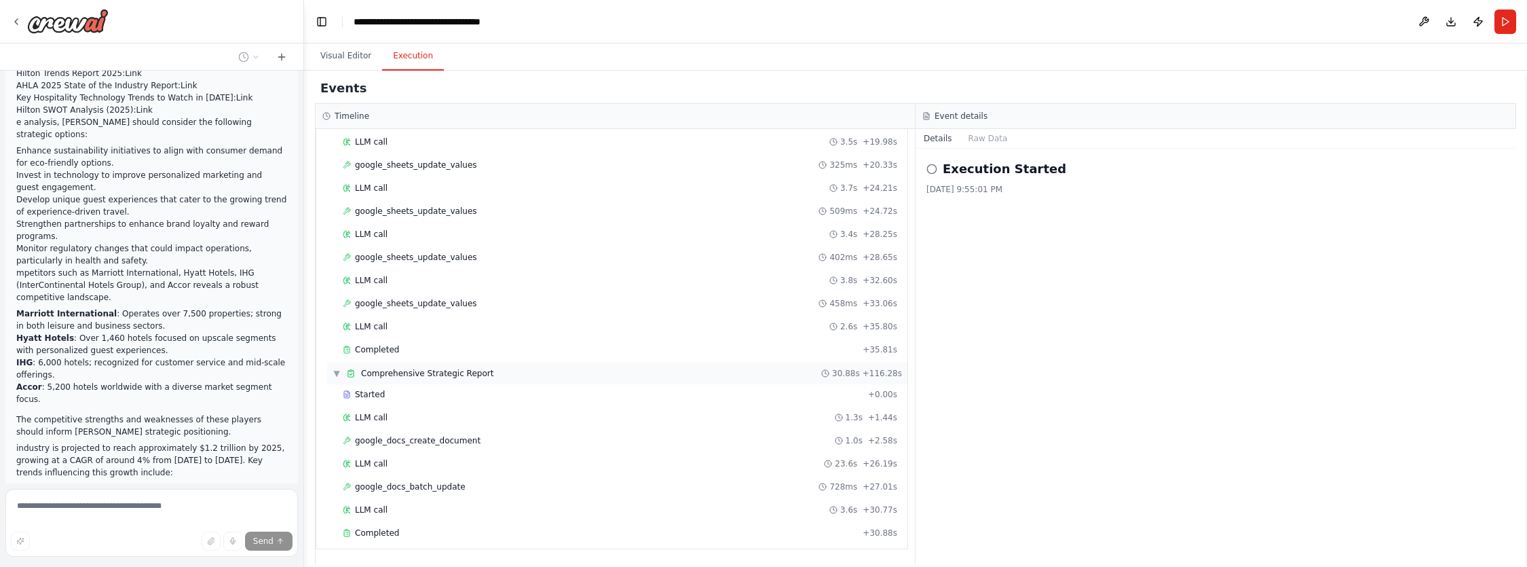
click at [464, 377] on span "Comprehensive Strategic Report" at bounding box center [427, 373] width 132 height 11
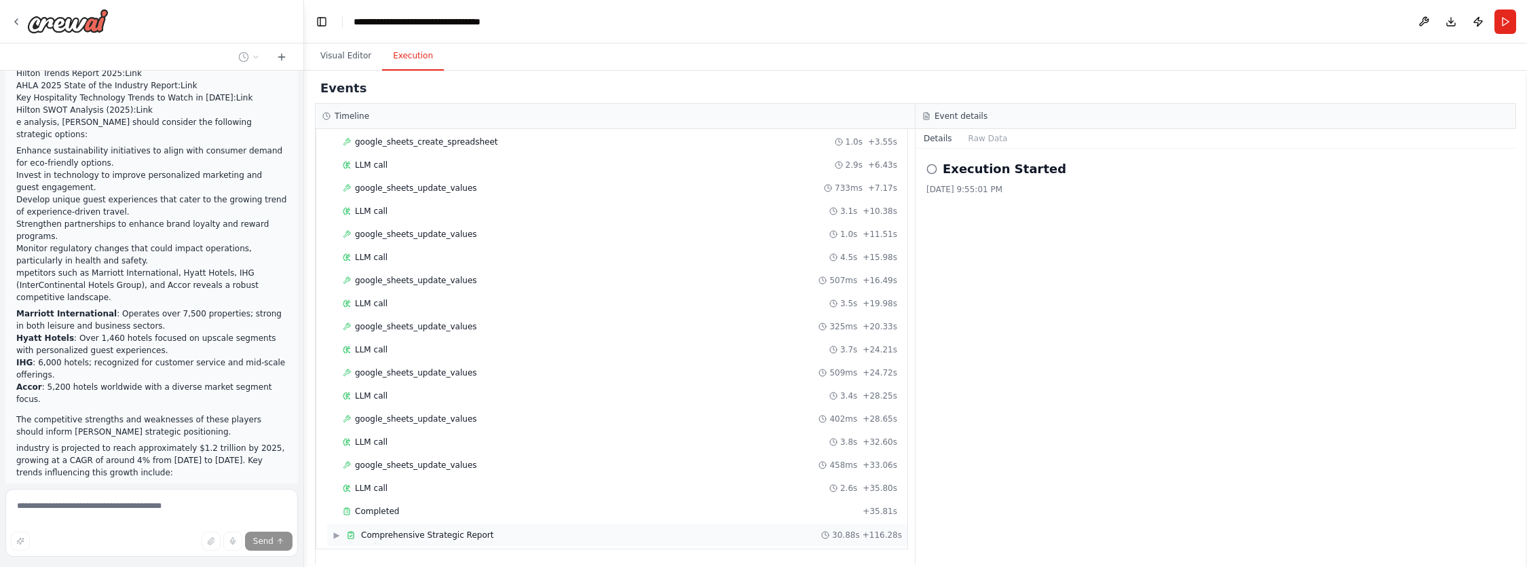
scroll to position [670, 0]
click at [375, 513] on span "Completed" at bounding box center [377, 510] width 44 height 11
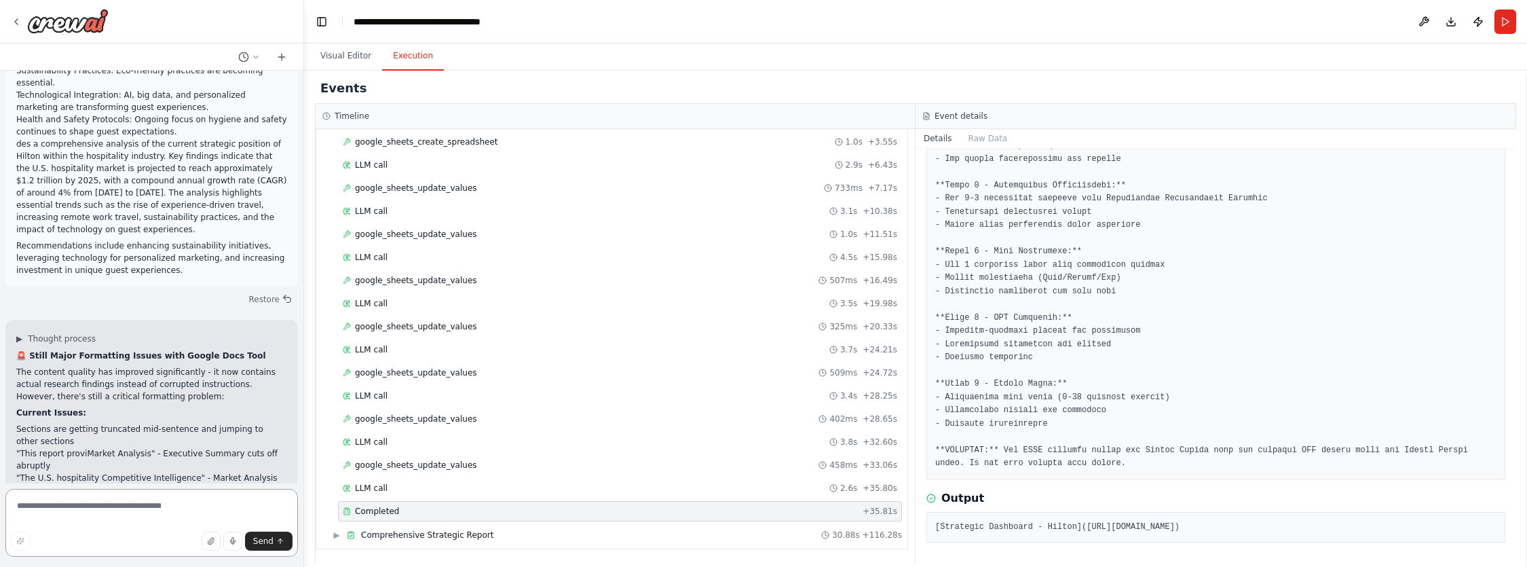
scroll to position [32246, 0]
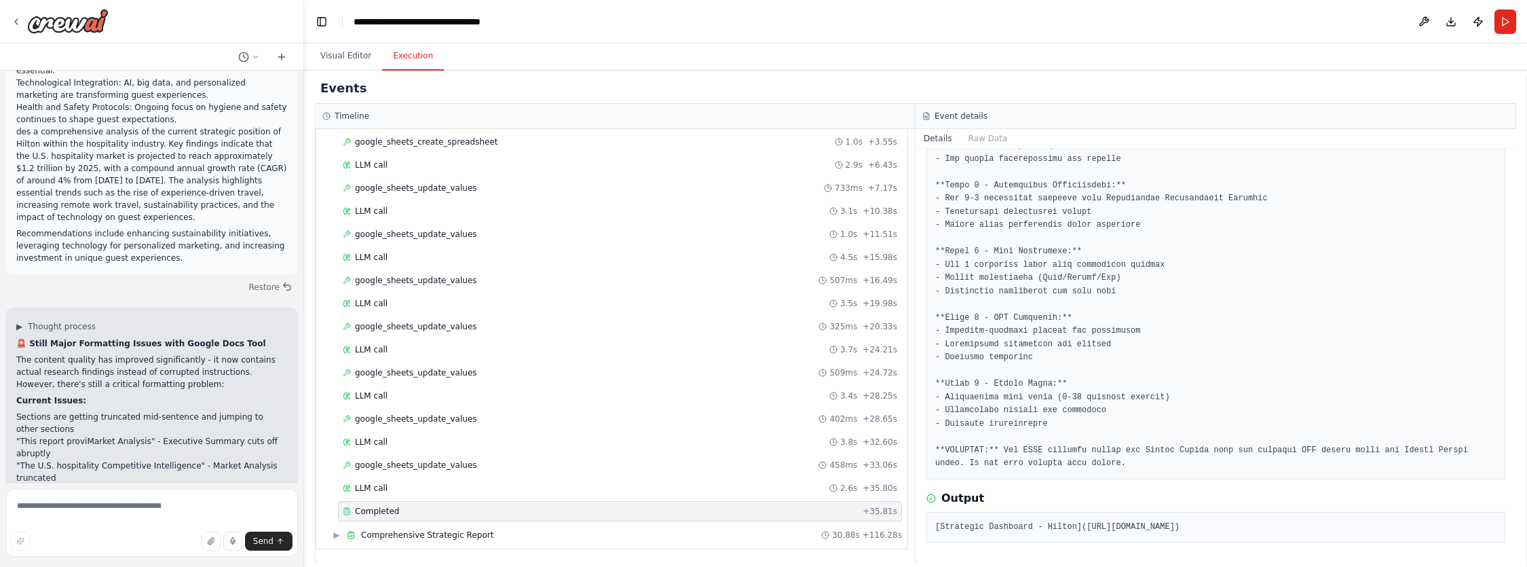
copy ul "Modify the task to use a different Google Docs approach?"
click at [67, 507] on textarea at bounding box center [151, 523] width 292 height 68
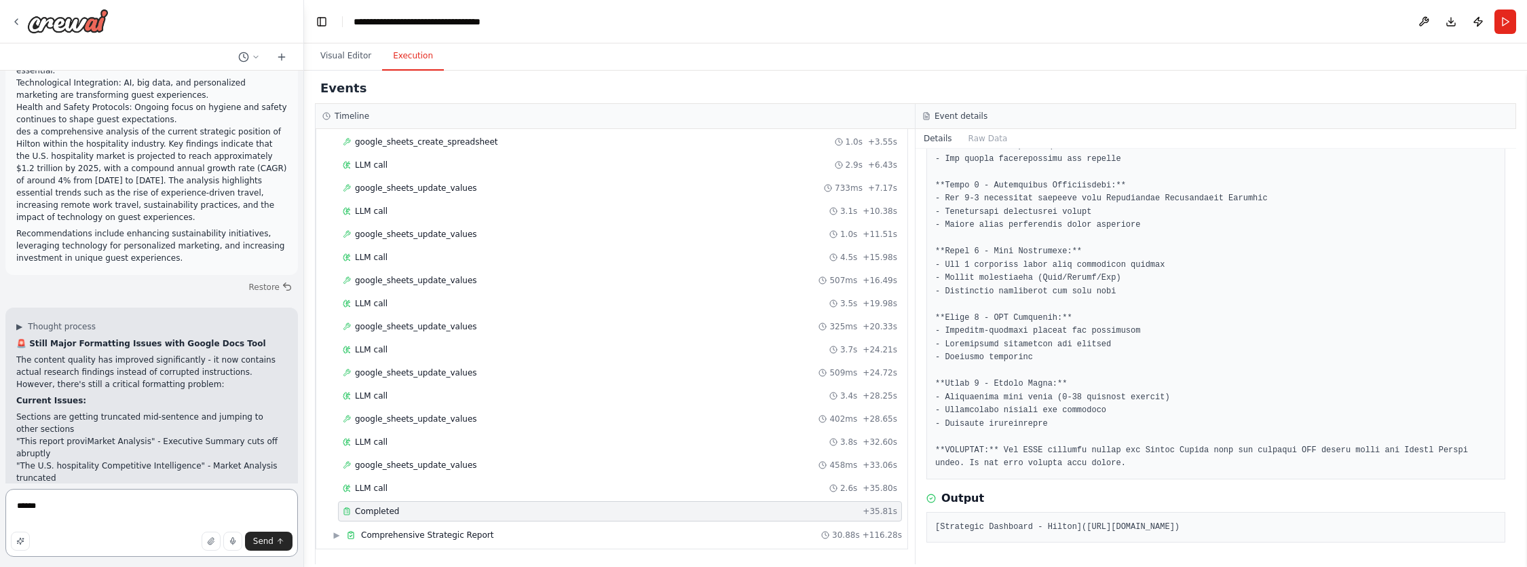
paste textarea "**********"
type textarea "**********"
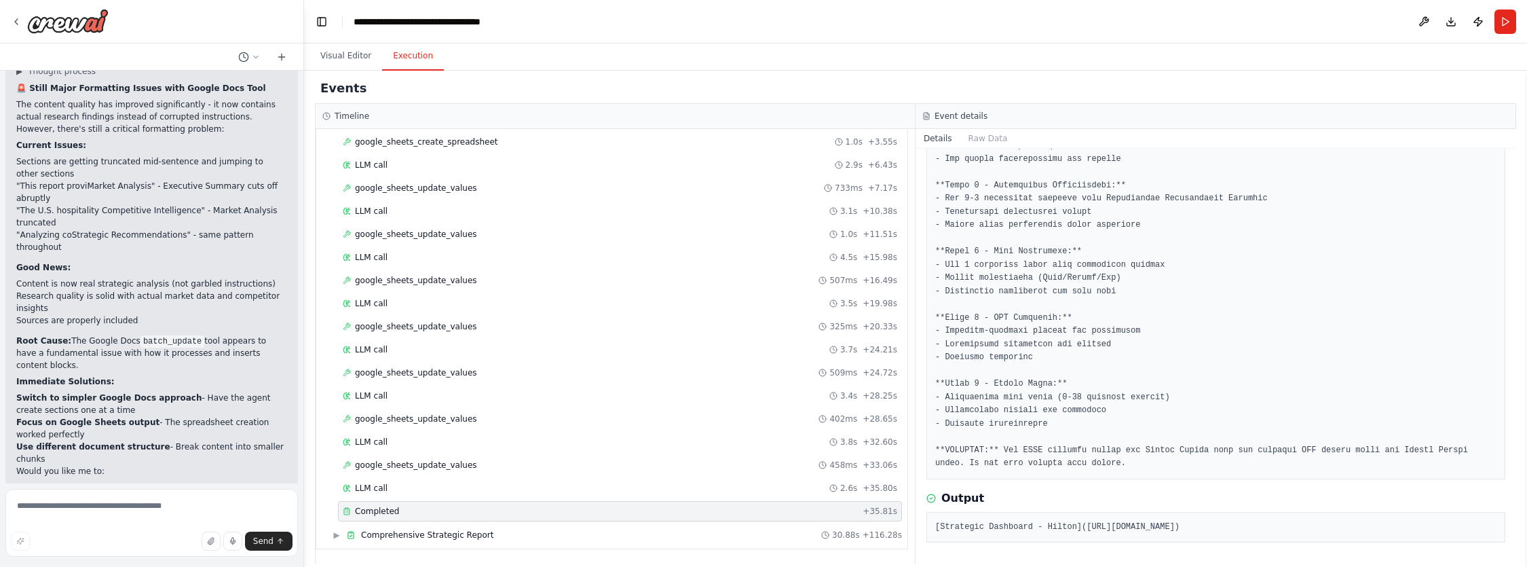
scroll to position [33093, 0]
